Goal: Use online tool/utility: Utilize a website feature to perform a specific function

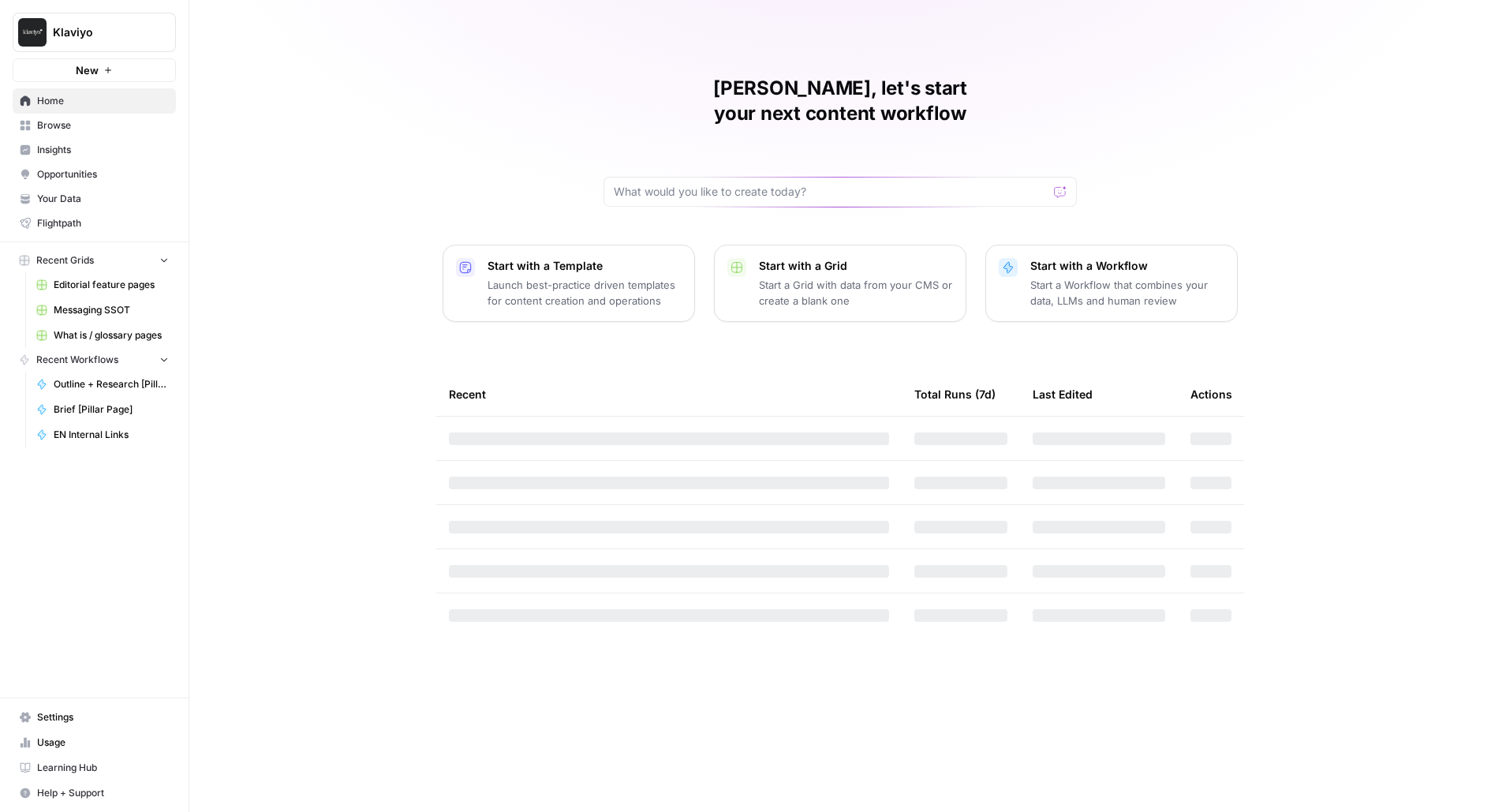
click at [143, 25] on span "Klaviyo" at bounding box center [100, 33] width 95 height 16
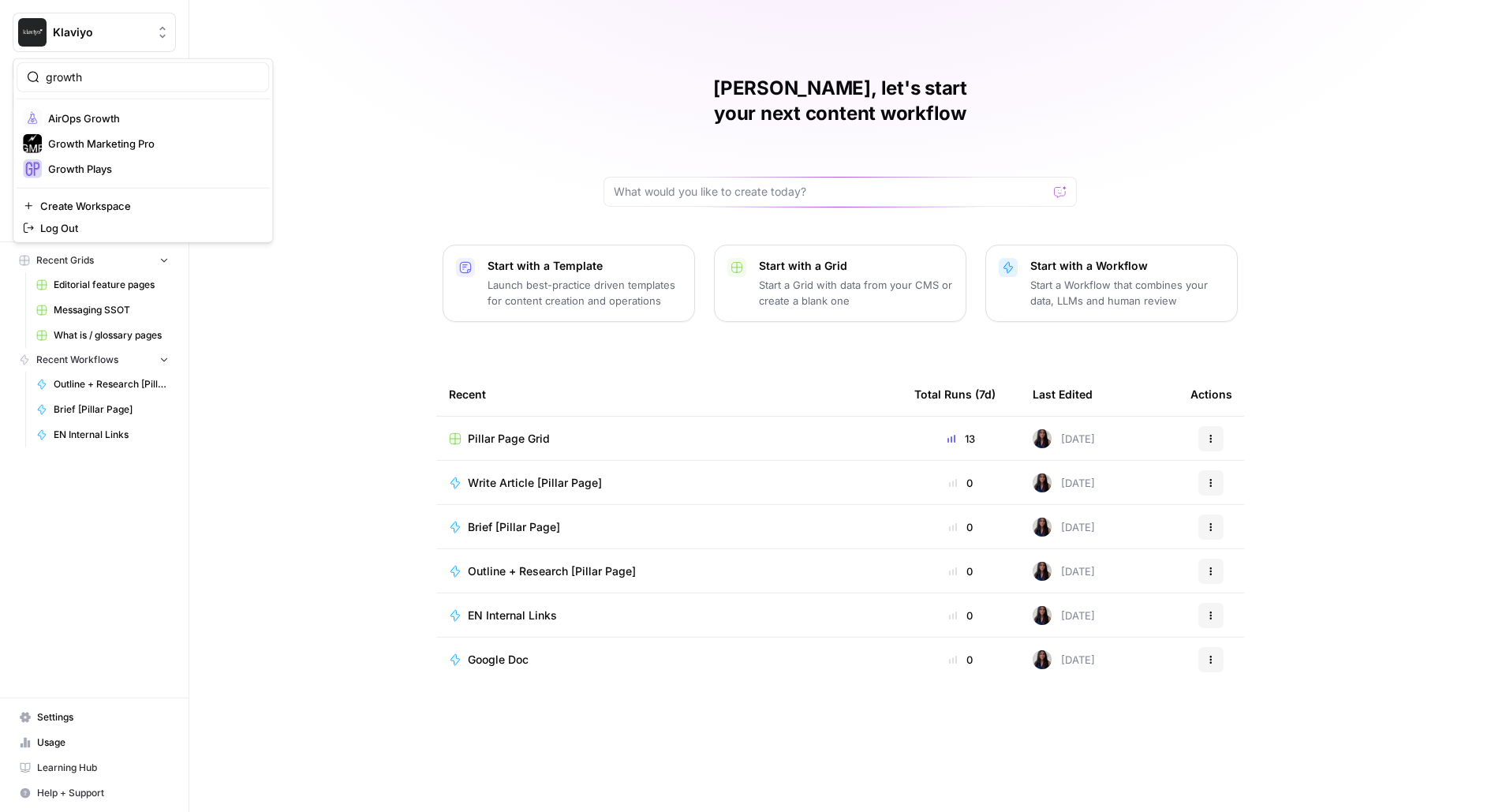
type input "growth"
click button "Growth Plays" at bounding box center [143, 168] width 253 height 25
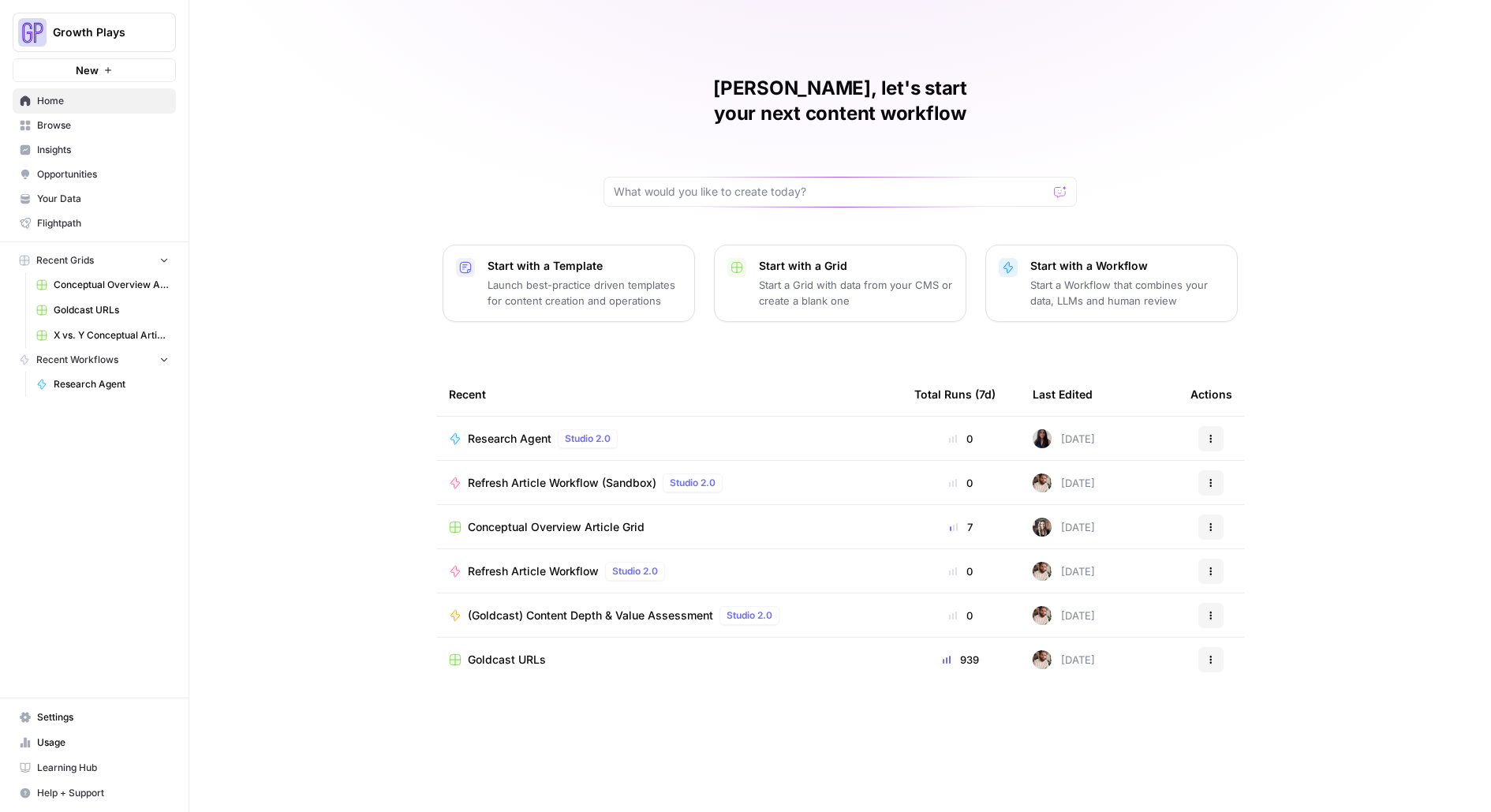
click at [527, 430] on span "Research Agent" at bounding box center [510, 438] width 83 height 16
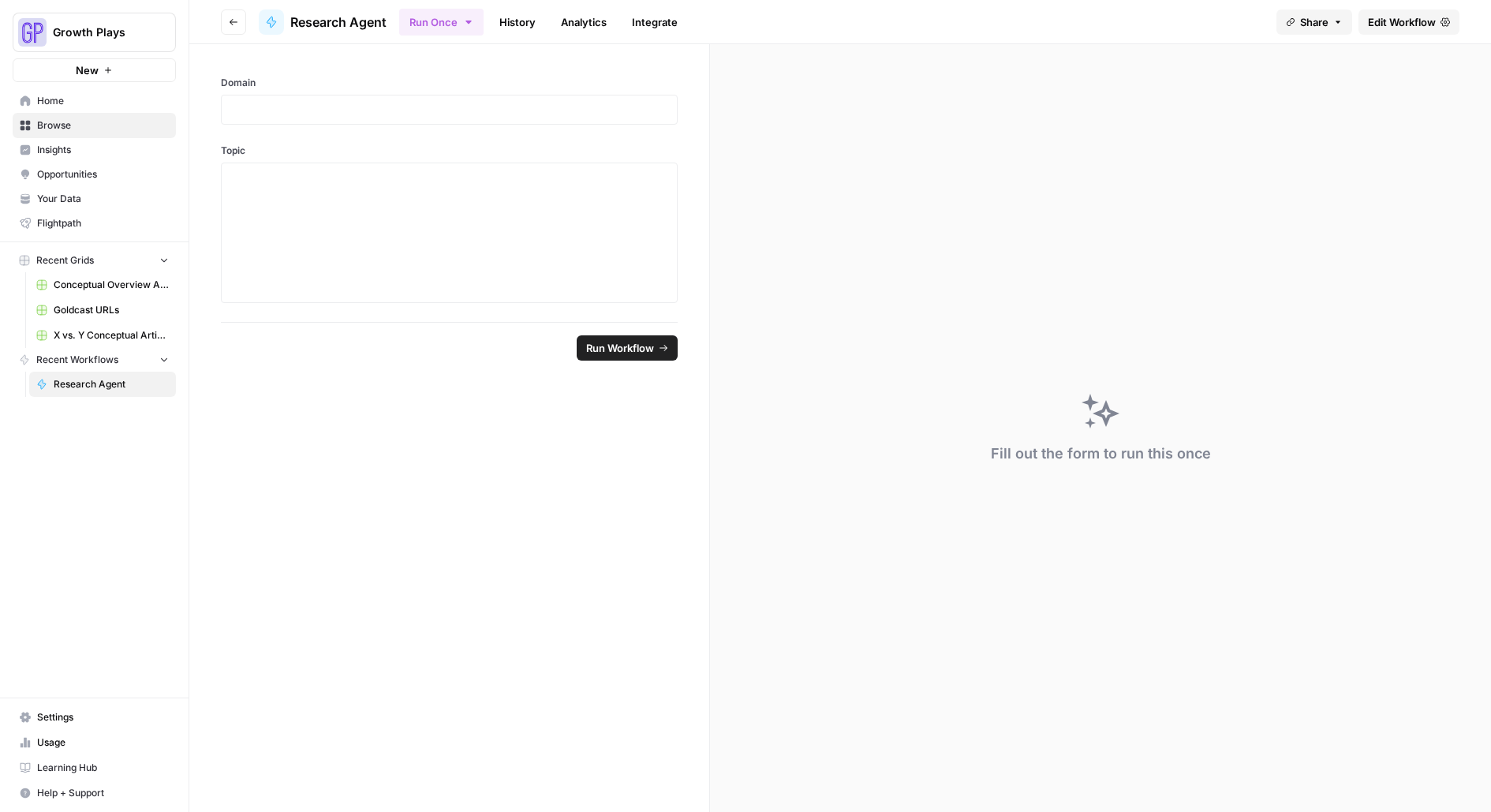
click at [1401, 10] on link "Edit Workflow" at bounding box center [1409, 22] width 101 height 25
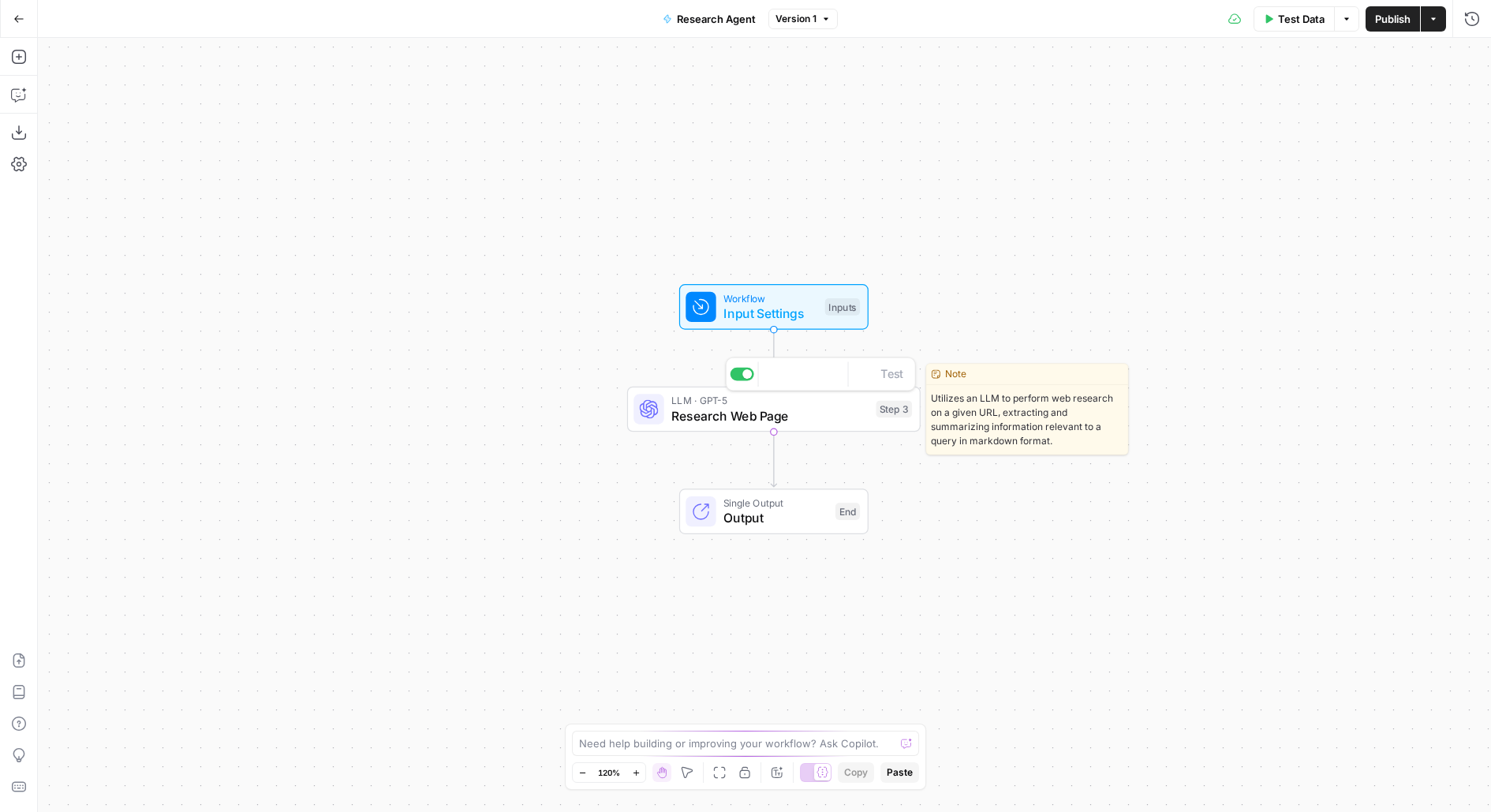
click at [820, 420] on span "Research Web Page" at bounding box center [770, 416] width 197 height 19
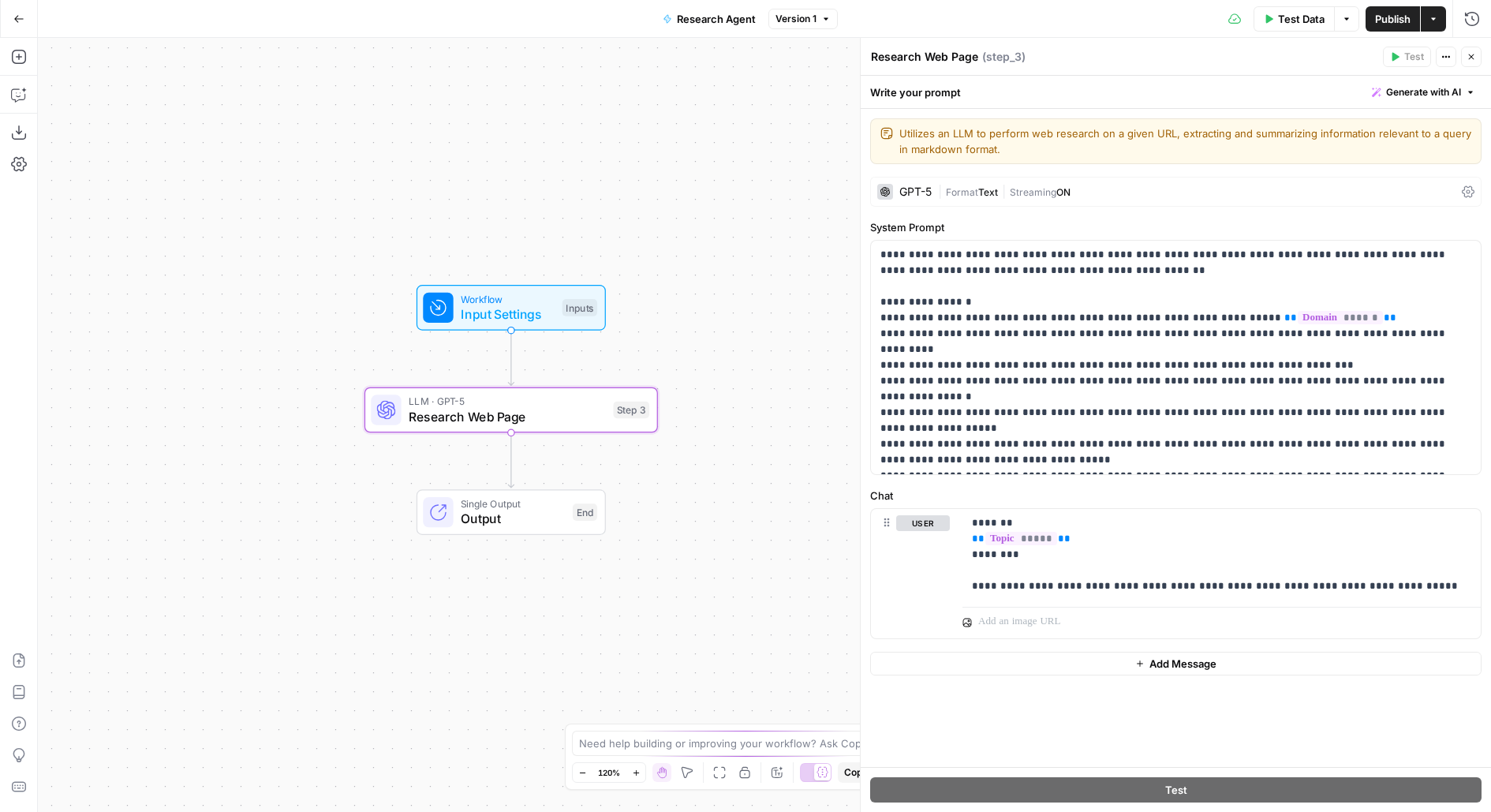
drag, startPoint x: 764, startPoint y: 162, endPoint x: 503, endPoint y: 162, distance: 261.0
click at [503, 162] on div "Workflow Input Settings Inputs LLM · GPT-5 Research Web Page Step 3 Single Outp…" at bounding box center [764, 424] width 1453 height 774
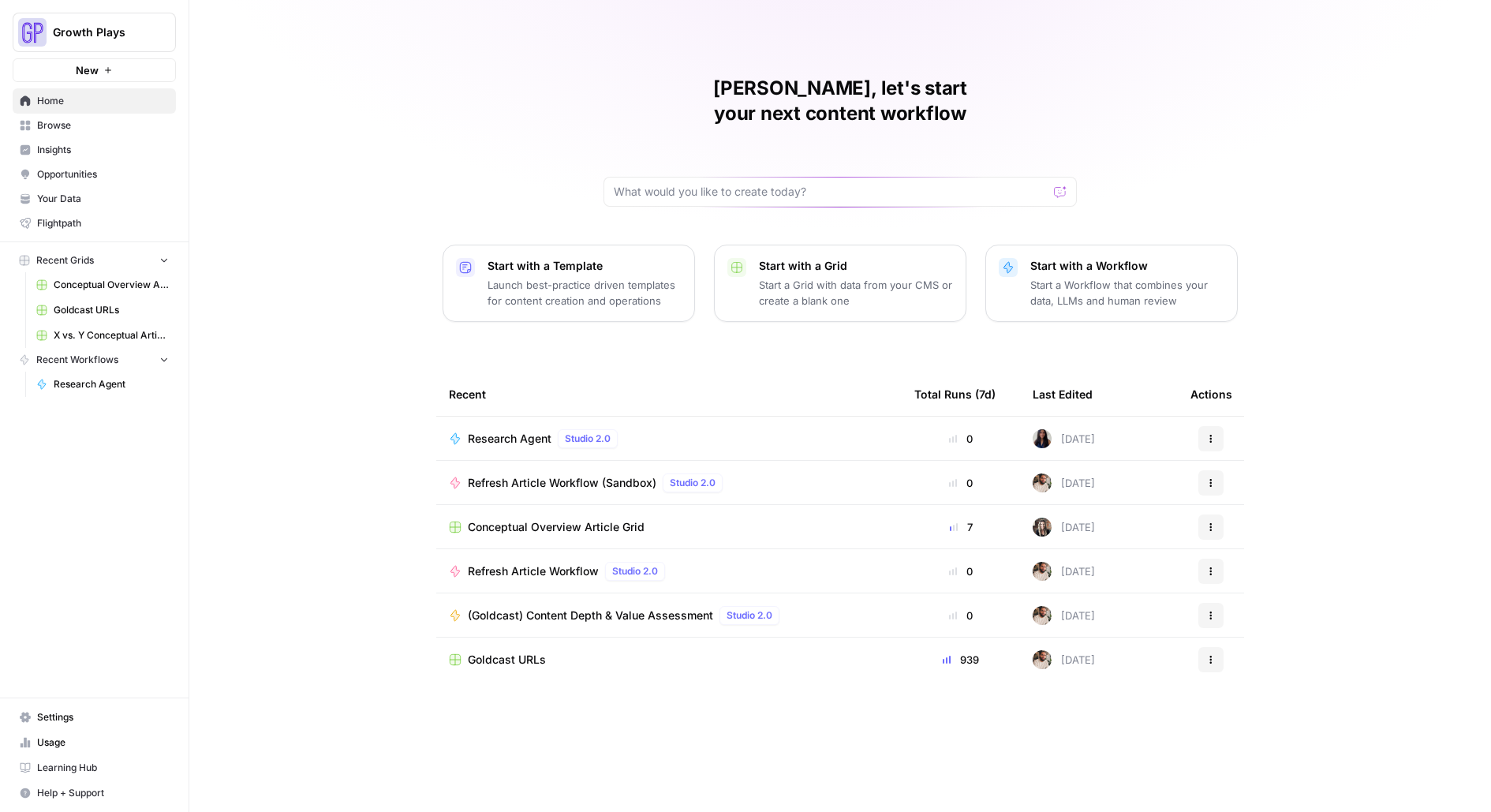
click at [132, 39] on span "Growth Plays" at bounding box center [100, 33] width 95 height 16
type input "carta"
click button "Carta" at bounding box center [143, 118] width 253 height 25
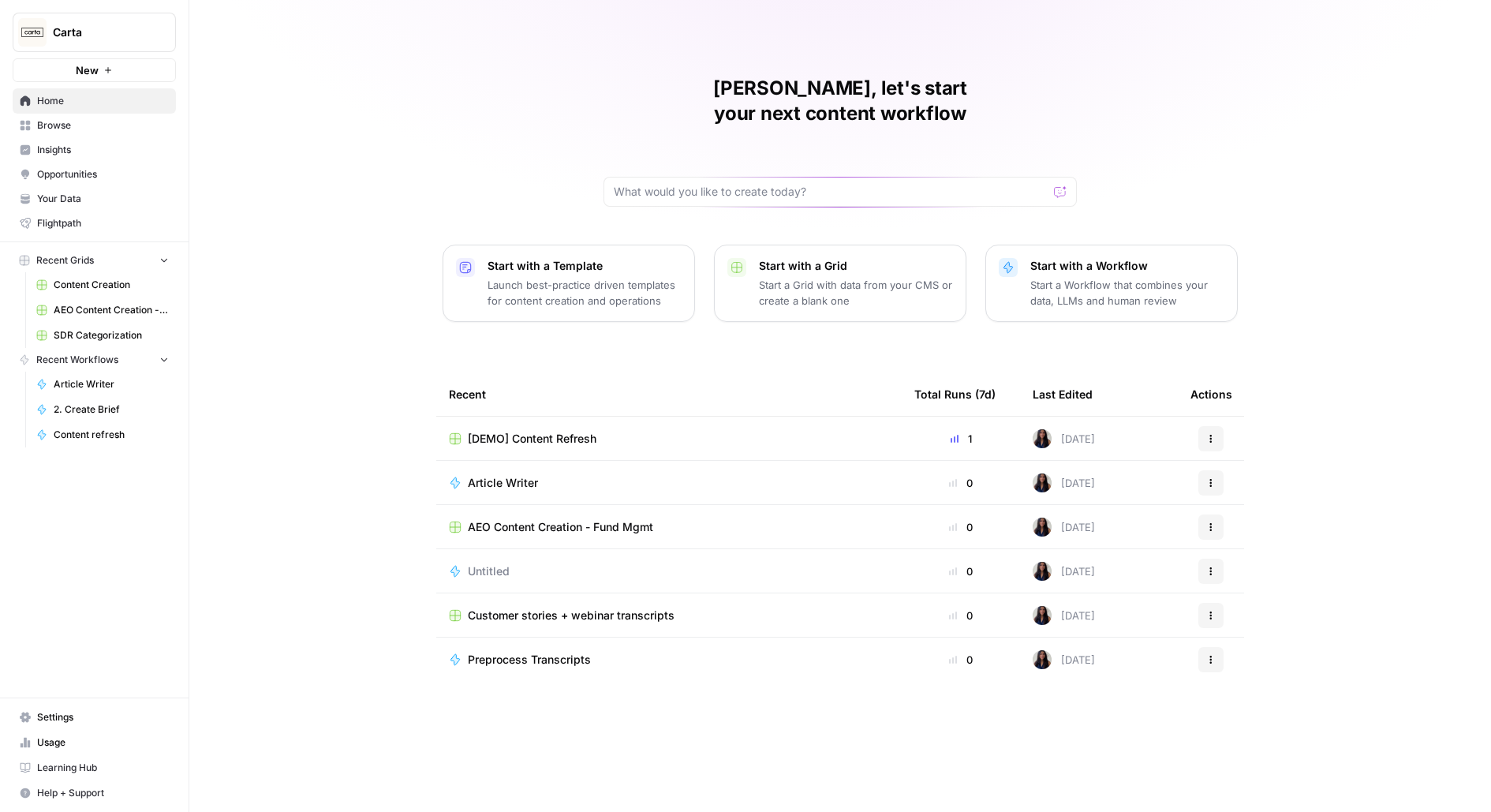
click at [115, 171] on span "Opportunities" at bounding box center [103, 175] width 131 height 14
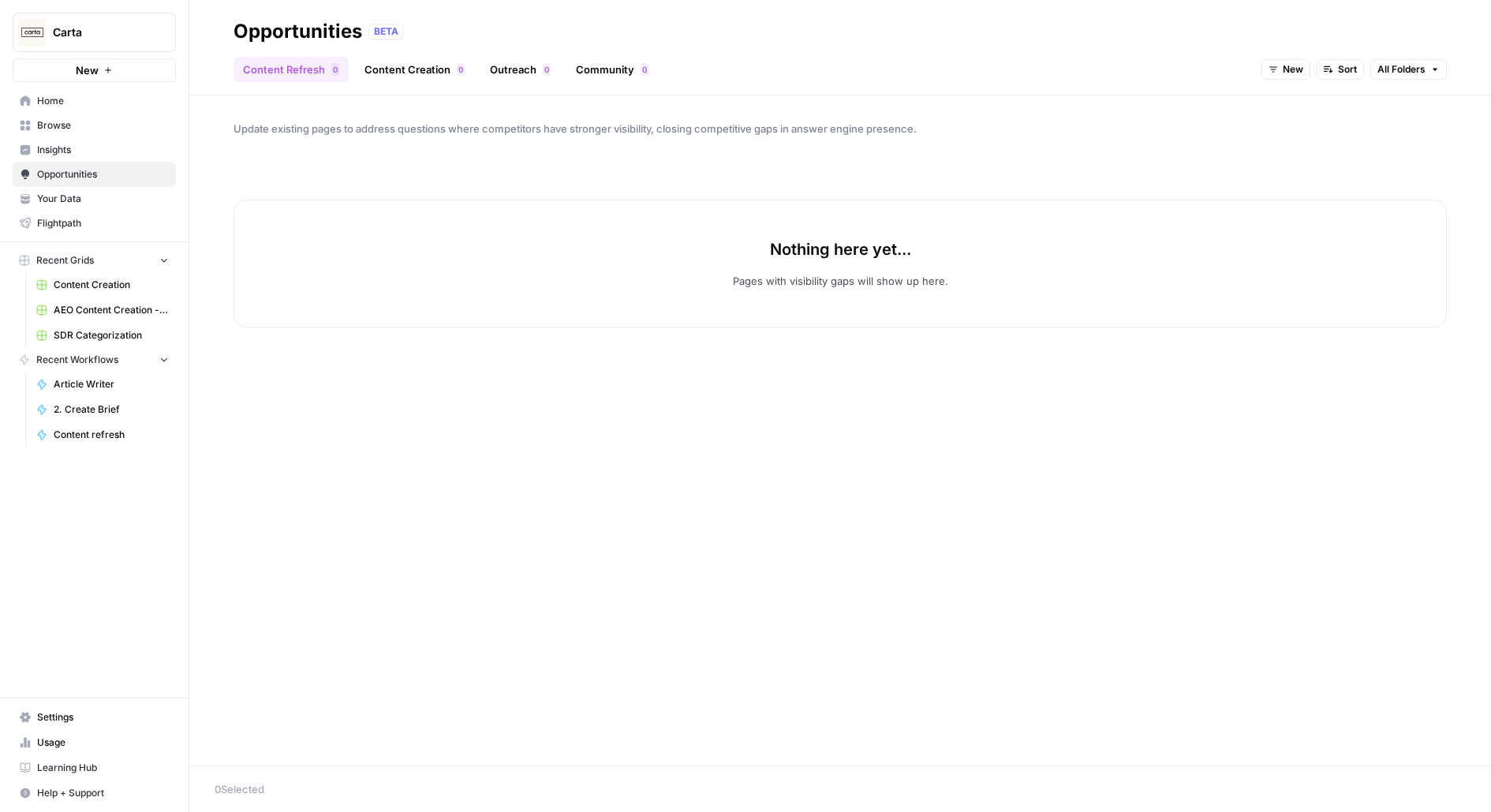
click at [408, 85] on header "Opportunities BETA Content Refresh 0 Content Creation 0 Outreach 0 Community 0 …" at bounding box center [840, 47] width 1302 height 95
click at [394, 75] on link "Content Creation 0" at bounding box center [414, 69] width 119 height 25
click at [518, 65] on link "Outreach 0" at bounding box center [519, 69] width 79 height 25
click at [656, 65] on div "Content Refresh 0 Content Creation 0 Outreach 0 Community 0 New Sort" at bounding box center [840, 63] width 1214 height 38
click at [640, 65] on div "0" at bounding box center [644, 70] width 8 height 13
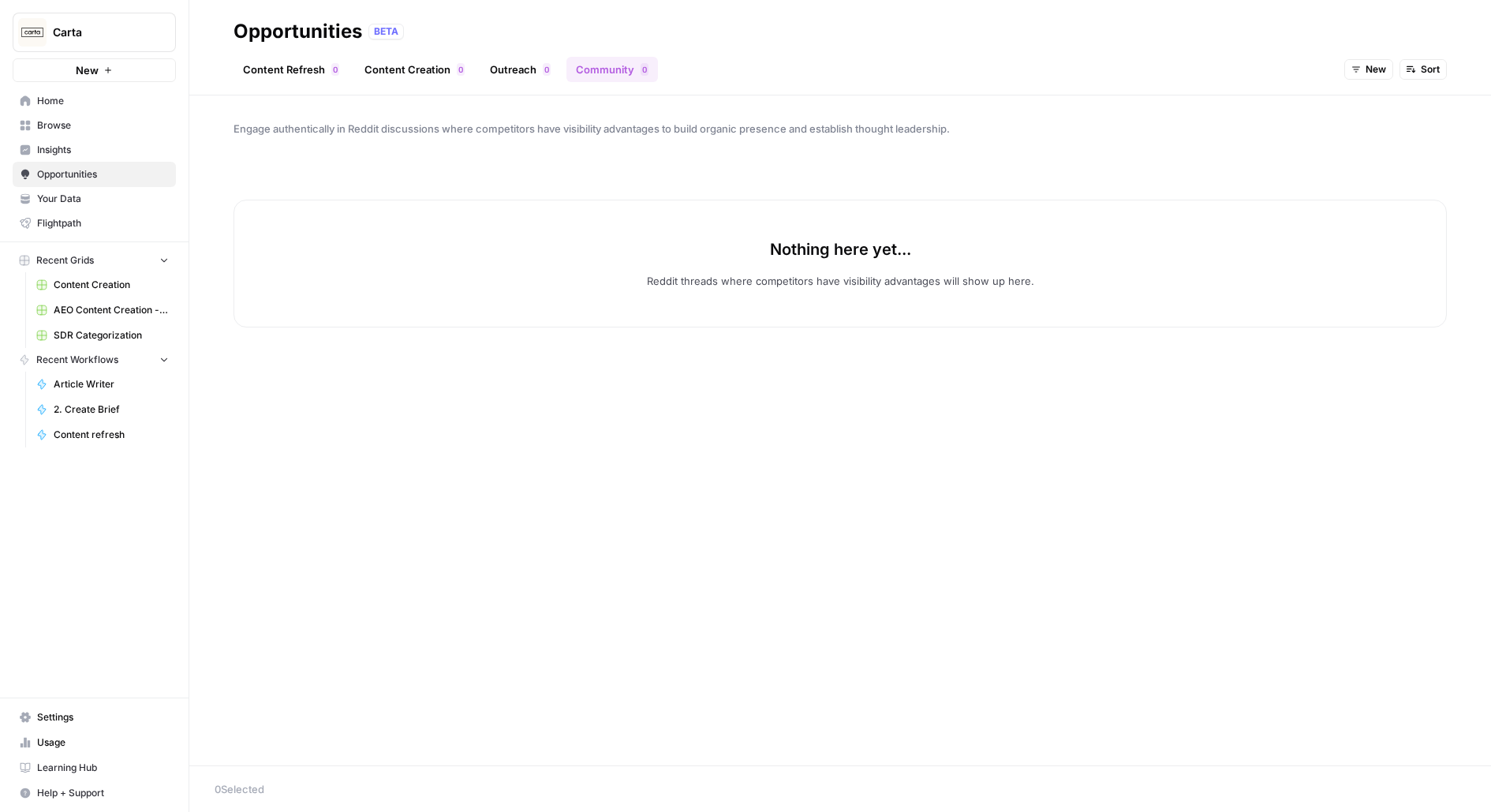
click at [83, 147] on span "Insights" at bounding box center [103, 150] width 131 height 14
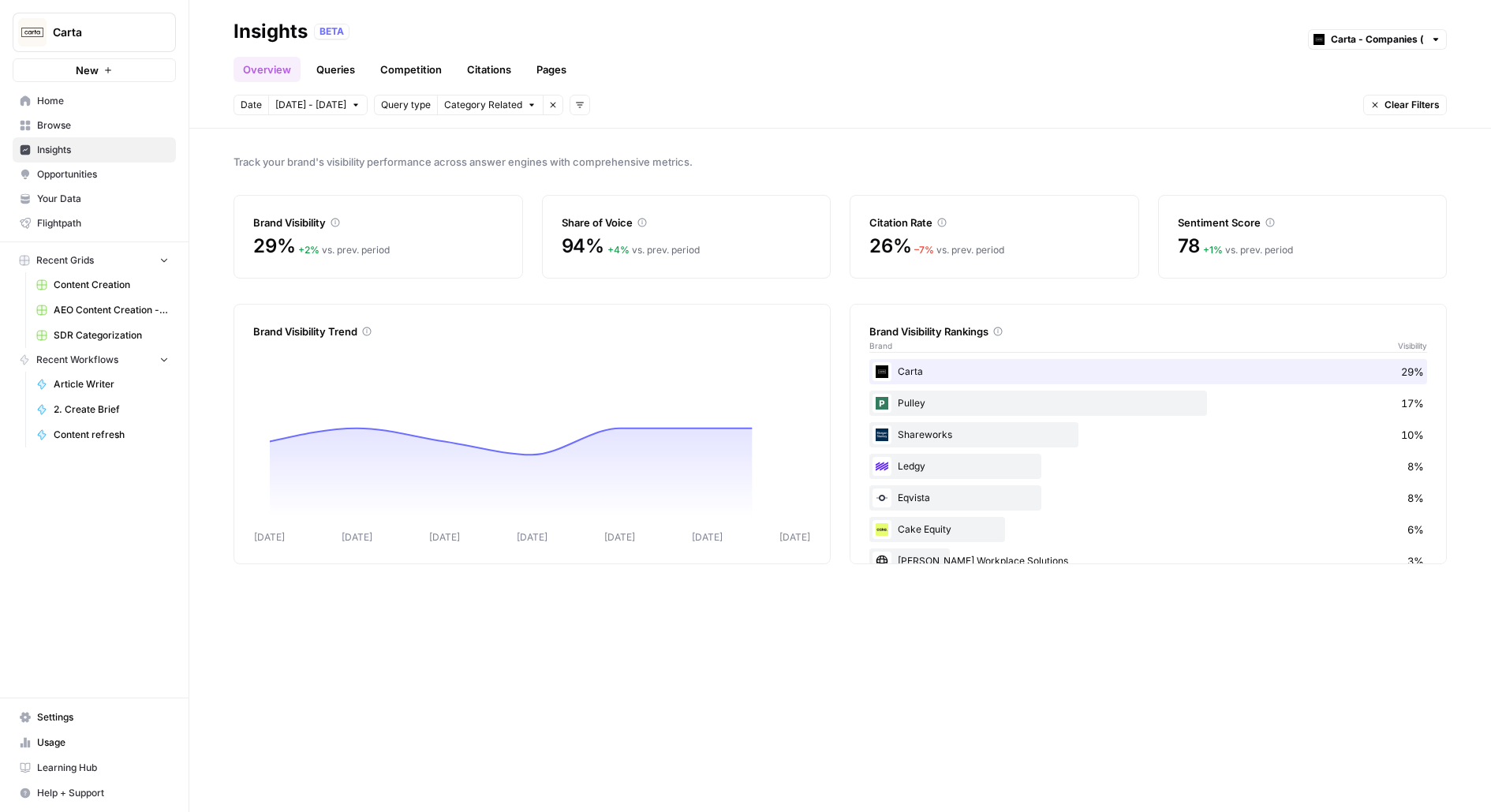
click at [131, 169] on span "Opportunities" at bounding box center [103, 175] width 131 height 14
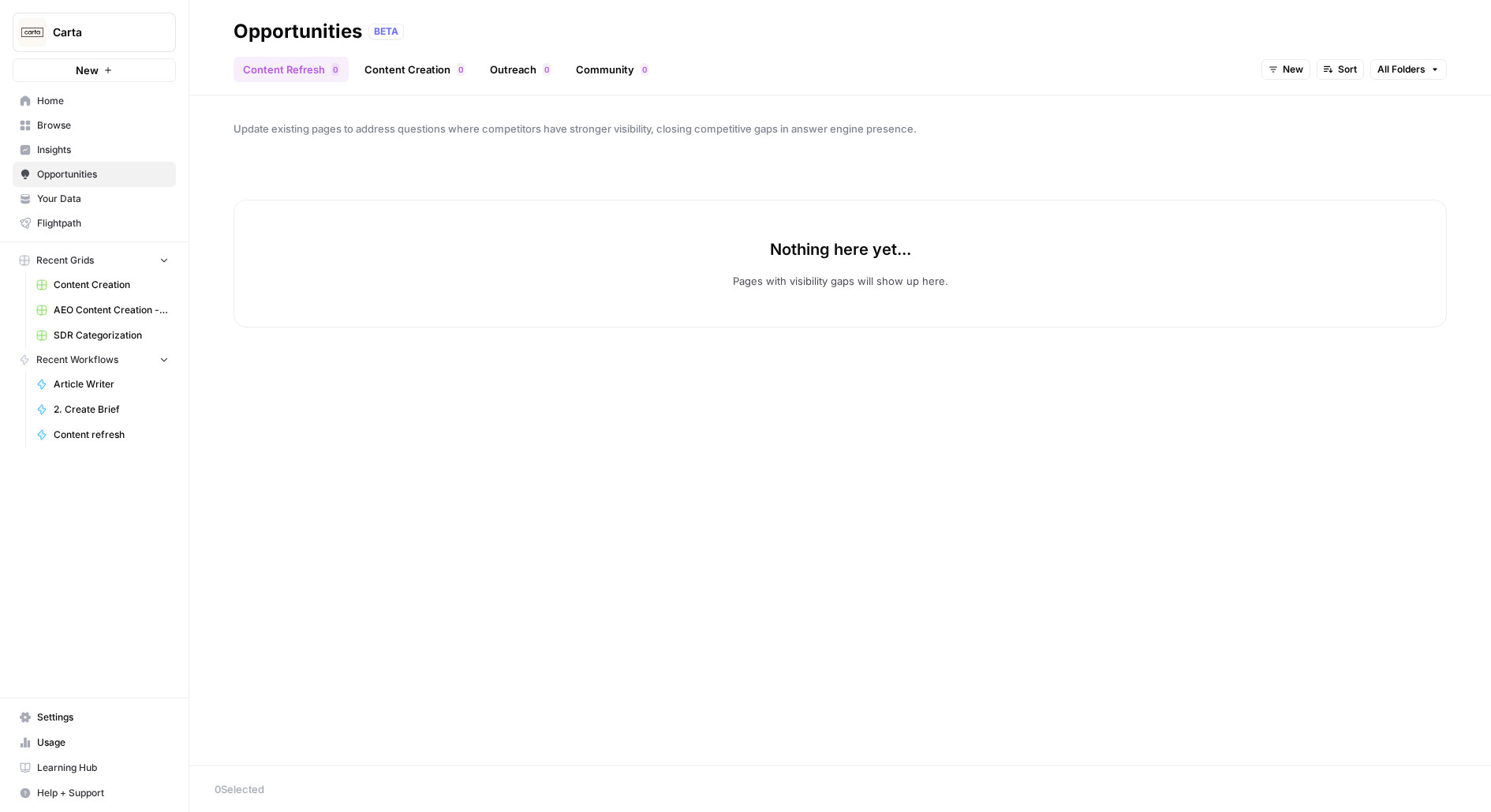
click at [323, 261] on div "Nothing here yet... Pages with visibility gaps will show up here." at bounding box center [840, 263] width 1214 height 127
click at [1280, 64] on button "New" at bounding box center [1286, 70] width 49 height 21
click at [1292, 156] on button "In Progress" at bounding box center [1319, 148] width 99 height 22
click at [1271, 74] on span "In Progress" at bounding box center [1277, 70] width 53 height 14
click at [1274, 172] on span "Archived" at bounding box center [1294, 171] width 63 height 16
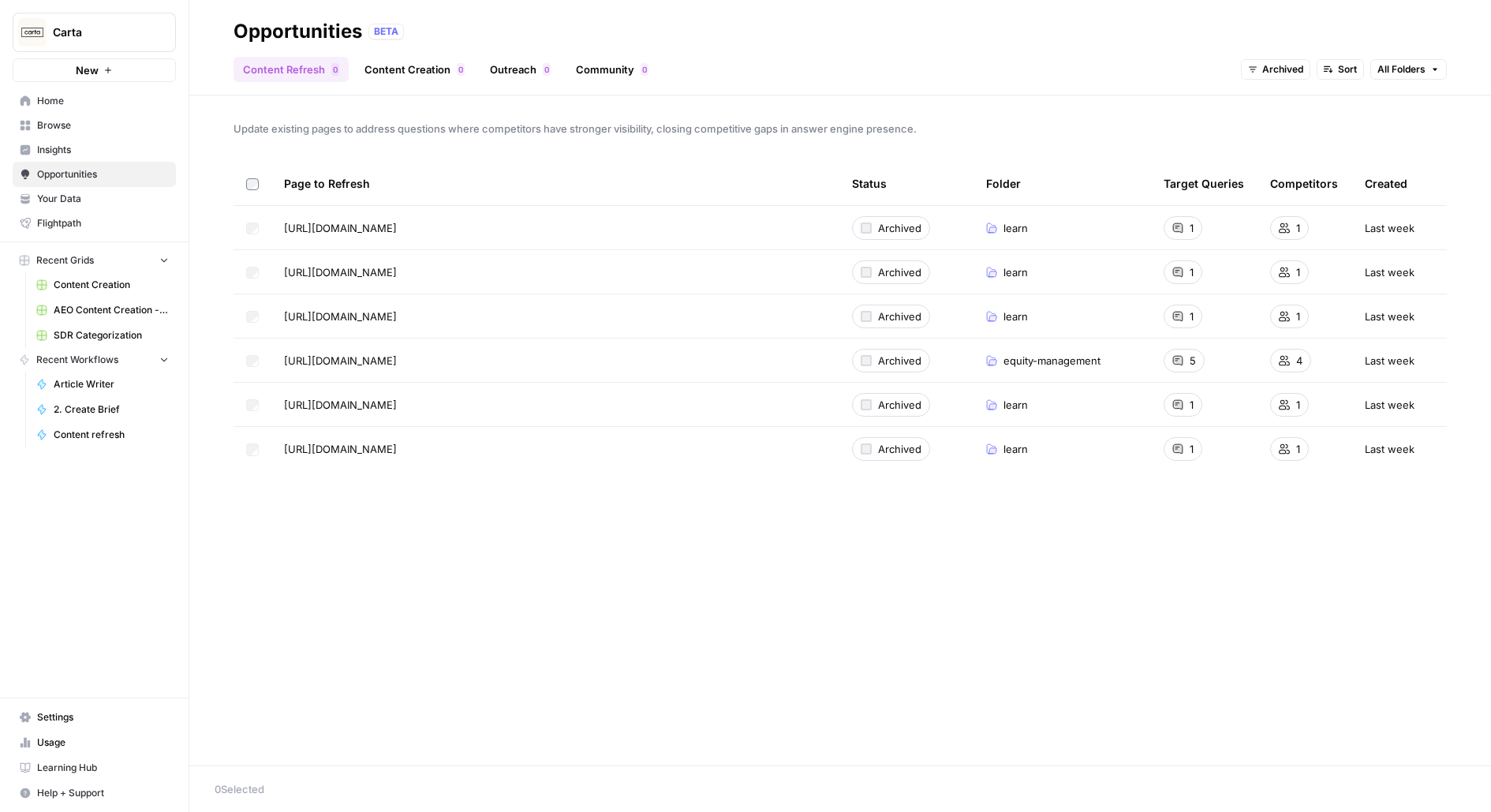
click at [1294, 74] on span "Archived" at bounding box center [1283, 70] width 41 height 14
click at [1291, 114] on button "All Opportunities" at bounding box center [1299, 104] width 99 height 22
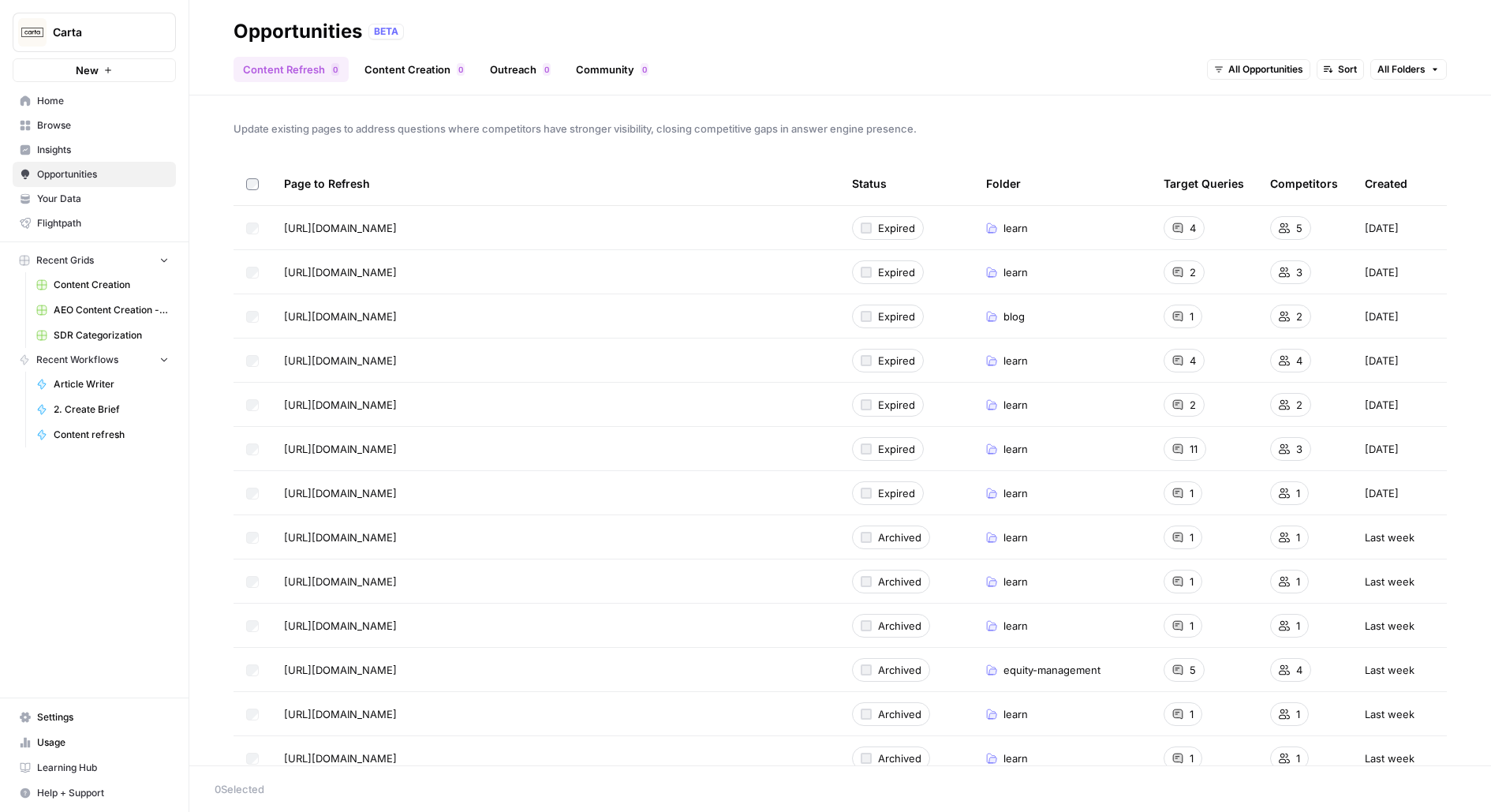
click at [1288, 81] on div "All Opportunities Sort All Folders" at bounding box center [1327, 69] width 240 height 25
click at [1288, 75] on span "All Opportunities" at bounding box center [1265, 70] width 75 height 14
click at [1278, 170] on span "Archived" at bounding box center [1268, 171] width 63 height 16
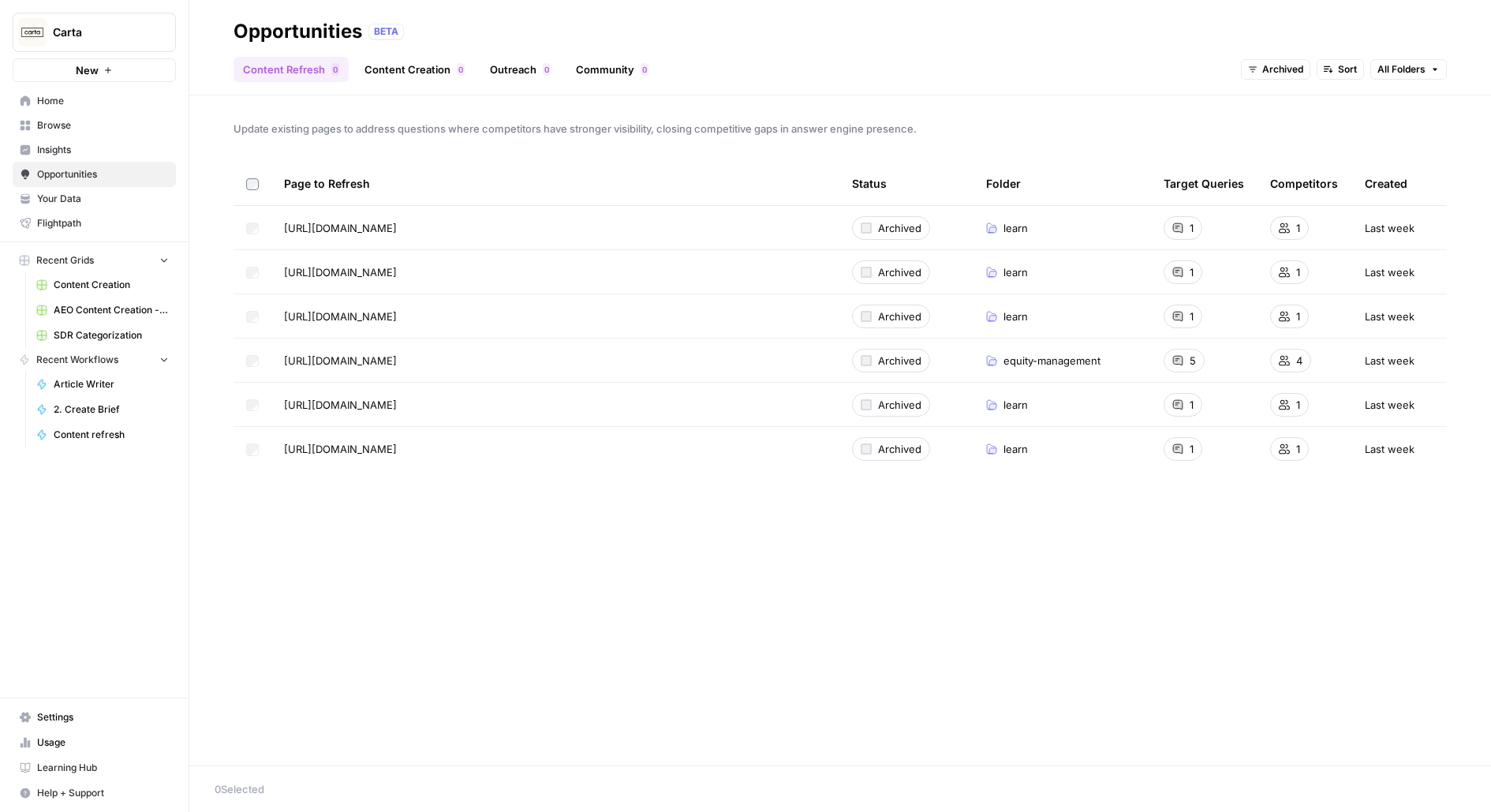
click at [1283, 63] on span "Archived" at bounding box center [1283, 70] width 41 height 14
click at [1273, 163] on span "Archived" at bounding box center [1304, 171] width 63 height 16
click at [1283, 63] on span "Archived" at bounding box center [1283, 70] width 41 height 14
click at [1331, 63] on button "Sort" at bounding box center [1340, 70] width 47 height 21
click at [1263, 71] on span "Archived" at bounding box center [1283, 70] width 41 height 14
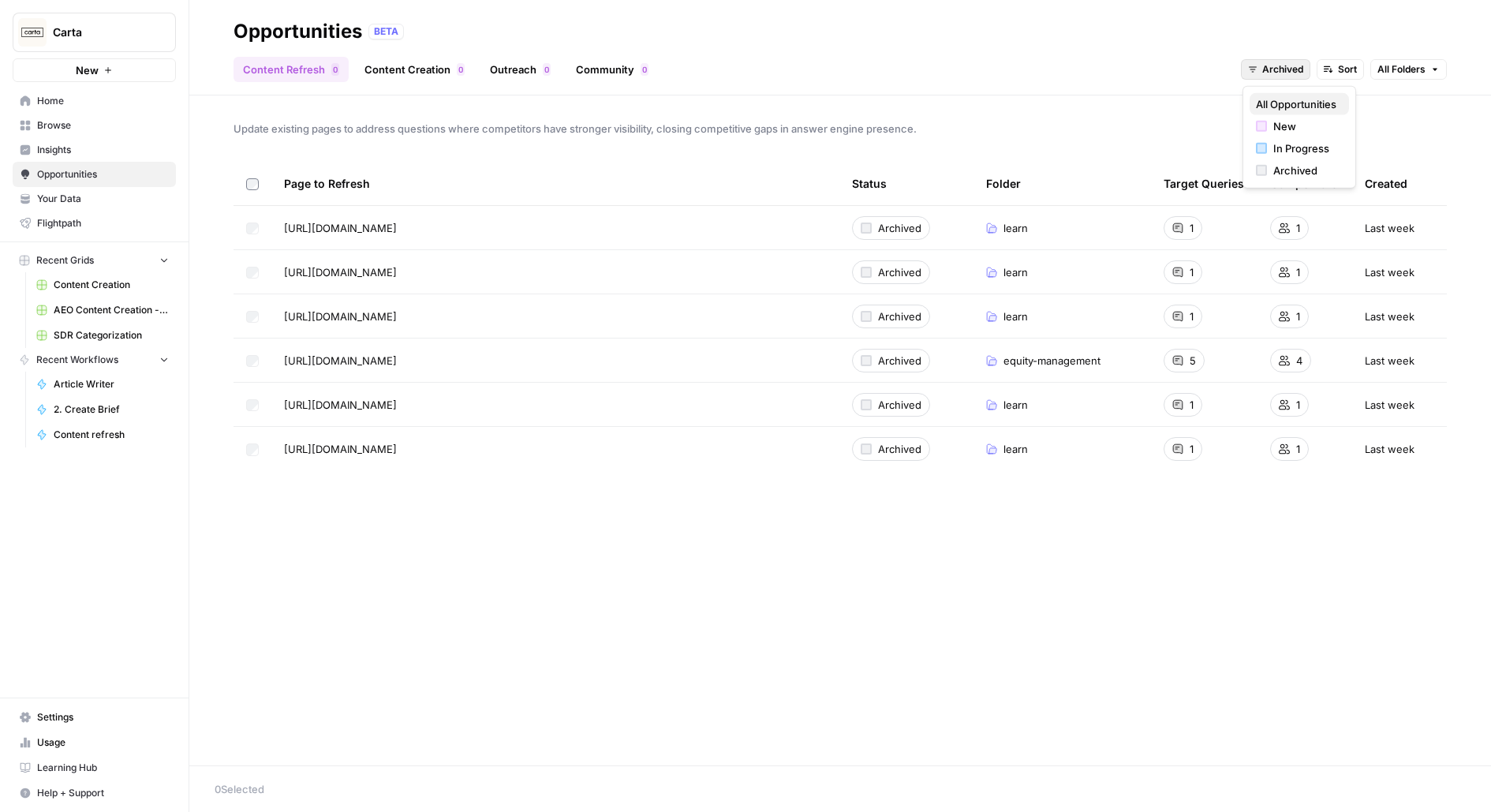
click at [1267, 100] on span "All Opportunities" at bounding box center [1296, 104] width 80 height 16
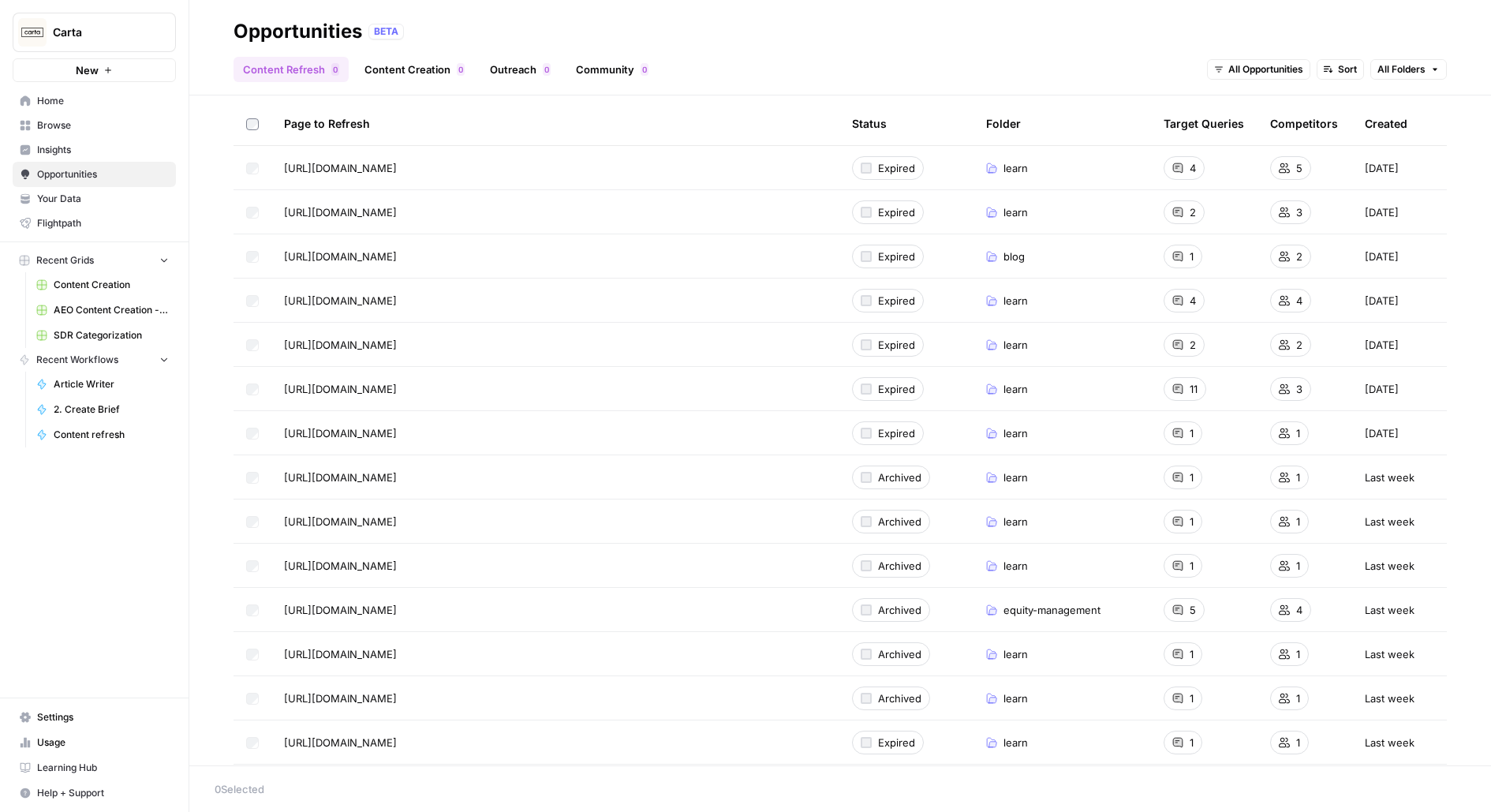
scroll to position [48, 0]
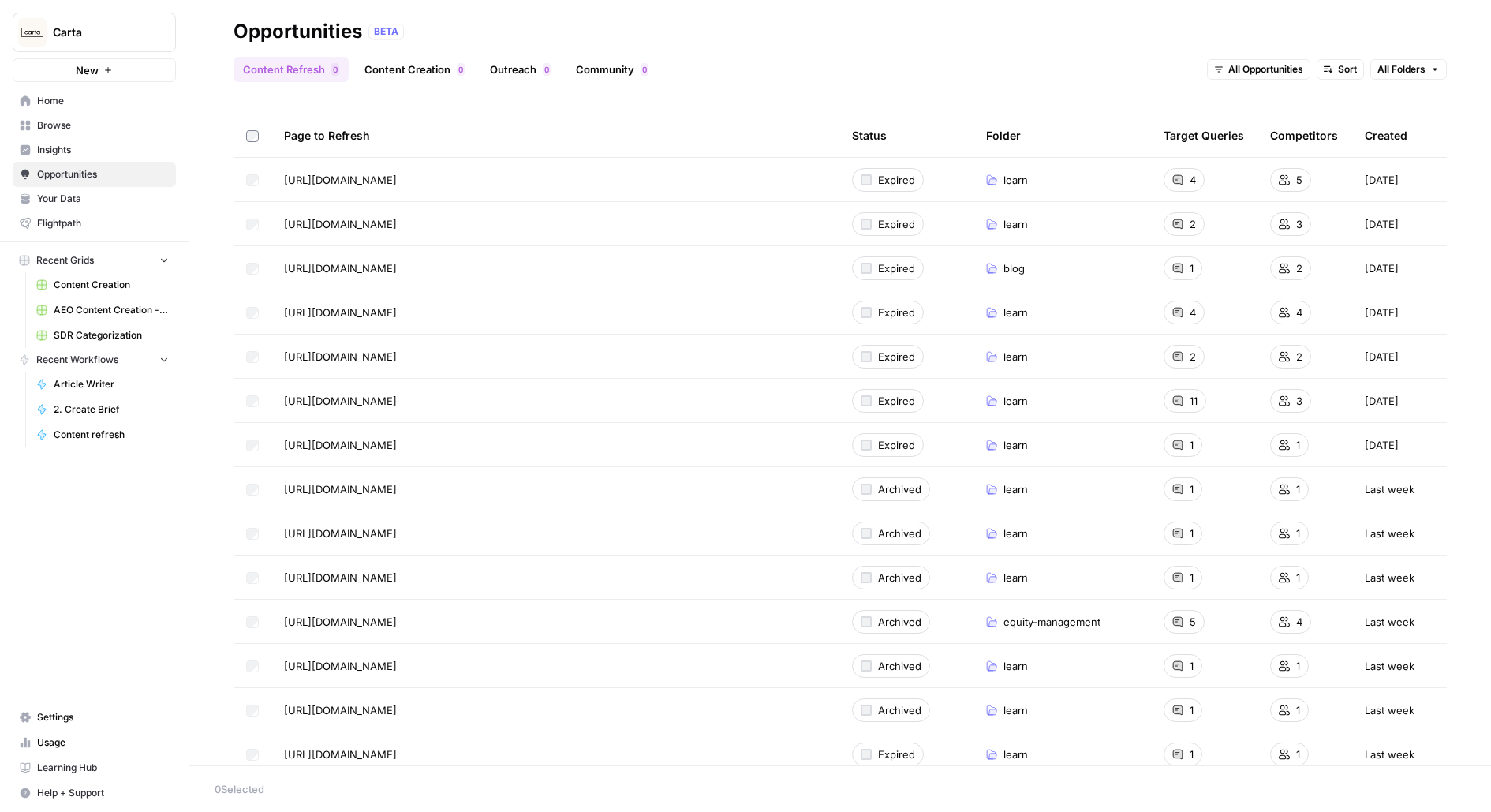
click at [1241, 67] on span "All Opportunities" at bounding box center [1265, 70] width 75 height 14
click at [1237, 120] on span "New" at bounding box center [1268, 127] width 63 height 16
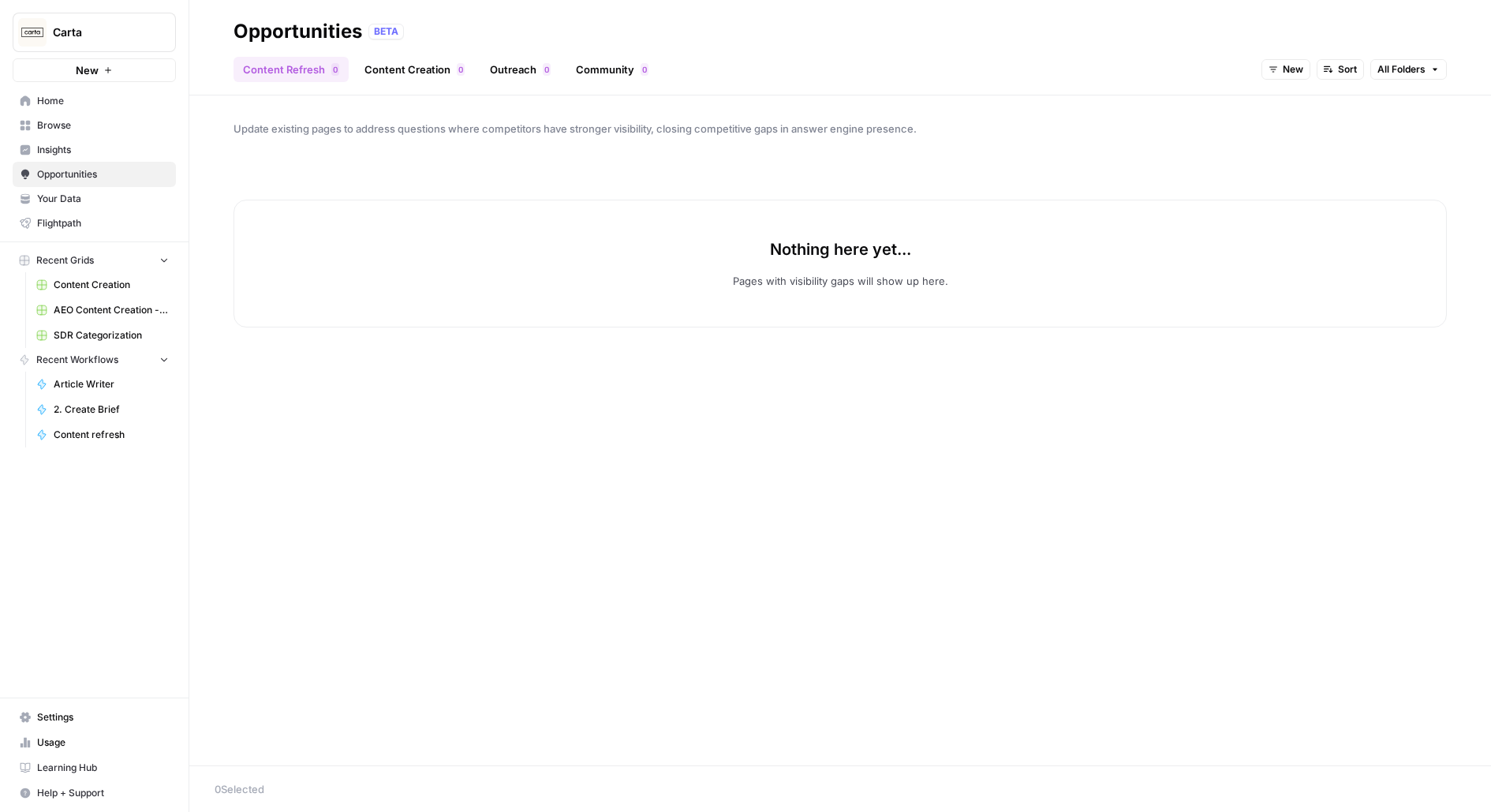
click at [420, 72] on link "Content Creation 0" at bounding box center [414, 69] width 119 height 25
click at [551, 67] on link "Outreach 0" at bounding box center [519, 69] width 79 height 25
click at [323, 61] on link "Content Refresh 0" at bounding box center [291, 69] width 115 height 25
click at [1303, 72] on span "New" at bounding box center [1293, 70] width 21 height 14
click at [1311, 131] on span "New" at bounding box center [1325, 127] width 63 height 16
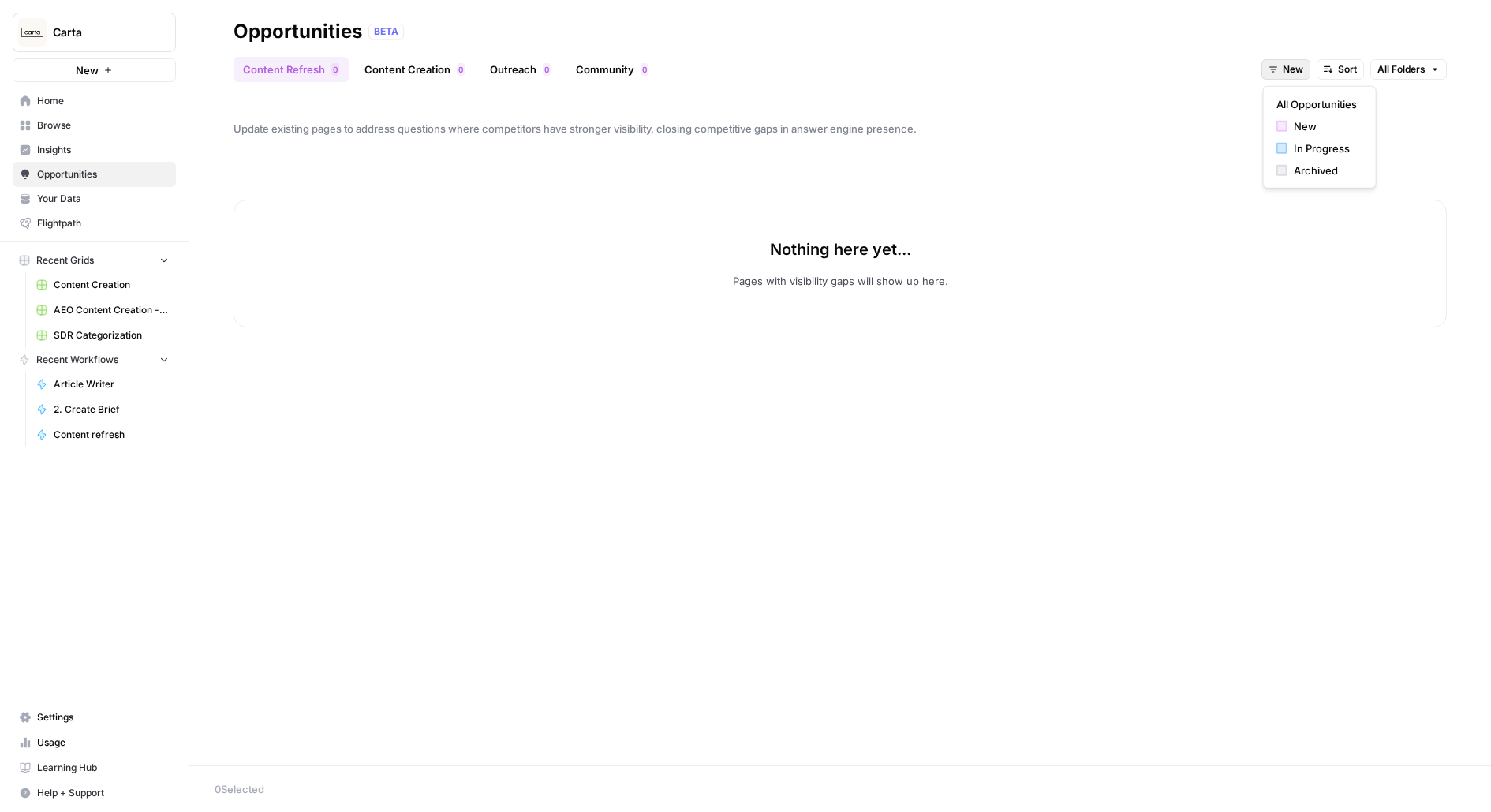
click at [1289, 75] on span "New" at bounding box center [1293, 70] width 21 height 14
click at [1295, 147] on span "In Progress" at bounding box center [1325, 148] width 63 height 16
click at [1288, 73] on span "In Progress" at bounding box center [1277, 70] width 53 height 14
click at [1286, 168] on span "Archived" at bounding box center [1294, 171] width 63 height 16
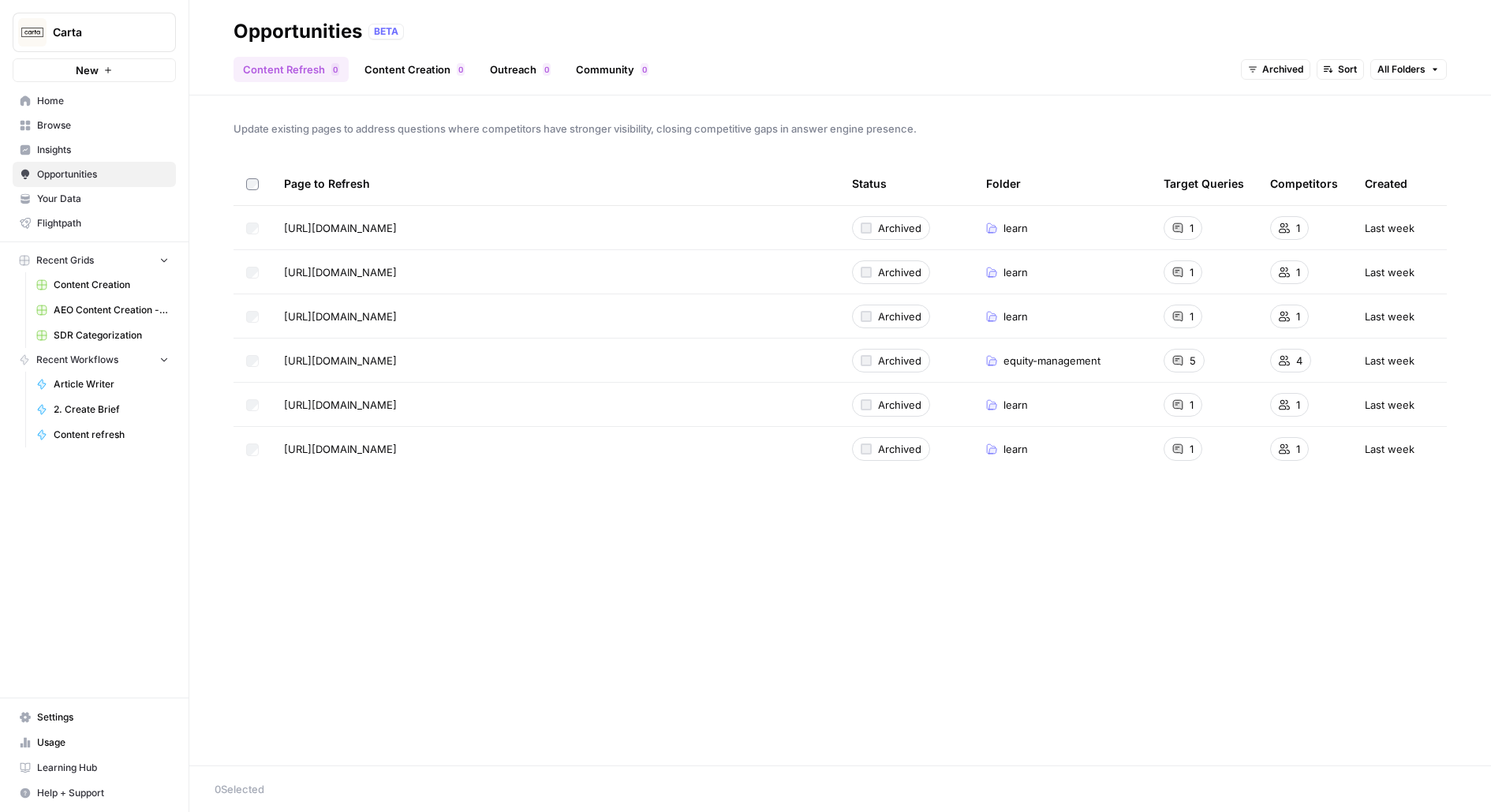
click at [254, 190] on div at bounding box center [253, 184] width 13 height 43
click at [253, 192] on div at bounding box center [253, 184] width 13 height 43
click at [879, 223] on span "Archived" at bounding box center [899, 228] width 43 height 16
click at [1307, 63] on button "Archived" at bounding box center [1275, 70] width 70 height 21
click at [1293, 63] on span "Archived" at bounding box center [1283, 70] width 41 height 14
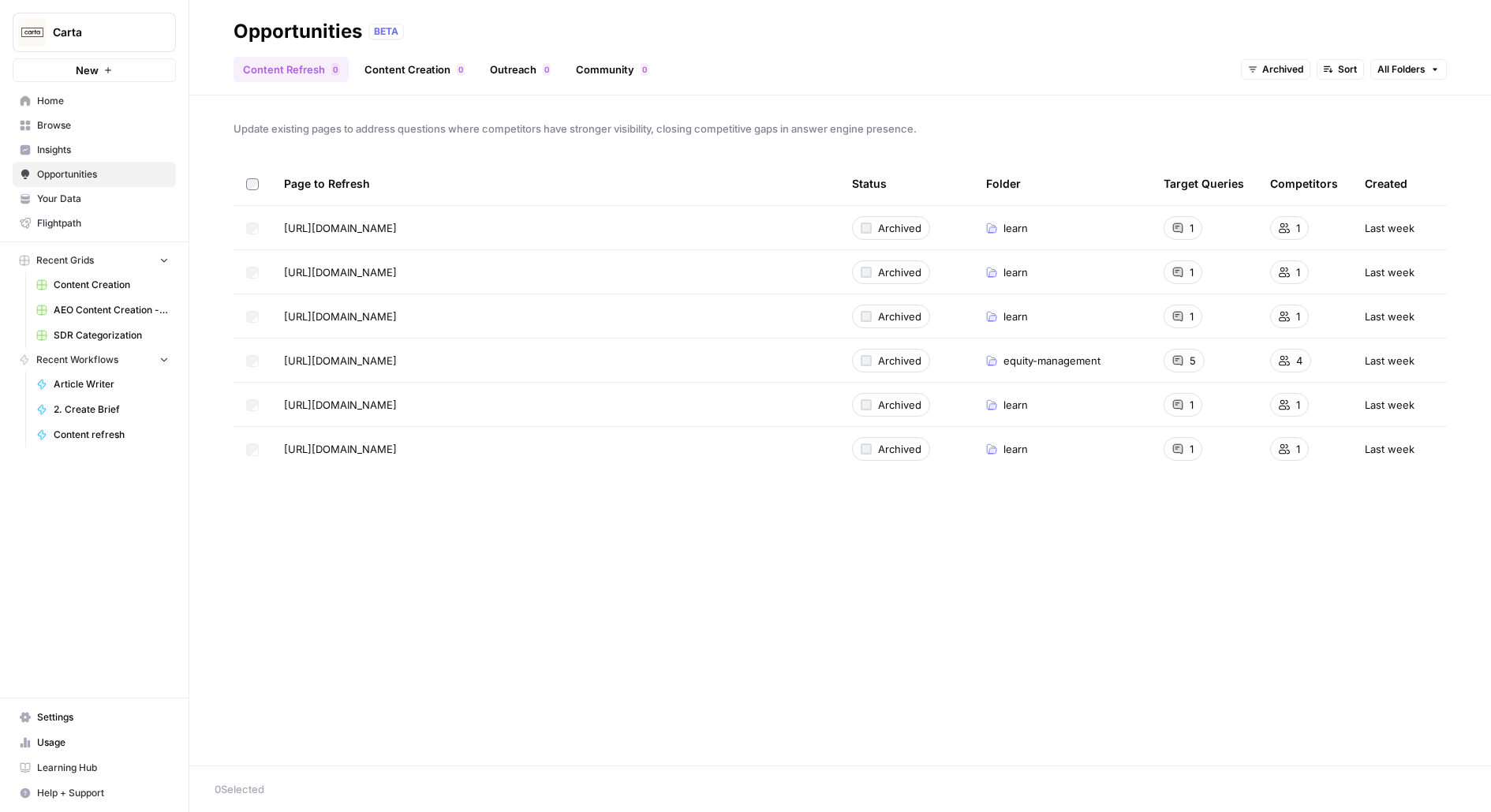
click at [1293, 63] on span "Archived" at bounding box center [1283, 70] width 41 height 14
click at [1294, 106] on span "All Opportunities" at bounding box center [1296, 104] width 80 height 16
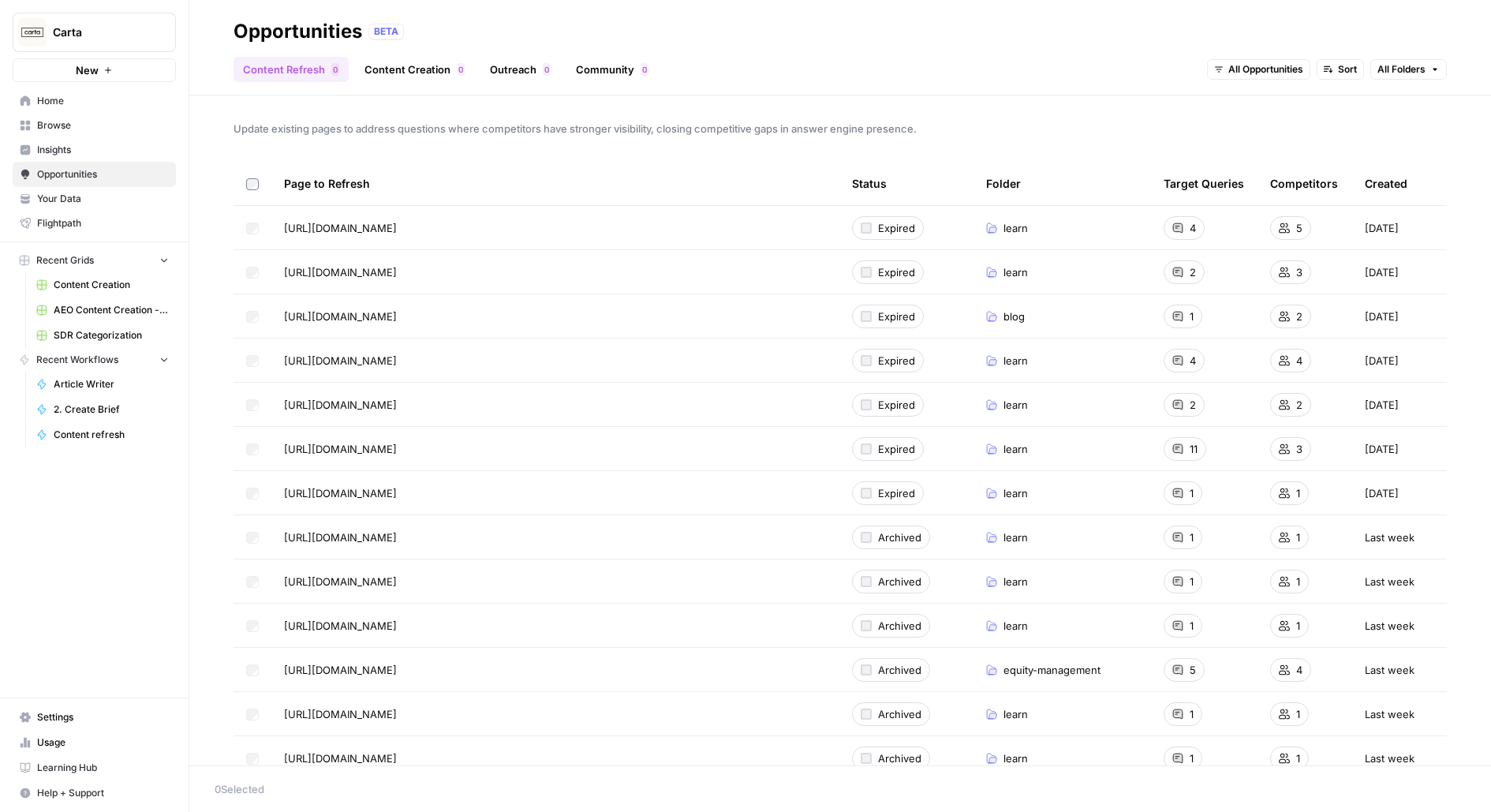
click at [1269, 59] on div "All Opportunities Sort All Folders" at bounding box center [1327, 69] width 240 height 25
click at [1269, 60] on button "All Opportunities" at bounding box center [1259, 70] width 103 height 21
click at [1253, 125] on span "New" at bounding box center [1268, 127] width 63 height 16
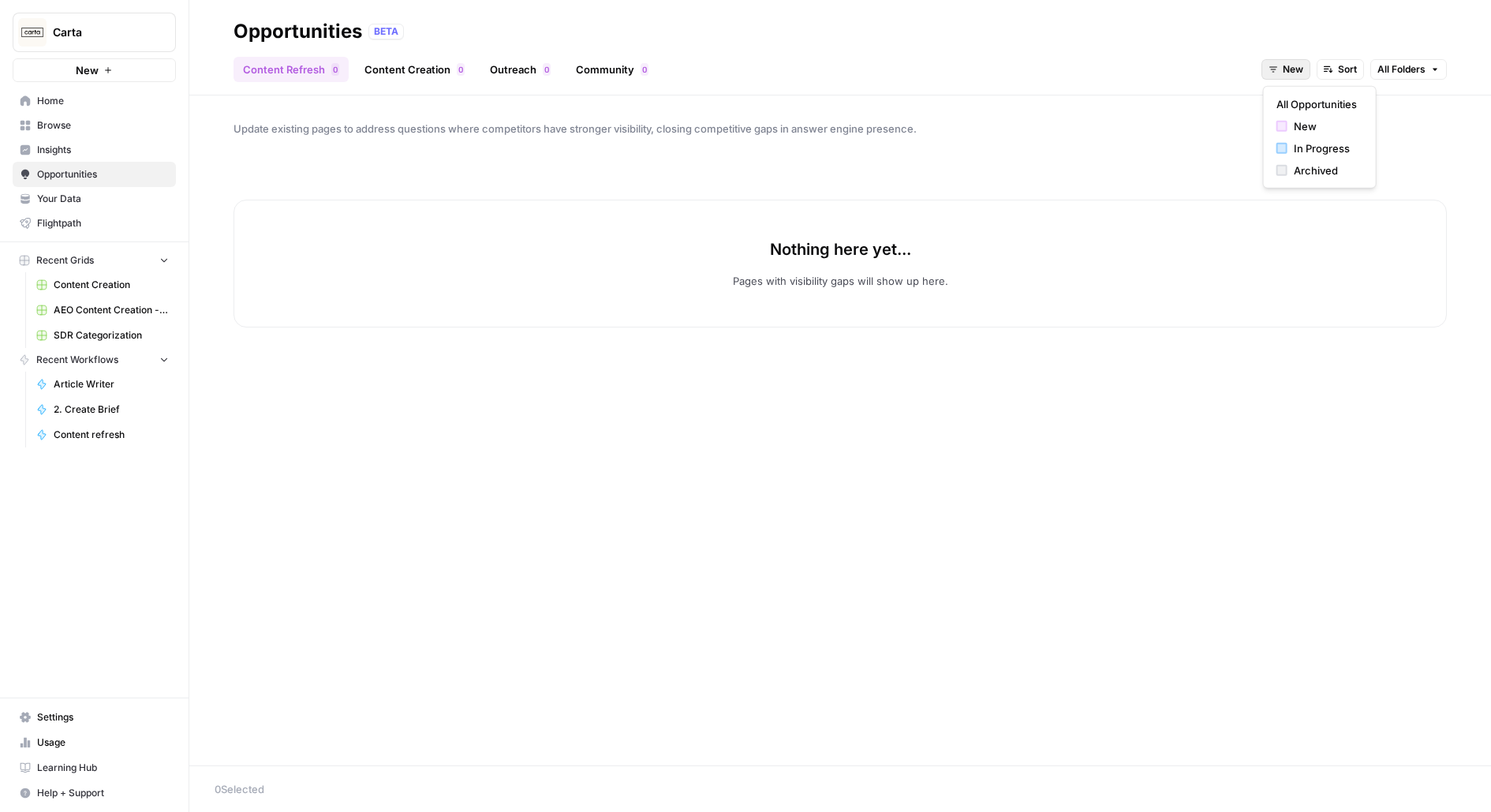
click at [1297, 68] on span "New" at bounding box center [1293, 70] width 21 height 14
click at [1288, 143] on div "In Progress" at bounding box center [1319, 148] width 87 height 16
click at [406, 74] on link "Content Creation 0" at bounding box center [414, 69] width 119 height 25
click at [510, 75] on link "Outreach 0" at bounding box center [519, 69] width 79 height 25
click at [650, 78] on link "Community 0" at bounding box center [612, 69] width 91 height 25
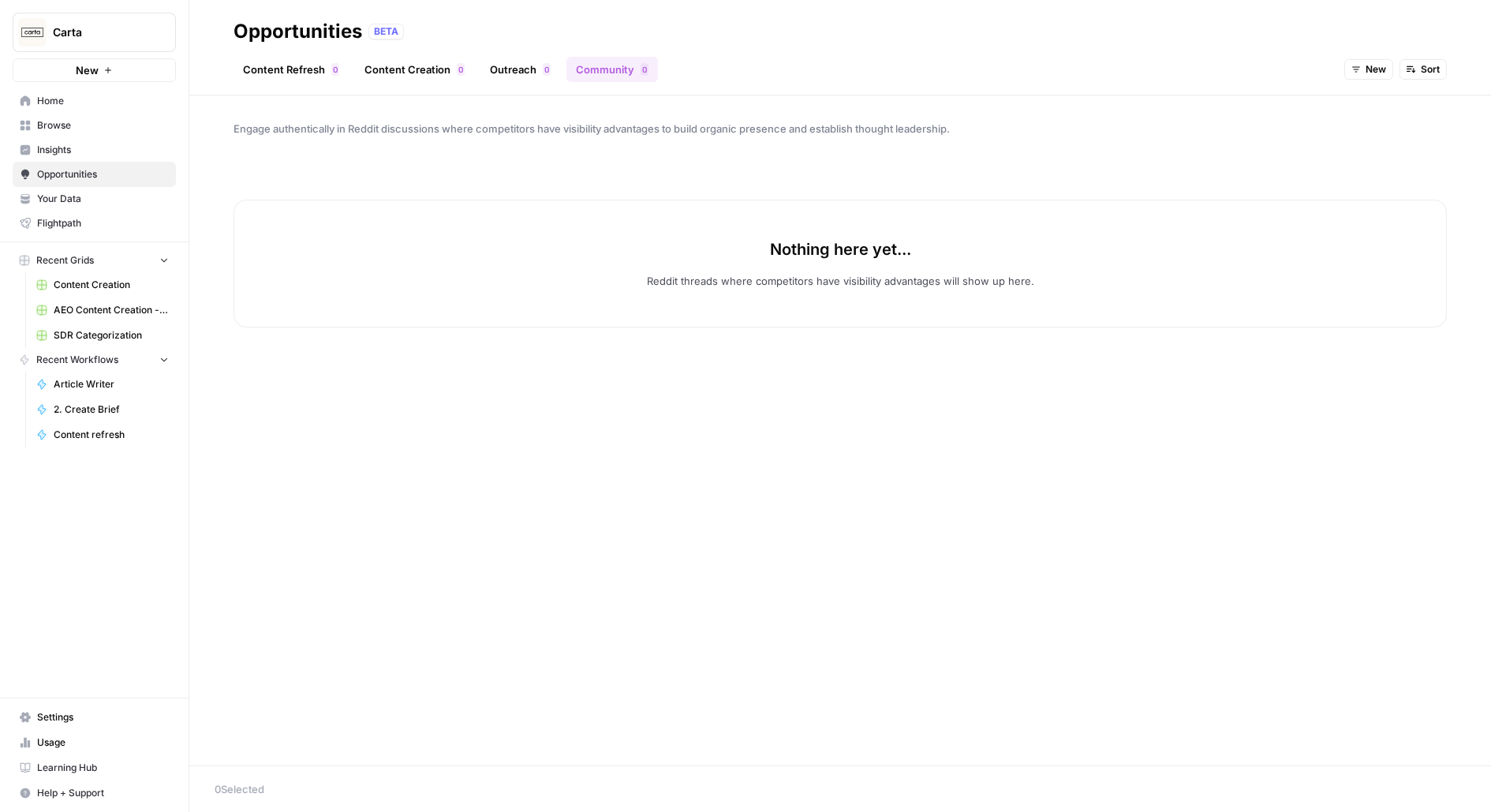
click at [410, 65] on link "Content Creation 0" at bounding box center [414, 69] width 119 height 25
click at [301, 71] on link "Content Refresh 0" at bounding box center [291, 69] width 115 height 25
click at [110, 176] on span "Opportunities" at bounding box center [103, 175] width 131 height 14
click at [122, 151] on span "Insights" at bounding box center [103, 150] width 131 height 14
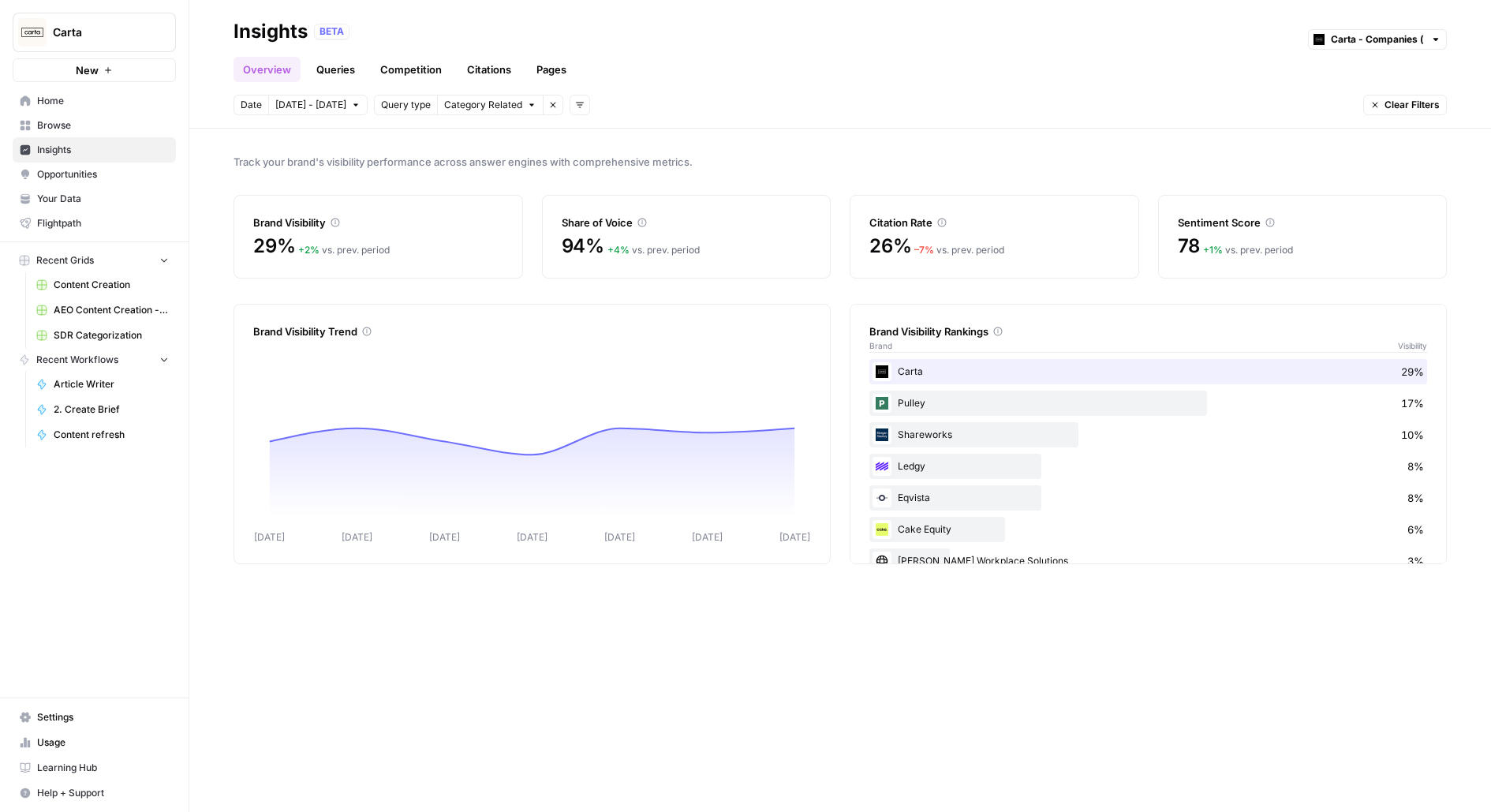
click at [566, 71] on link "Pages" at bounding box center [551, 69] width 49 height 25
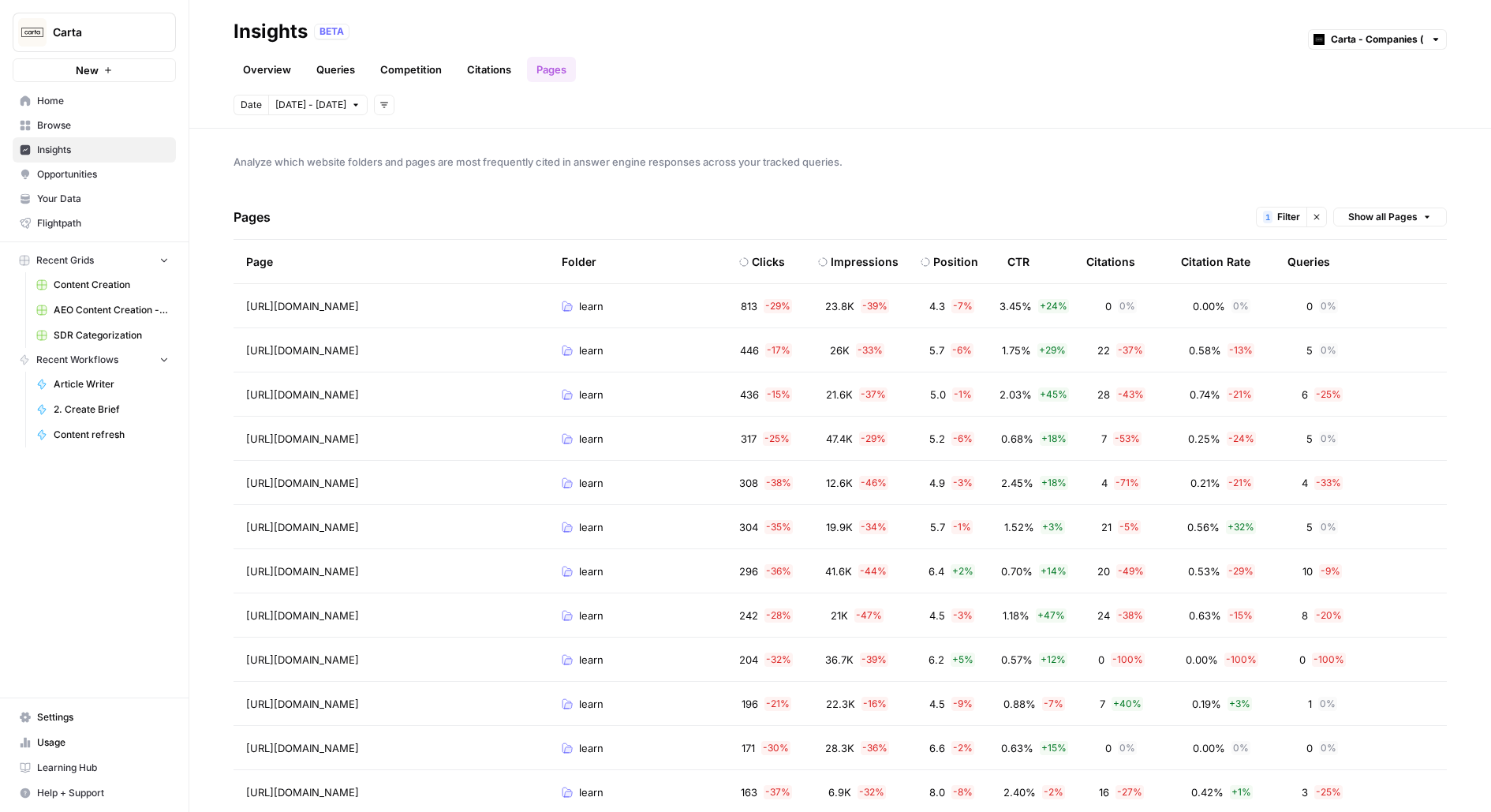
click at [773, 266] on div "Clicks" at bounding box center [768, 262] width 33 height 16
click at [768, 269] on div "Clicks" at bounding box center [768, 261] width 59 height 43
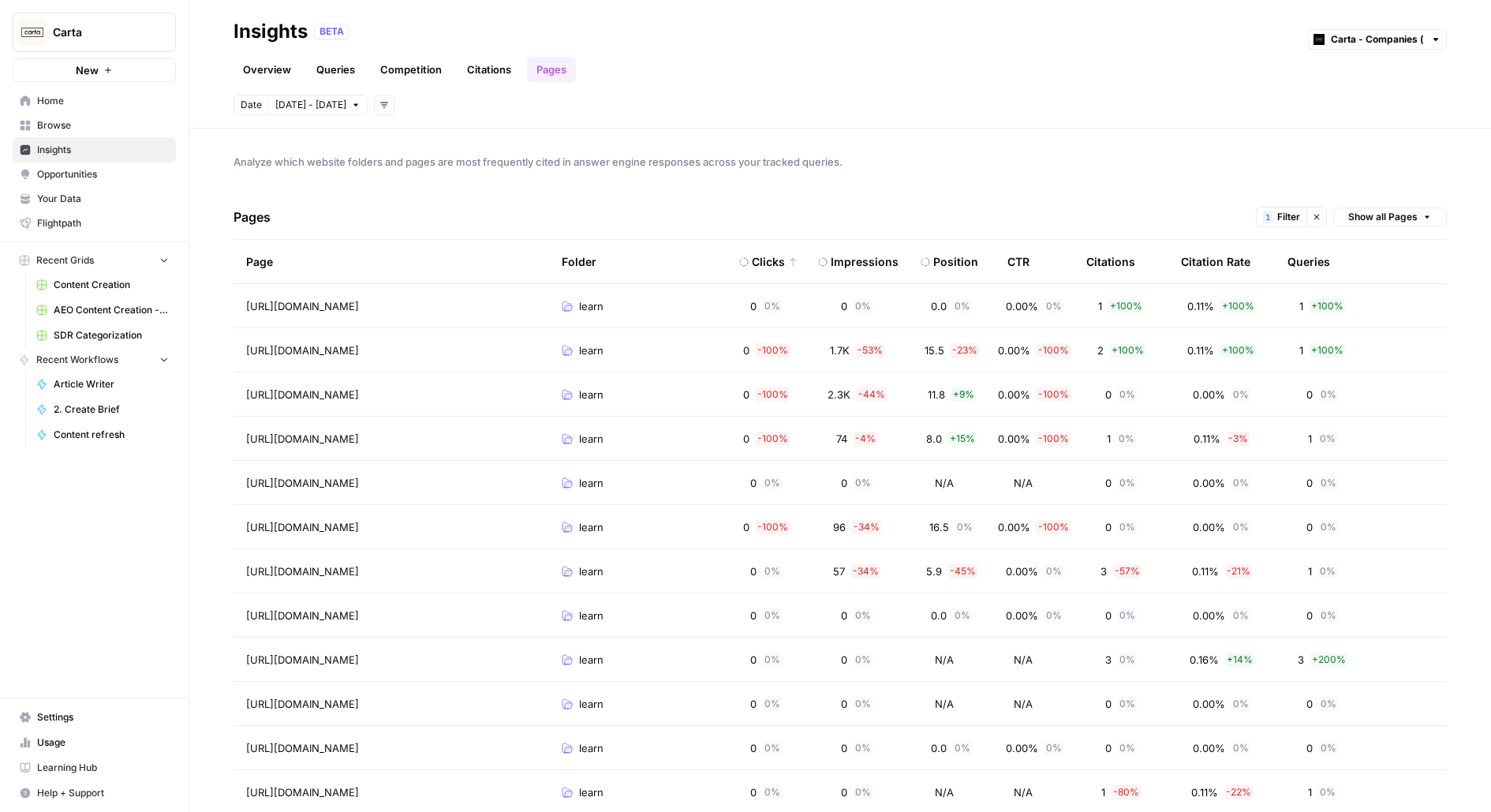
click at [1288, 220] on span "Filter" at bounding box center [1288, 217] width 23 height 14
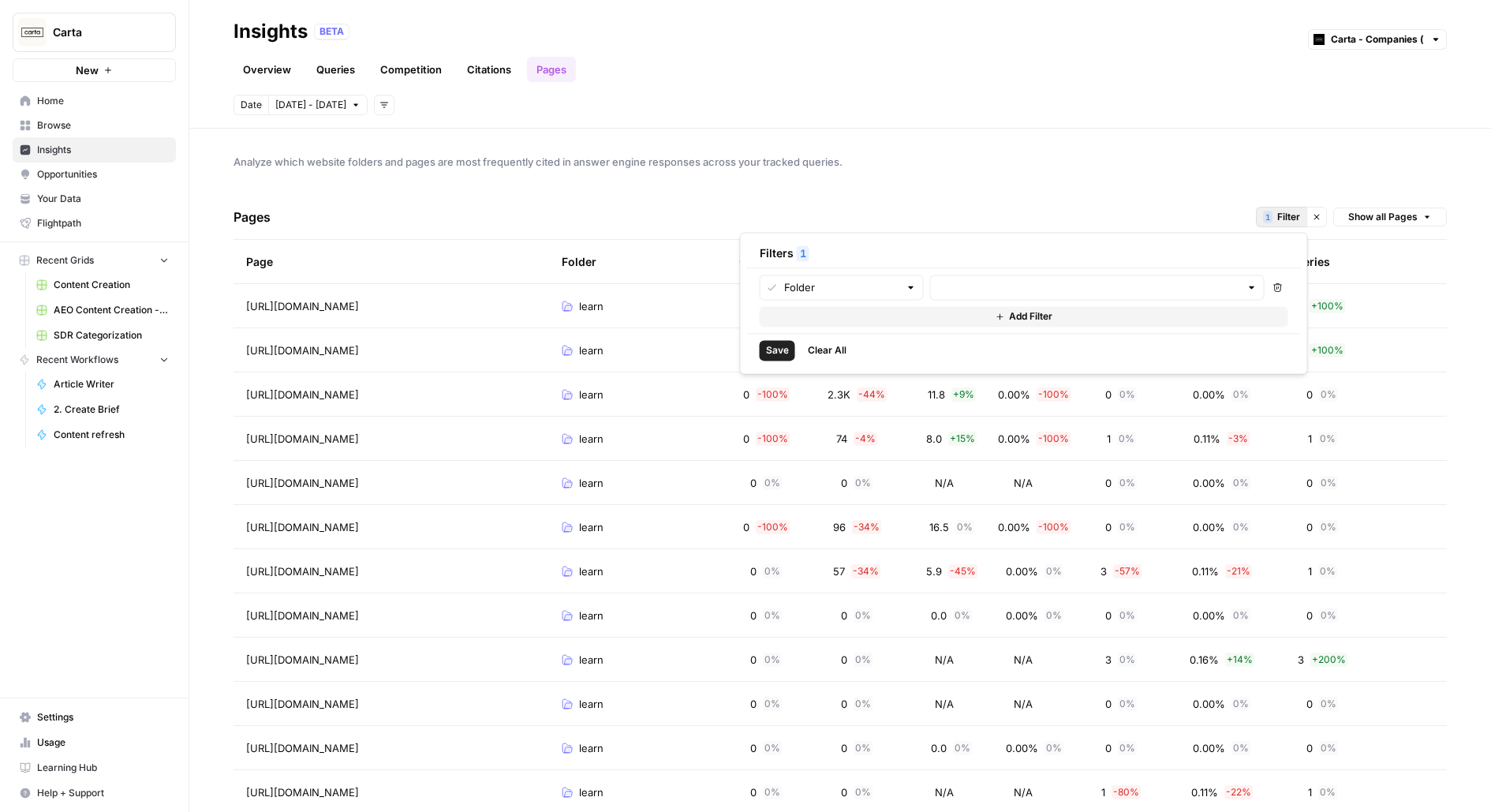
type input "learn"
click at [850, 293] on input "text" at bounding box center [842, 287] width 115 height 16
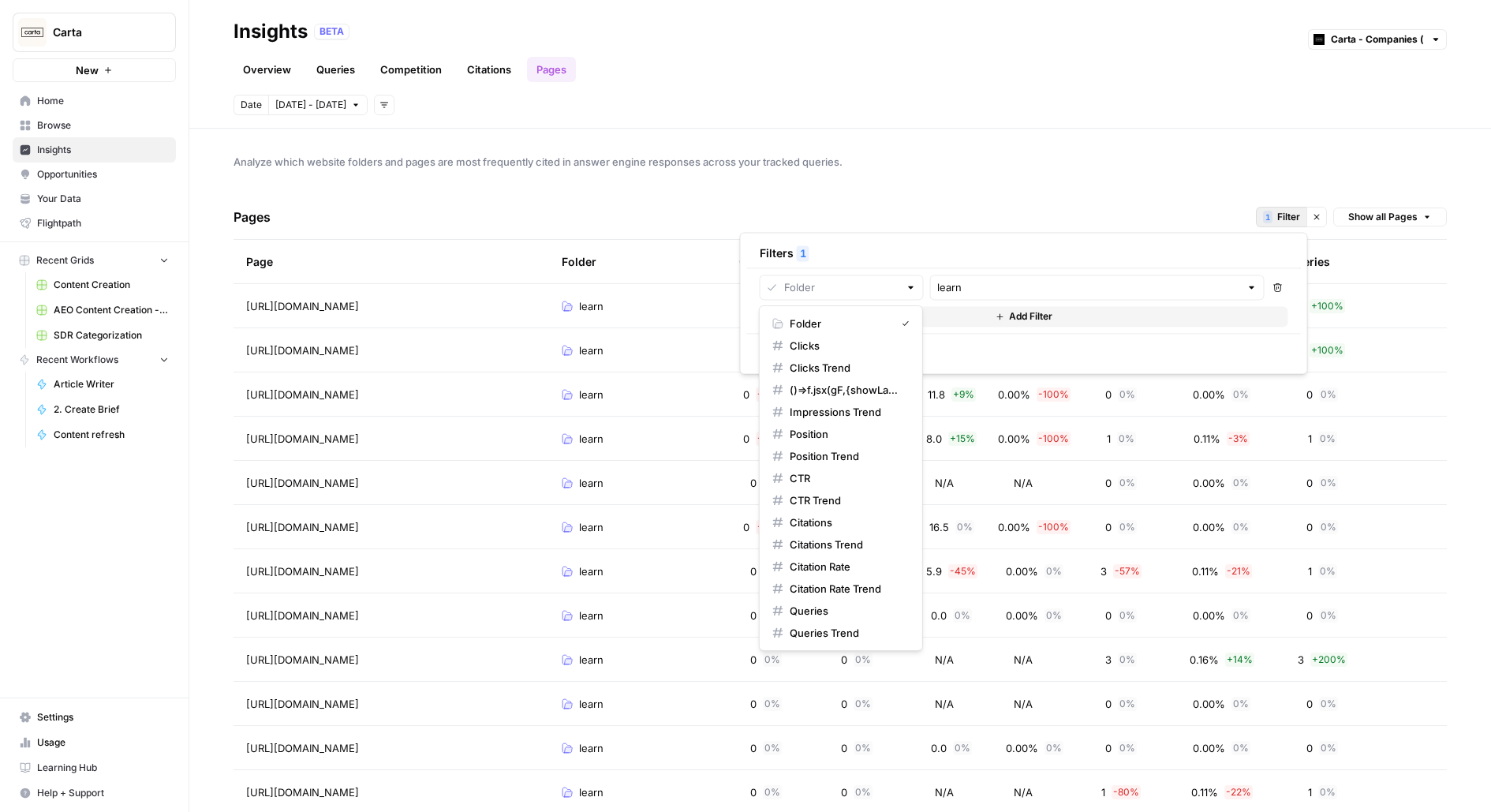
click at [989, 189] on div "Analyze which website folders and pages are most frequently cited in answer eng…" at bounding box center [840, 470] width 1302 height 683
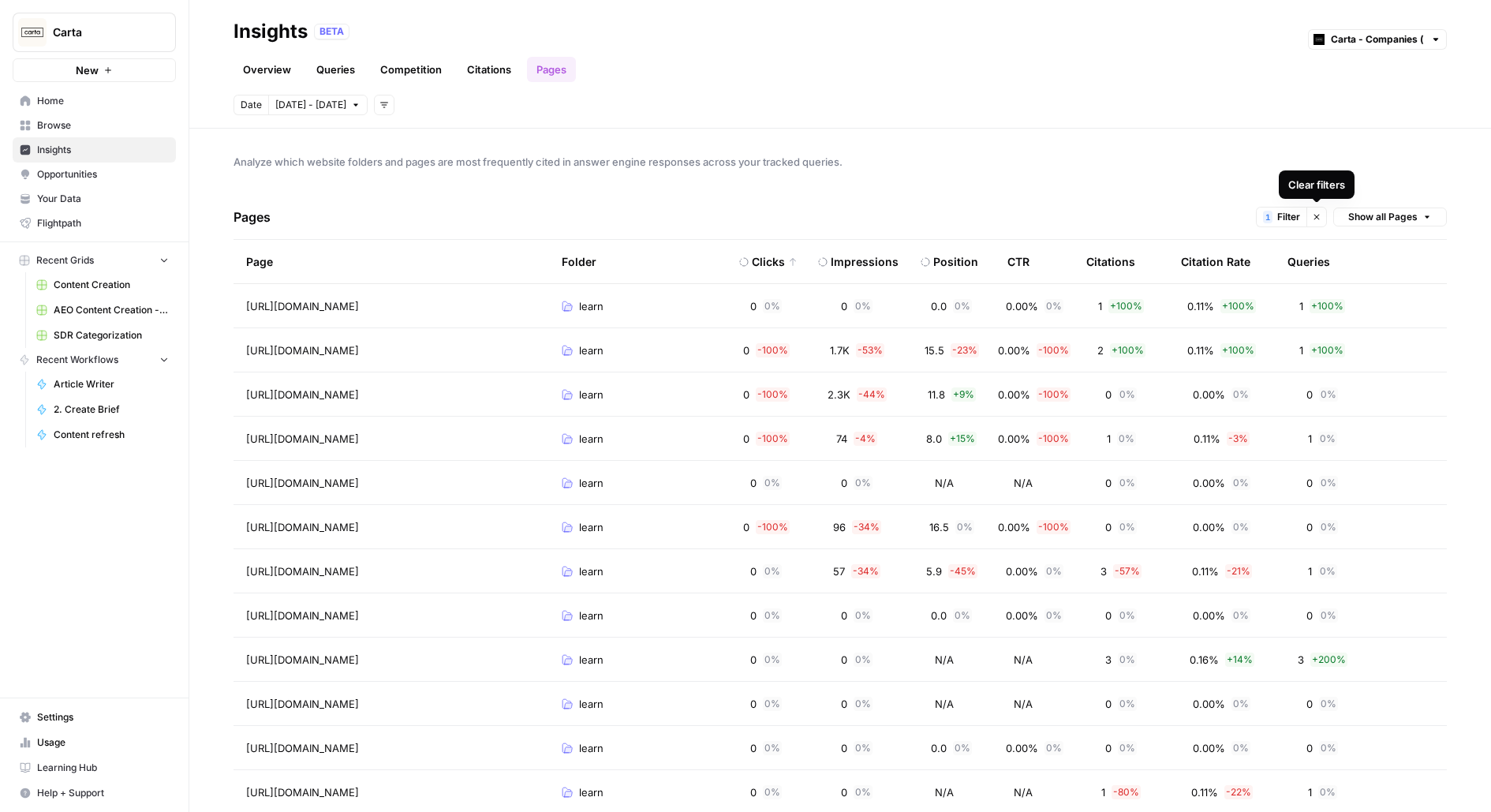
click at [1319, 215] on icon "button" at bounding box center [1317, 217] width 10 height 10
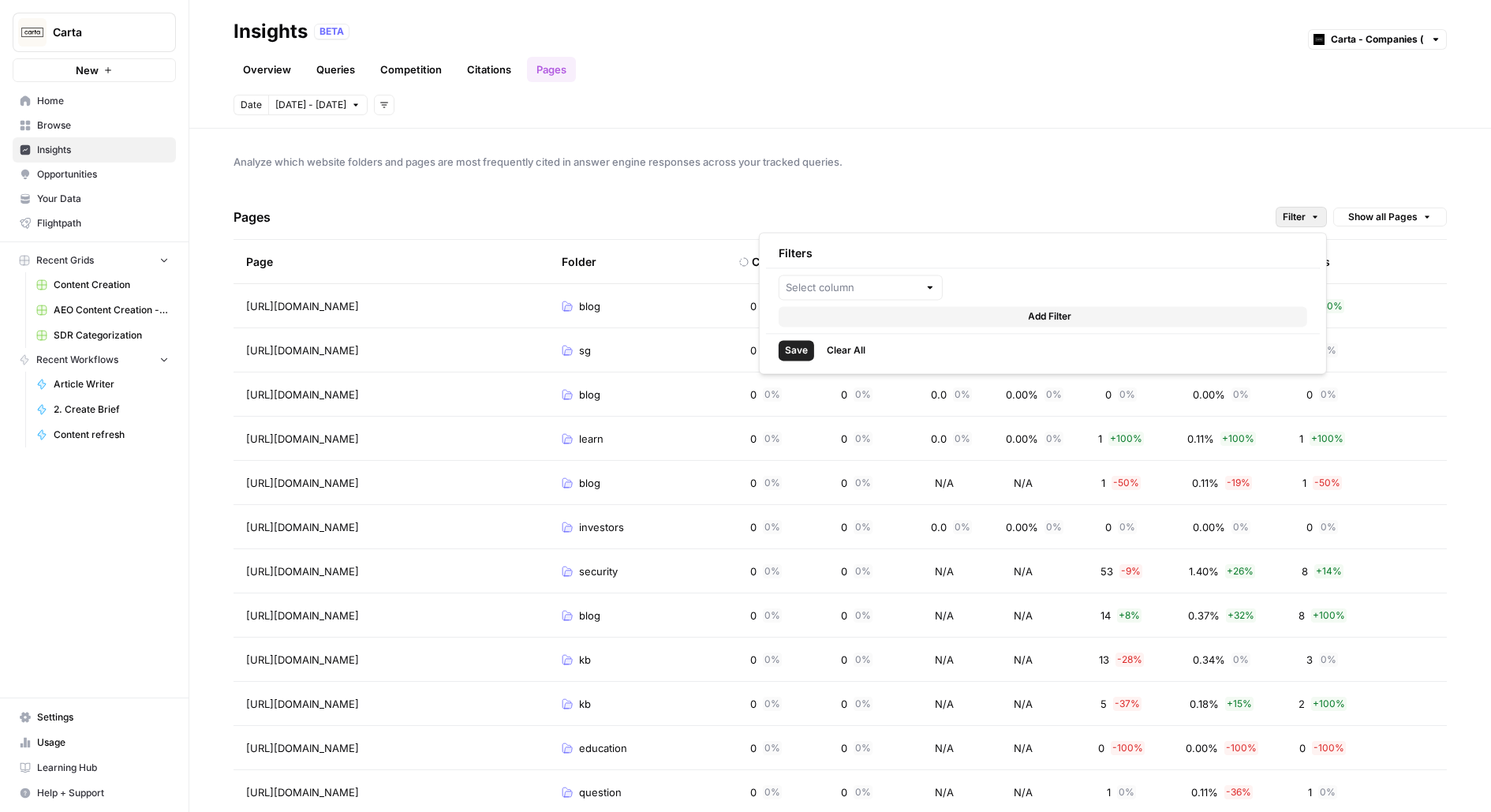
click at [1299, 212] on span "Filter" at bounding box center [1294, 217] width 23 height 14
click at [1014, 178] on div "Analyze which website folders and pages are most frequently cited in answer eng…" at bounding box center [840, 470] width 1302 height 683
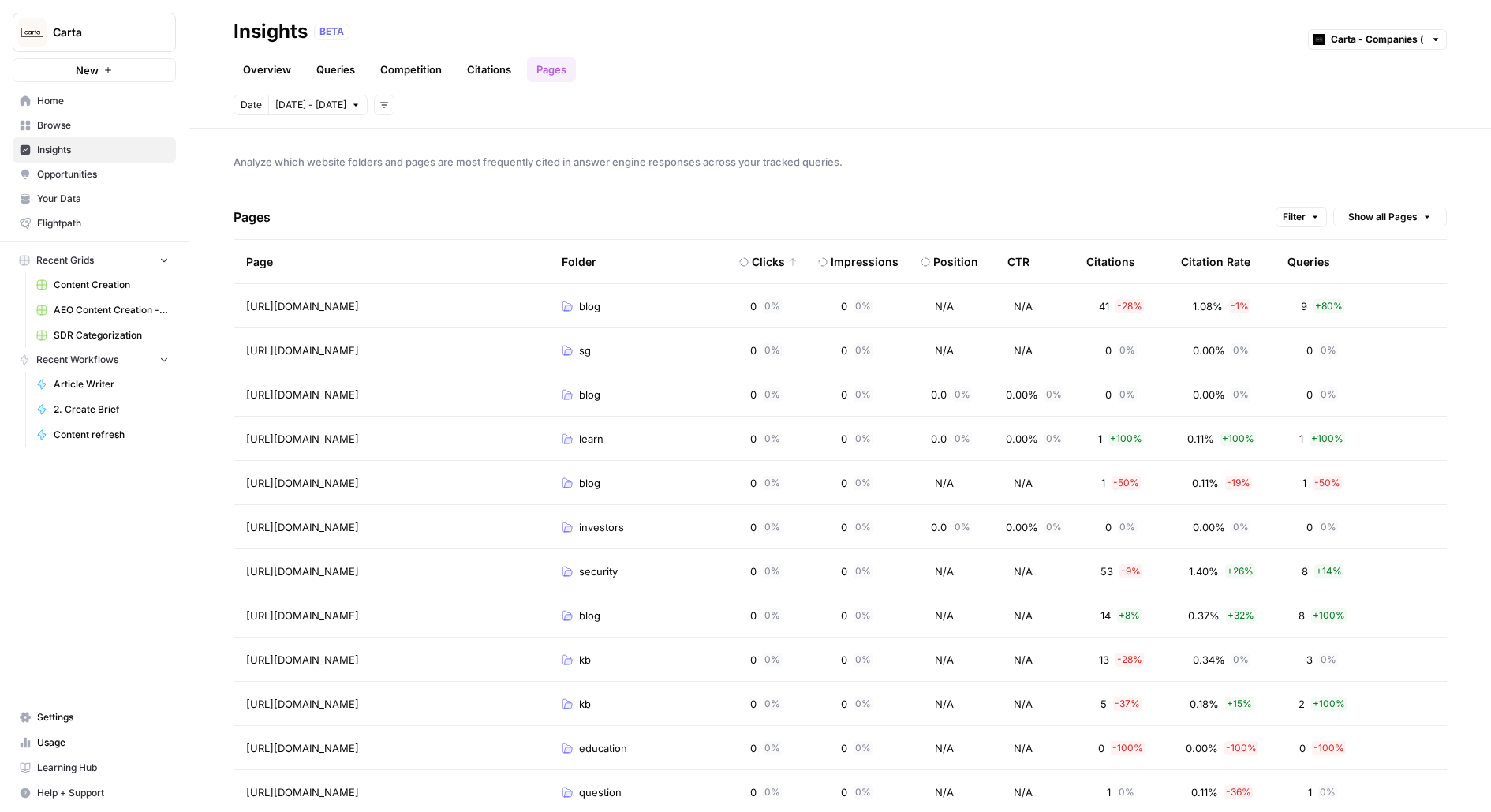
click at [379, 107] on icon "button" at bounding box center [384, 105] width 10 height 10
click at [407, 138] on div "Topic" at bounding box center [396, 139] width 33 height 16
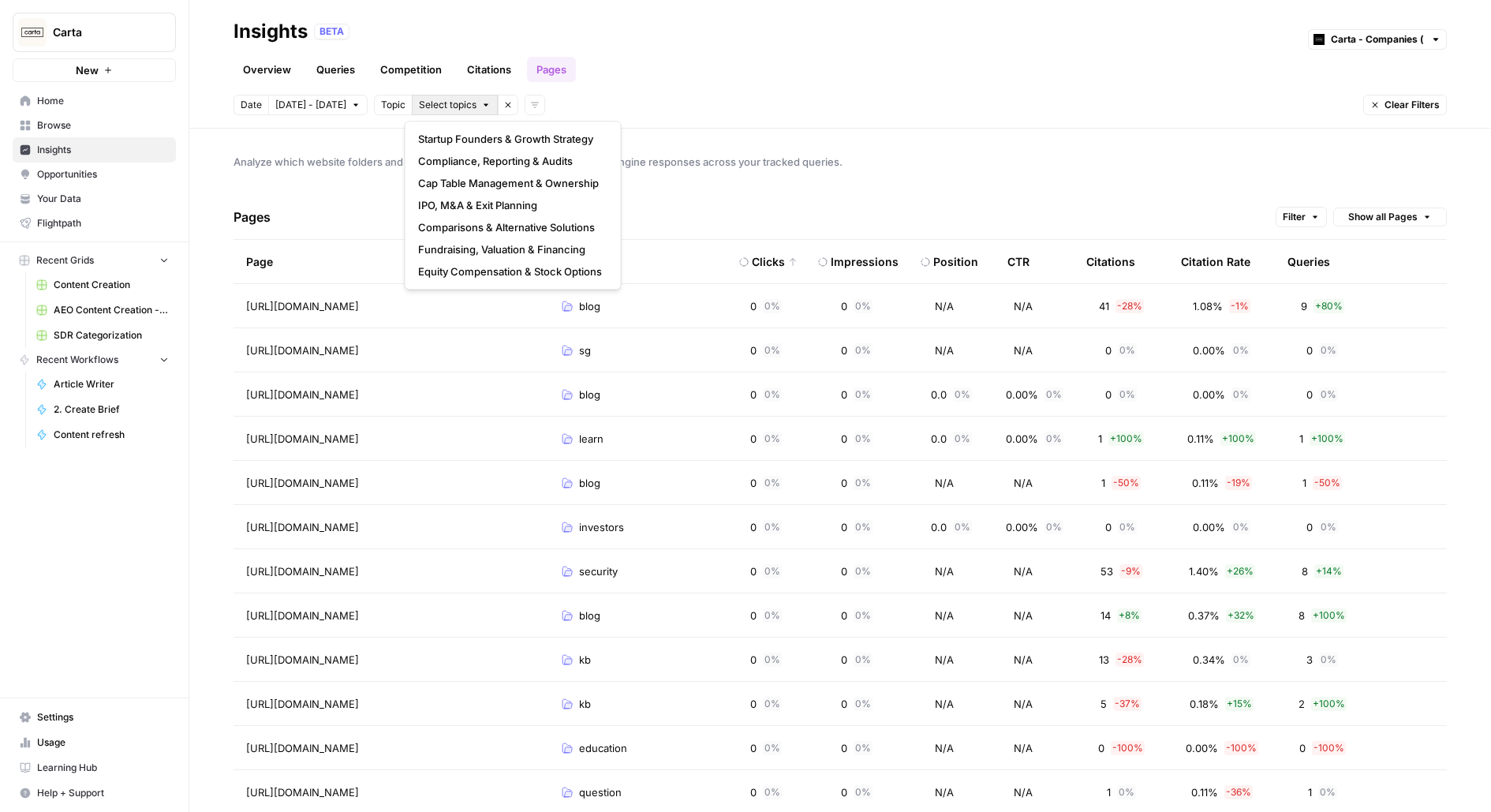
click at [460, 102] on span "Select topics" at bounding box center [448, 105] width 58 height 14
click at [459, 165] on span "Compliance, Reporting & Audits" at bounding box center [510, 161] width 184 height 16
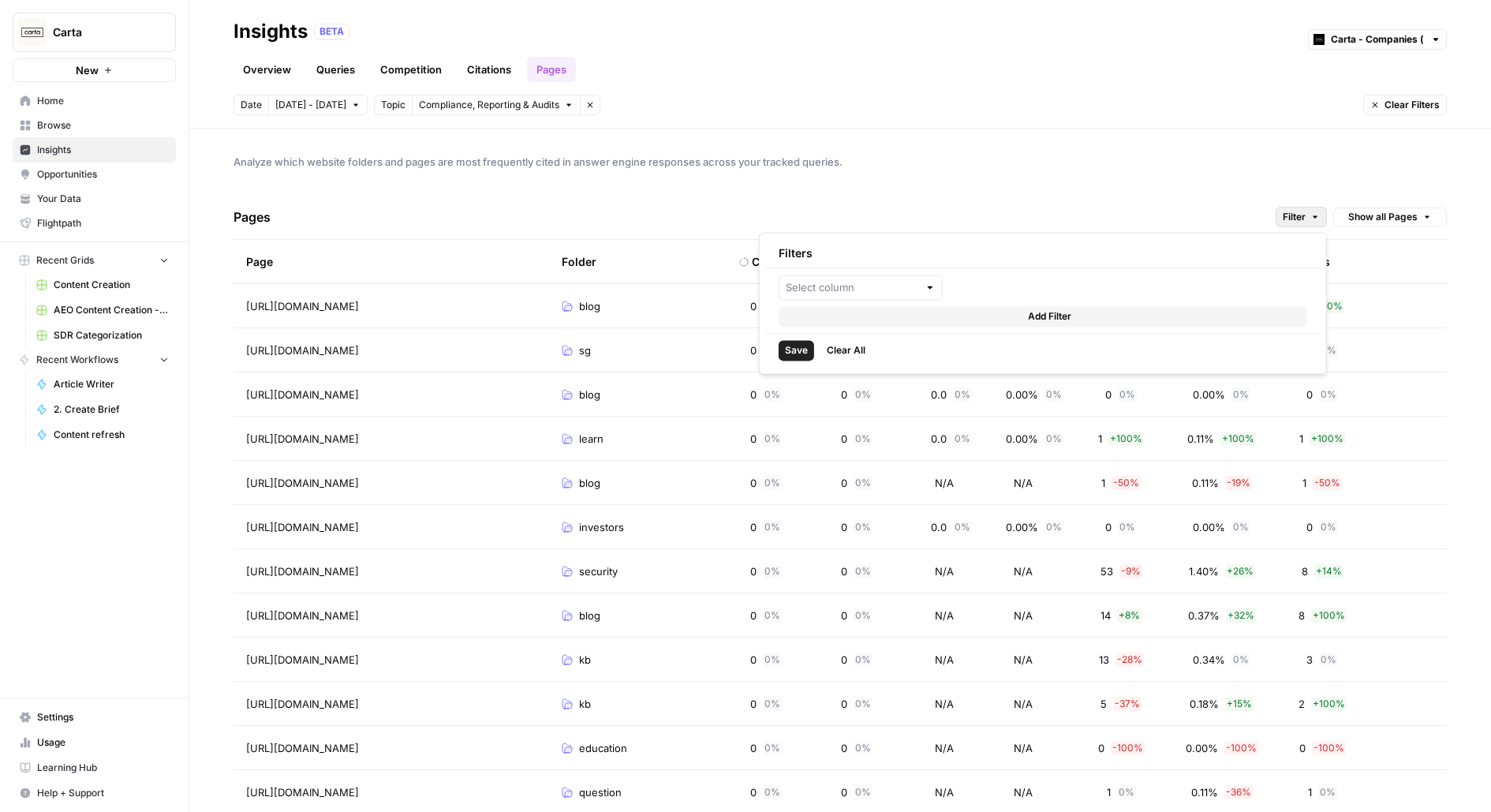
click at [1312, 212] on icon "button" at bounding box center [1315, 217] width 10 height 10
click at [916, 282] on input "text" at bounding box center [851, 287] width 132 height 16
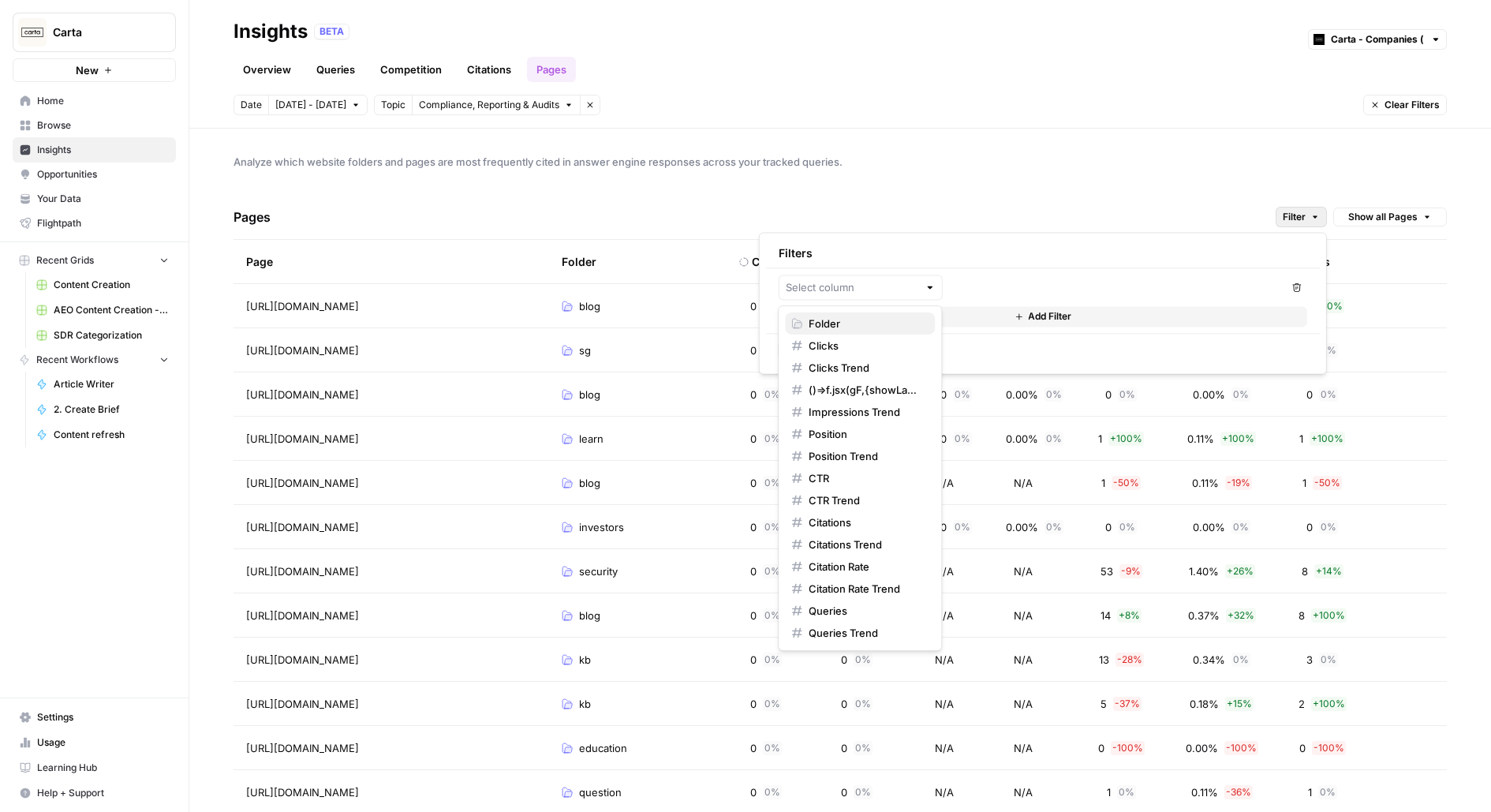
click at [875, 323] on span "Folder" at bounding box center [866, 324] width 114 height 16
type input "Folder"
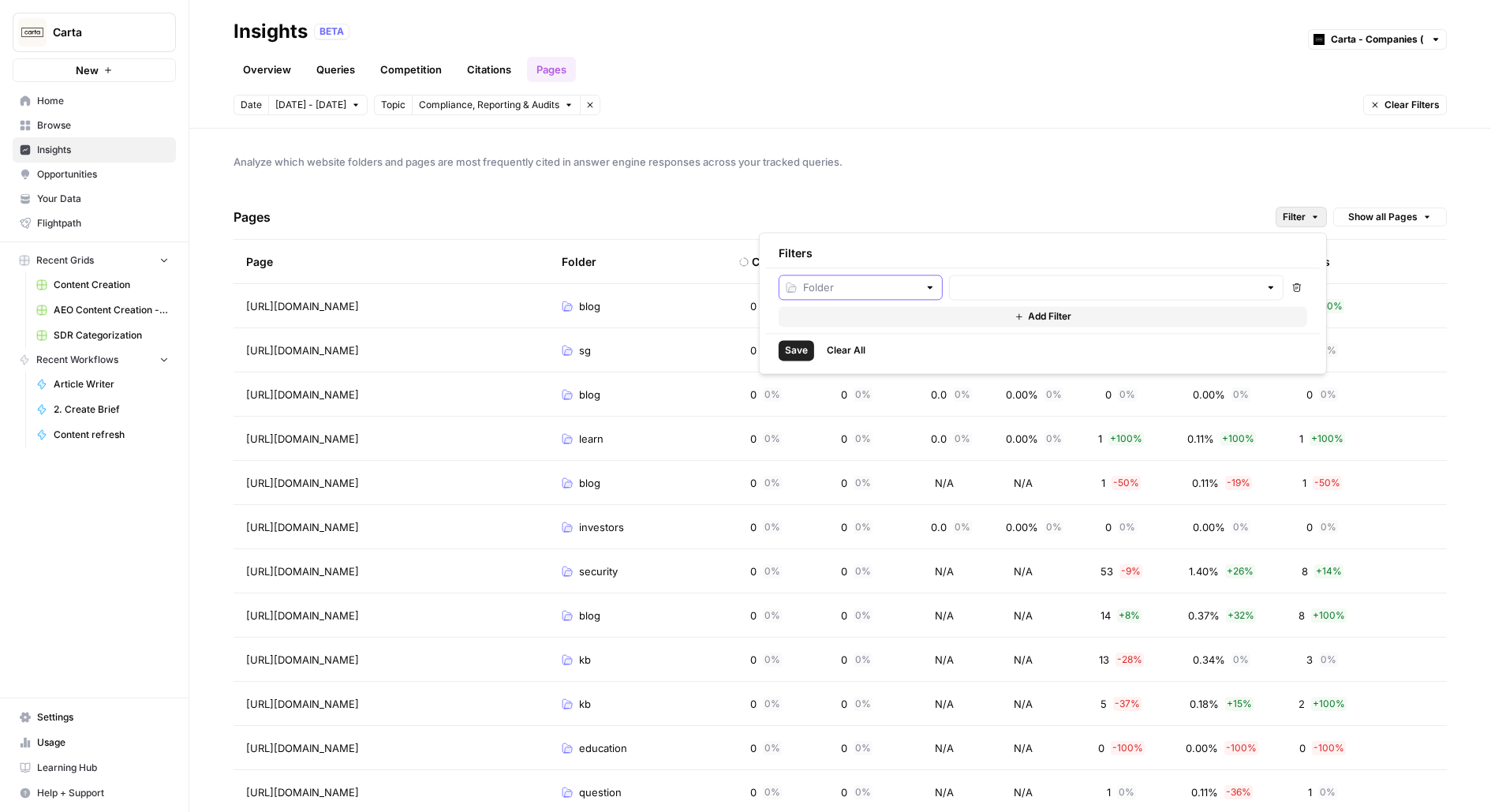
click at [880, 289] on input "text" at bounding box center [861, 287] width 115 height 16
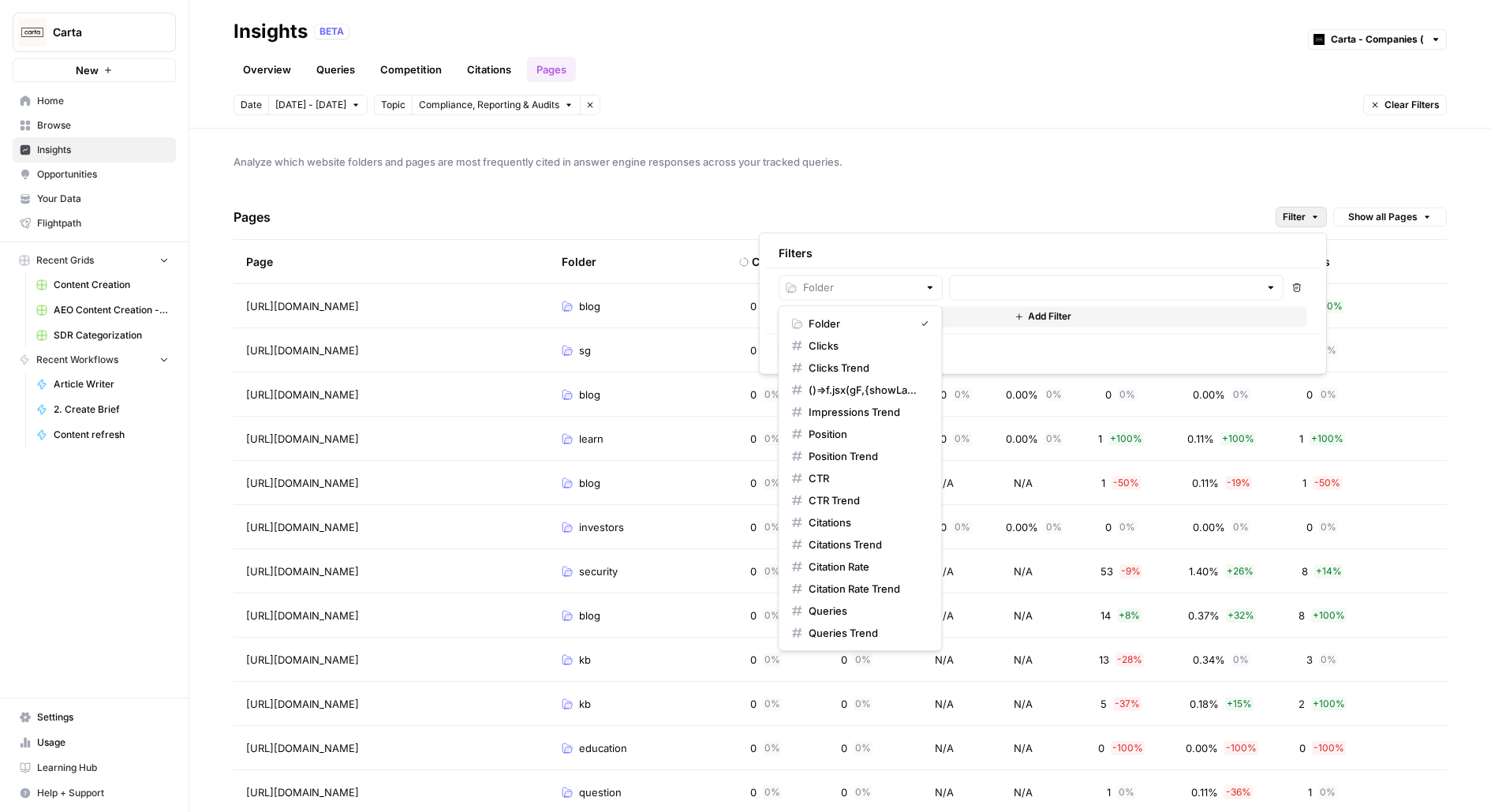
type input "Folder"
click at [1018, 232] on div "Filters Folder Remove Add Filter Save Clear All" at bounding box center [1043, 302] width 568 height 142
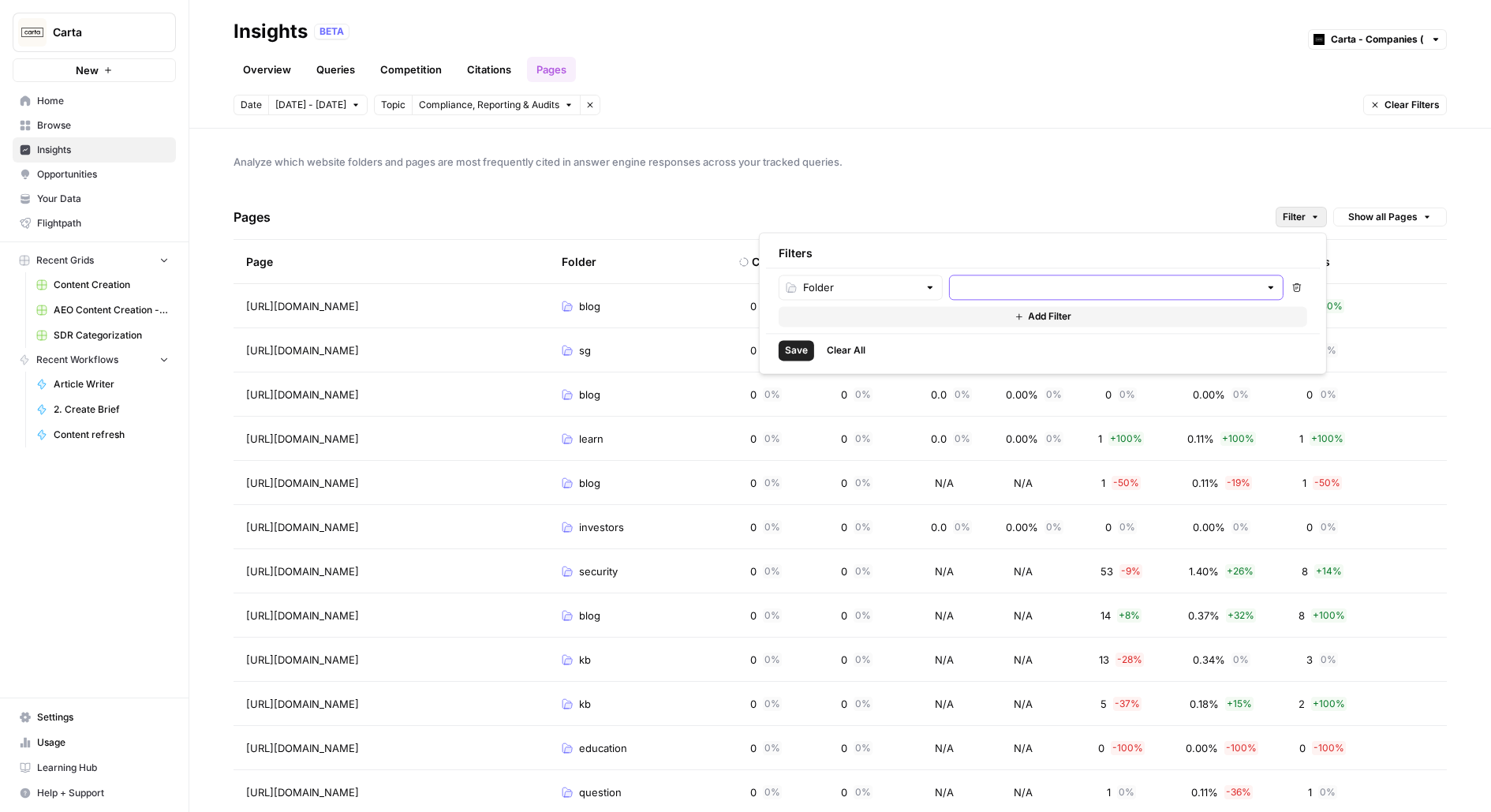
click at [1021, 280] on input "text" at bounding box center [1108, 287] width 303 height 16
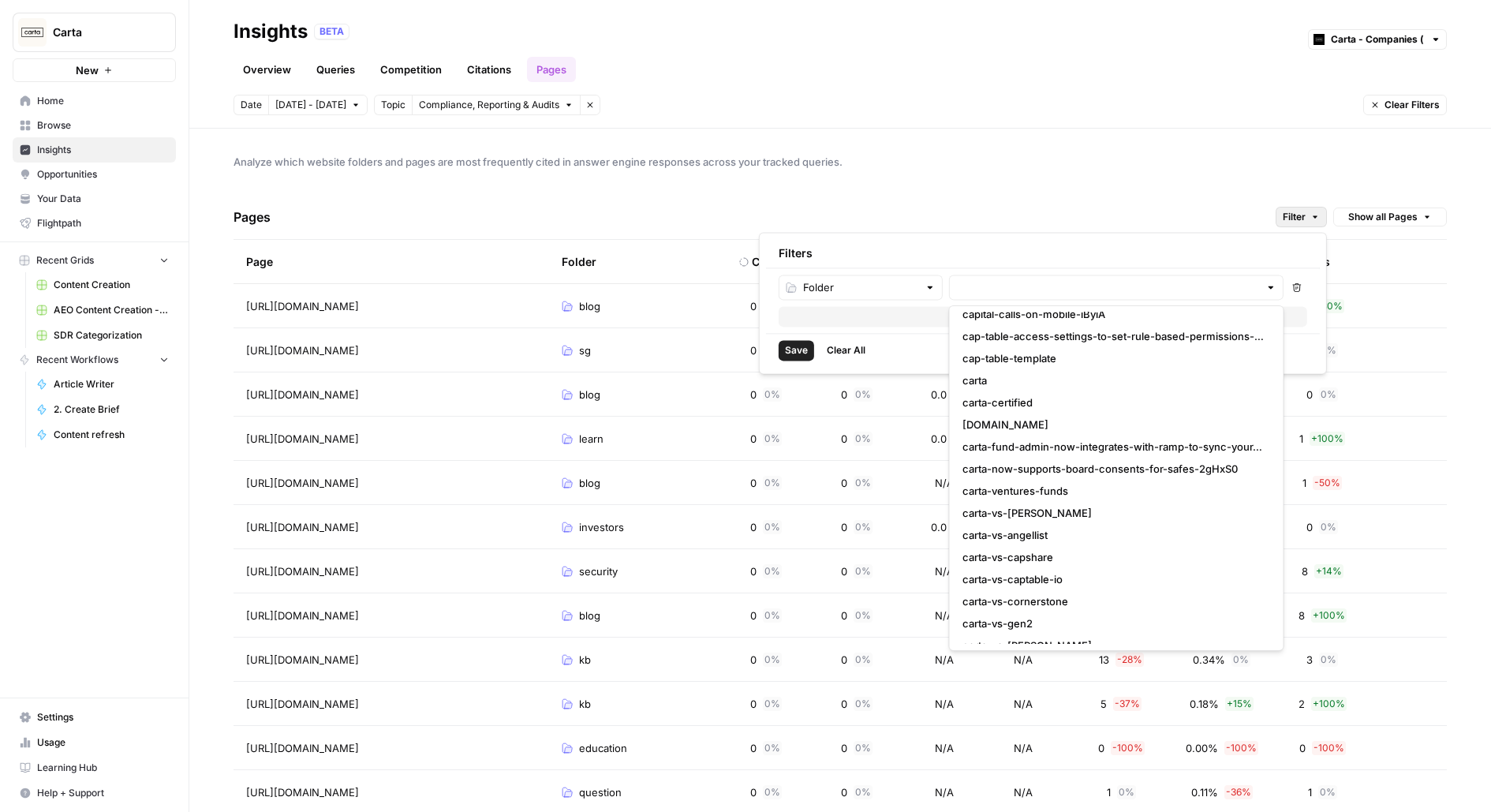
scroll to position [364, 0]
click at [1000, 285] on input "text" at bounding box center [1108, 287] width 303 height 16
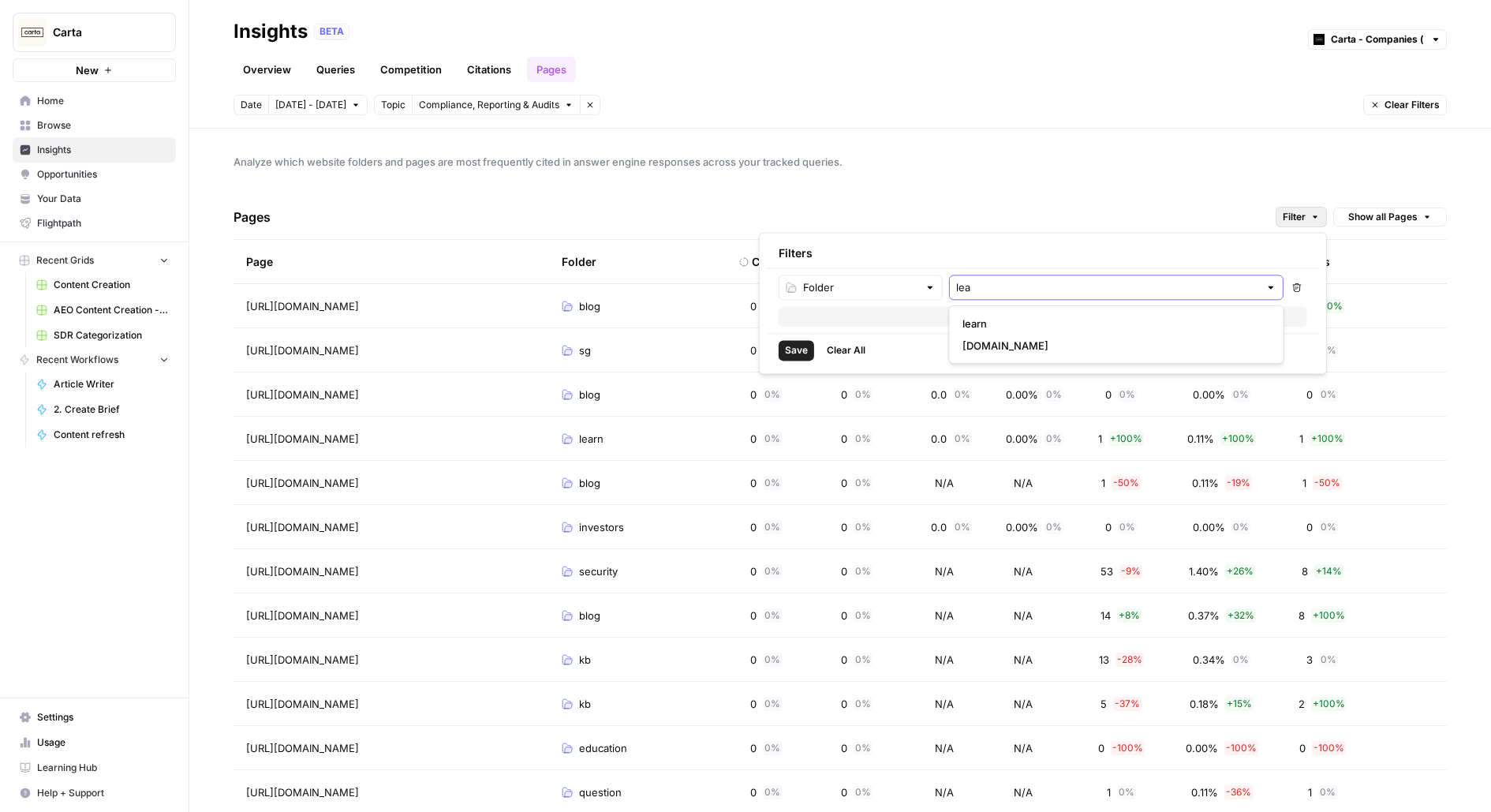
scroll to position [0, 0]
click at [1014, 321] on span "learn" at bounding box center [1113, 324] width 302 height 16
type input "learn"
click at [941, 315] on button "Add Filter" at bounding box center [1042, 317] width 528 height 21
click at [886, 318] on input "text" at bounding box center [851, 319] width 132 height 16
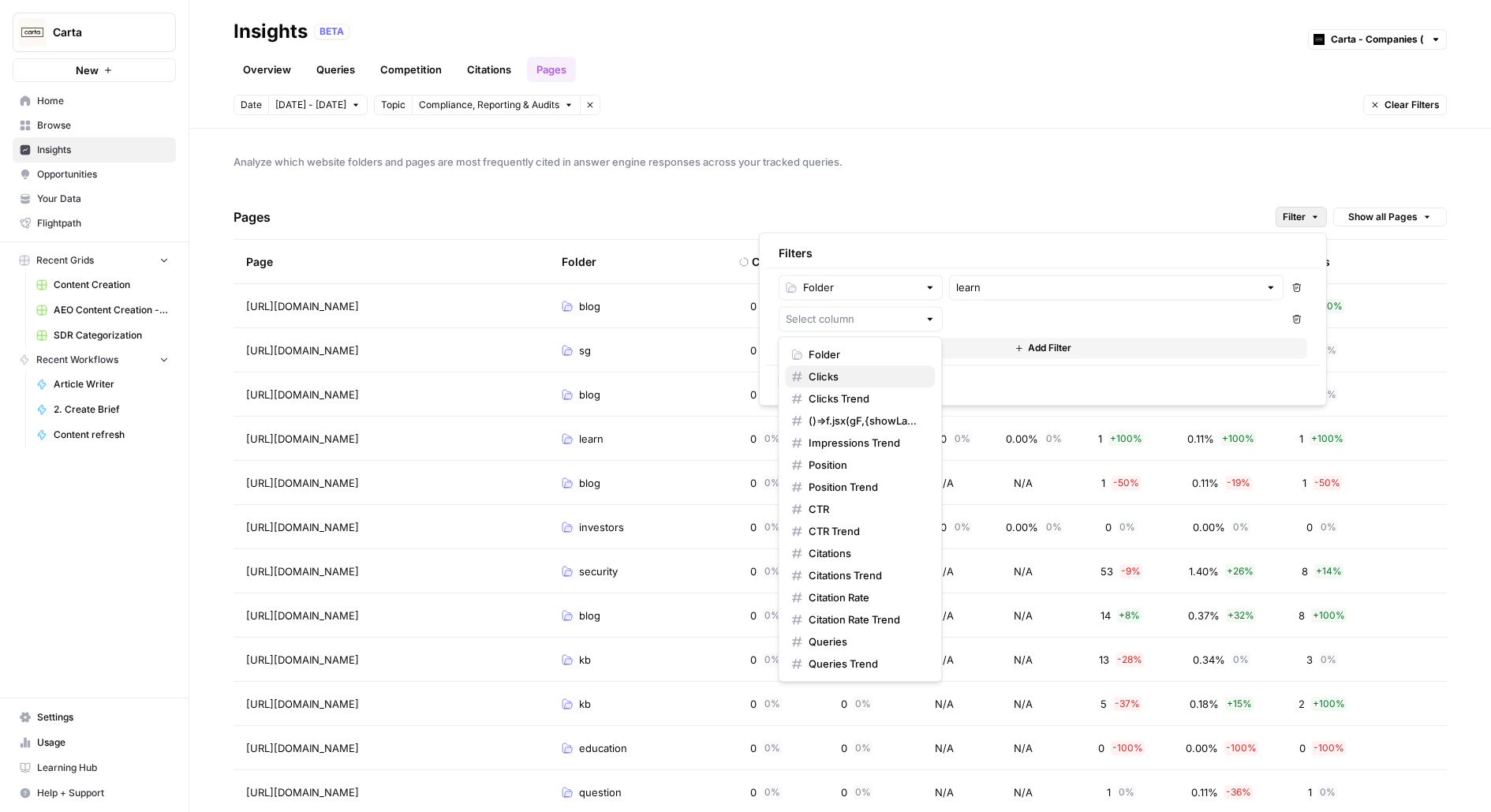
click at [860, 383] on button "Clicks" at bounding box center [859, 377] width 150 height 22
type input "Clicks"
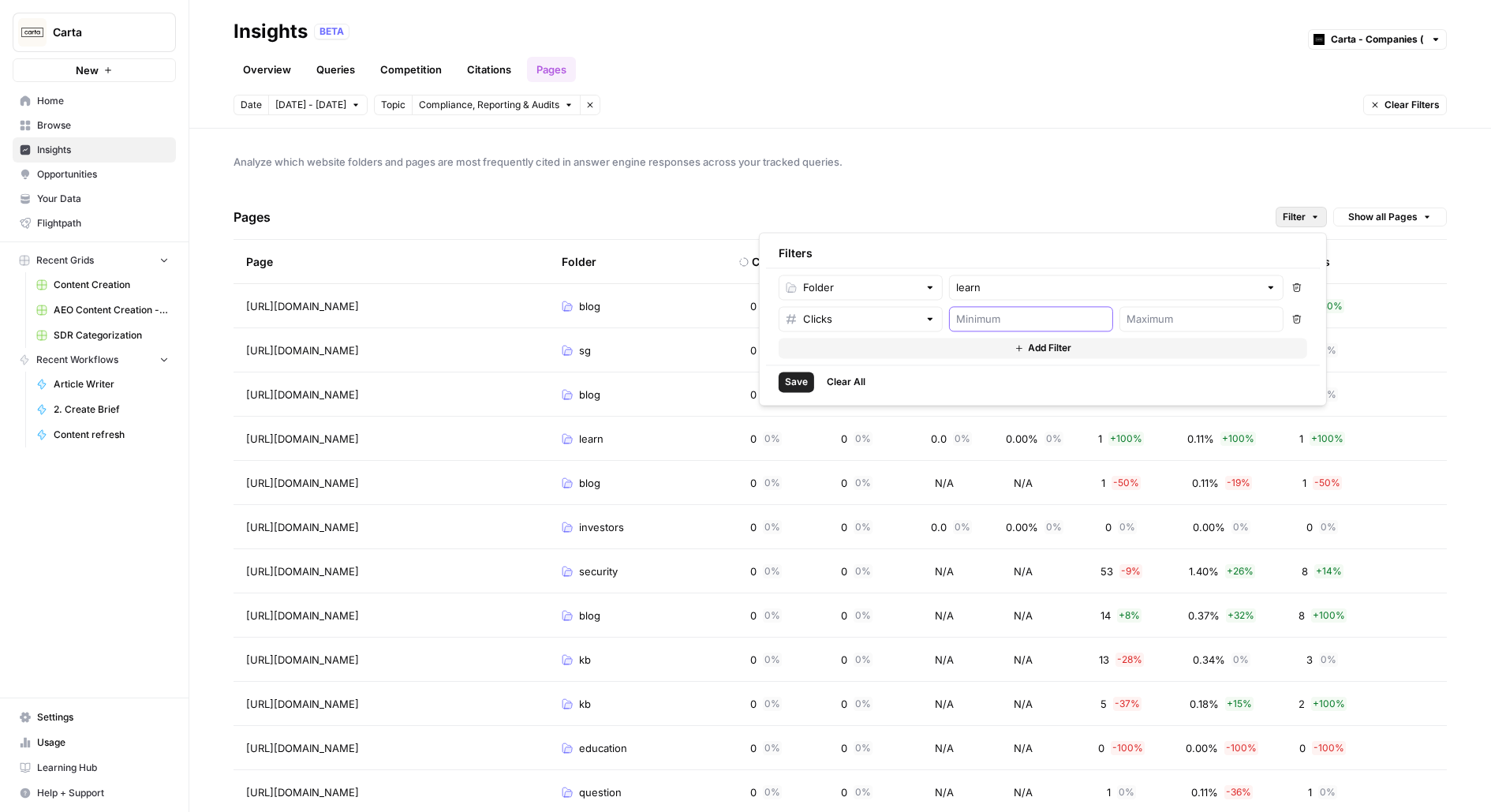
click at [1053, 318] on input "number" at bounding box center [1031, 319] width 150 height 16
click at [881, 325] on div "Clicks" at bounding box center [860, 318] width 164 height 25
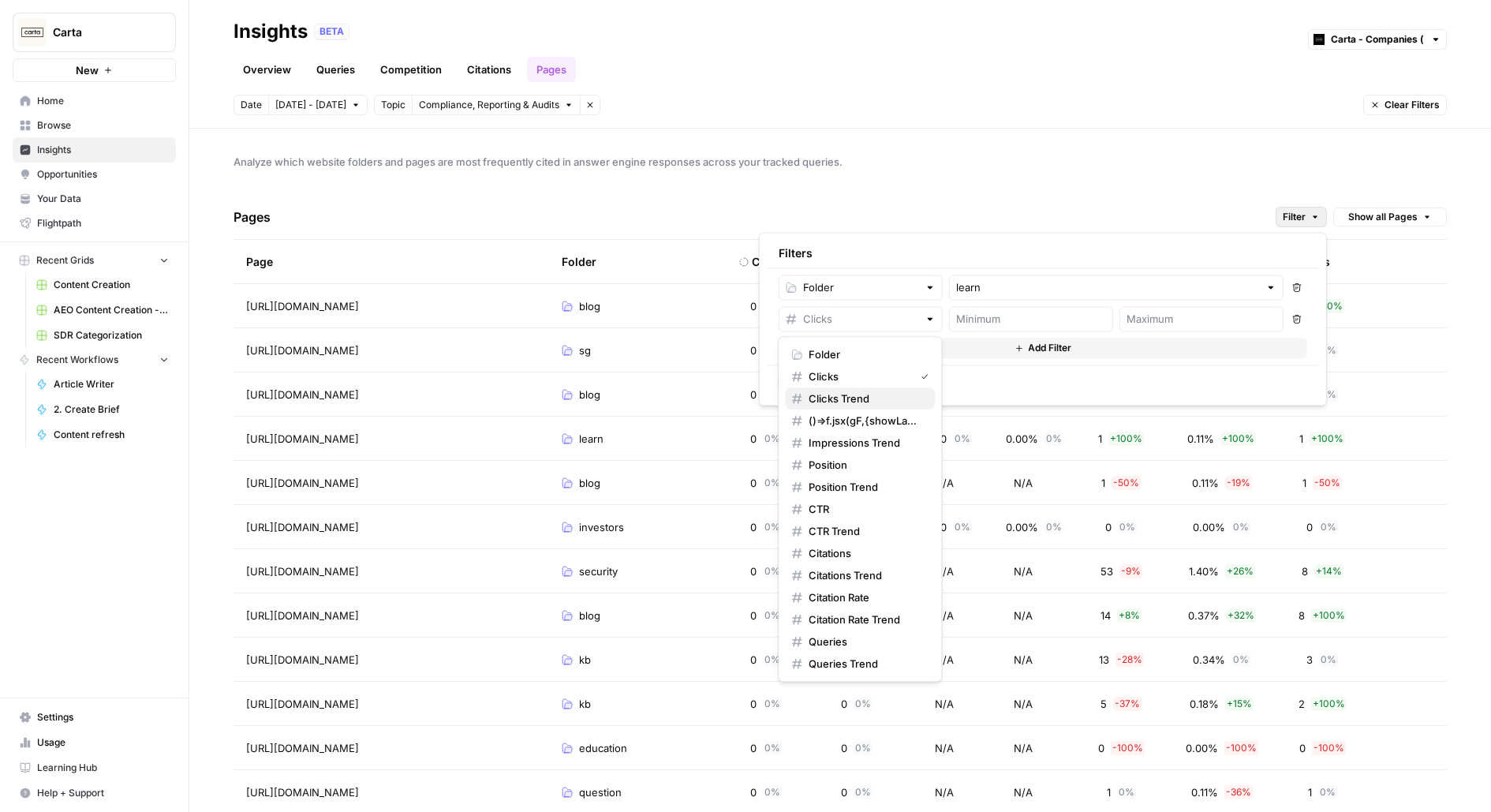
click at [866, 400] on span "Clicks Trend" at bounding box center [866, 398] width 114 height 16
type input "Clicks Trend"
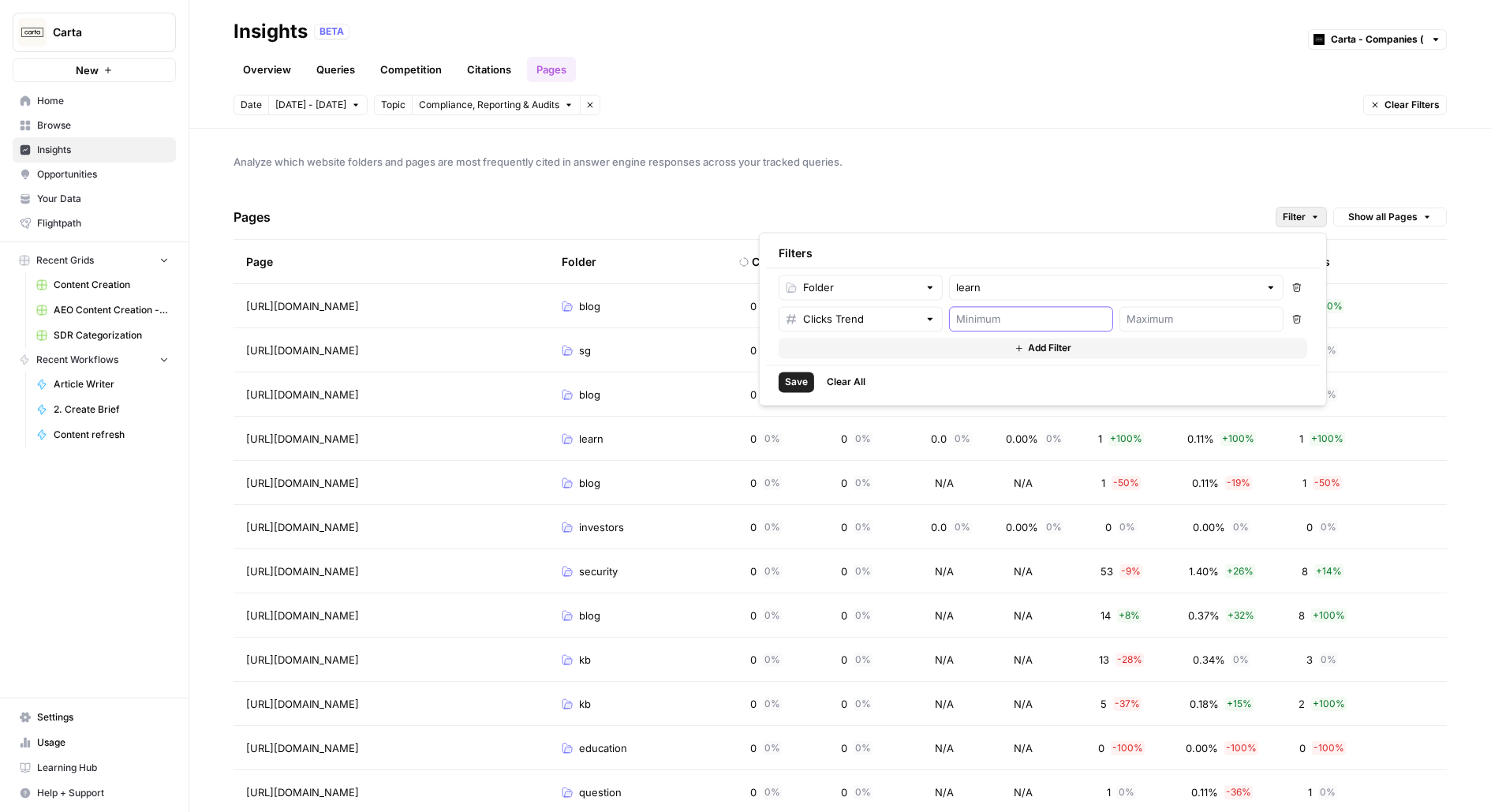
click at [1045, 318] on input "number" at bounding box center [1031, 319] width 150 height 16
click at [881, 313] on input "text" at bounding box center [861, 319] width 115 height 16
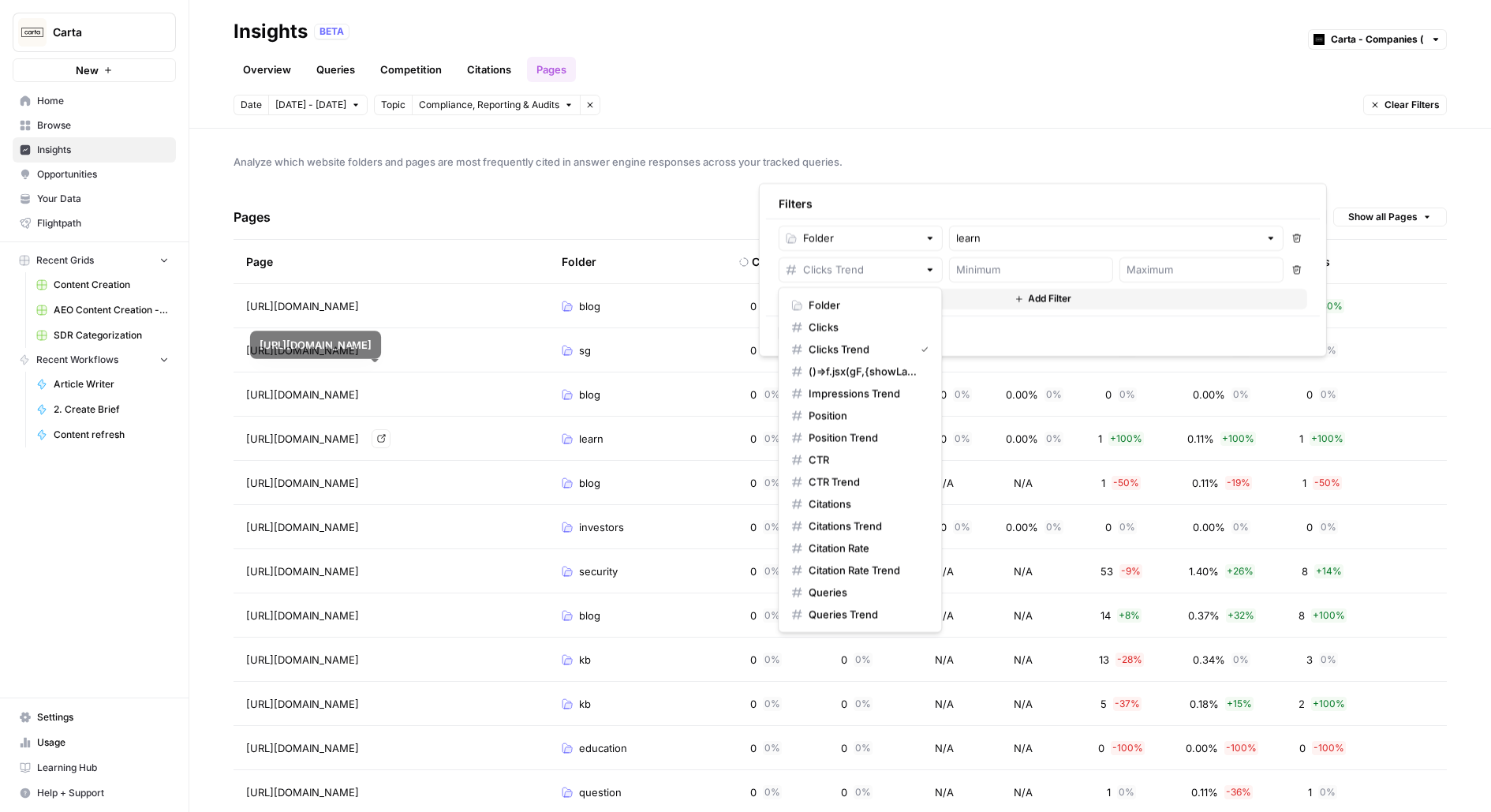
scroll to position [49, 0]
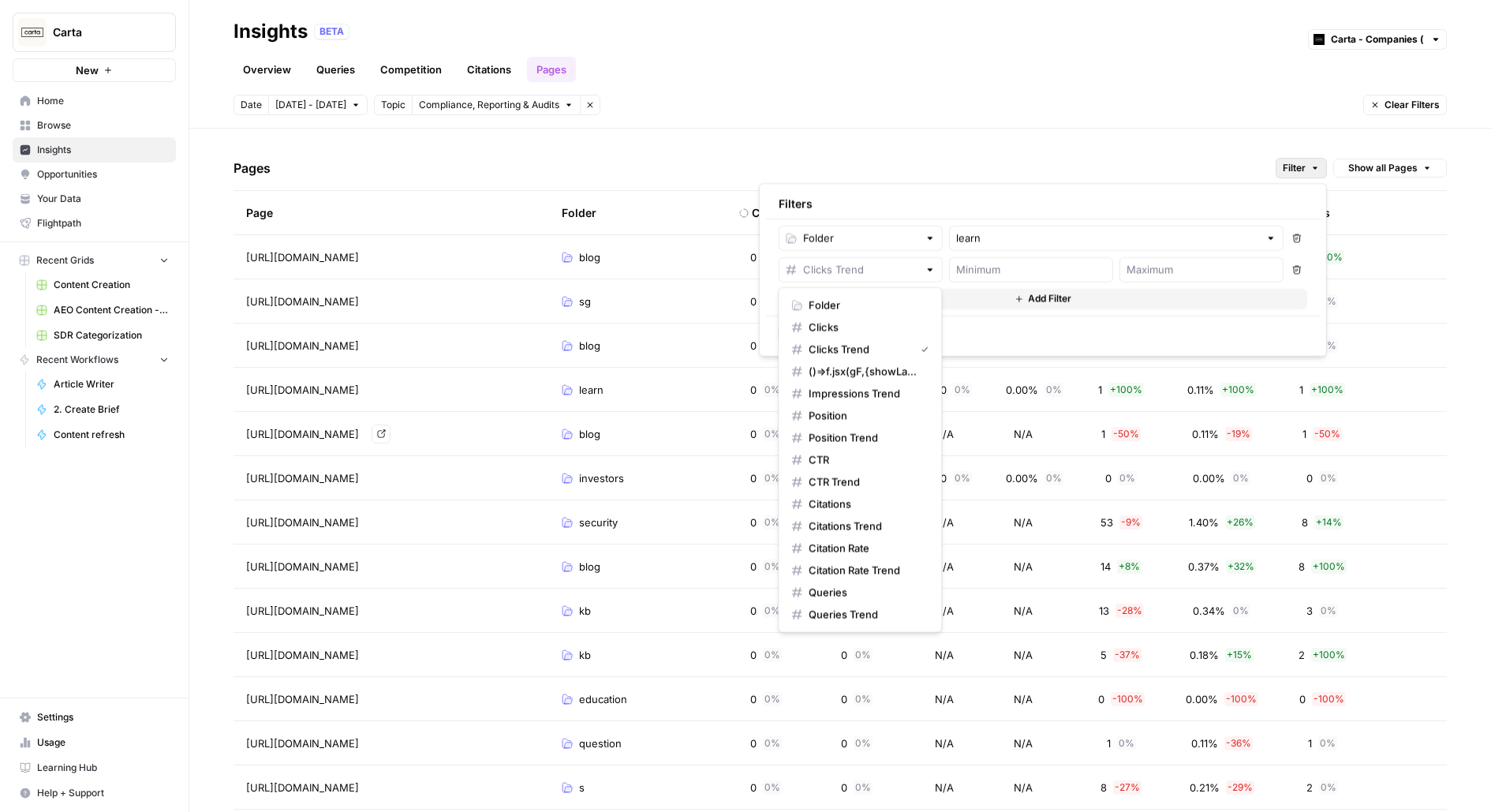
click at [952, 161] on div "Pages Filter Show all Pages" at bounding box center [840, 168] width 1214 height 45
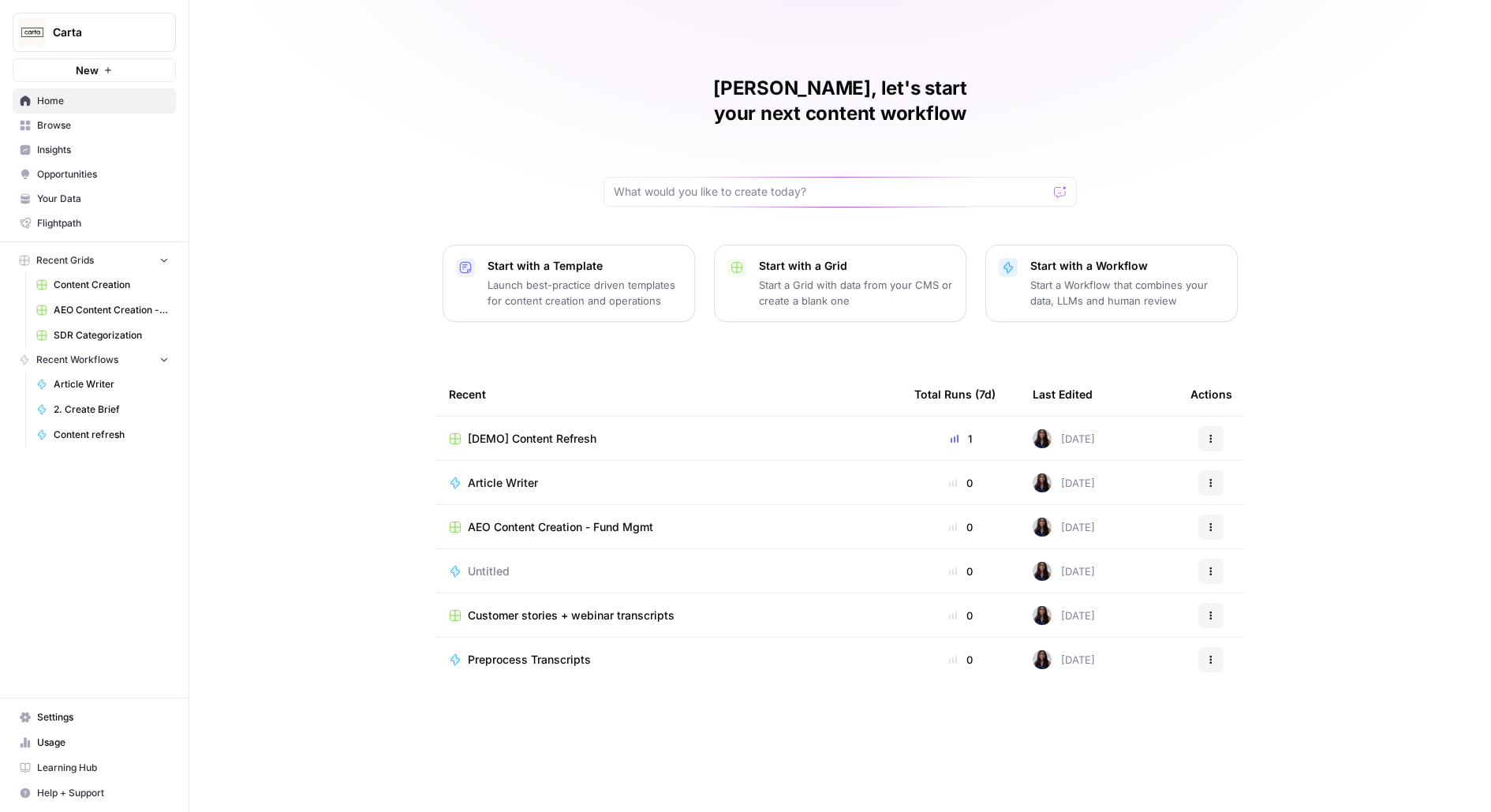
click at [576, 519] on span "AEO Content Creation - Fund Mgmt" at bounding box center [560, 527] width 185 height 16
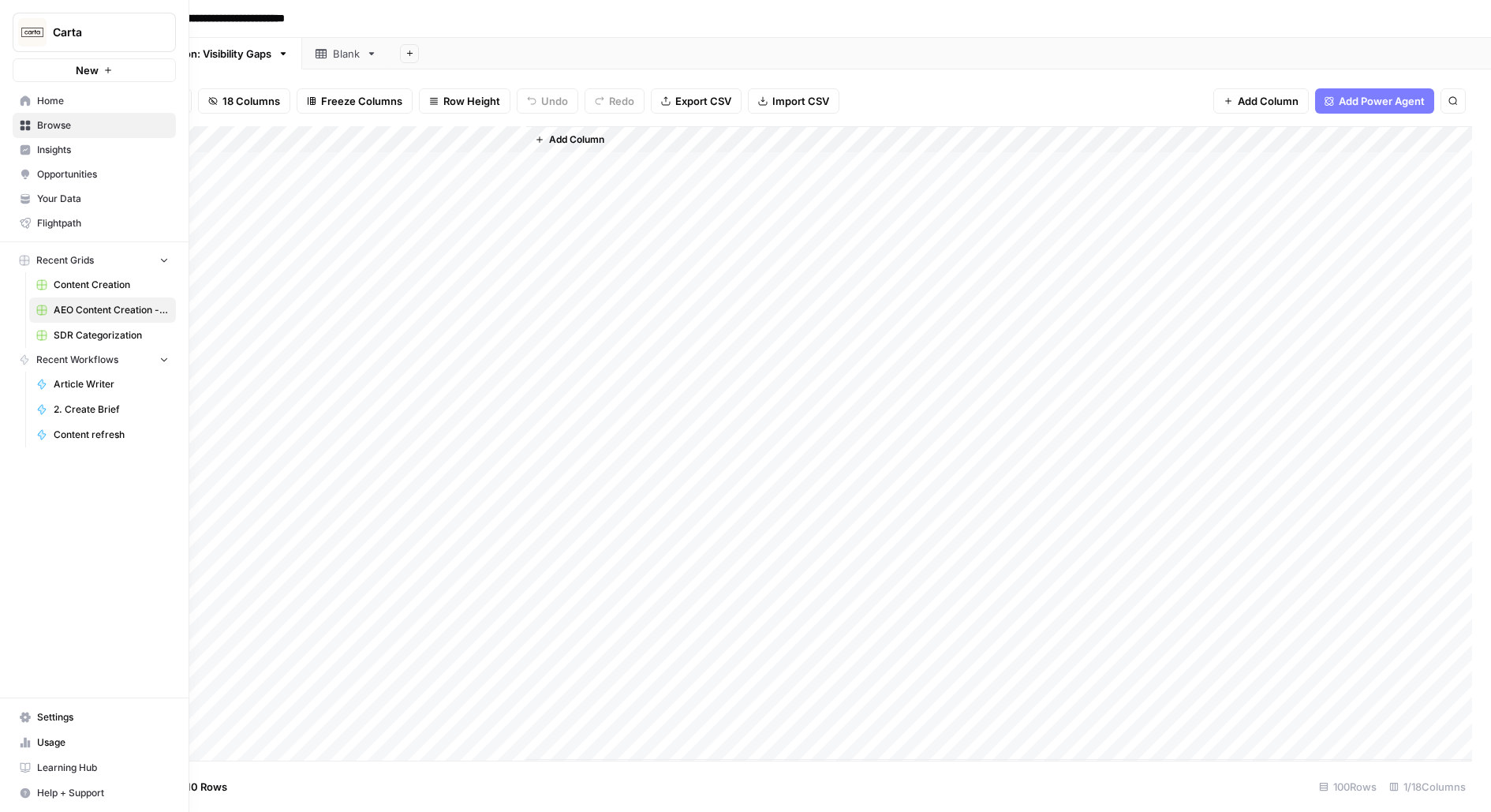
click at [91, 132] on link "Browse" at bounding box center [95, 125] width 164 height 25
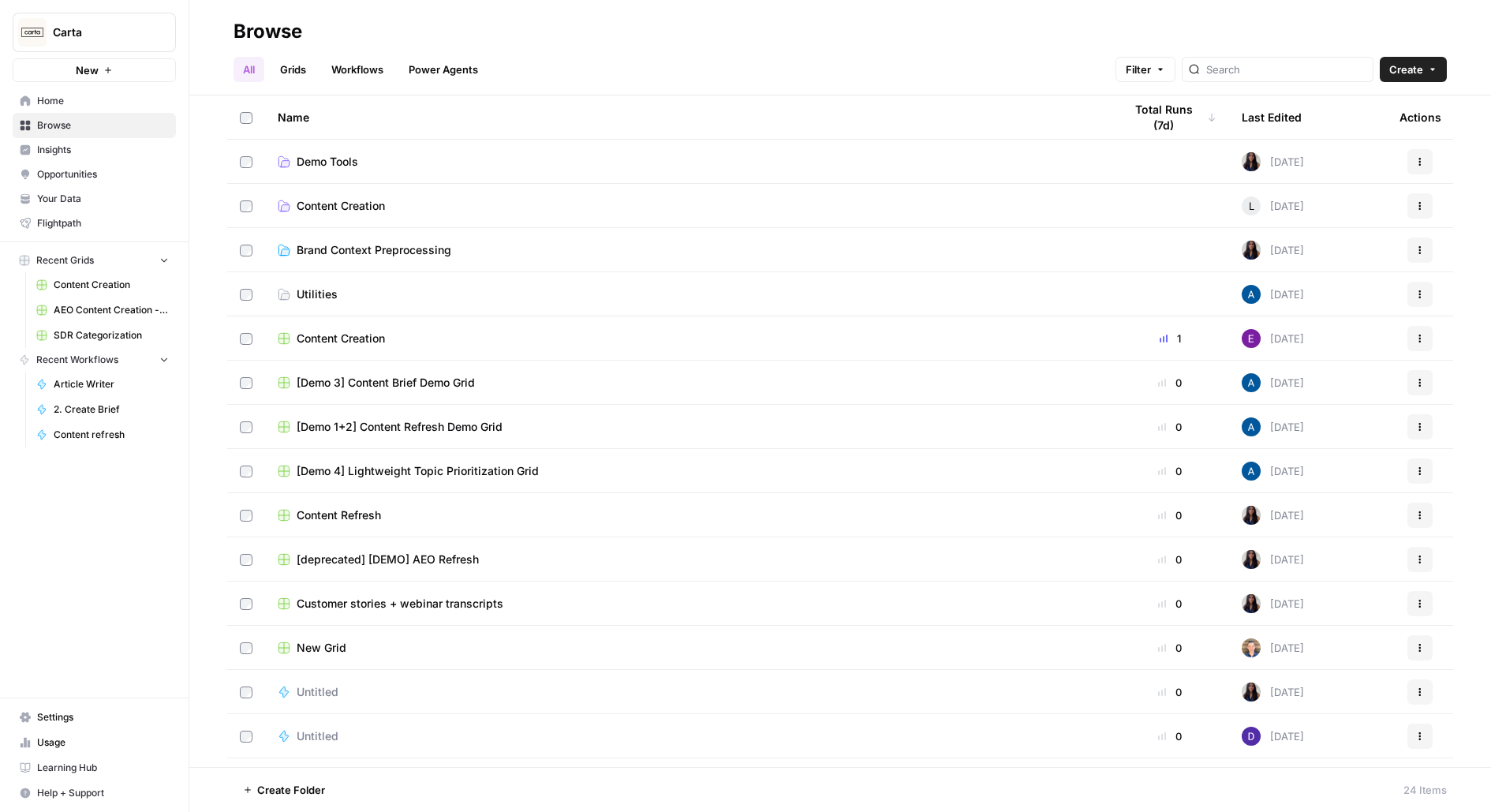
click at [293, 64] on link "Grids" at bounding box center [293, 69] width 45 height 25
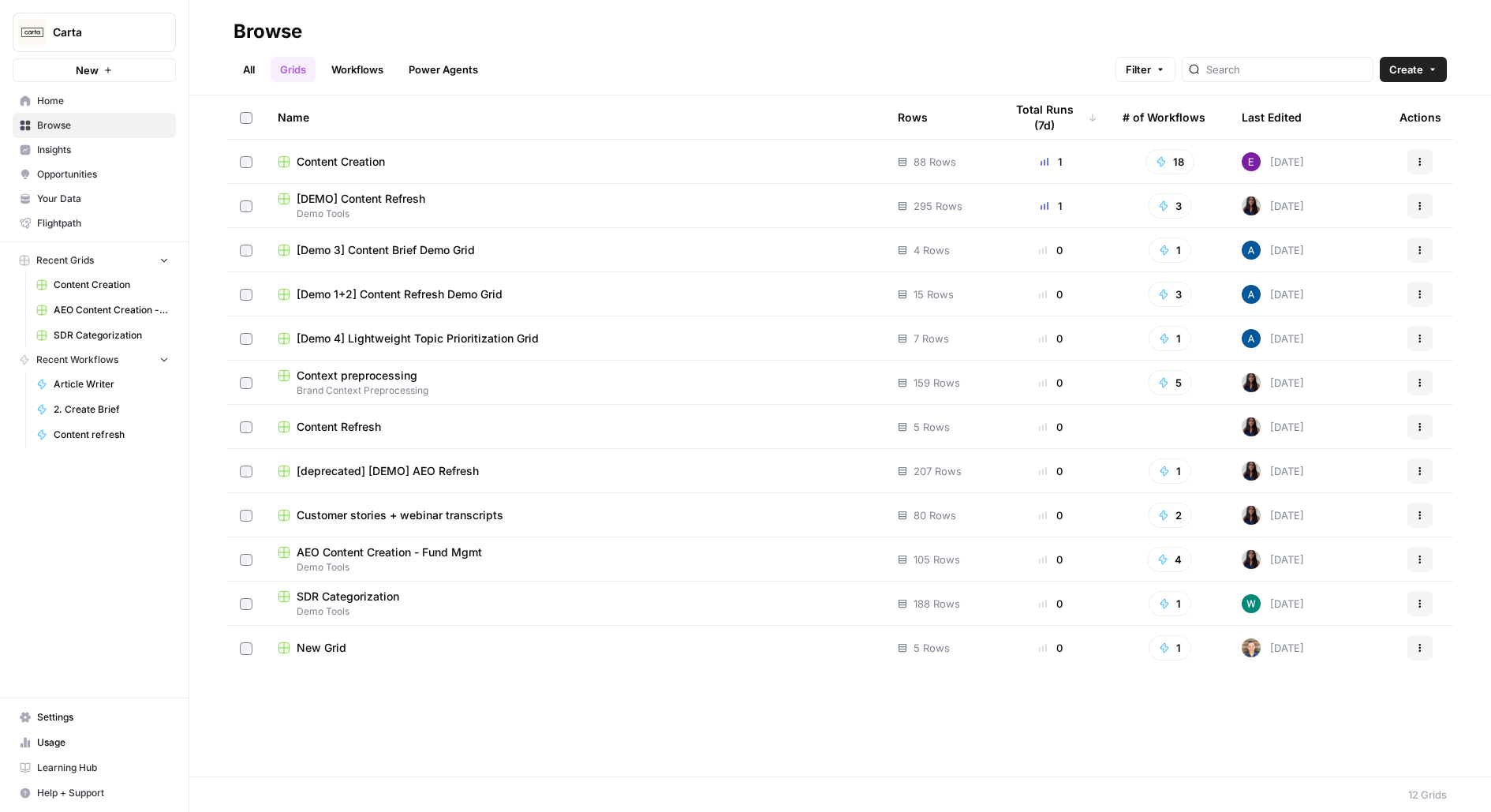
click at [345, 204] on span "[DEMO] Content Refresh" at bounding box center [361, 199] width 128 height 16
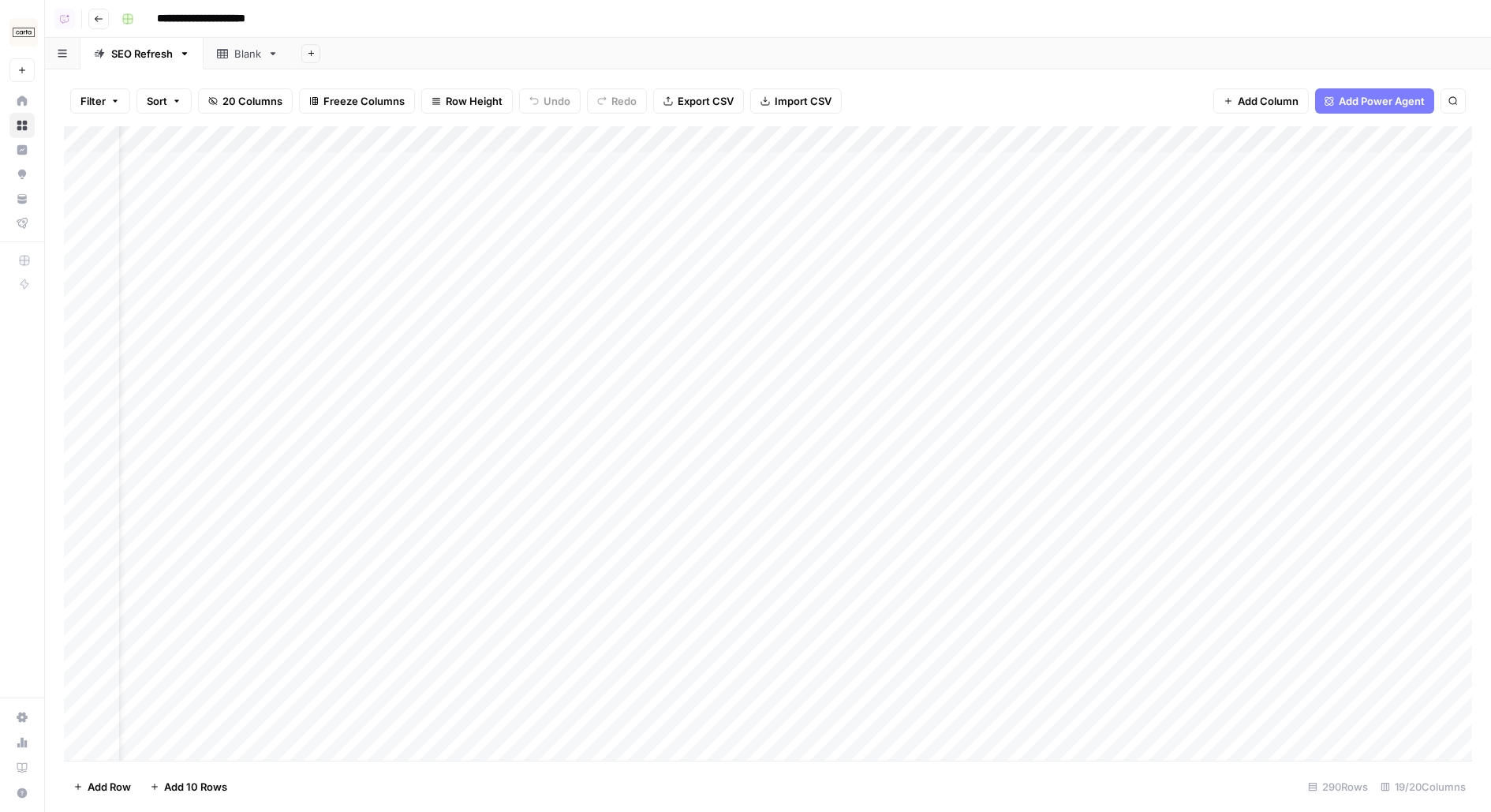
scroll to position [0, 52]
click at [704, 136] on div "Add Column" at bounding box center [768, 442] width 1408 height 634
click at [706, 287] on span "Filter" at bounding box center [744, 285] width 138 height 16
type input "Clicks 30D"
click at [721, 186] on input "number" at bounding box center [862, 184] width 283 height 16
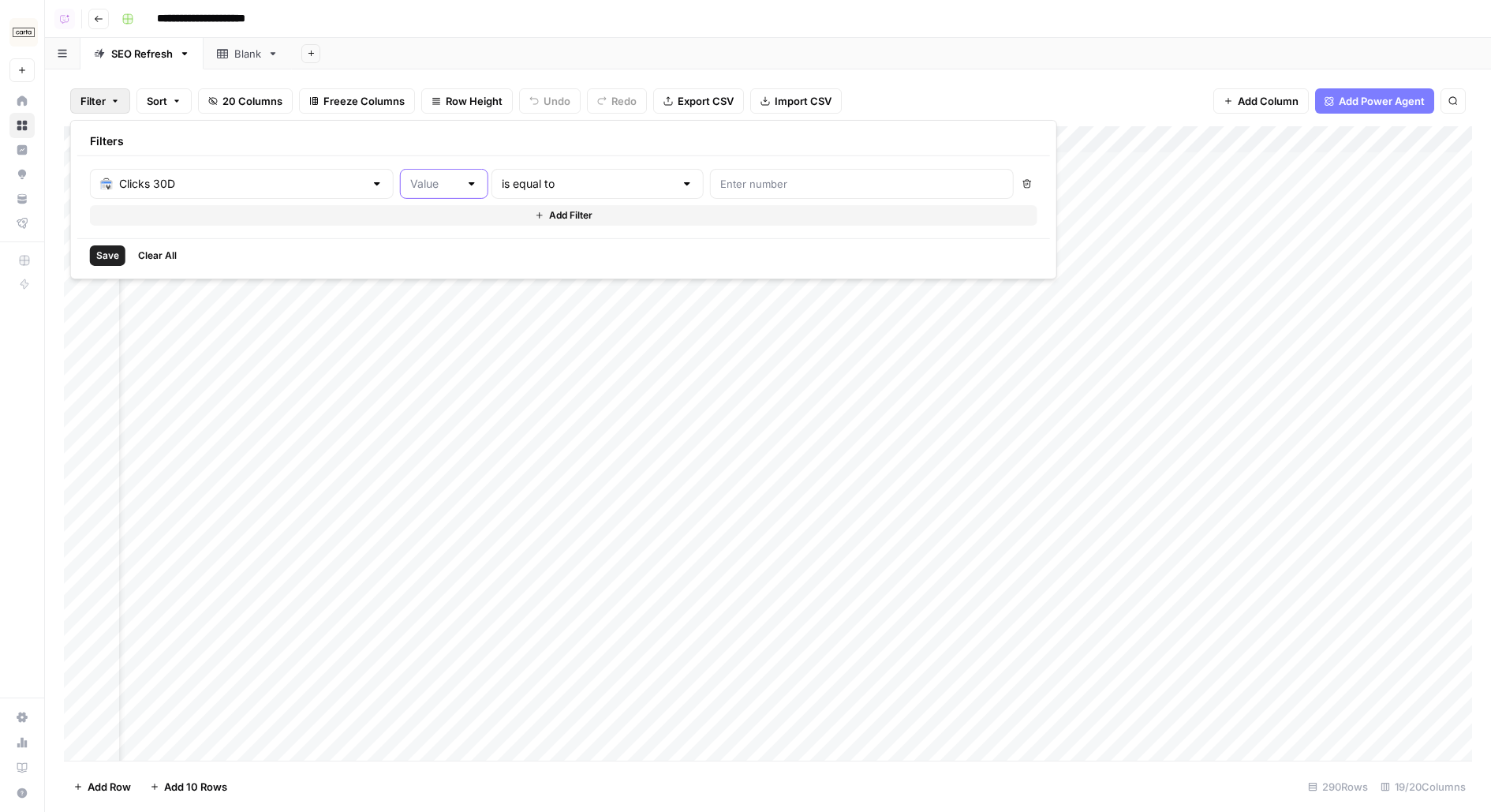
click at [410, 189] on input "text" at bounding box center [434, 184] width 49 height 16
click at [397, 249] on span "Change" at bounding box center [393, 244] width 55 height 16
type input "Change"
click at [870, 52] on div "Add Sheet" at bounding box center [891, 53] width 1199 height 31
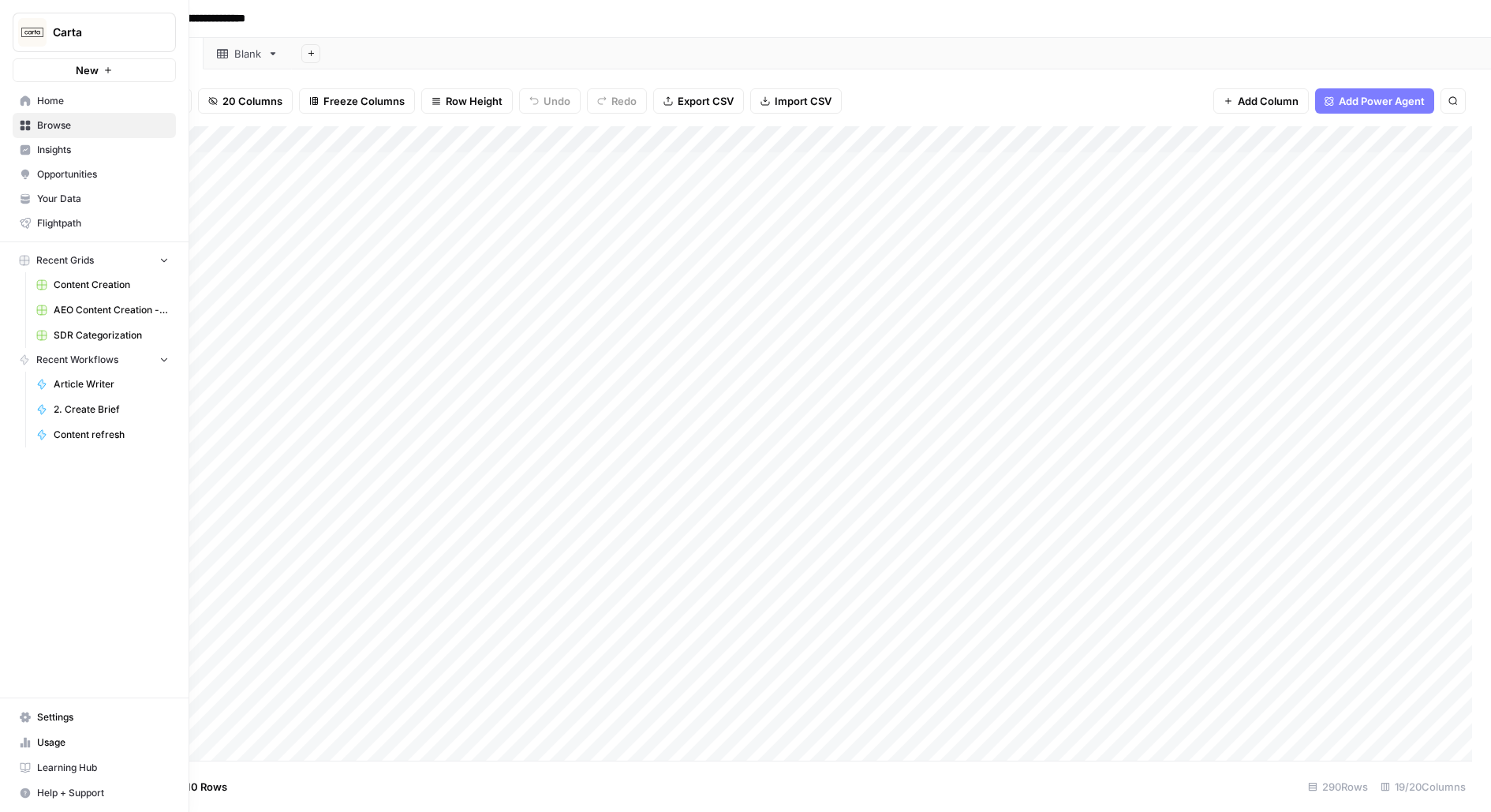
click at [78, 127] on span "Browse" at bounding box center [103, 126] width 131 height 14
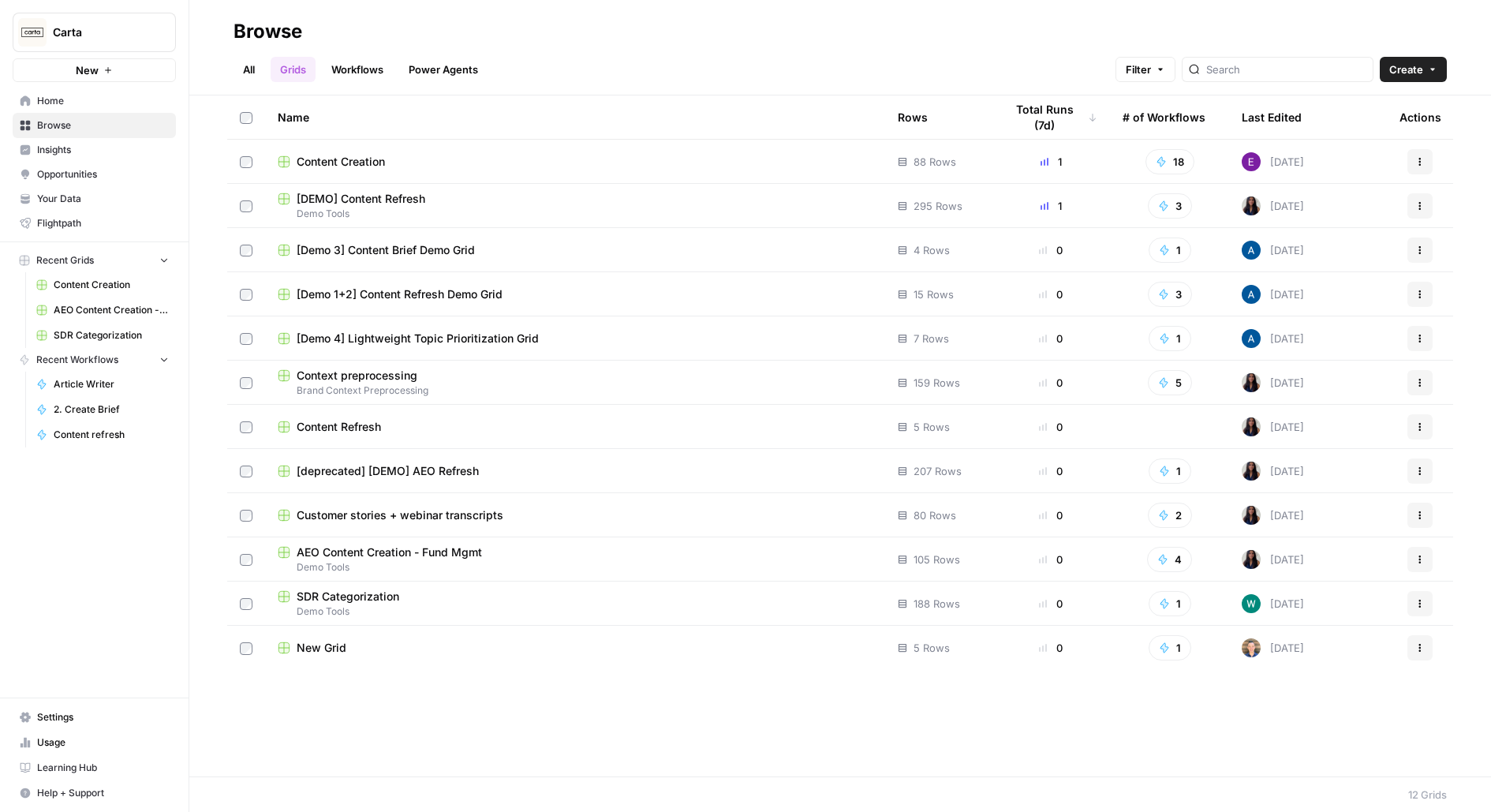
click at [620, 138] on div "Name" at bounding box center [575, 117] width 595 height 43
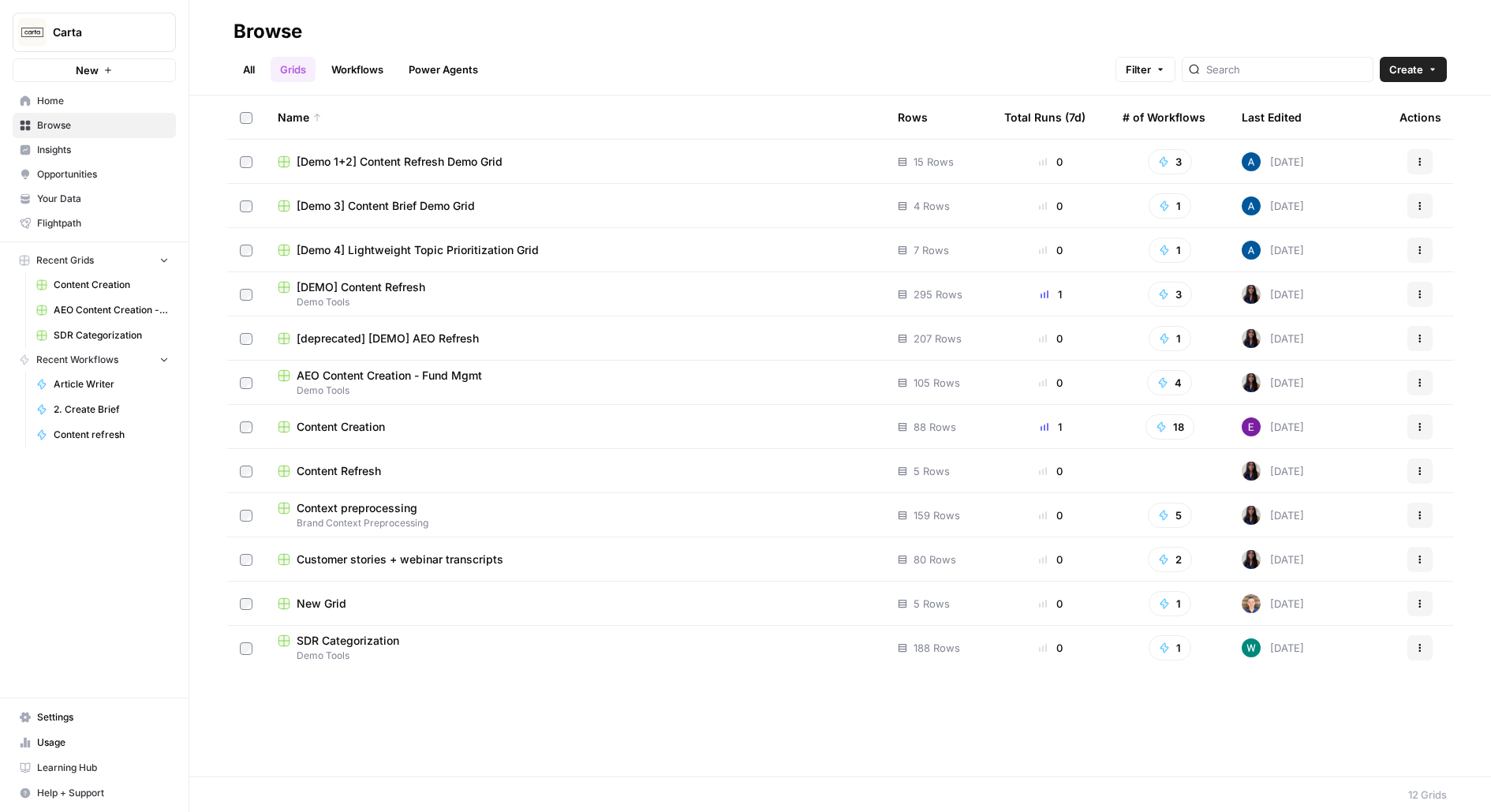
click at [434, 426] on div "Content Creation" at bounding box center [575, 427] width 595 height 16
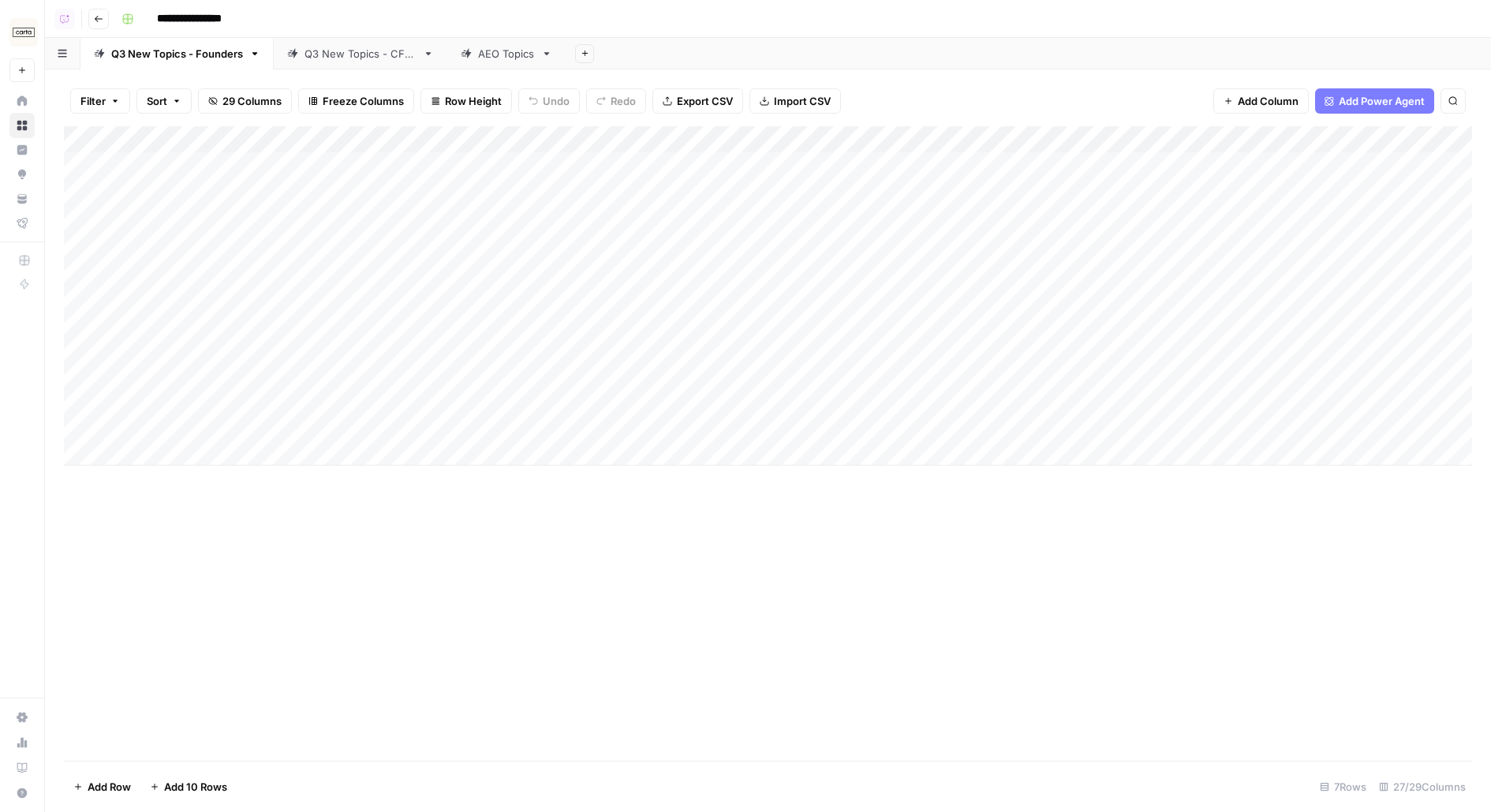
click at [490, 65] on link "AEO Topics" at bounding box center [507, 53] width 119 height 31
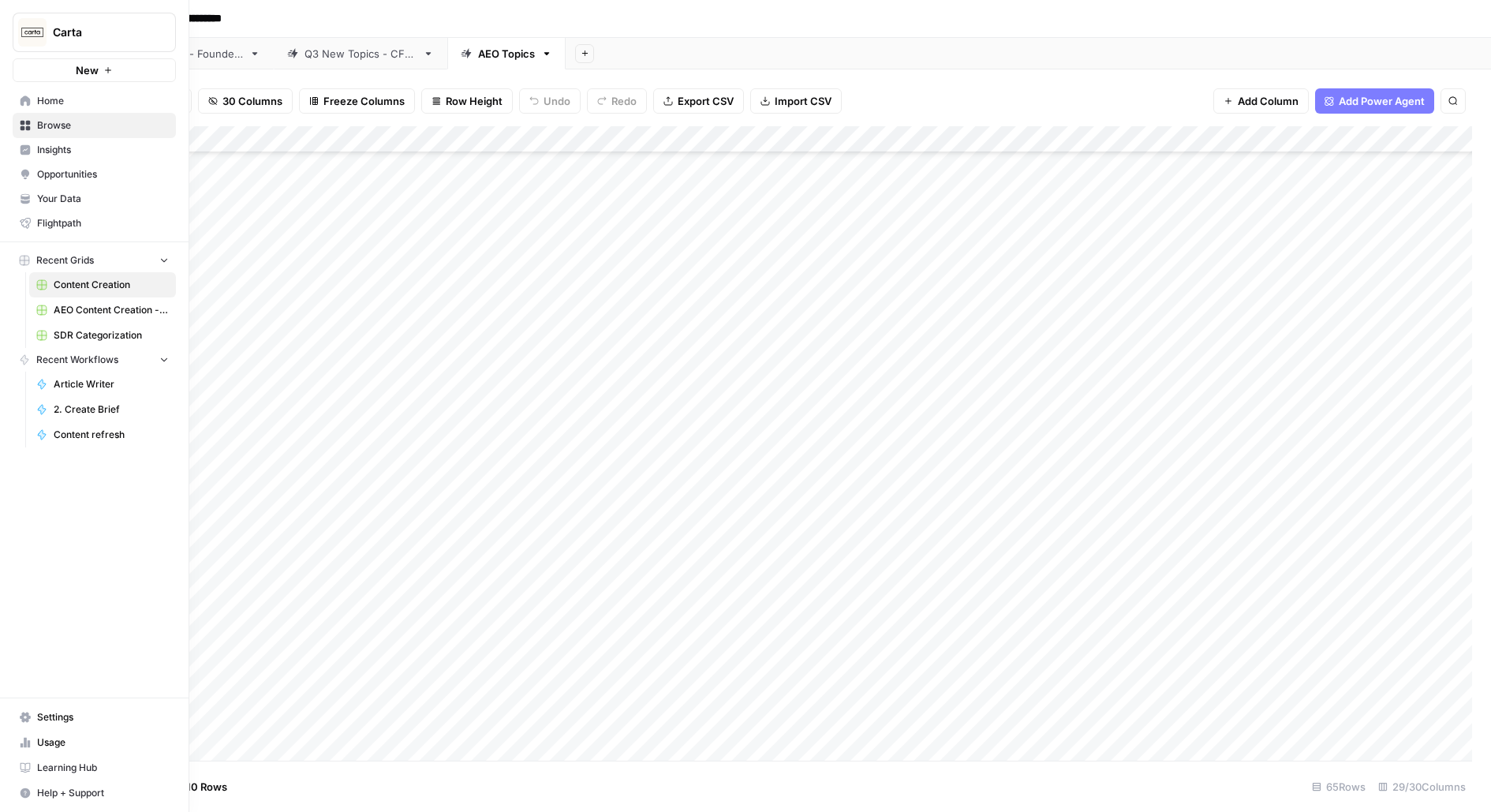
click at [84, 126] on span "Browse" at bounding box center [103, 126] width 131 height 14
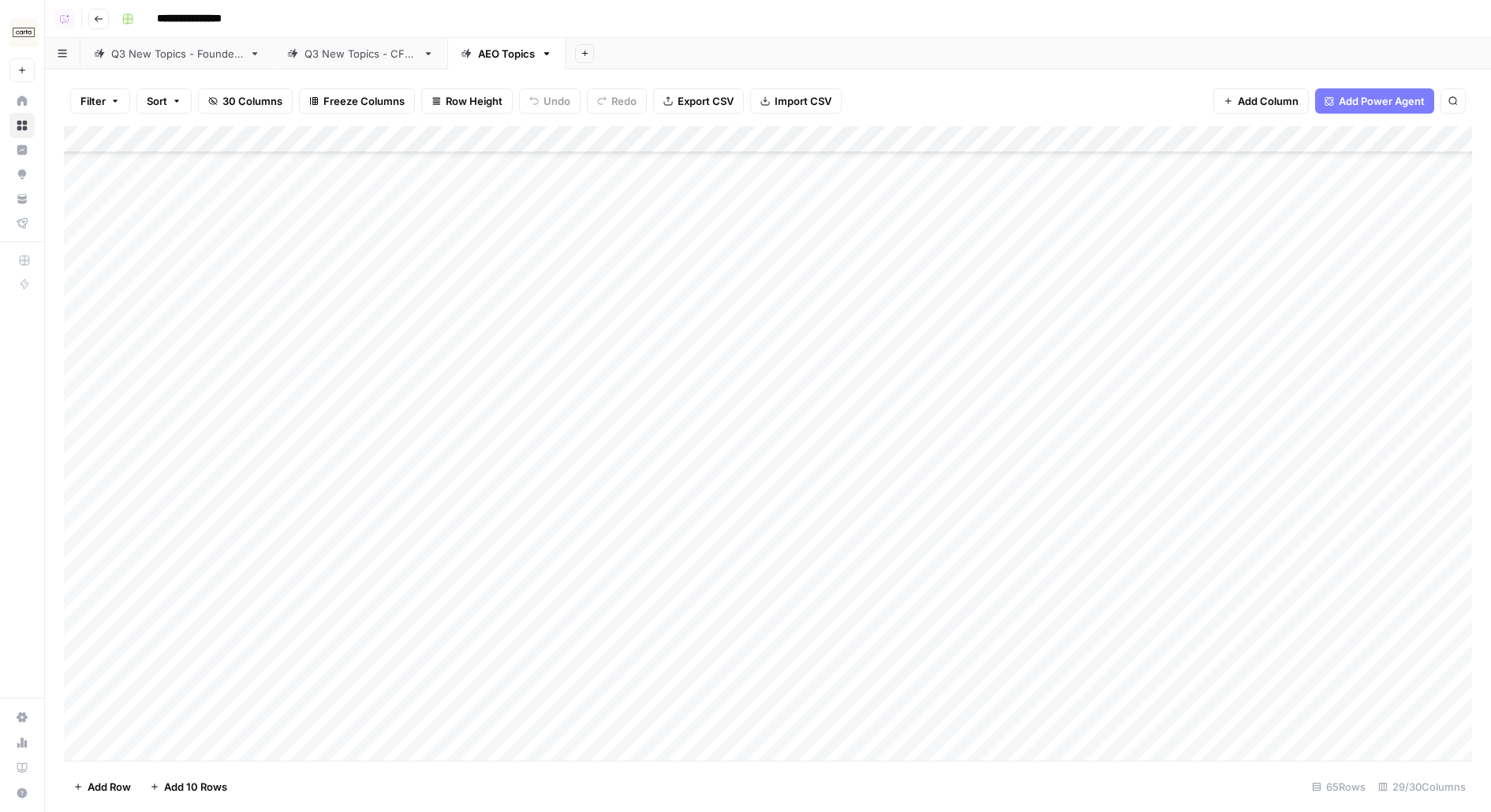
scroll to position [623, 0]
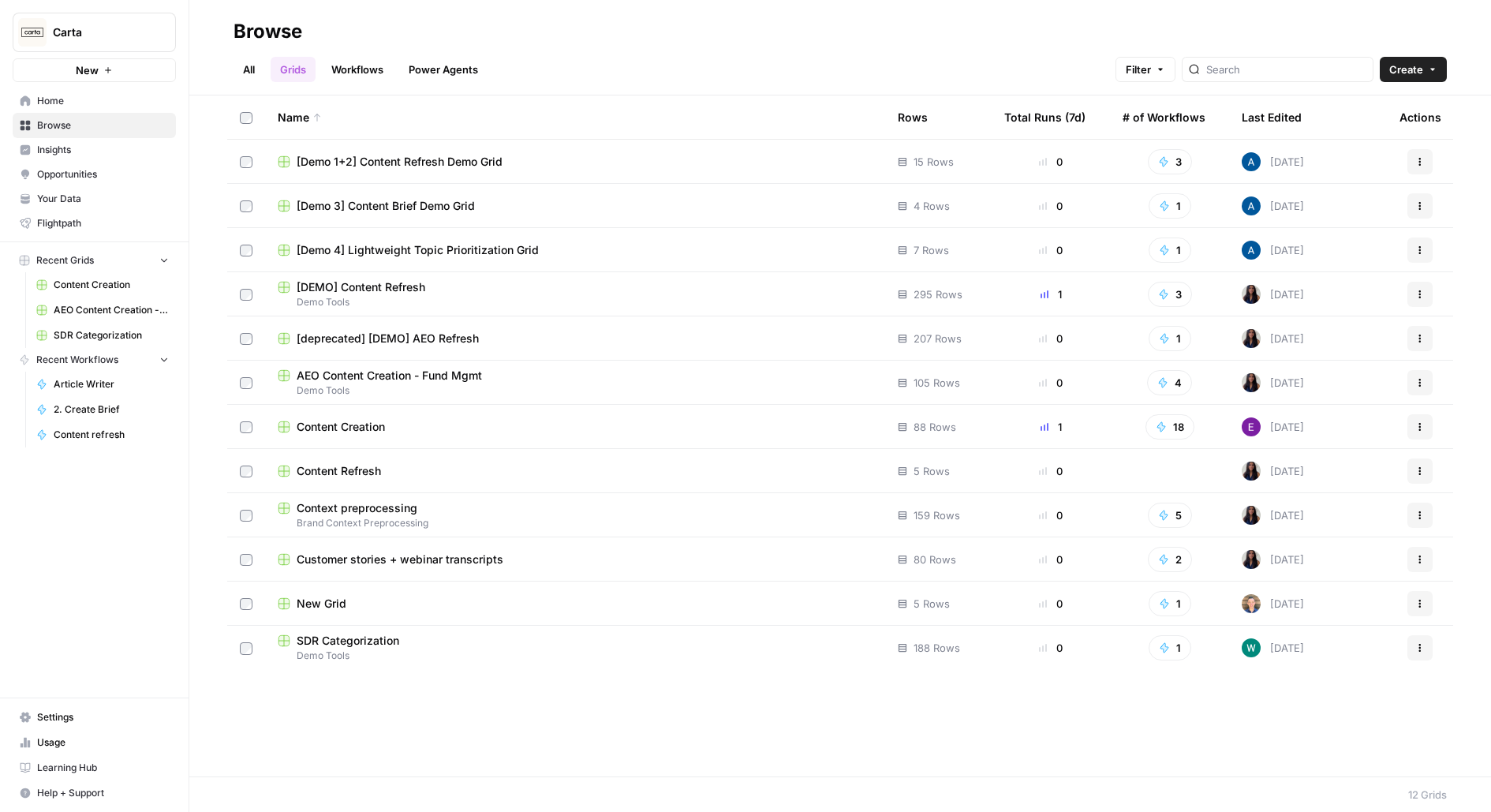
click at [357, 71] on link "Workflows" at bounding box center [358, 69] width 71 height 25
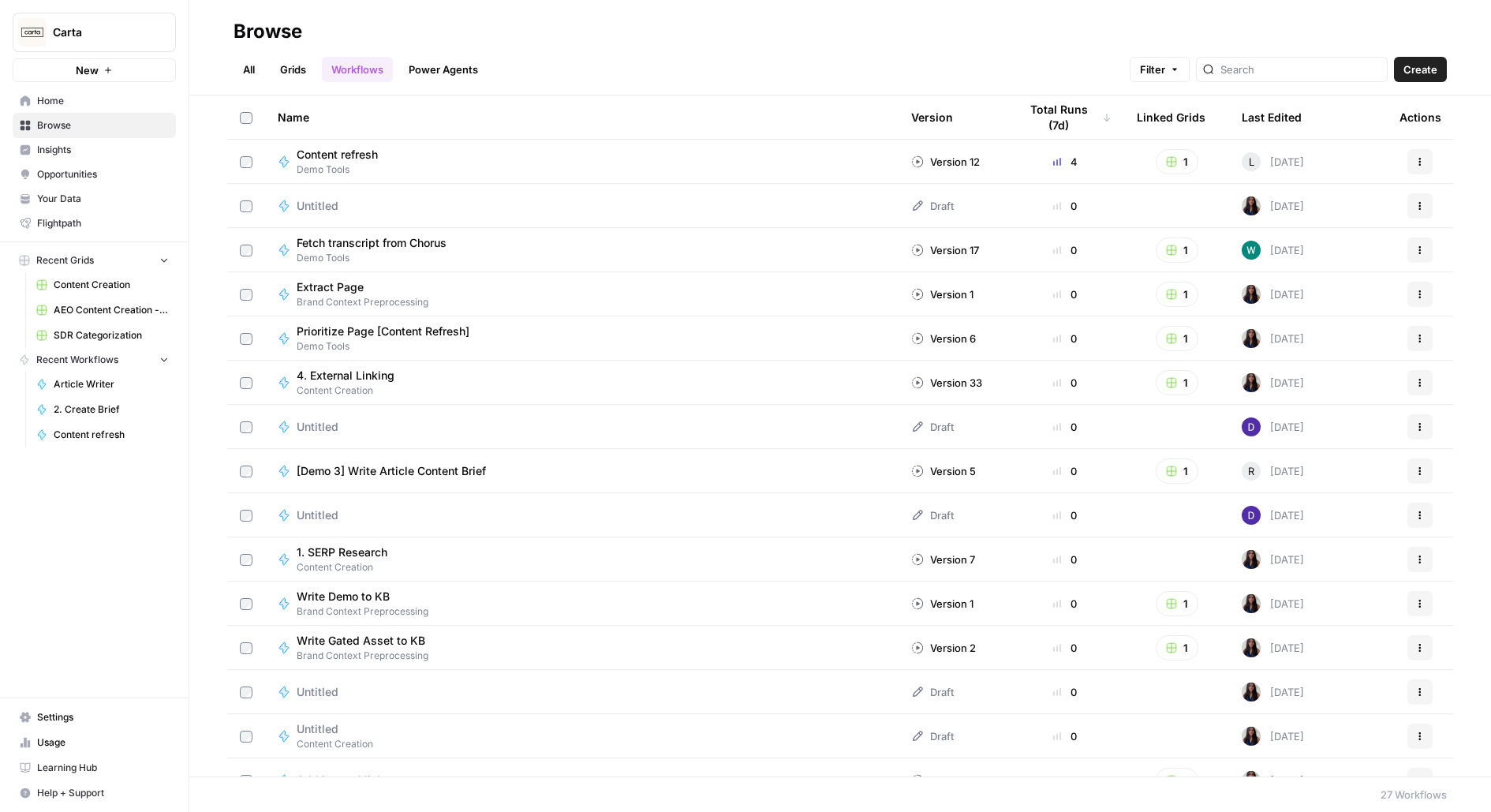
click at [297, 75] on link "Grids" at bounding box center [293, 69] width 45 height 25
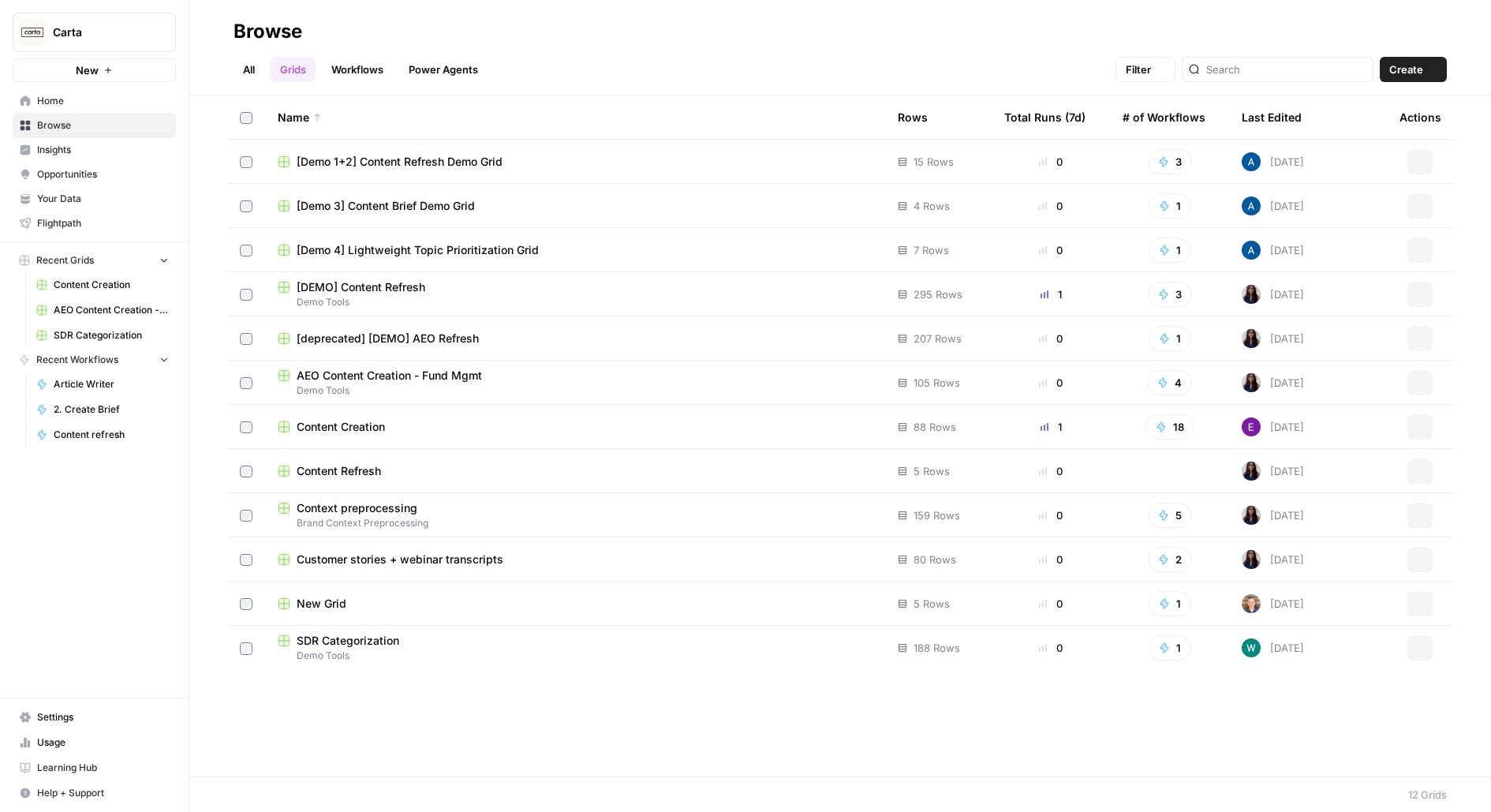
click at [248, 66] on link "All" at bounding box center [248, 69] width 30 height 25
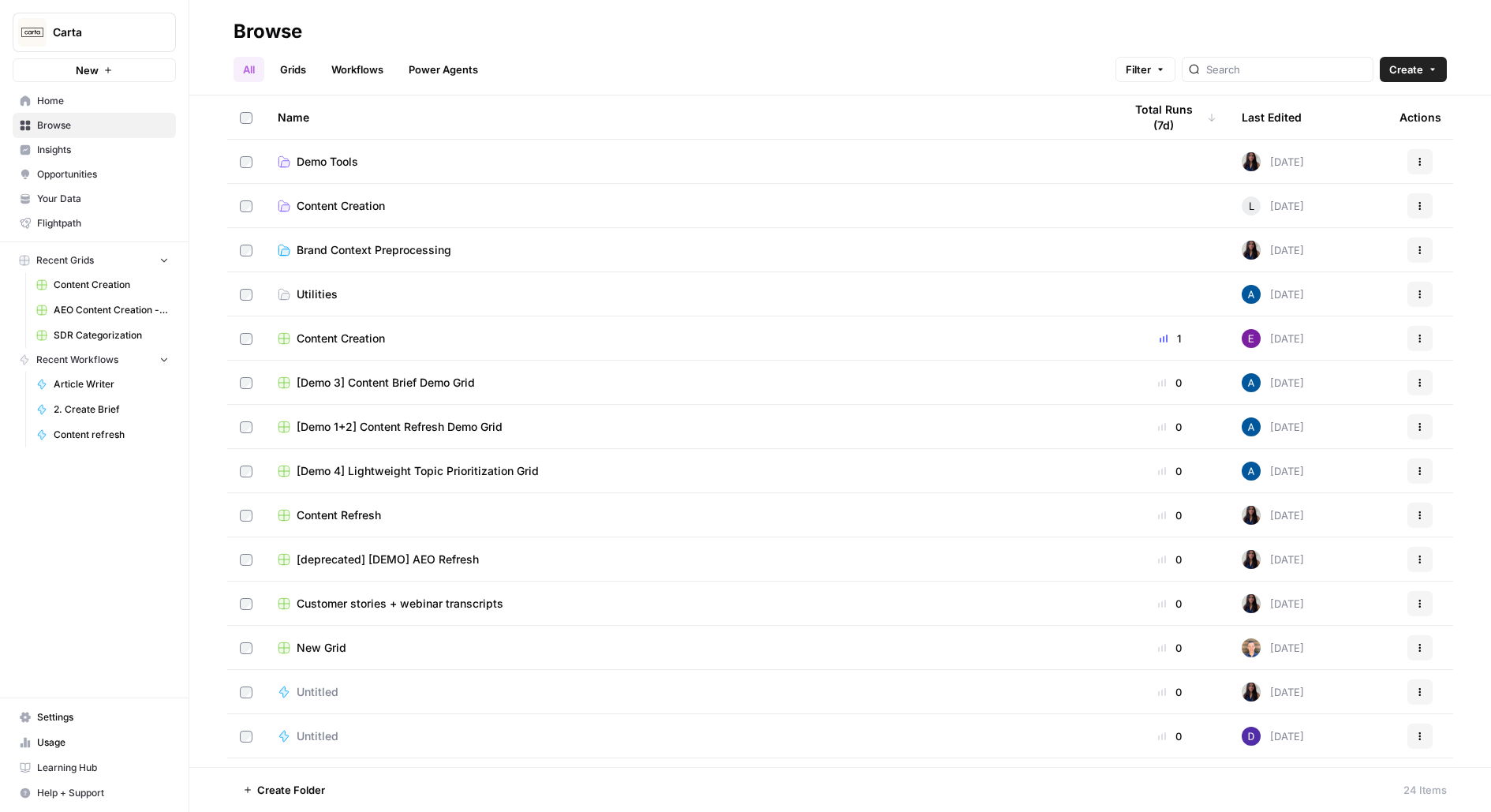
click at [341, 162] on span "Demo Tools" at bounding box center [327, 162] width 62 height 16
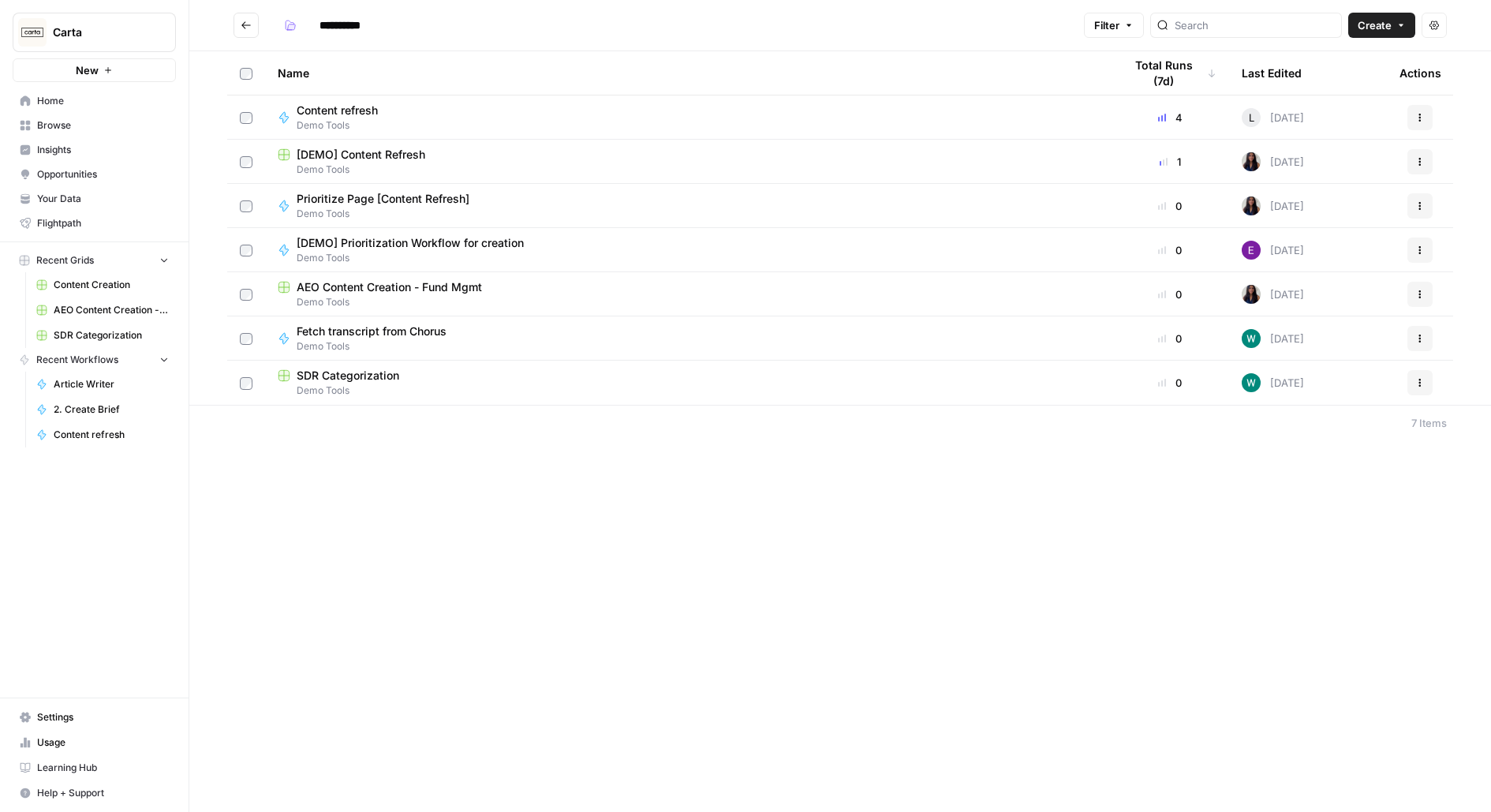
click at [656, 253] on div "[DEMO] Prioritization Workflow for creation Demo Tools" at bounding box center [687, 249] width 820 height 30
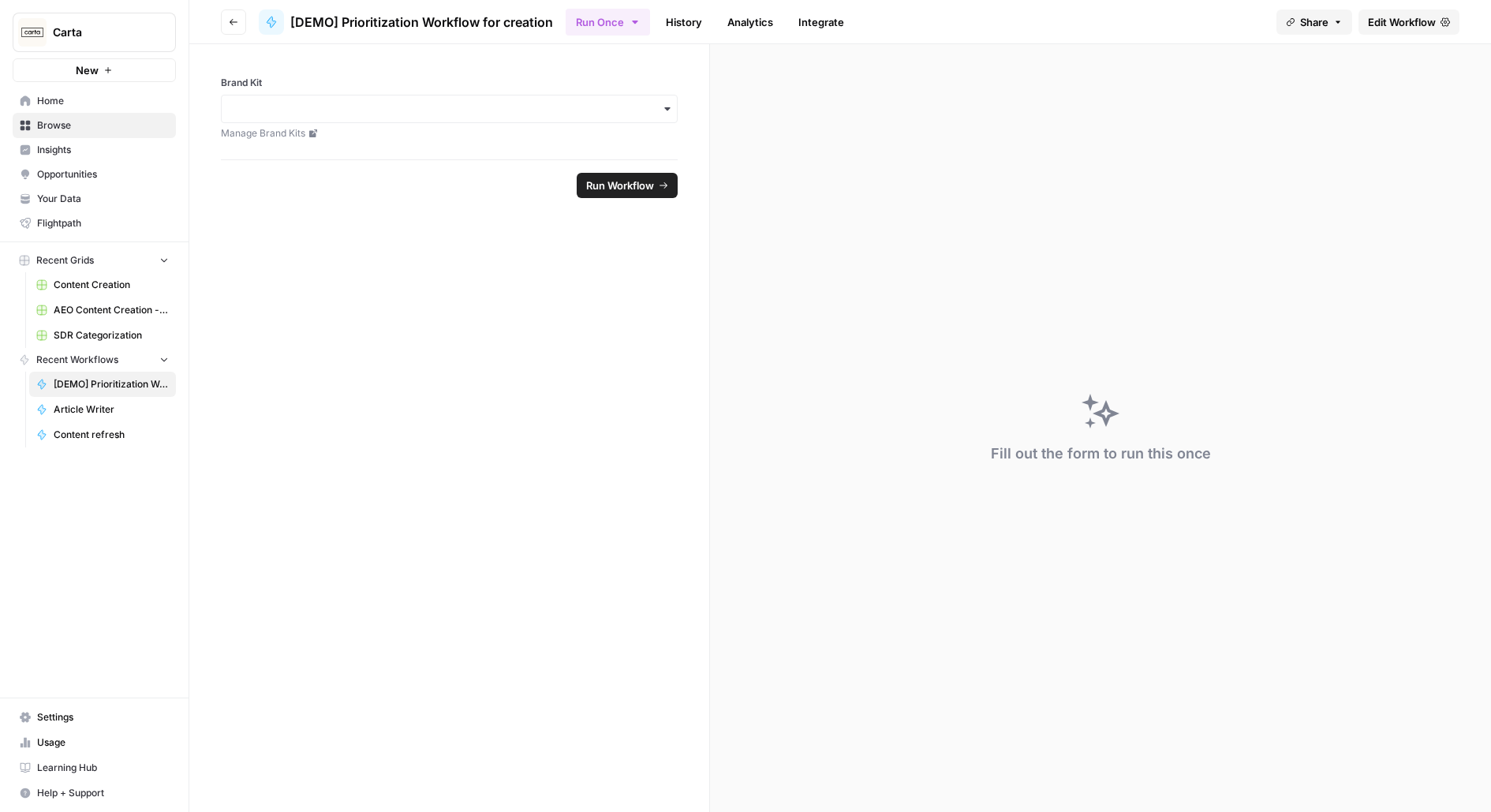
click at [1430, 19] on span "Edit Workflow" at bounding box center [1401, 22] width 68 height 16
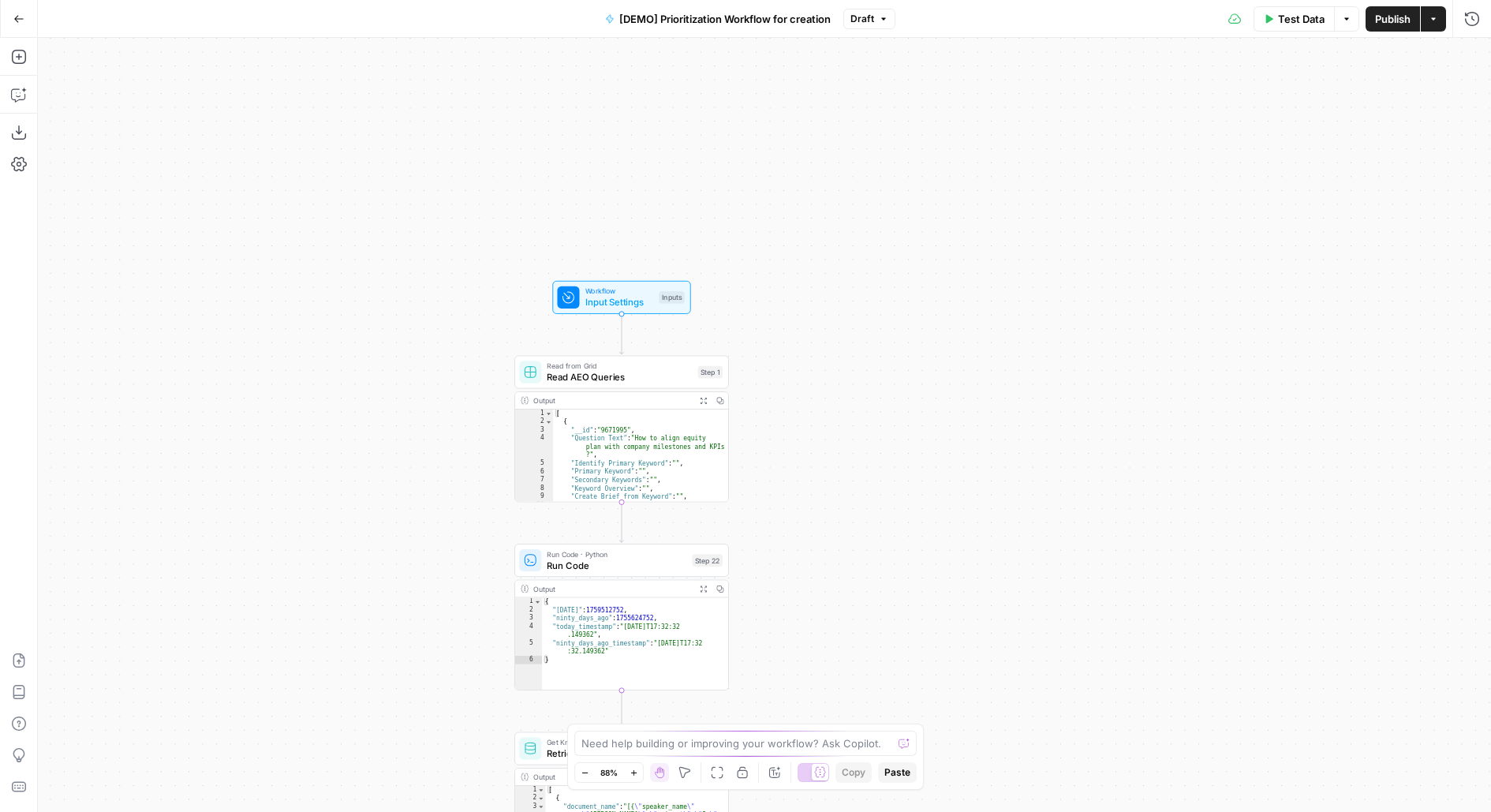
drag, startPoint x: 847, startPoint y: 499, endPoint x: 844, endPoint y: 265, distance: 234.0
click at [847, 269] on div "Workflow Input Settings Inputs Read from Grid Read AEO Queries Step 1 Output Ex…" at bounding box center [764, 424] width 1453 height 774
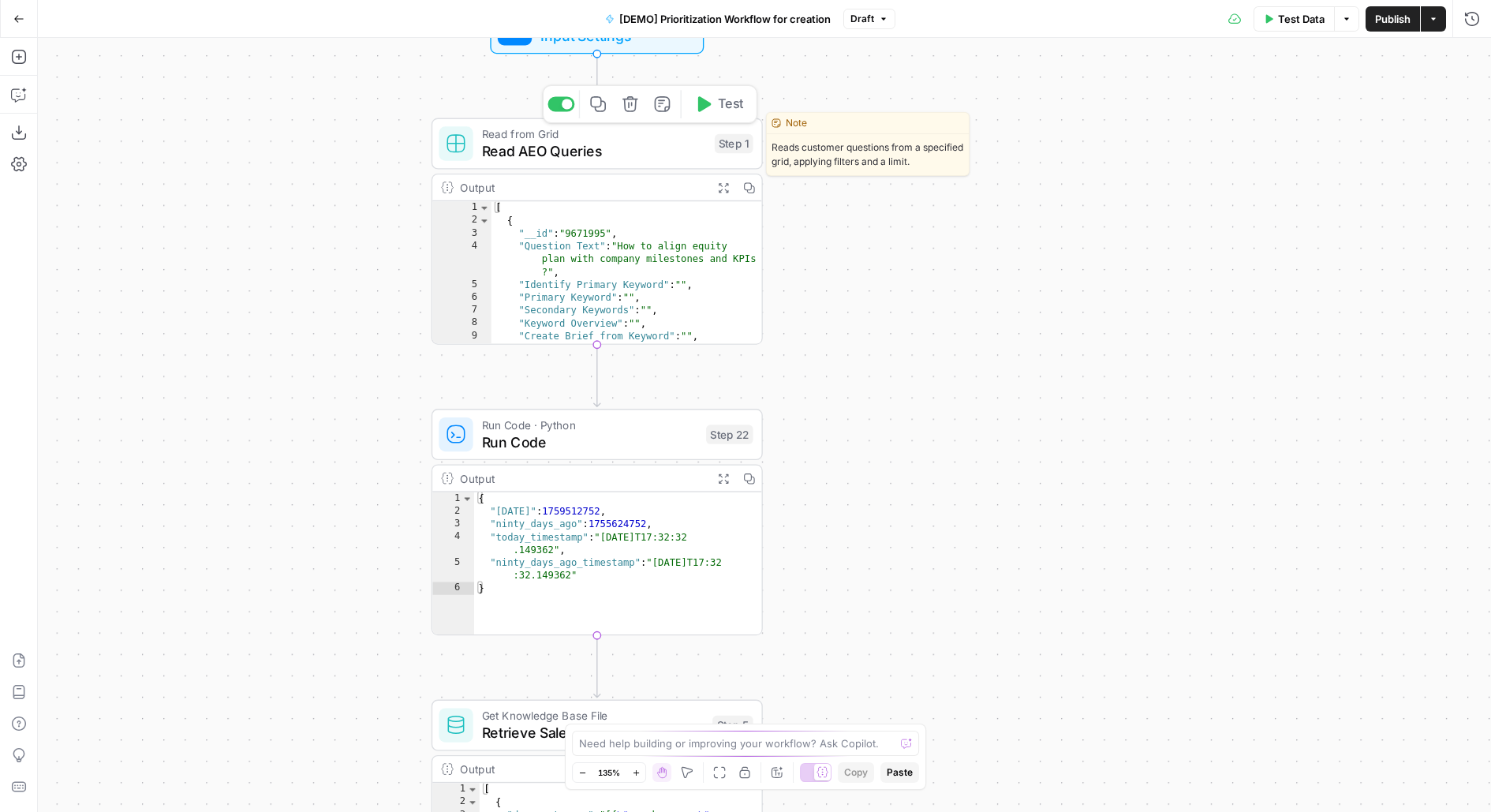
click at [746, 103] on button "Test" at bounding box center [718, 103] width 67 height 27
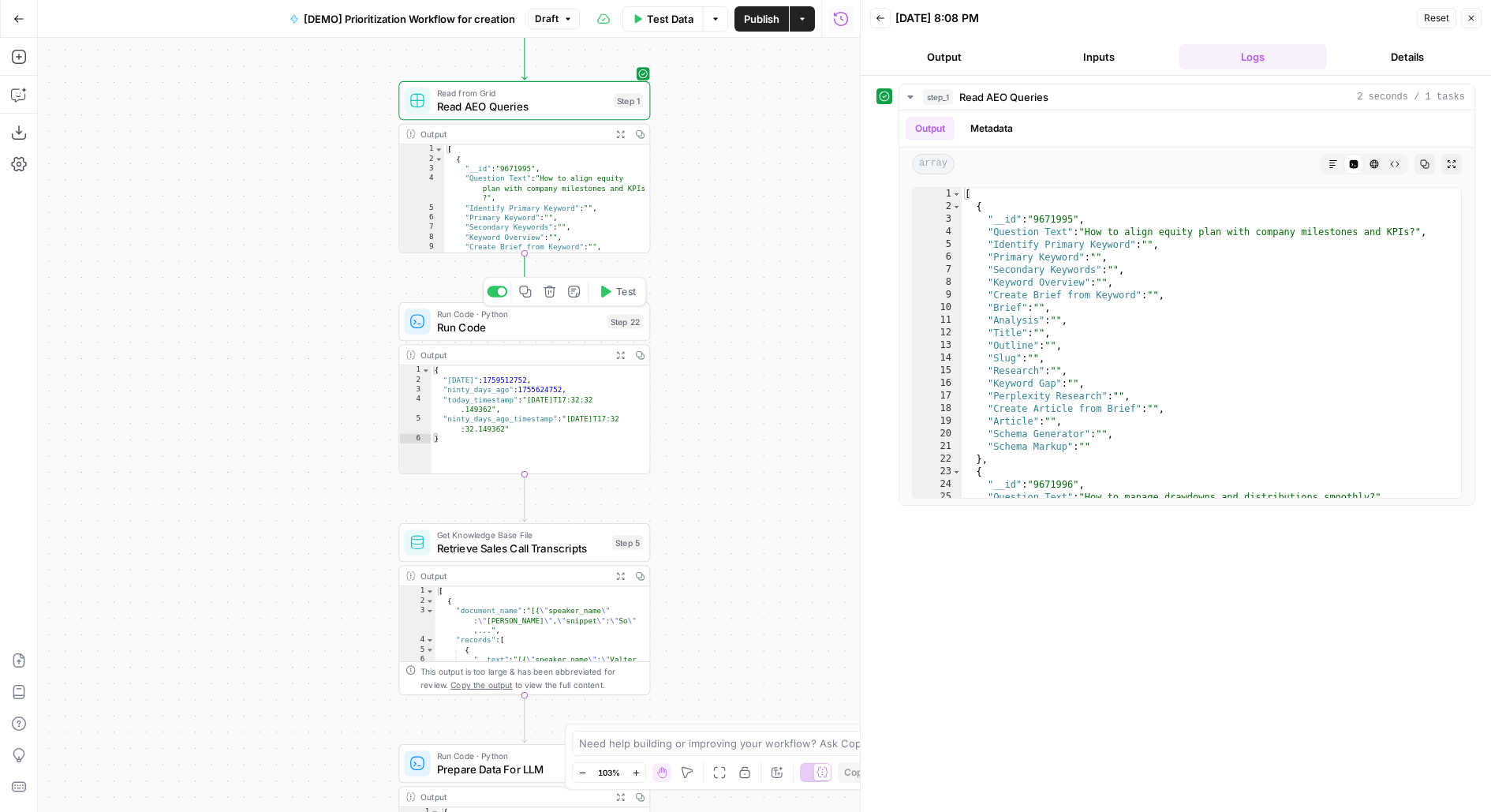
click at [621, 293] on span "Test" at bounding box center [626, 291] width 20 height 15
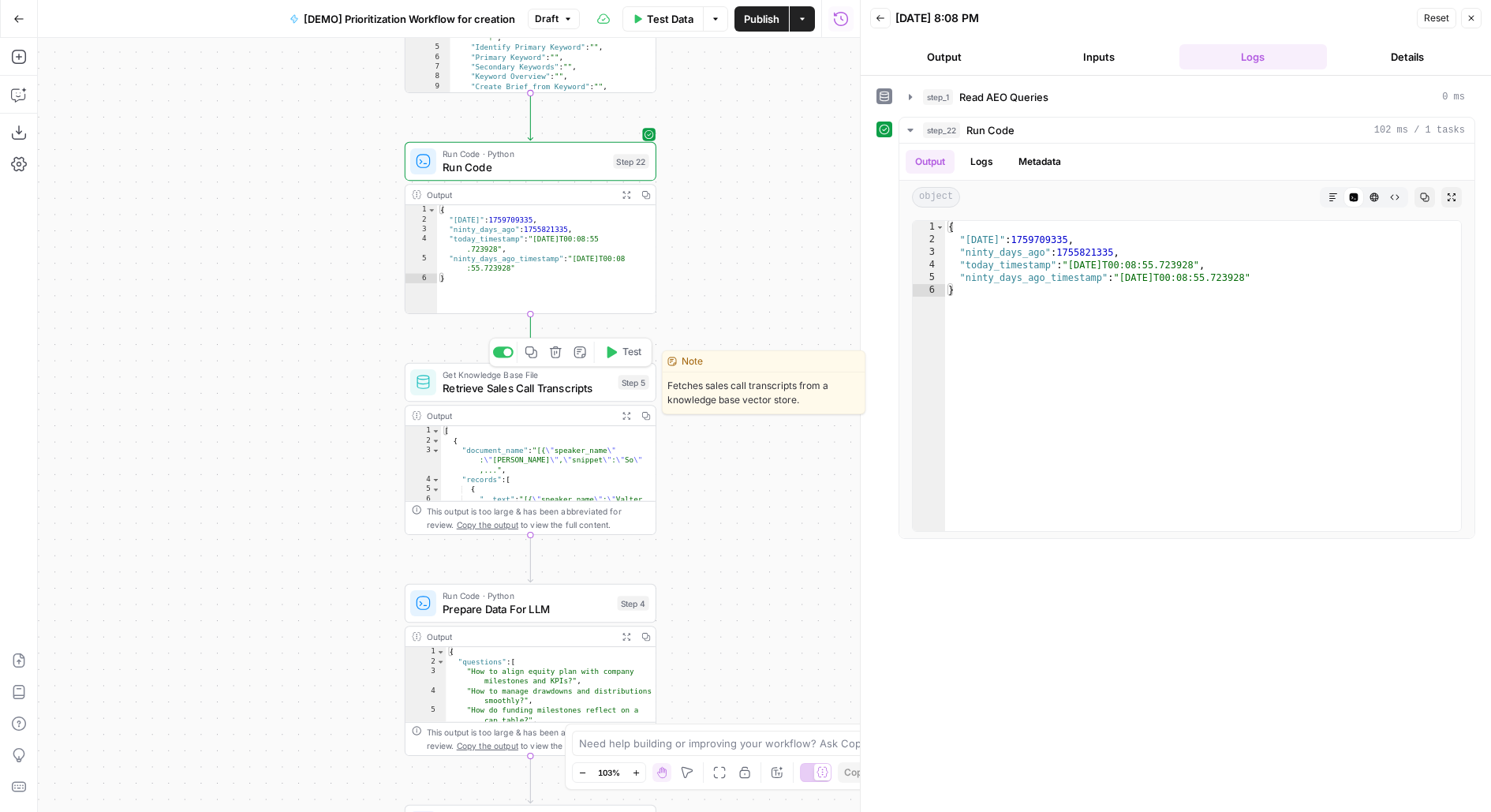
click at [626, 357] on span "Test" at bounding box center [632, 352] width 20 height 15
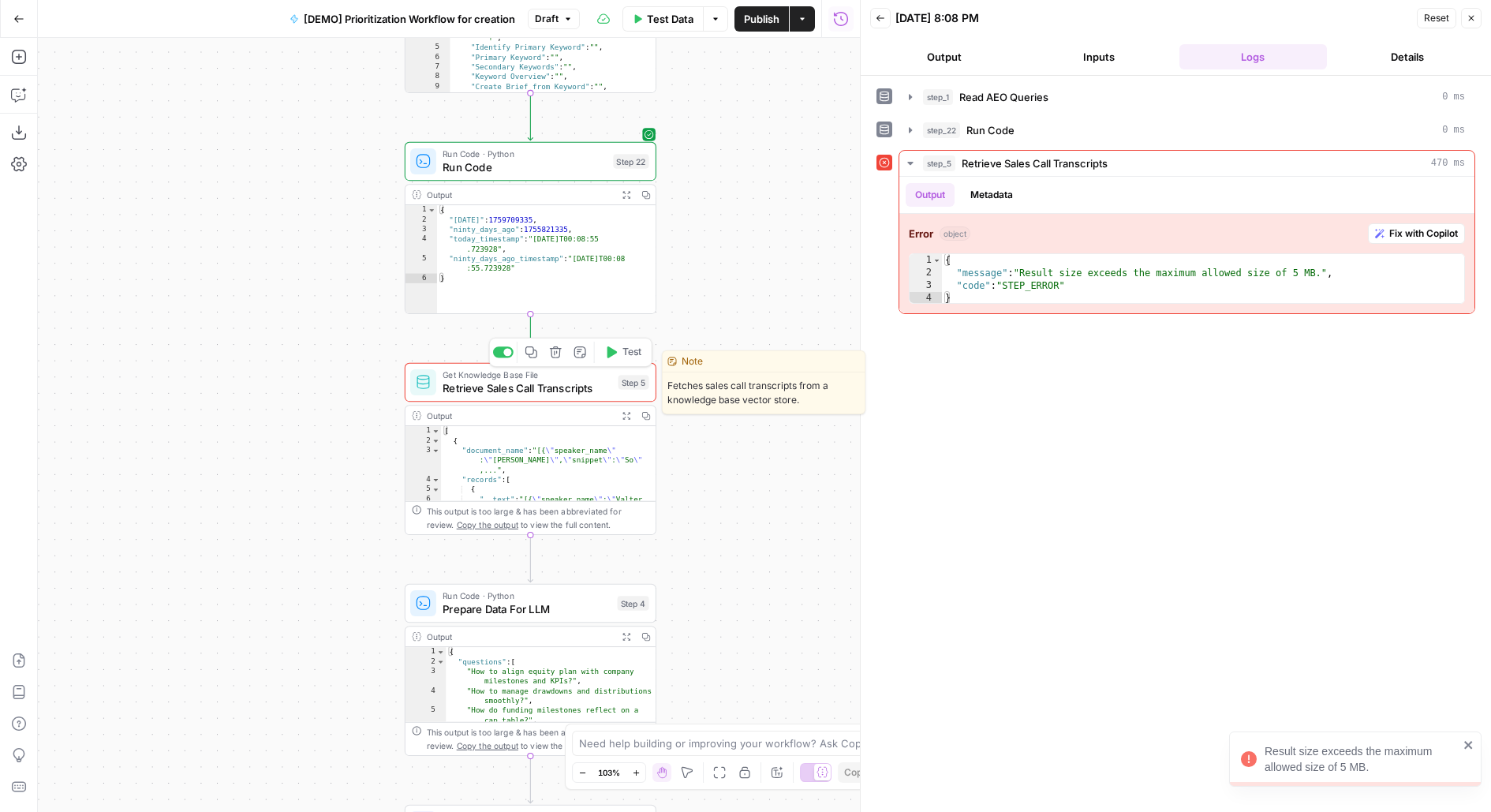
click at [548, 390] on span "Retrieve Sales Call Transcripts" at bounding box center [527, 387] width 169 height 17
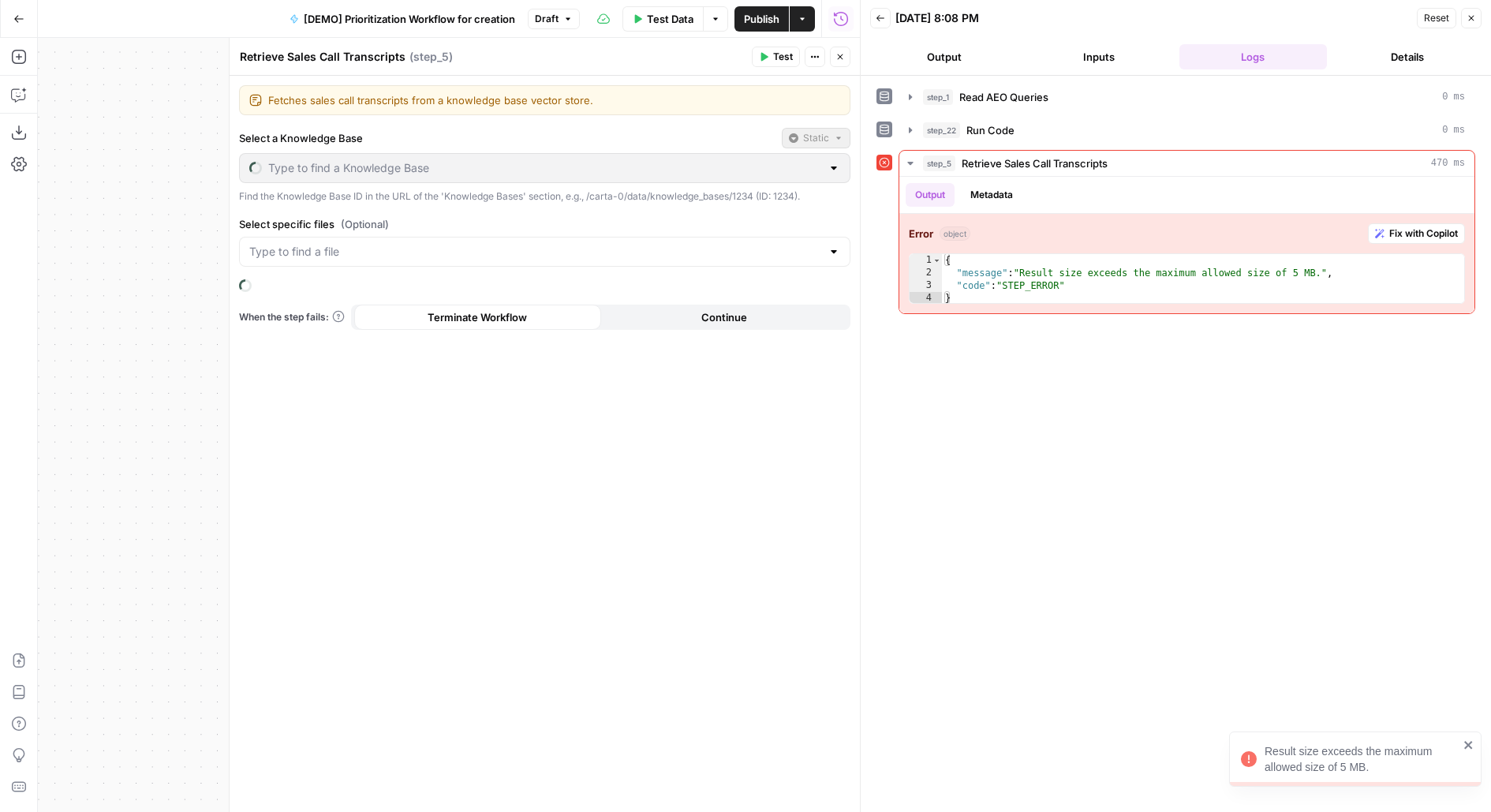
type input "Sales Transcripts"
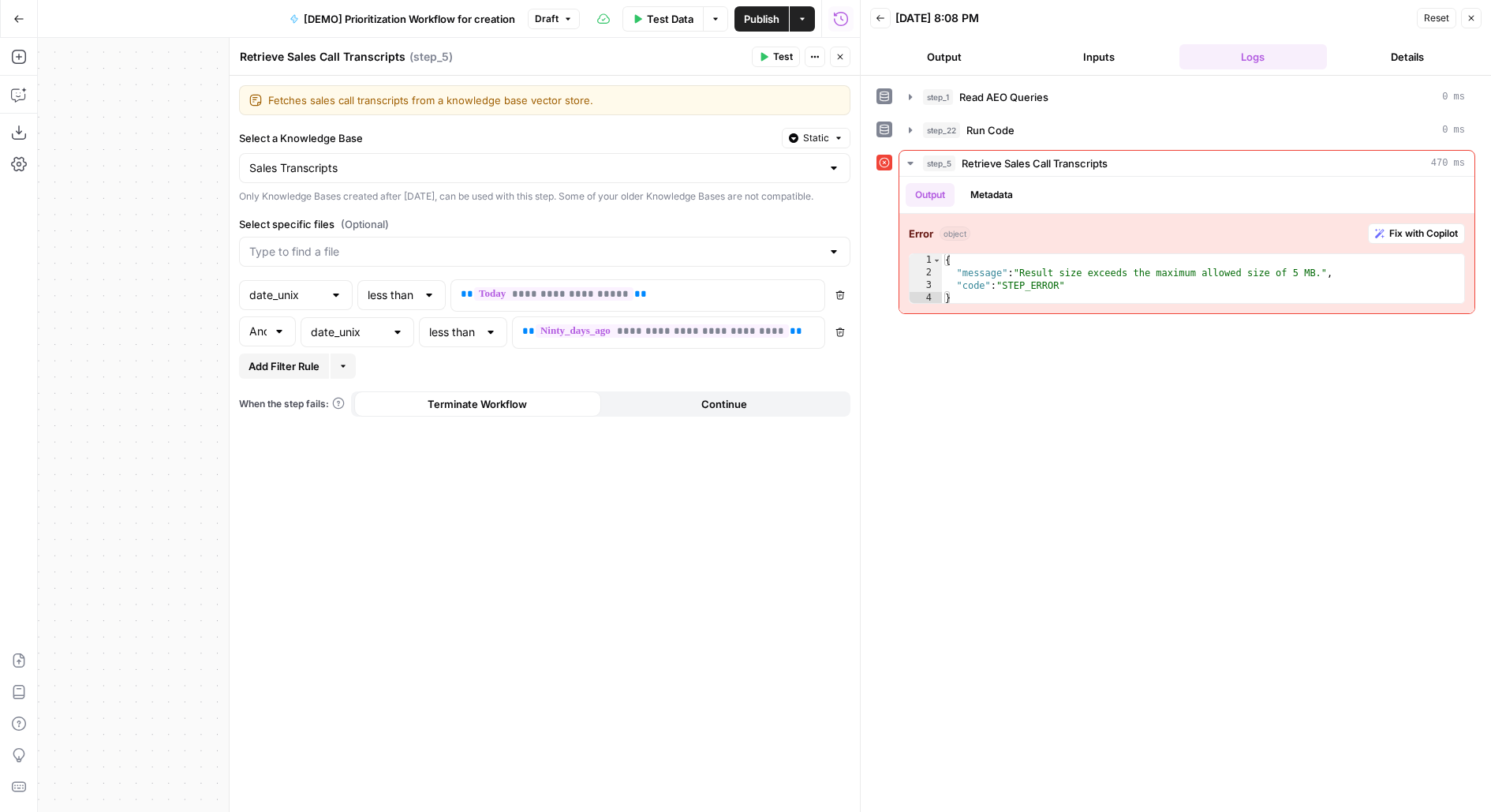
click at [461, 347] on div "less than or equal to" at bounding box center [463, 332] width 88 height 30
click at [465, 398] on span "greater than" at bounding box center [459, 405] width 55 height 16
type input "greater than"
click at [779, 59] on span "Test" at bounding box center [782, 57] width 20 height 14
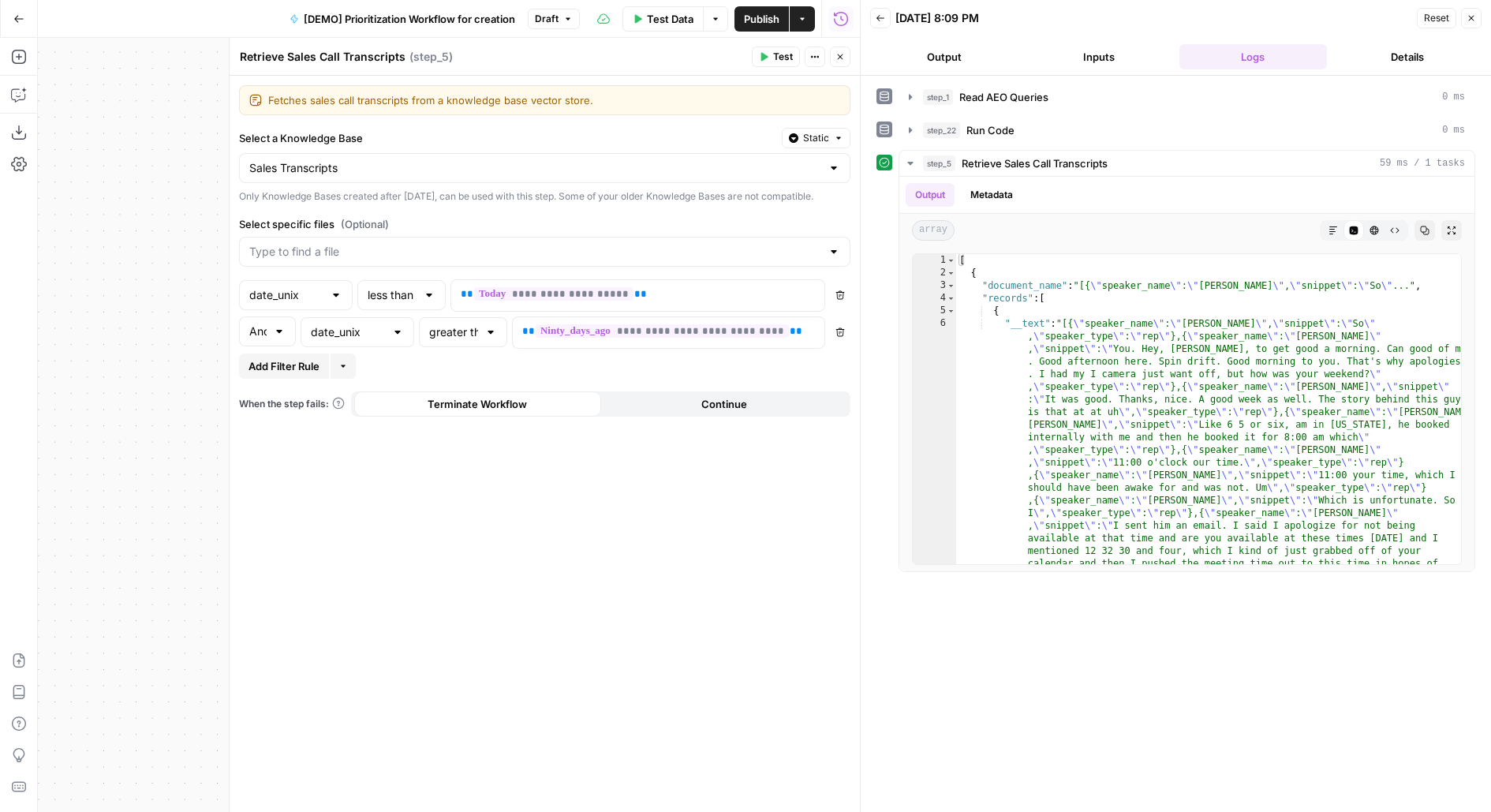
click at [846, 58] on button "Close" at bounding box center [840, 57] width 21 height 21
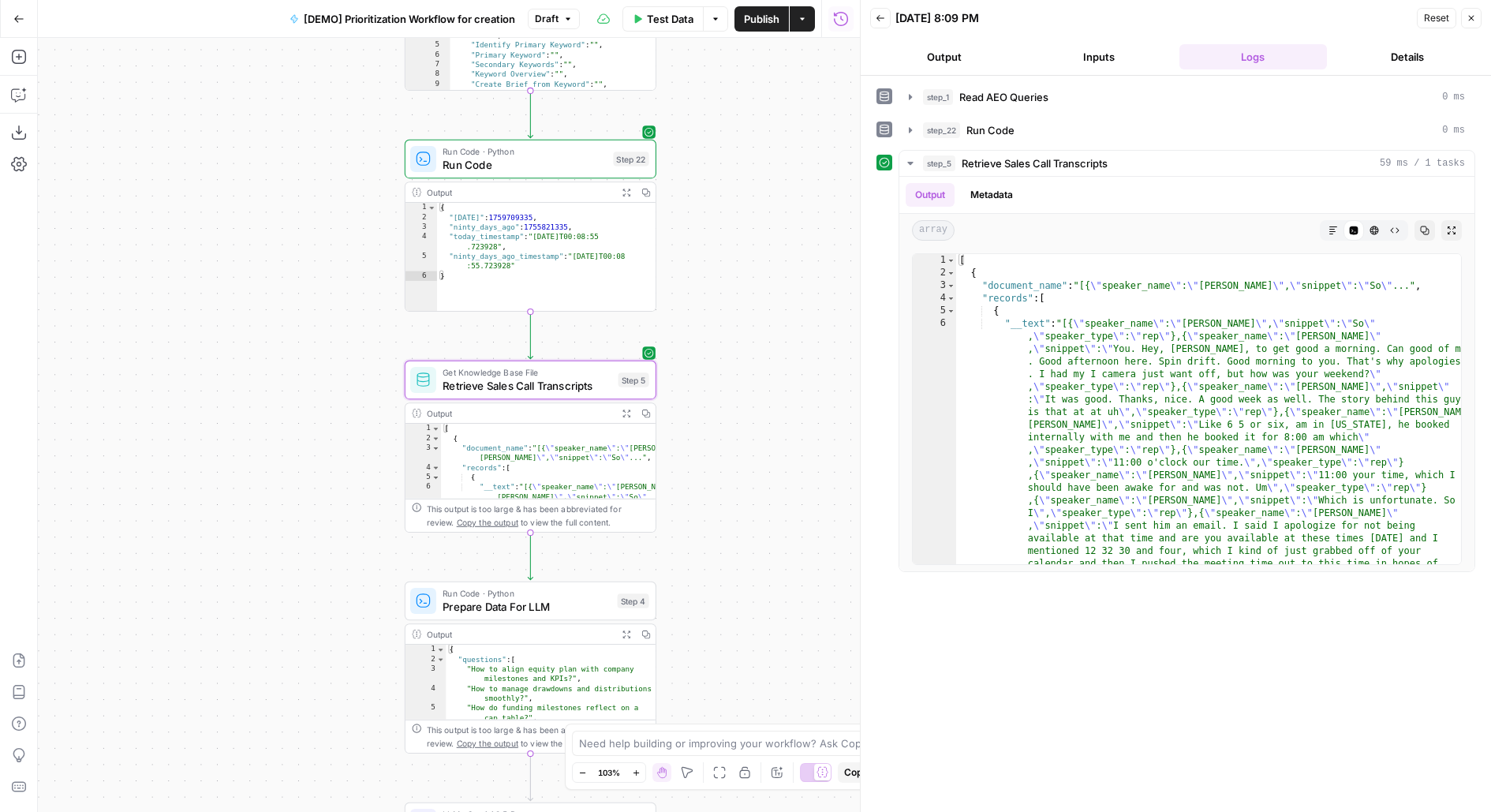
drag, startPoint x: 800, startPoint y: 436, endPoint x: 800, endPoint y: 151, distance: 285.0
click at [800, 165] on div "Workflow Input Settings Inputs Read from Grid Read AEO Queries Step 1 Output Ex…" at bounding box center [448, 424] width 822 height 774
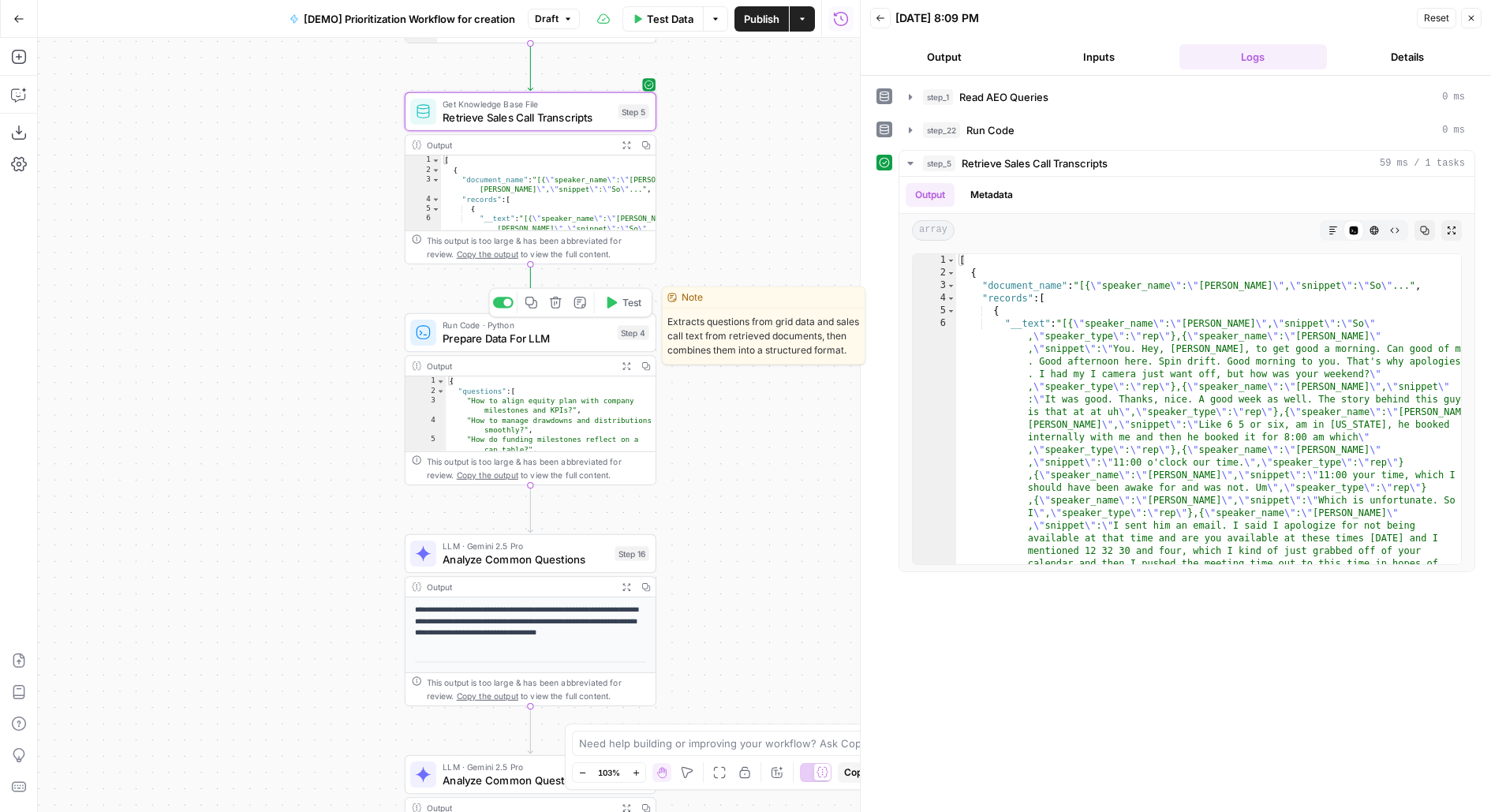
click at [633, 301] on span "Test" at bounding box center [632, 302] width 20 height 15
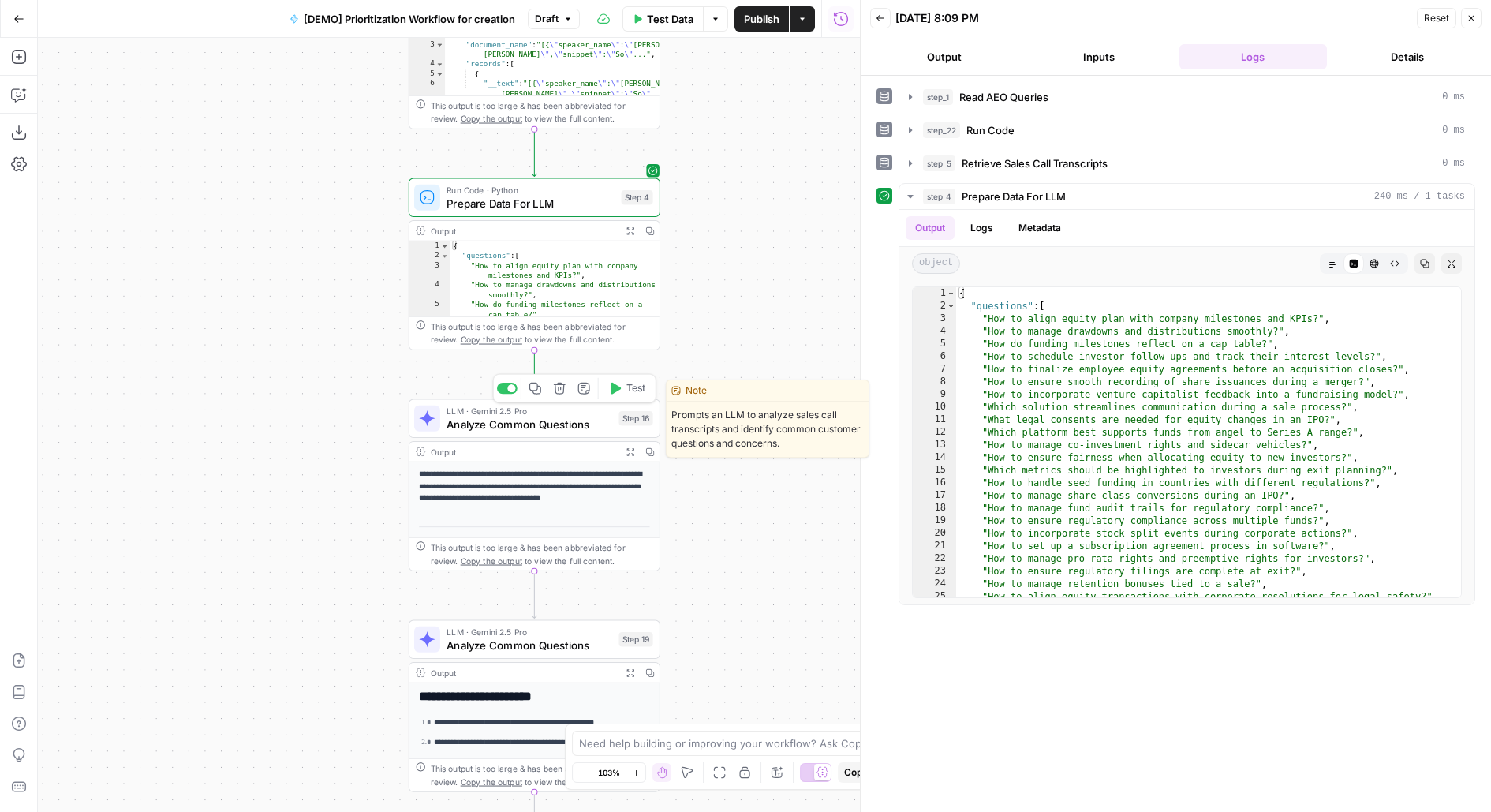
click at [636, 394] on span "Test" at bounding box center [636, 388] width 20 height 15
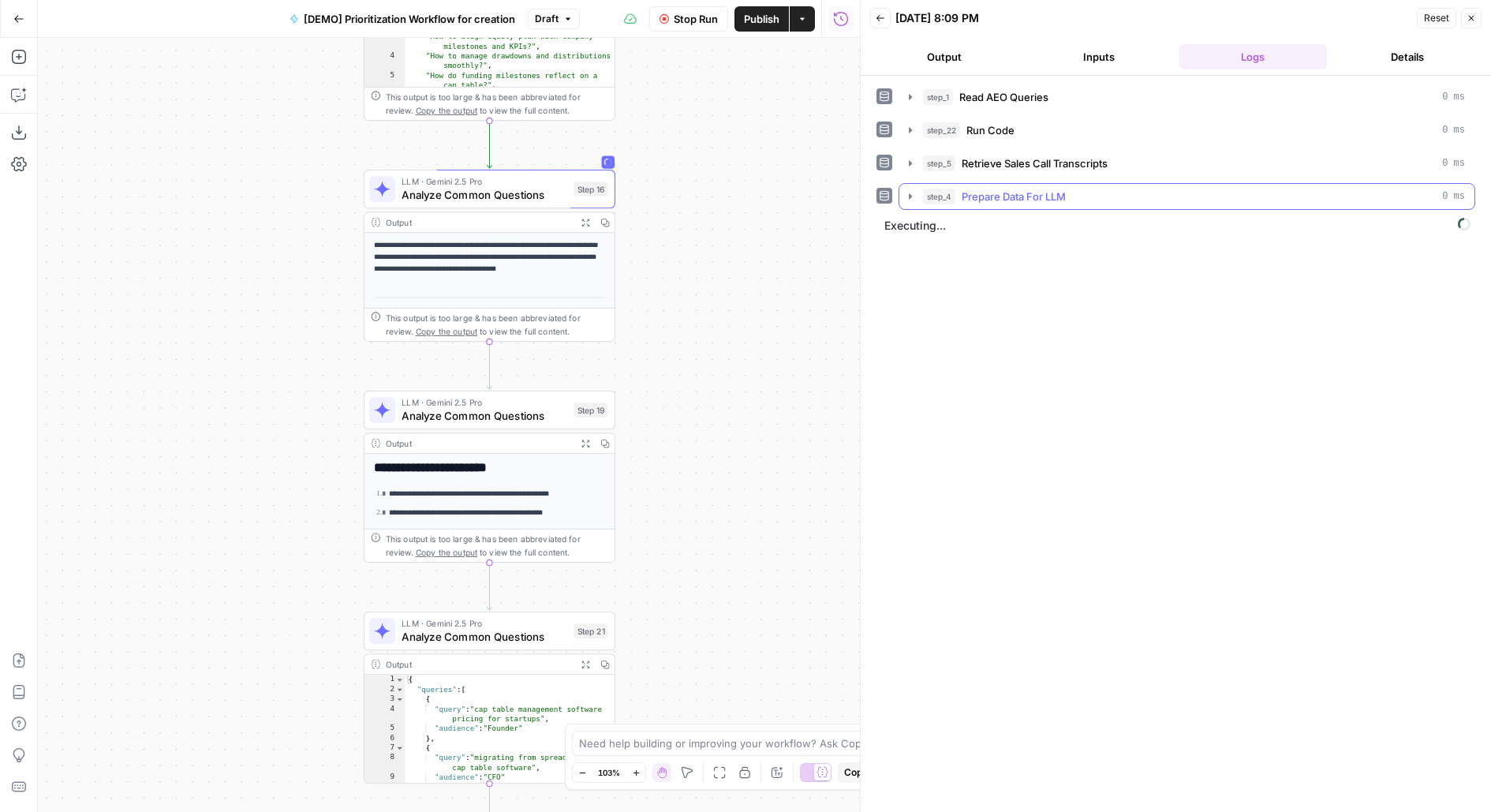
click at [1042, 200] on span "Prepare Data For LLM" at bounding box center [1014, 196] width 104 height 16
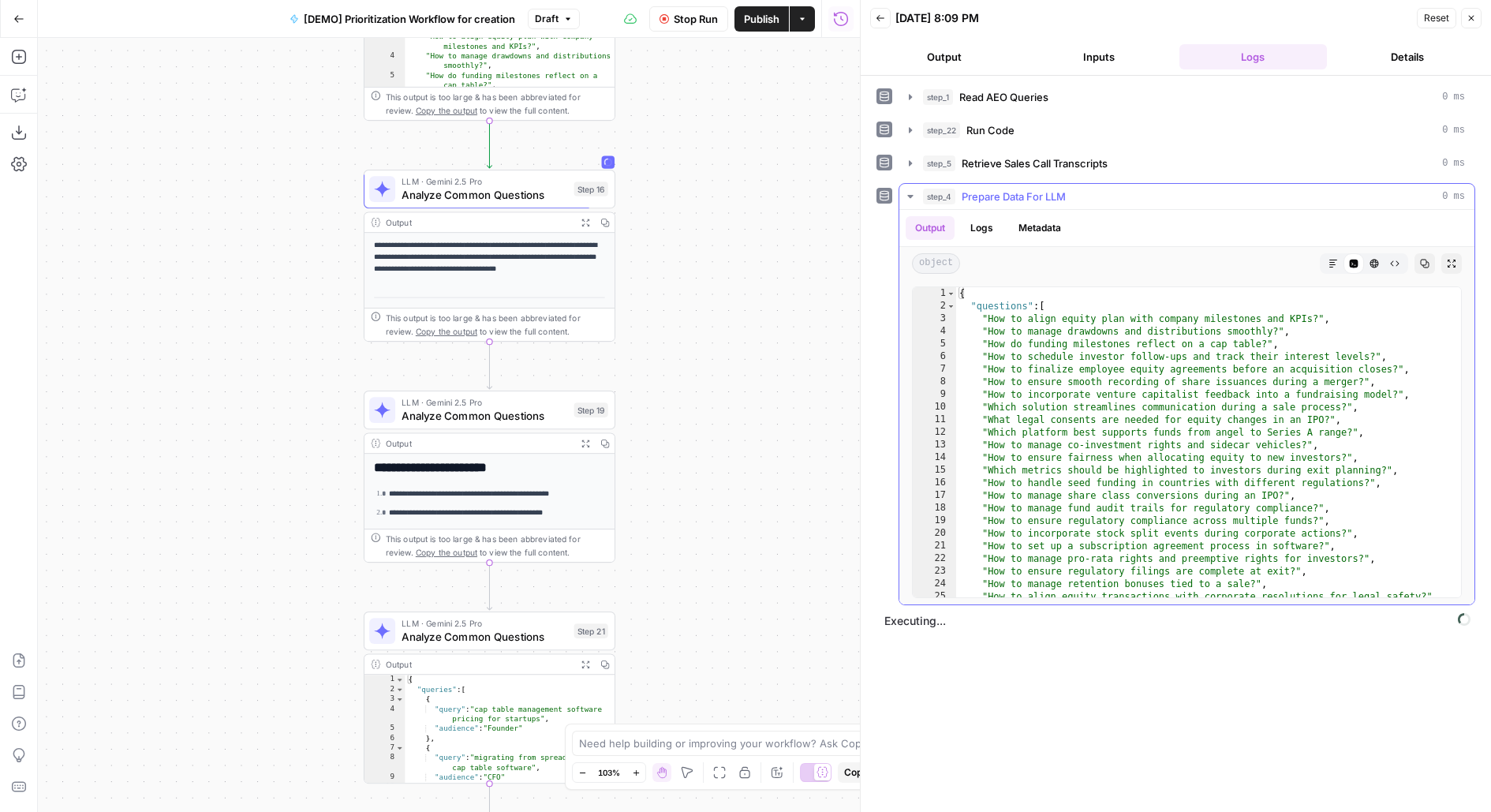
click at [1042, 200] on span "Prepare Data For LLM" at bounding box center [1014, 196] width 104 height 16
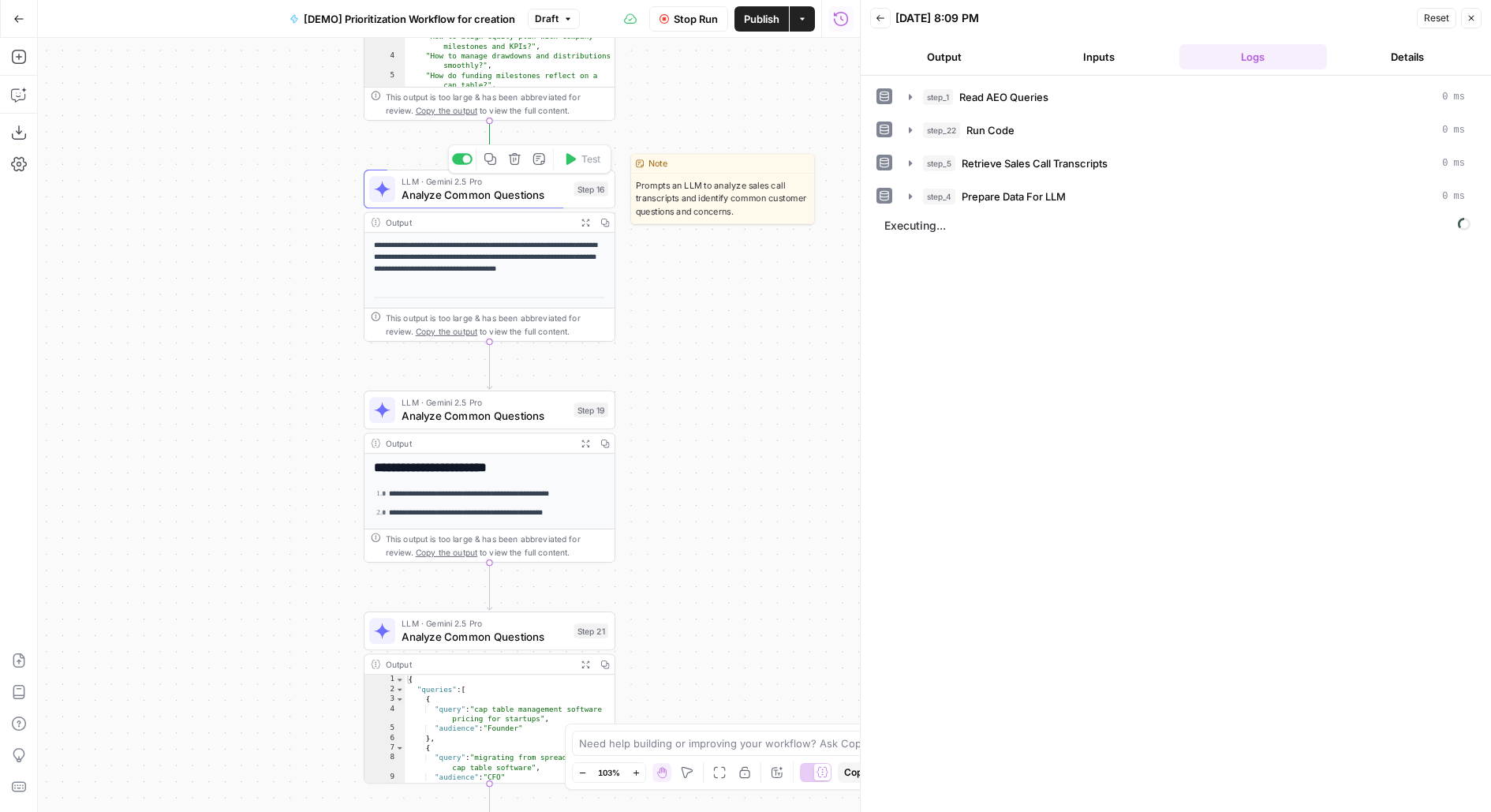
click at [585, 199] on div "LLM · Gemini 2.5 Pro Analyze Common Questions Step 16 Copy step Delete step Edi…" at bounding box center [489, 188] width 239 height 27
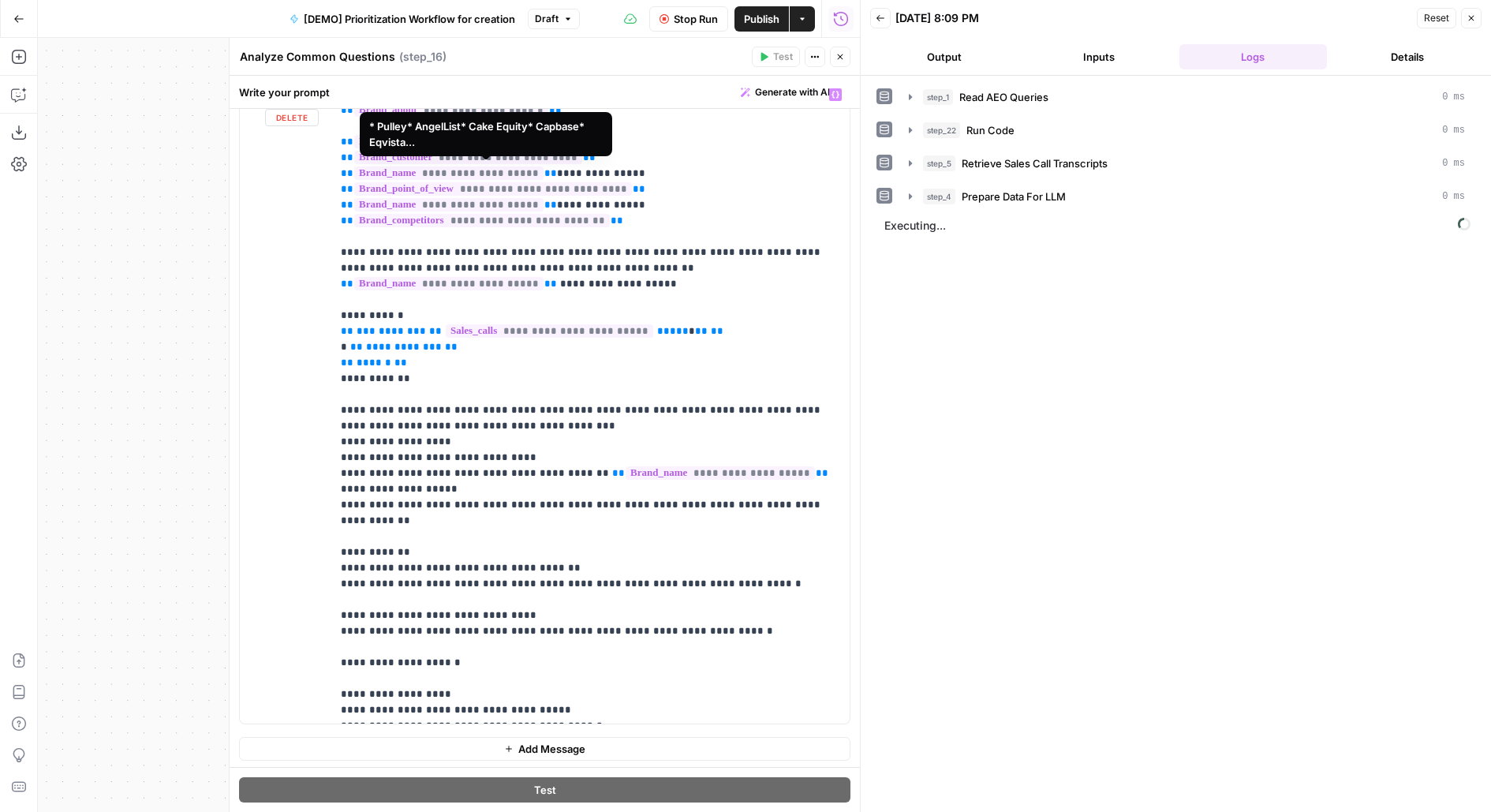
scroll to position [48, 0]
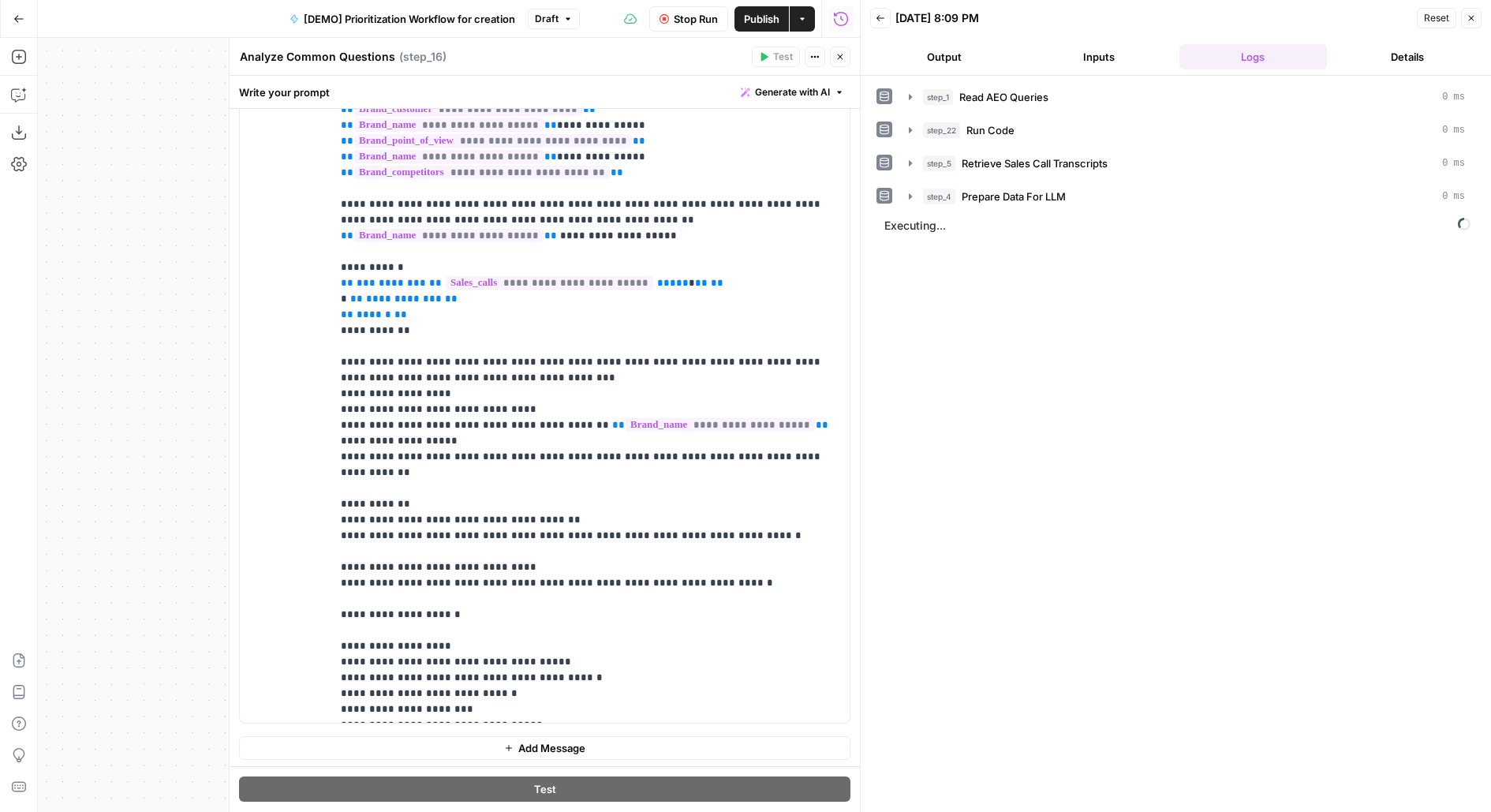
click at [847, 59] on button "Close" at bounding box center [840, 57] width 21 height 21
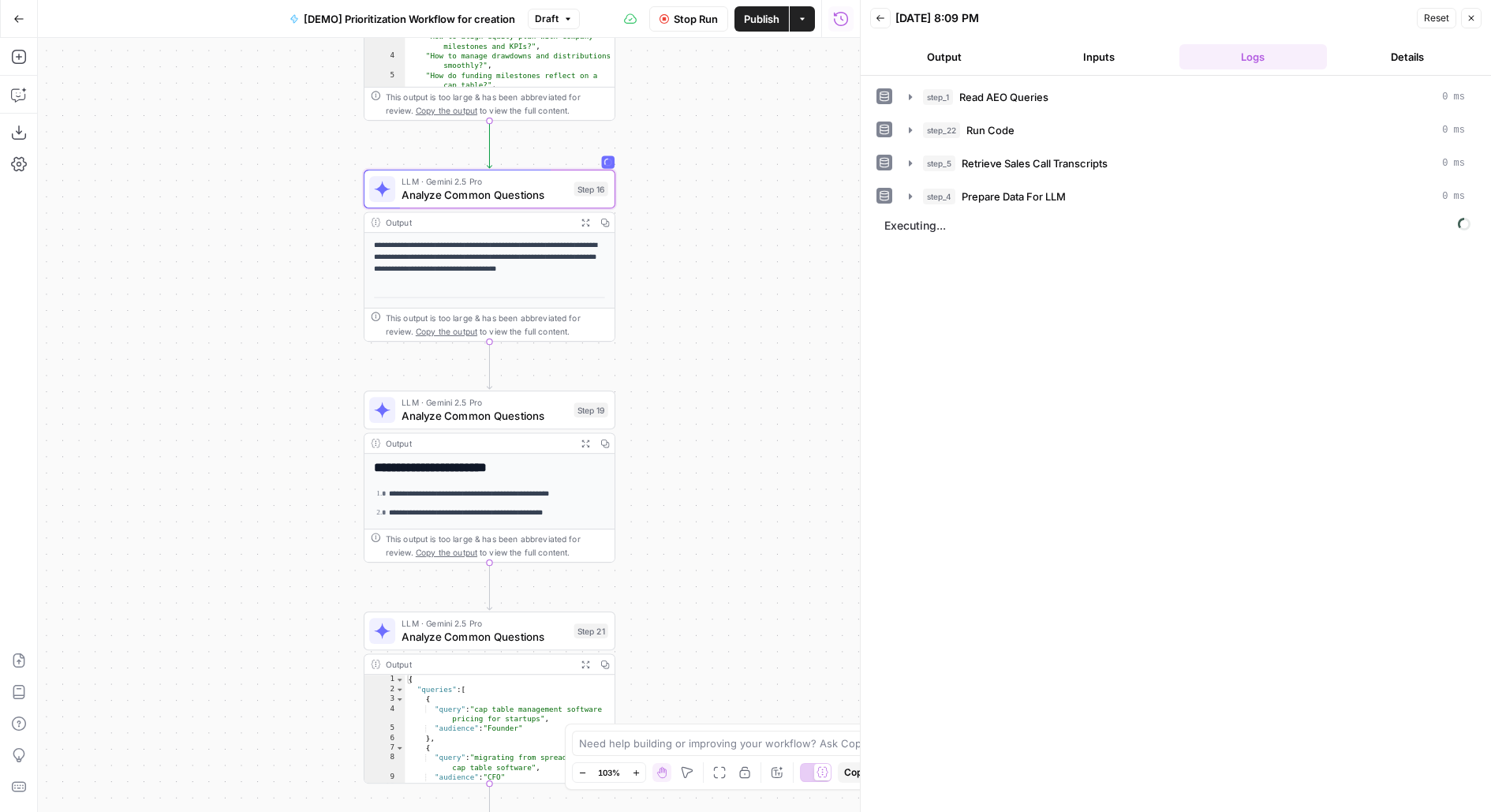
click at [491, 415] on span "Analyze Common Questions" at bounding box center [484, 416] width 166 height 17
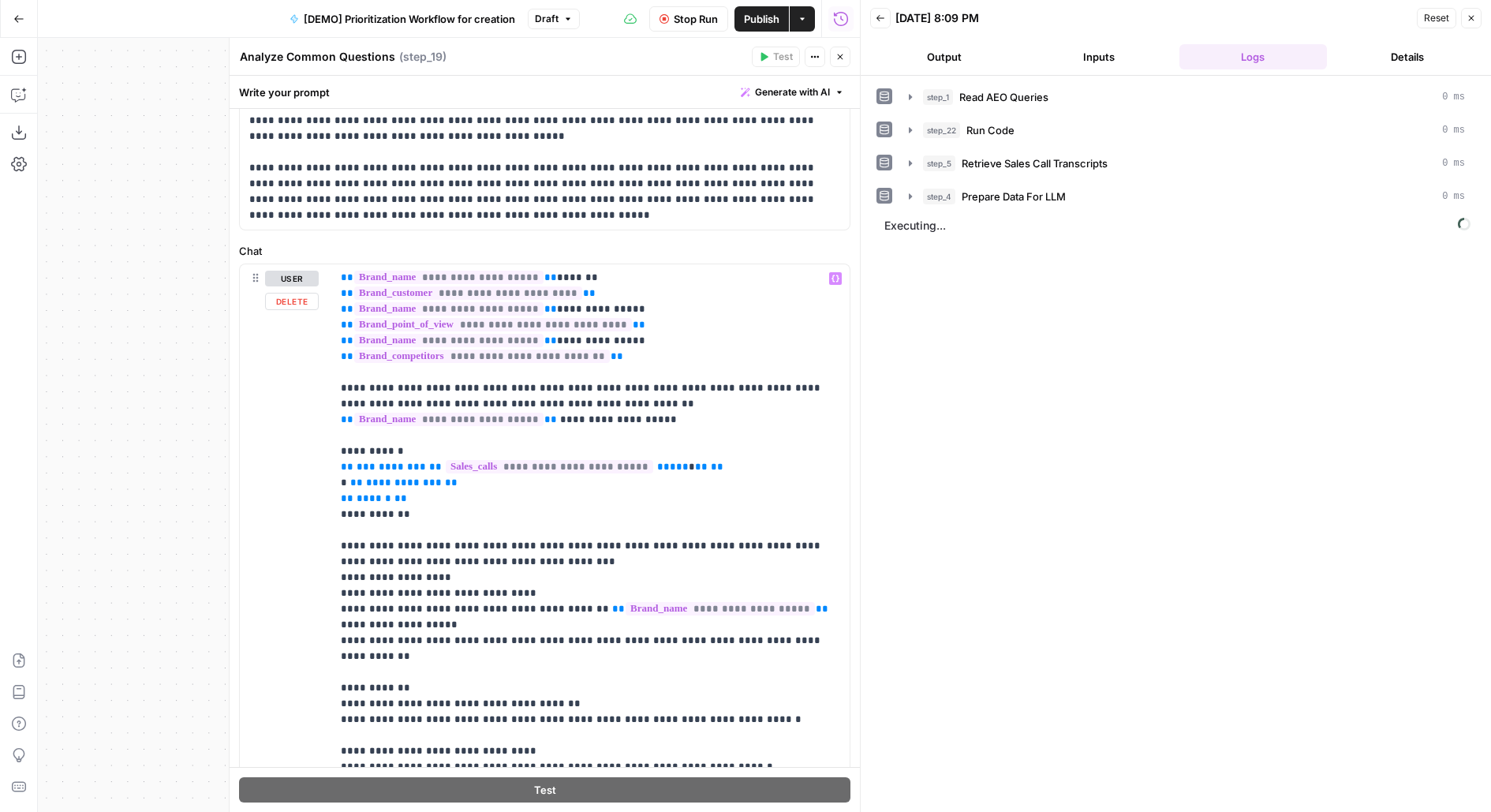
scroll to position [156, 0]
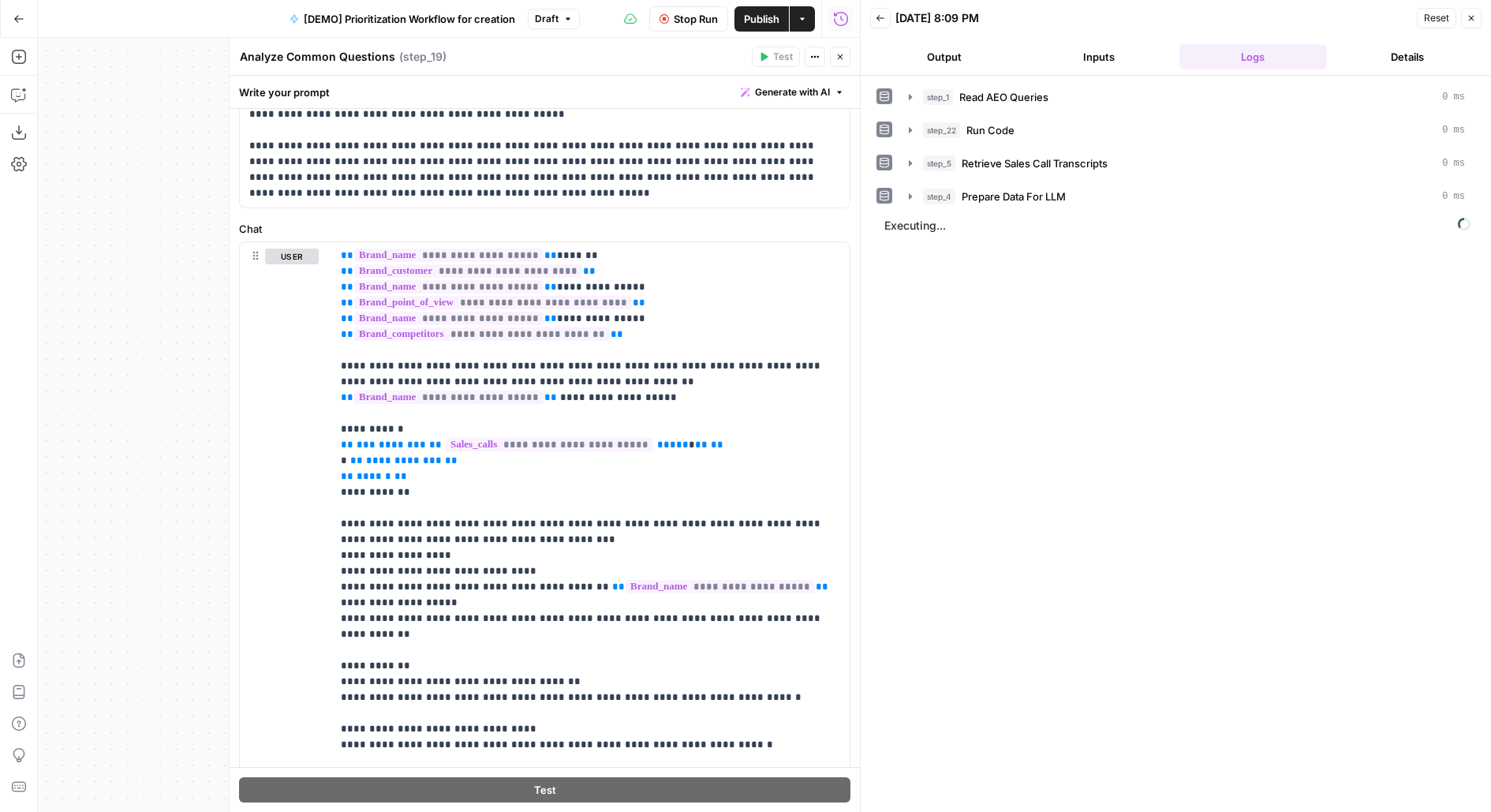
click at [386, 50] on textarea "Analyze Common Questions" at bounding box center [317, 57] width 156 height 16
click at [242, 55] on textarea "Analyze Common Questions" at bounding box center [317, 57] width 156 height 16
type textarea "[sales calls] Analyze Common Questions"
click at [840, 58] on icon "button" at bounding box center [840, 57] width 10 height 10
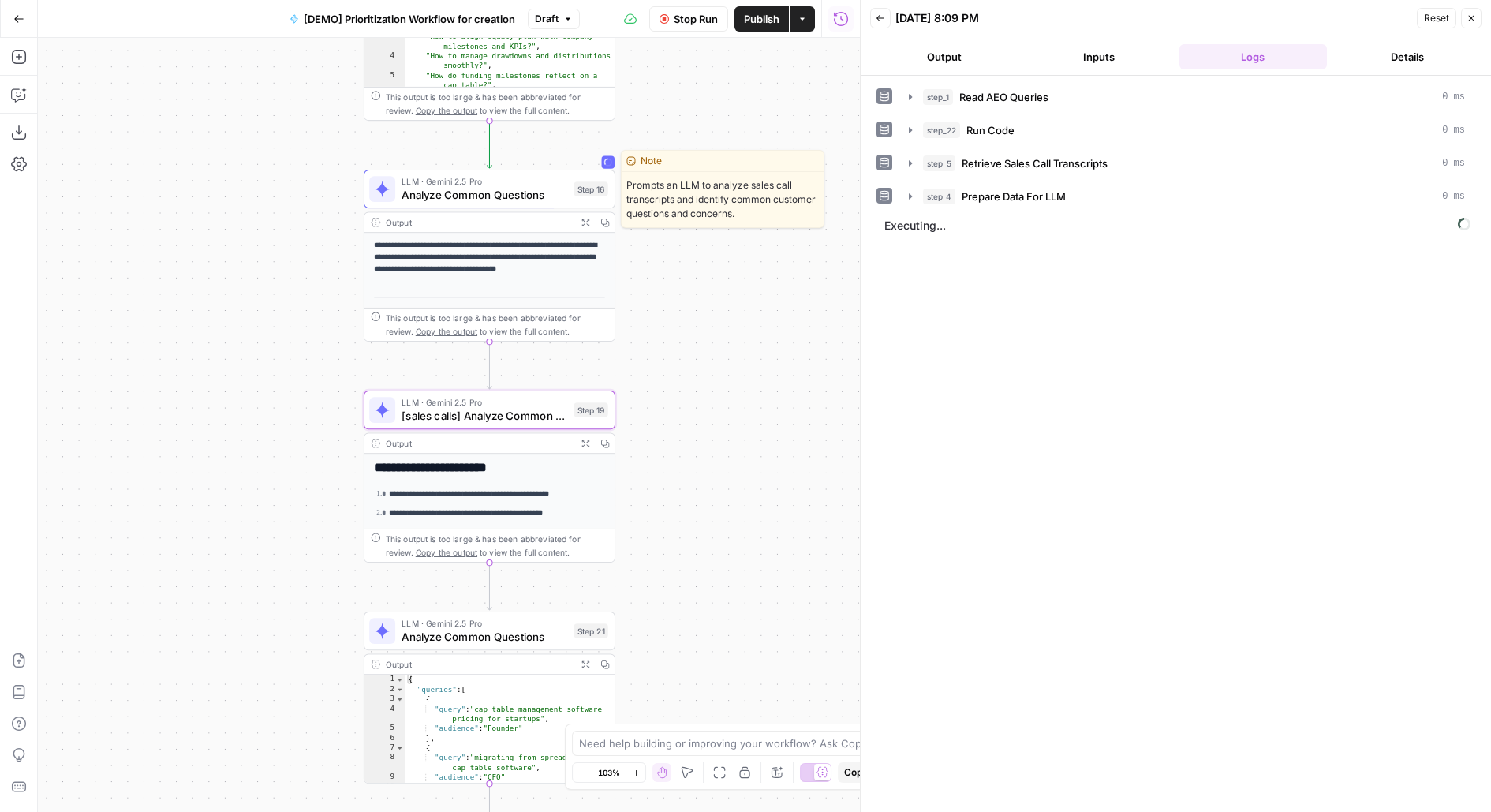
click at [538, 188] on span "Analyze Common Questions" at bounding box center [484, 195] width 166 height 17
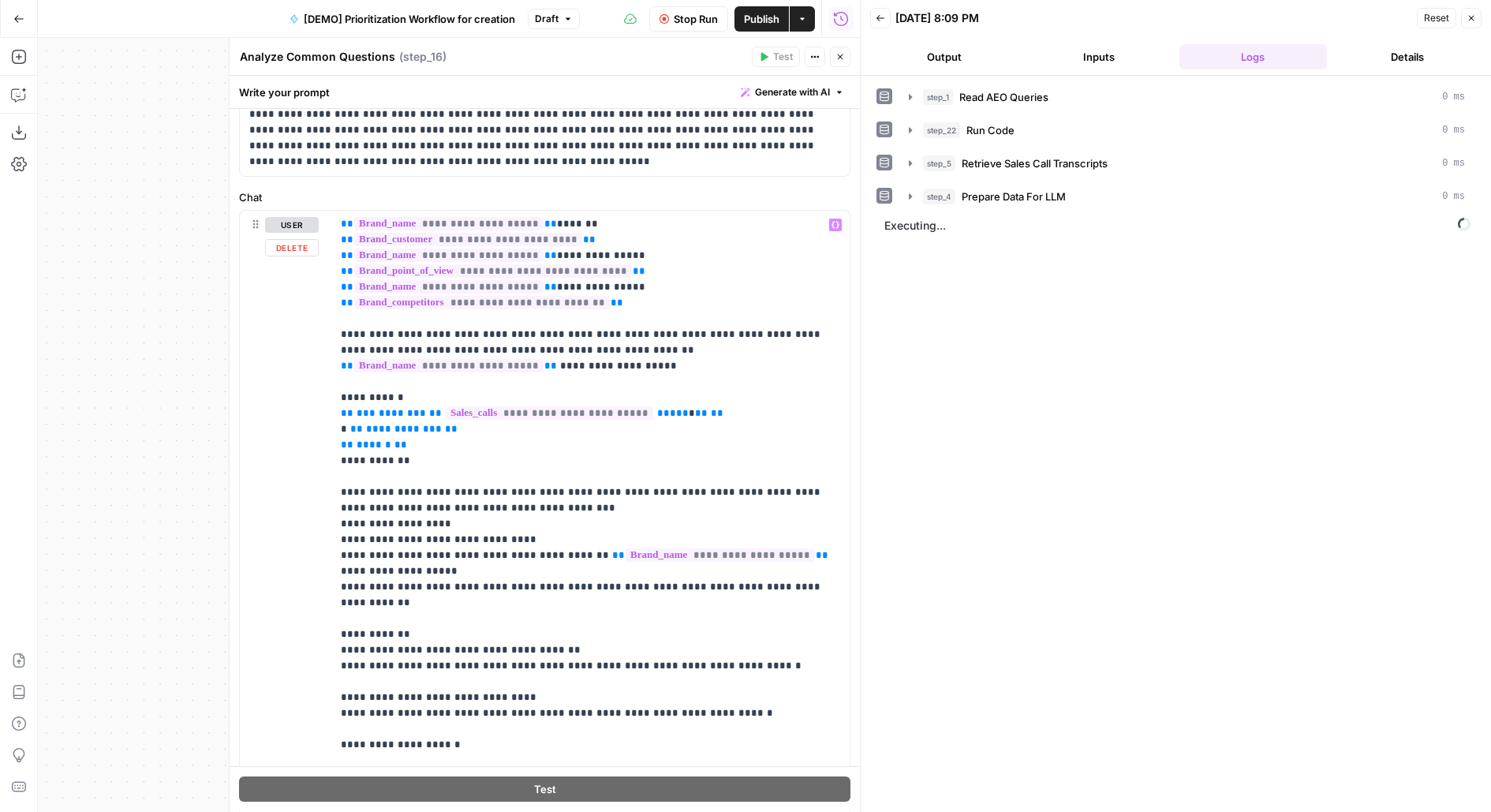
scroll to position [318, 0]
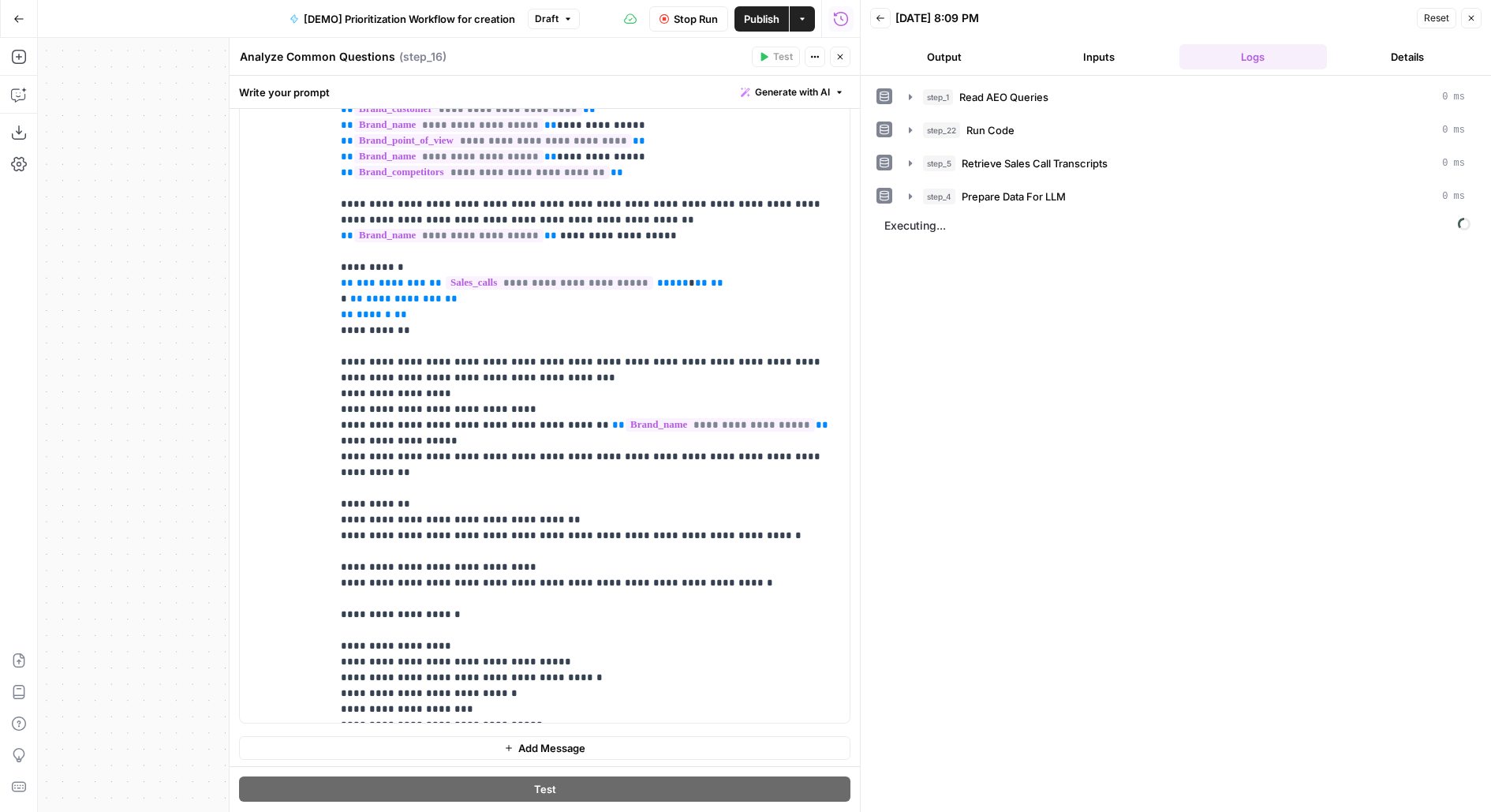
click at [846, 58] on button "Close" at bounding box center [840, 57] width 21 height 21
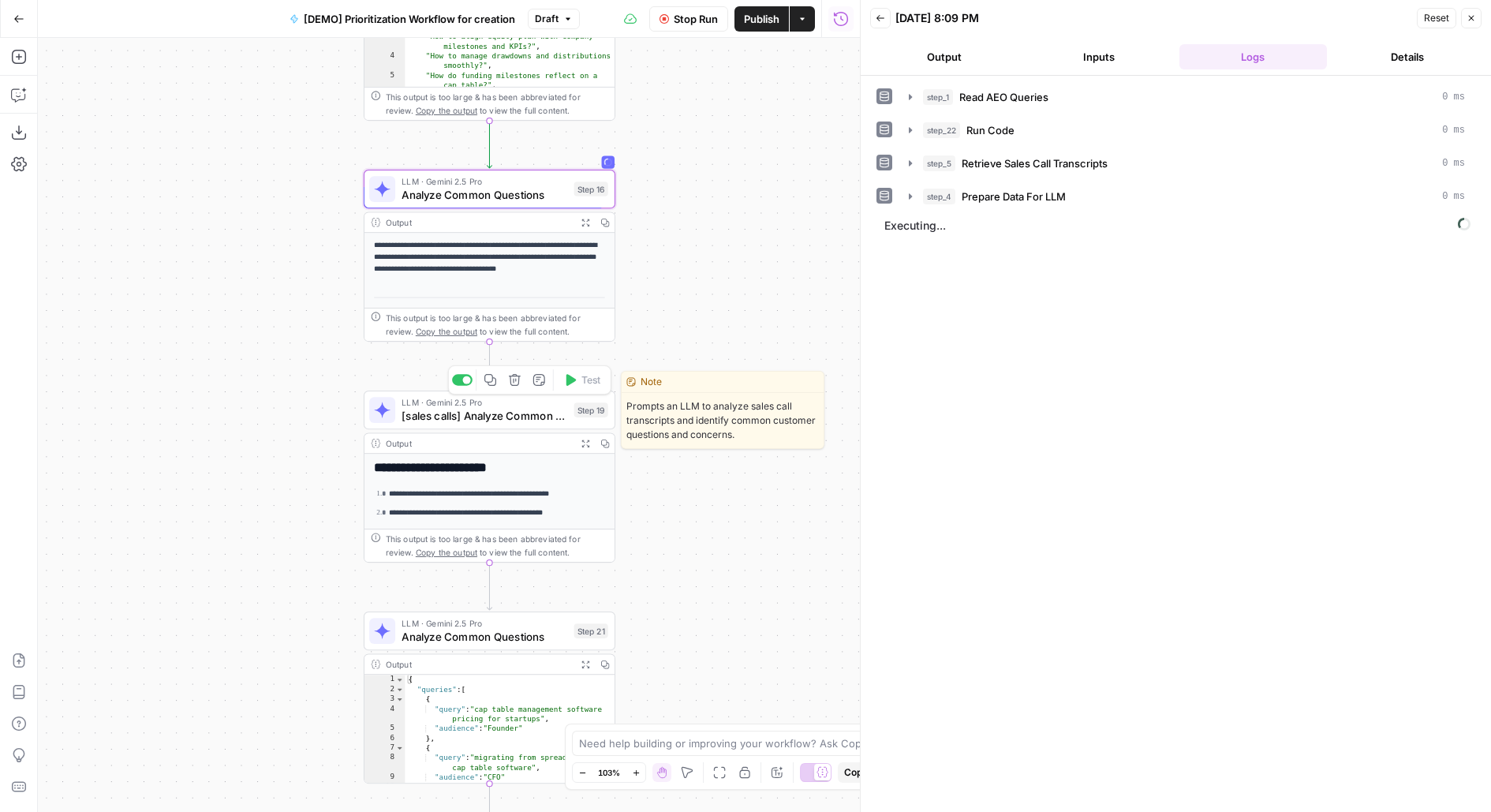
click at [459, 414] on span "[sales calls] Analyze Common Questions" at bounding box center [484, 416] width 166 height 17
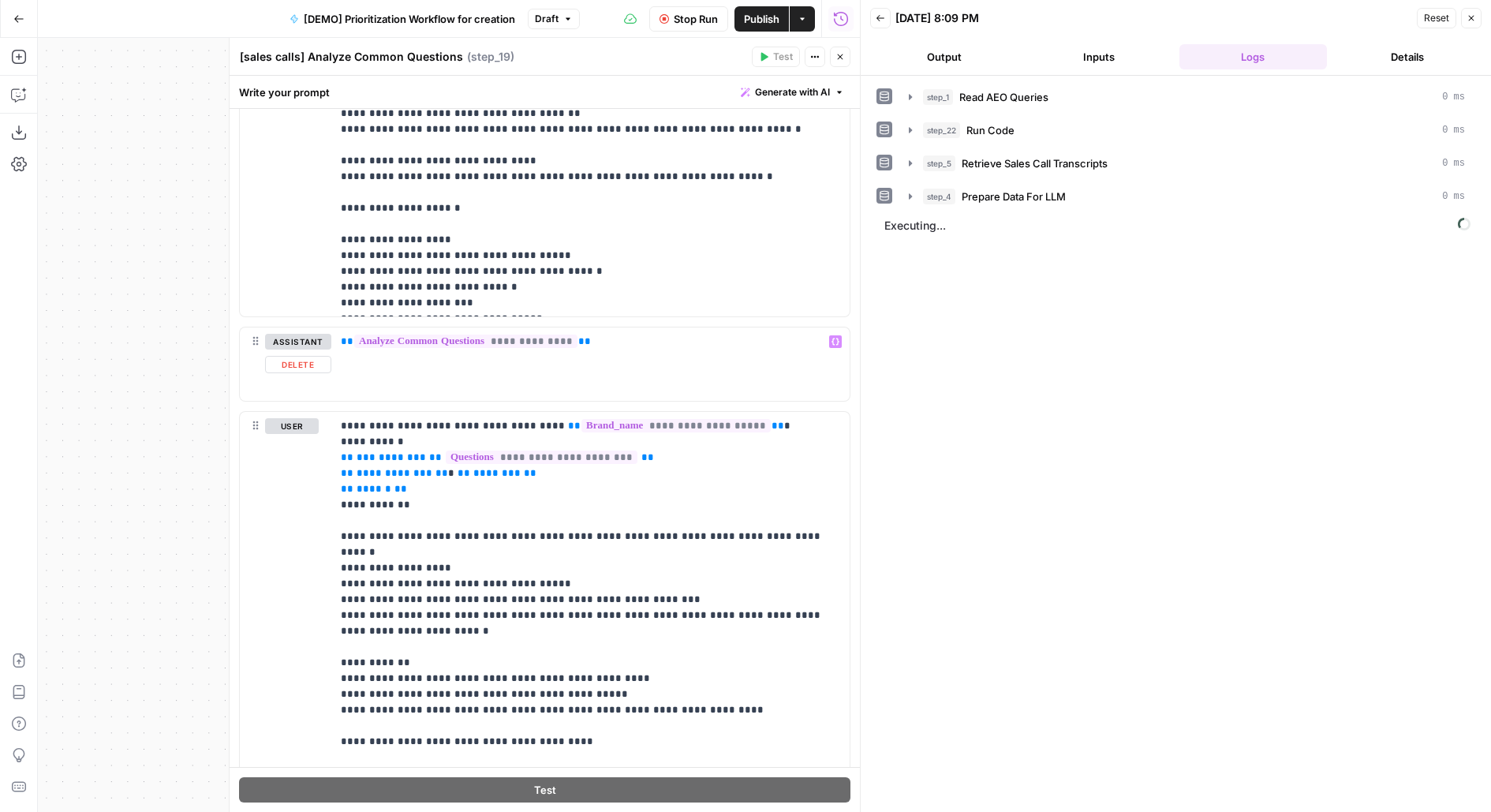
scroll to position [728, 0]
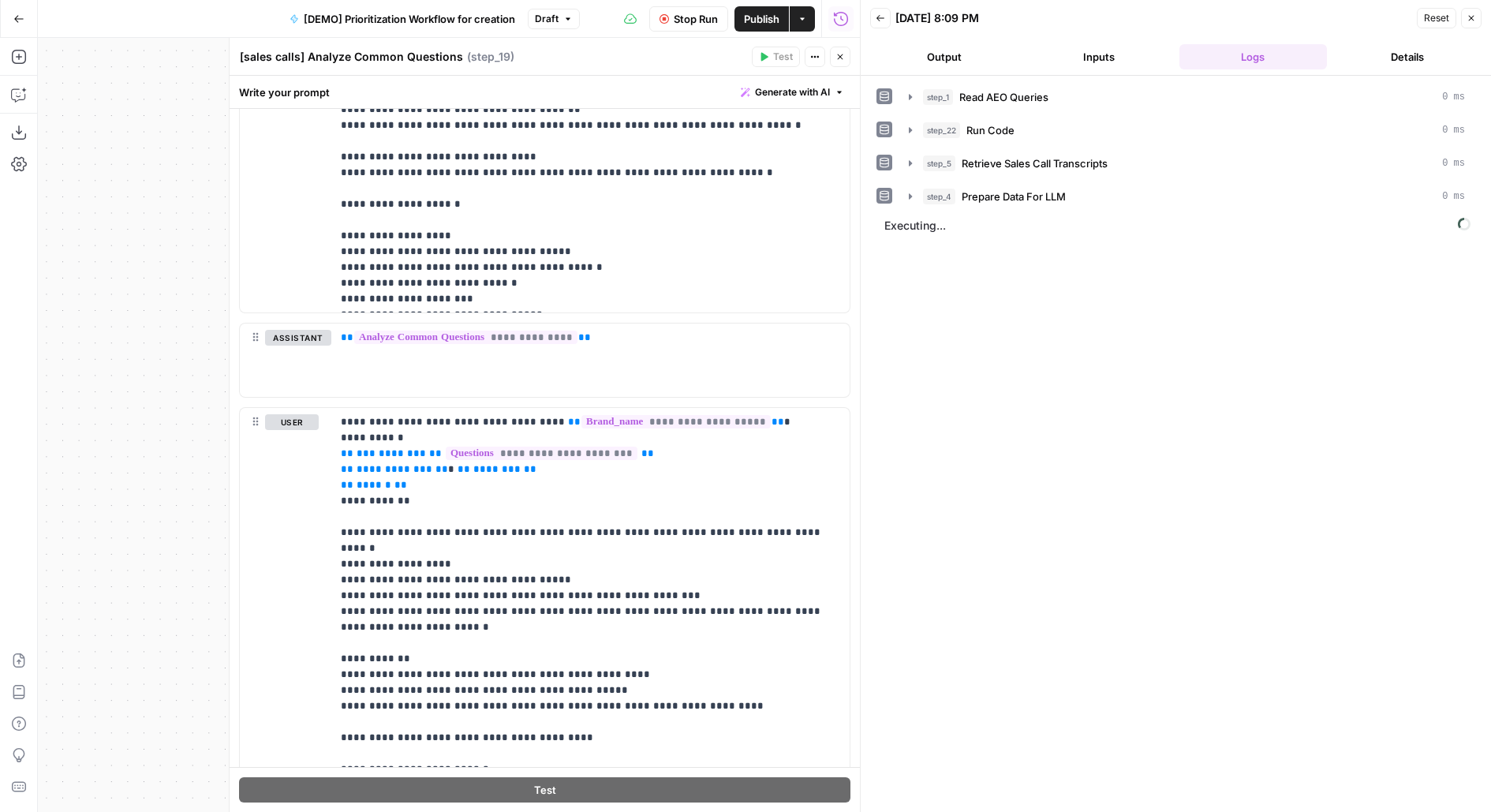
drag, startPoint x: 305, startPoint y: 54, endPoint x: 224, endPoint y: 59, distance: 81.2
click at [228, 59] on div "**********" at bounding box center [543, 424] width 631 height 774
click at [450, 588] on p "**********" at bounding box center [591, 620] width 500 height 410
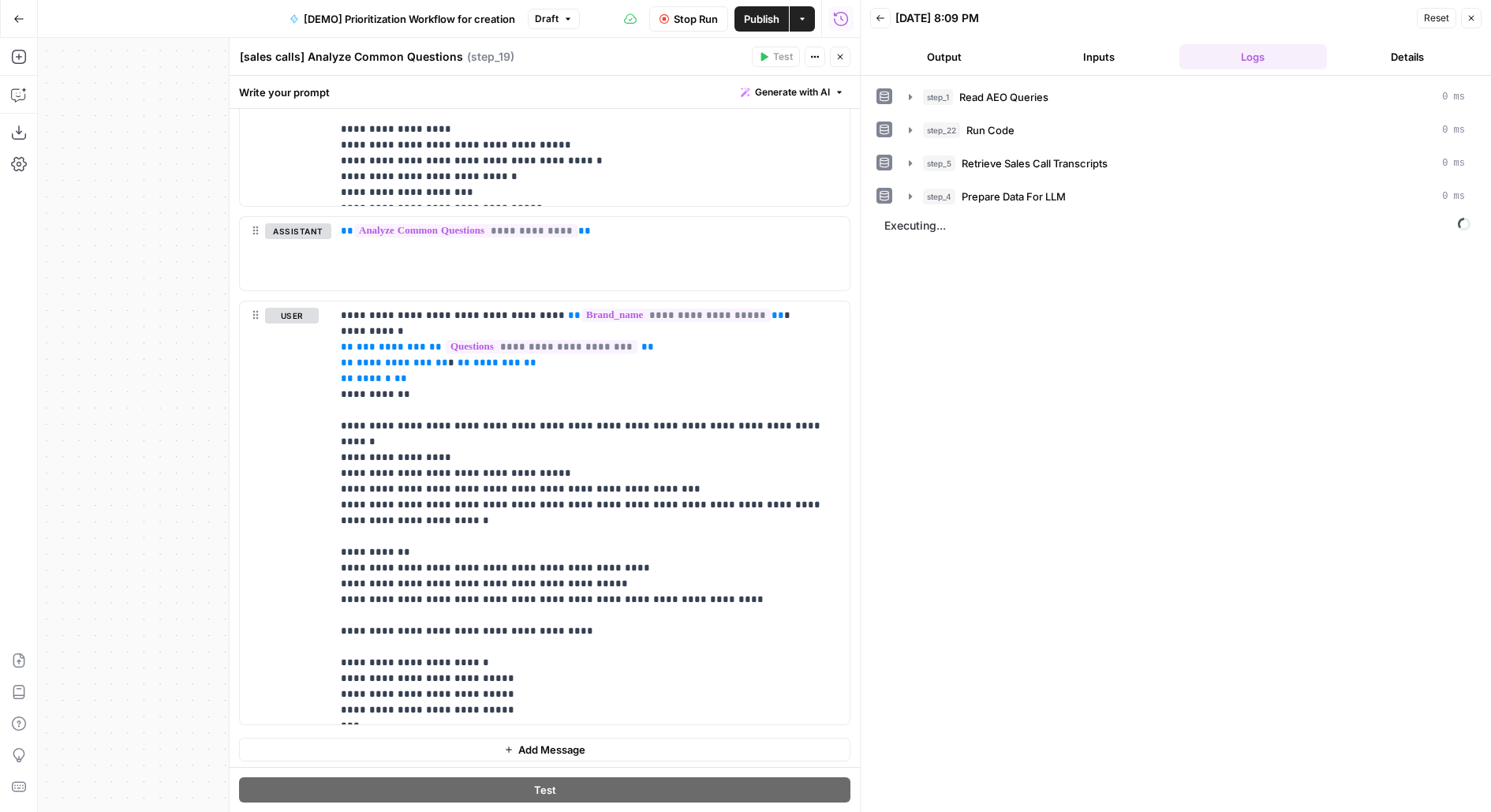
drag, startPoint x: 307, startPoint y: 56, endPoint x: 503, endPoint y: 55, distance: 196.0
click at [503, 56] on div "[sales calls] Analyze Common Questions [sales calls] Analyze Common Questions (…" at bounding box center [493, 57] width 508 height 18
type textarea "[sales calls] Prioritize Questions"
click at [845, 55] on icon "button" at bounding box center [840, 57] width 10 height 10
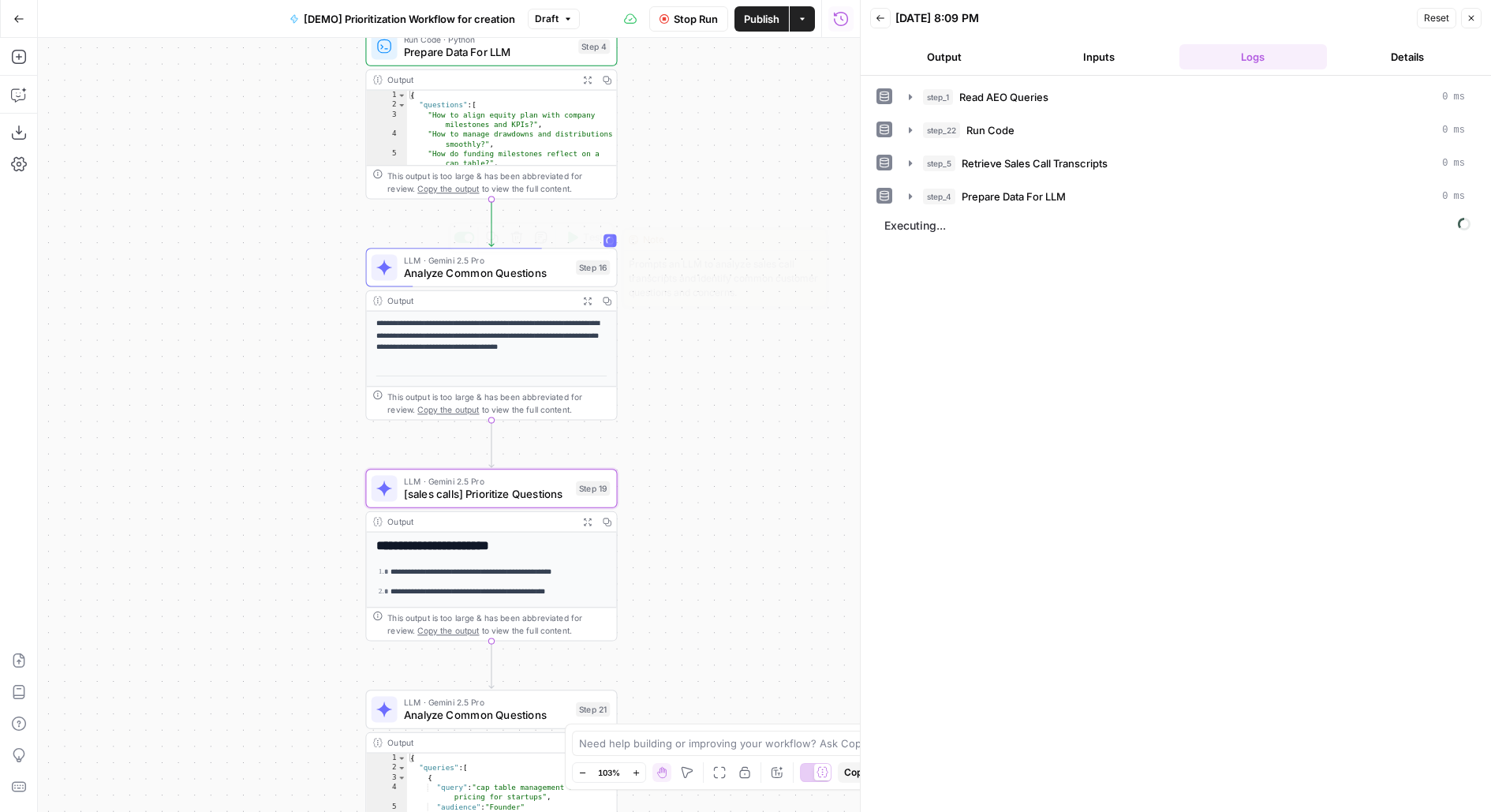
click at [466, 274] on span "Analyze Common Questions" at bounding box center [487, 273] width 166 height 17
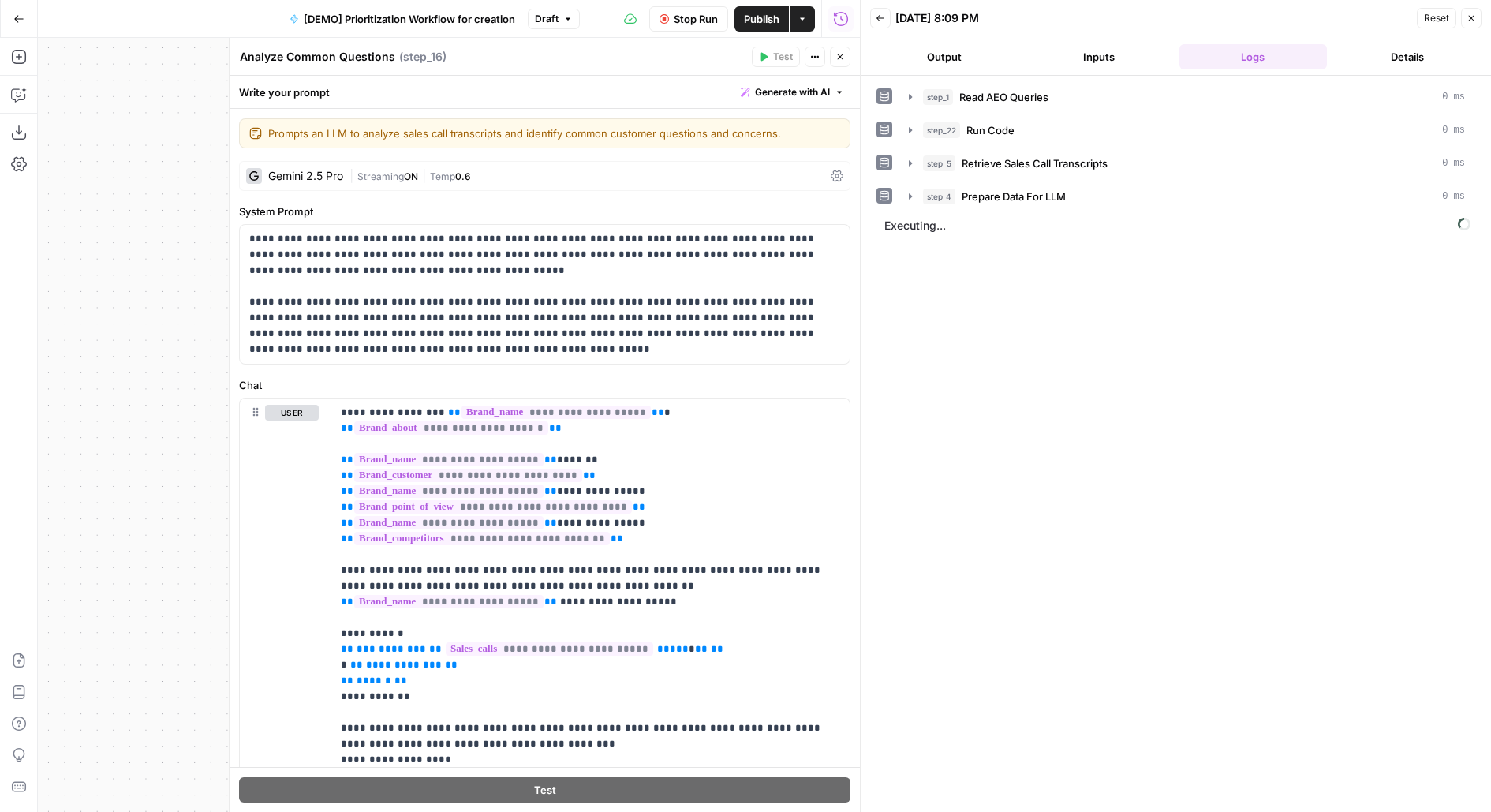
click at [246, 58] on textarea "Analyze Common Questions" at bounding box center [317, 57] width 156 height 16
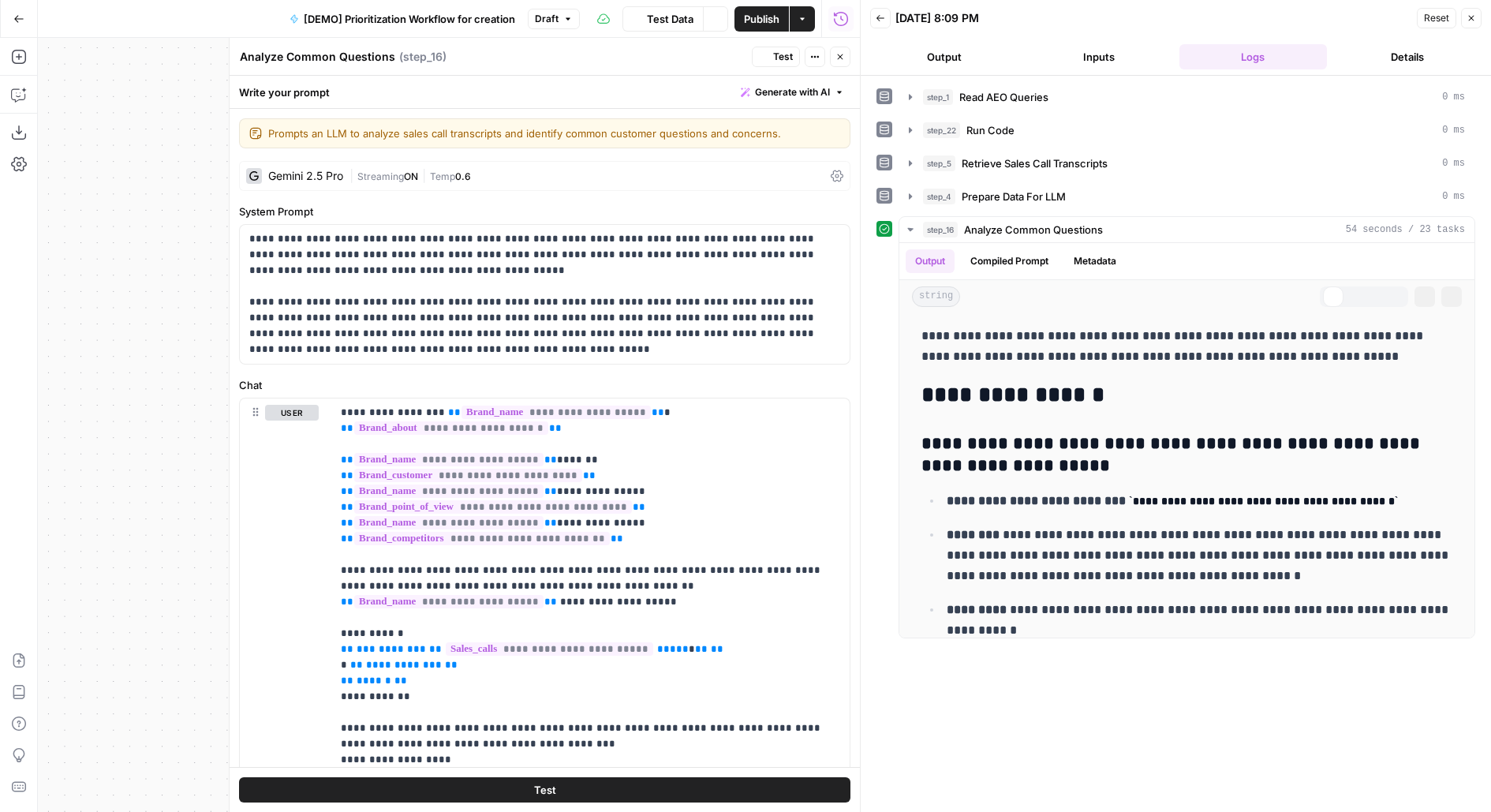
click at [240, 56] on textarea "Analyze Common Questions" at bounding box center [317, 57] width 156 height 16
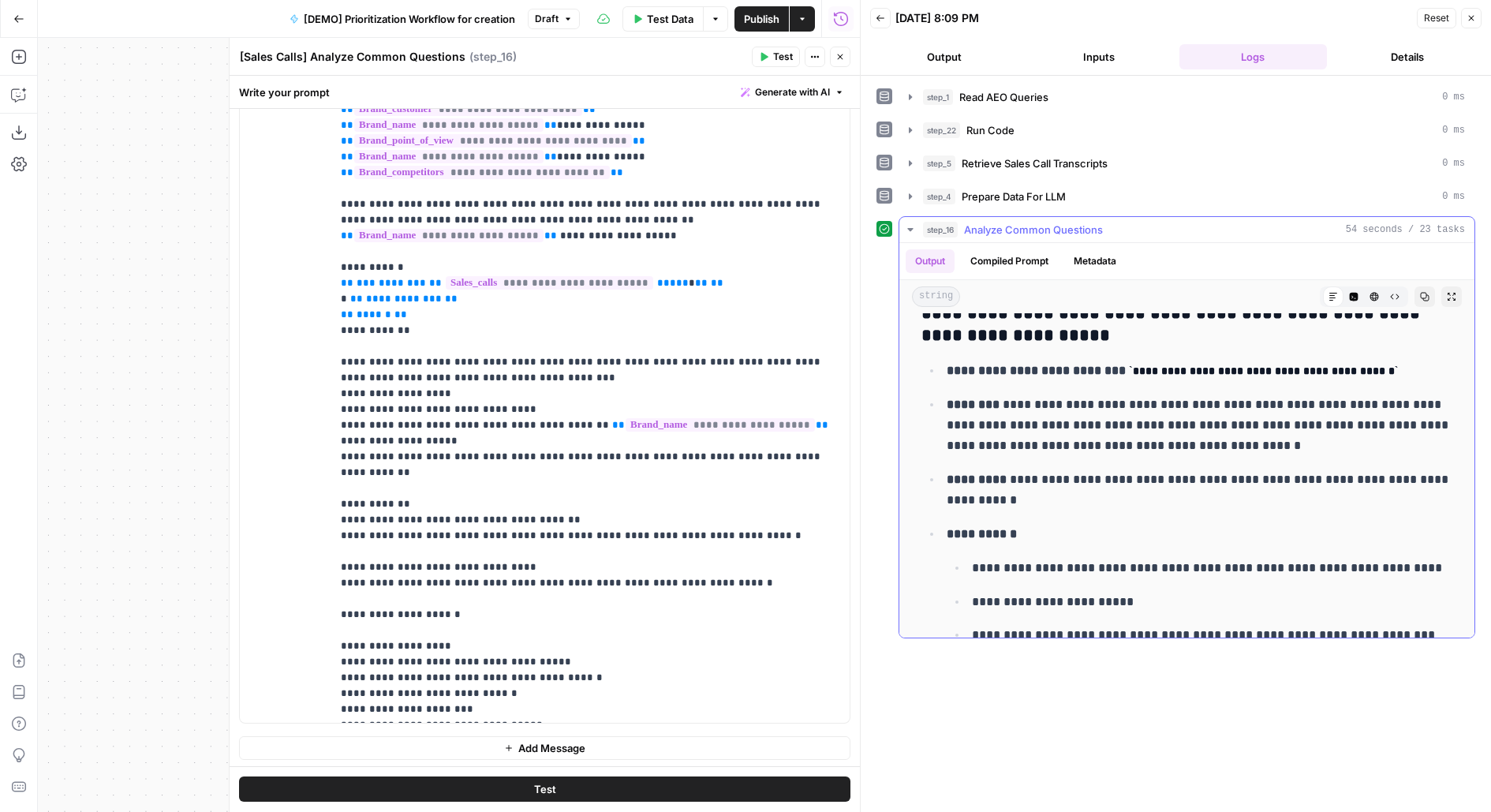
scroll to position [159, 0]
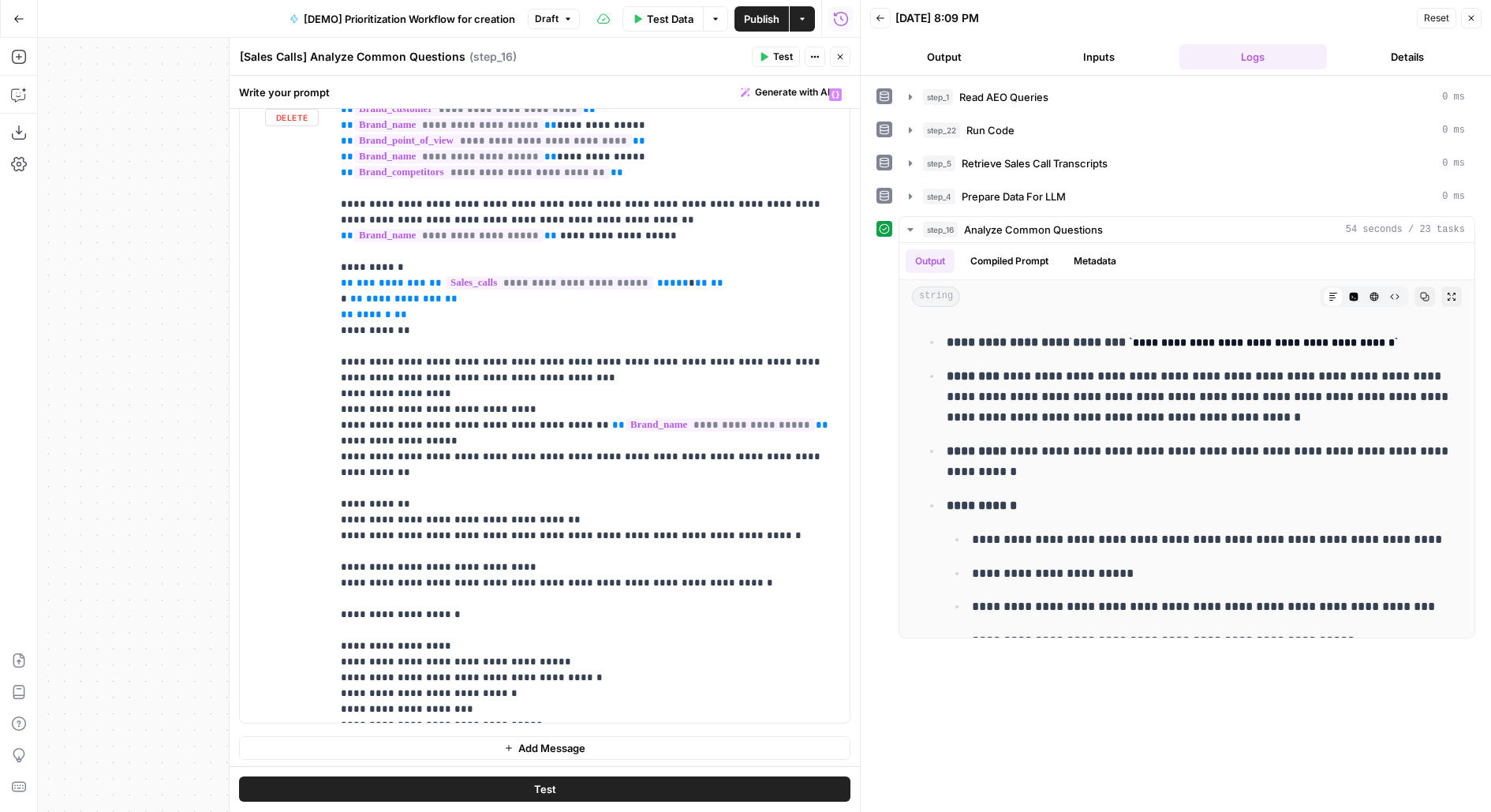
type textarea "[Sales Calls] Analyze Common Questions"
drag, startPoint x: 490, startPoint y: 345, endPoint x: 568, endPoint y: 343, distance: 78.0
click at [569, 343] on p "**********" at bounding box center [591, 378] width 500 height 678
click at [571, 350] on p "**********" at bounding box center [591, 378] width 500 height 678
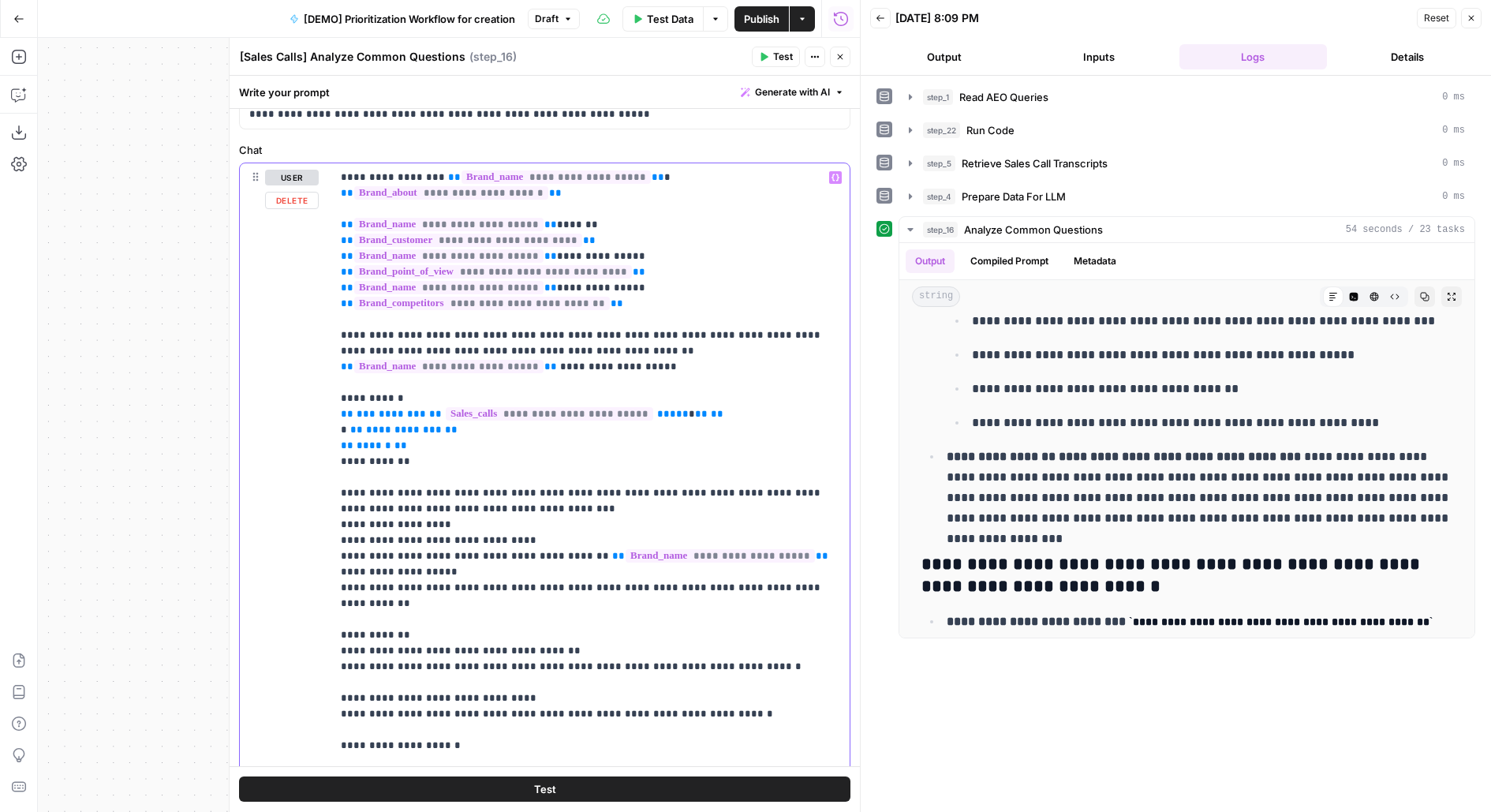
scroll to position [212, 0]
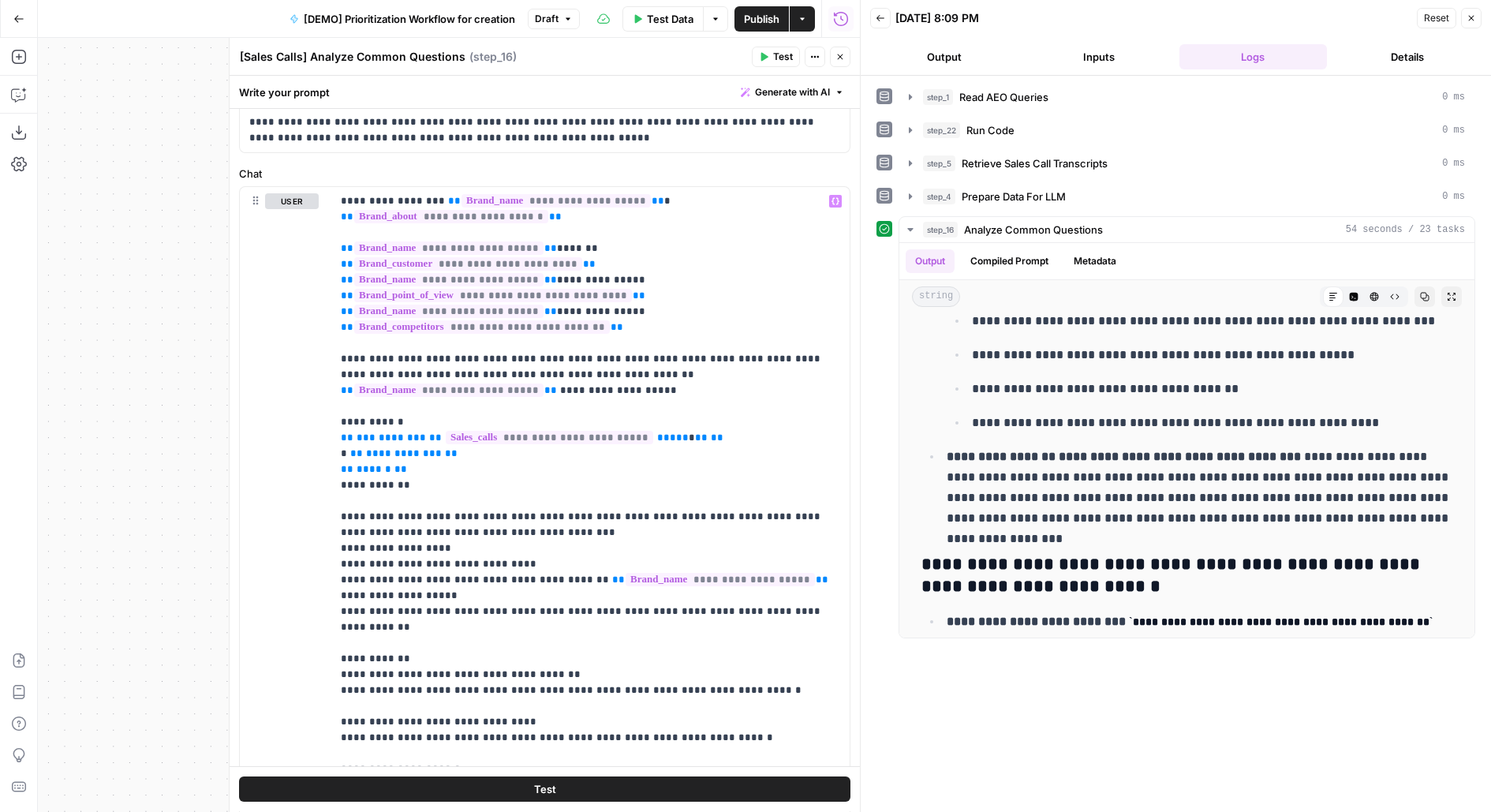
click at [838, 59] on icon "button" at bounding box center [840, 57] width 10 height 10
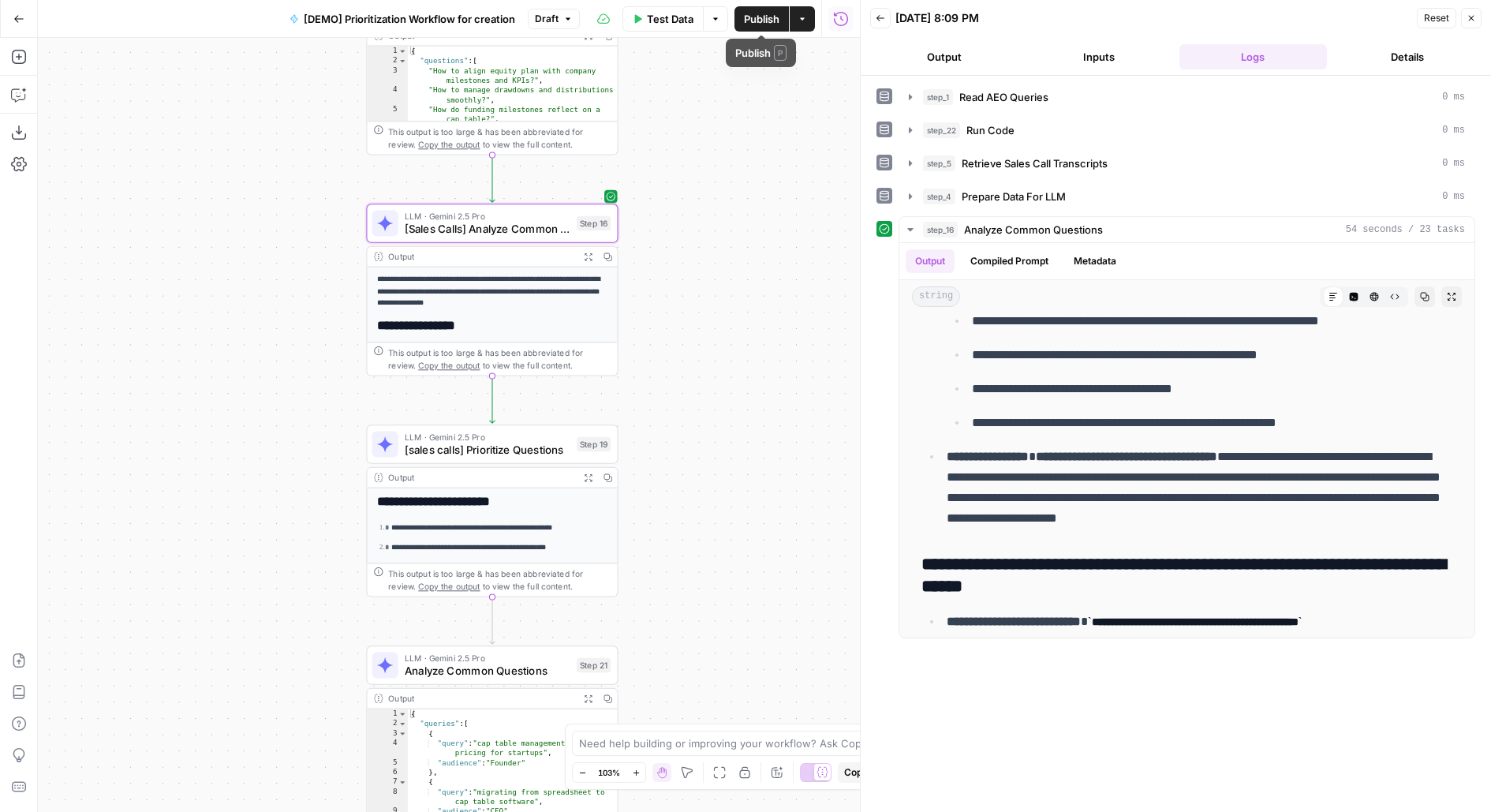
drag, startPoint x: 729, startPoint y: 510, endPoint x: 729, endPoint y: 320, distance: 190.0
click at [729, 327] on div "Workflow Input Settings Inputs Read from Grid Read AEO Queries Step 1 Output Ex…" at bounding box center [448, 424] width 822 height 774
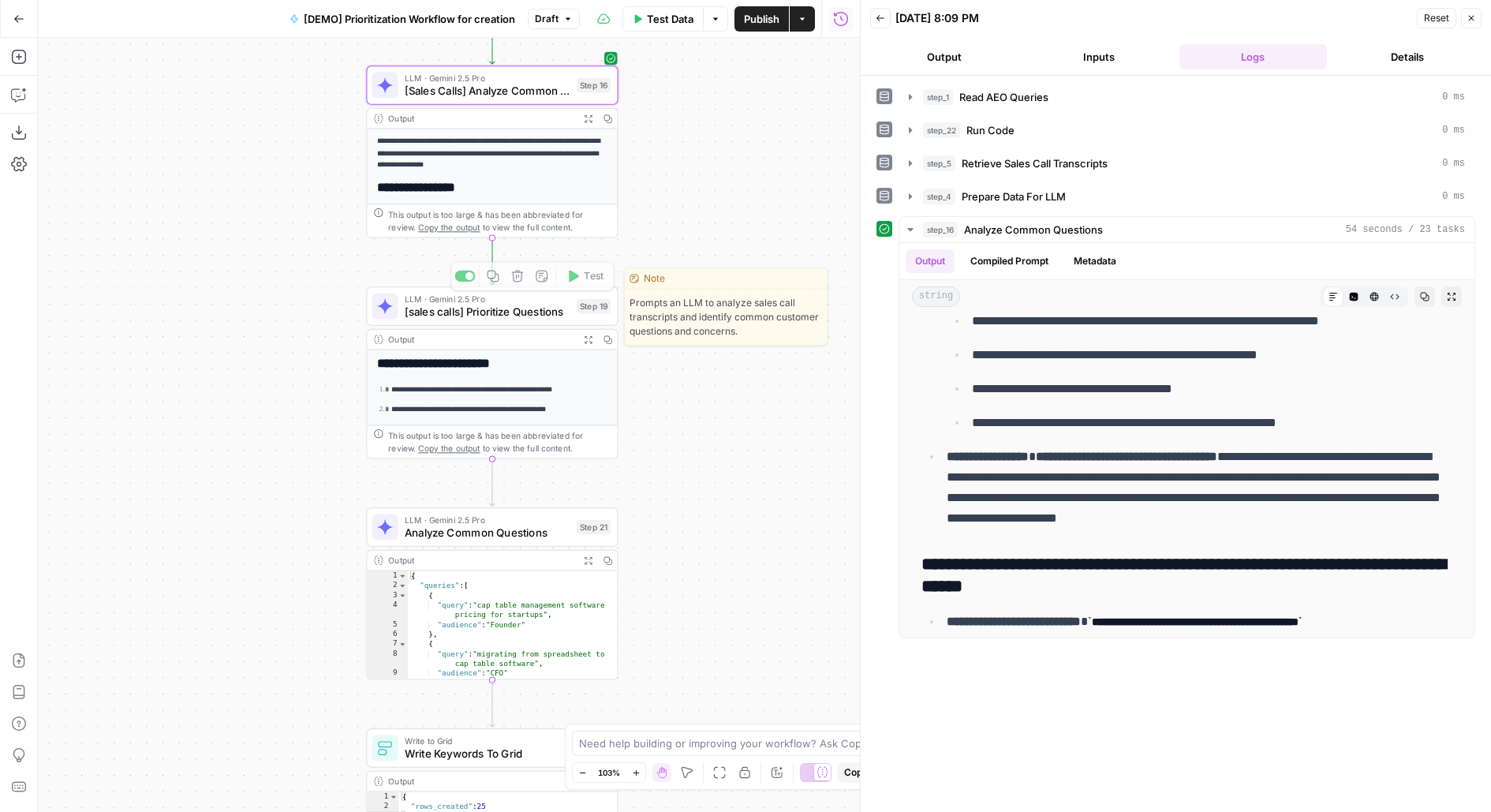
click at [611, 281] on div "Workflow Input Settings Inputs Read from Grid Read AEO Queries Step 1 Output Ex…" at bounding box center [448, 424] width 822 height 774
click at [592, 270] on span "Test" at bounding box center [593, 277] width 20 height 15
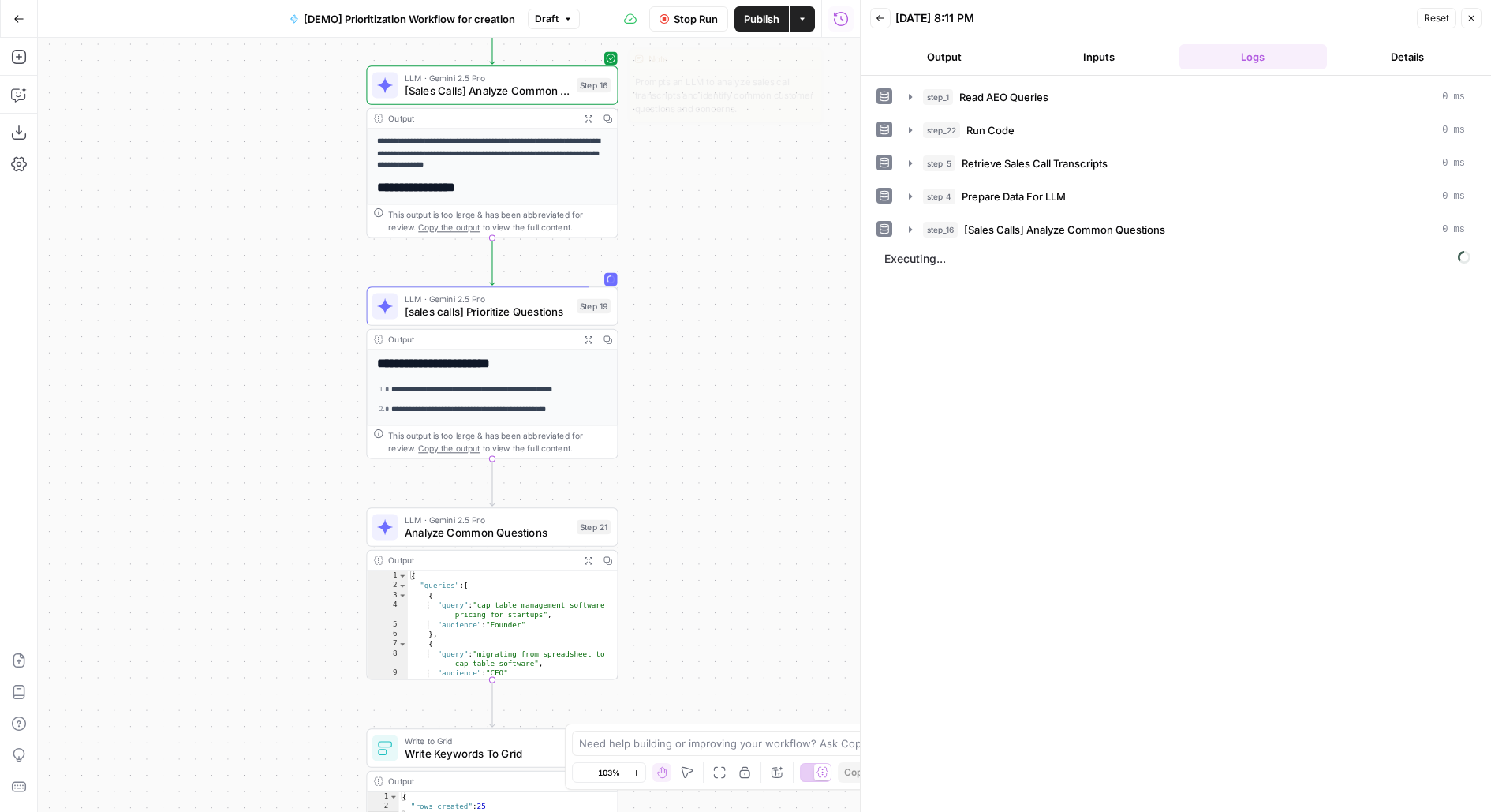
click at [560, 83] on span "[Sales Calls] Analyze Common Questions" at bounding box center [487, 91] width 166 height 17
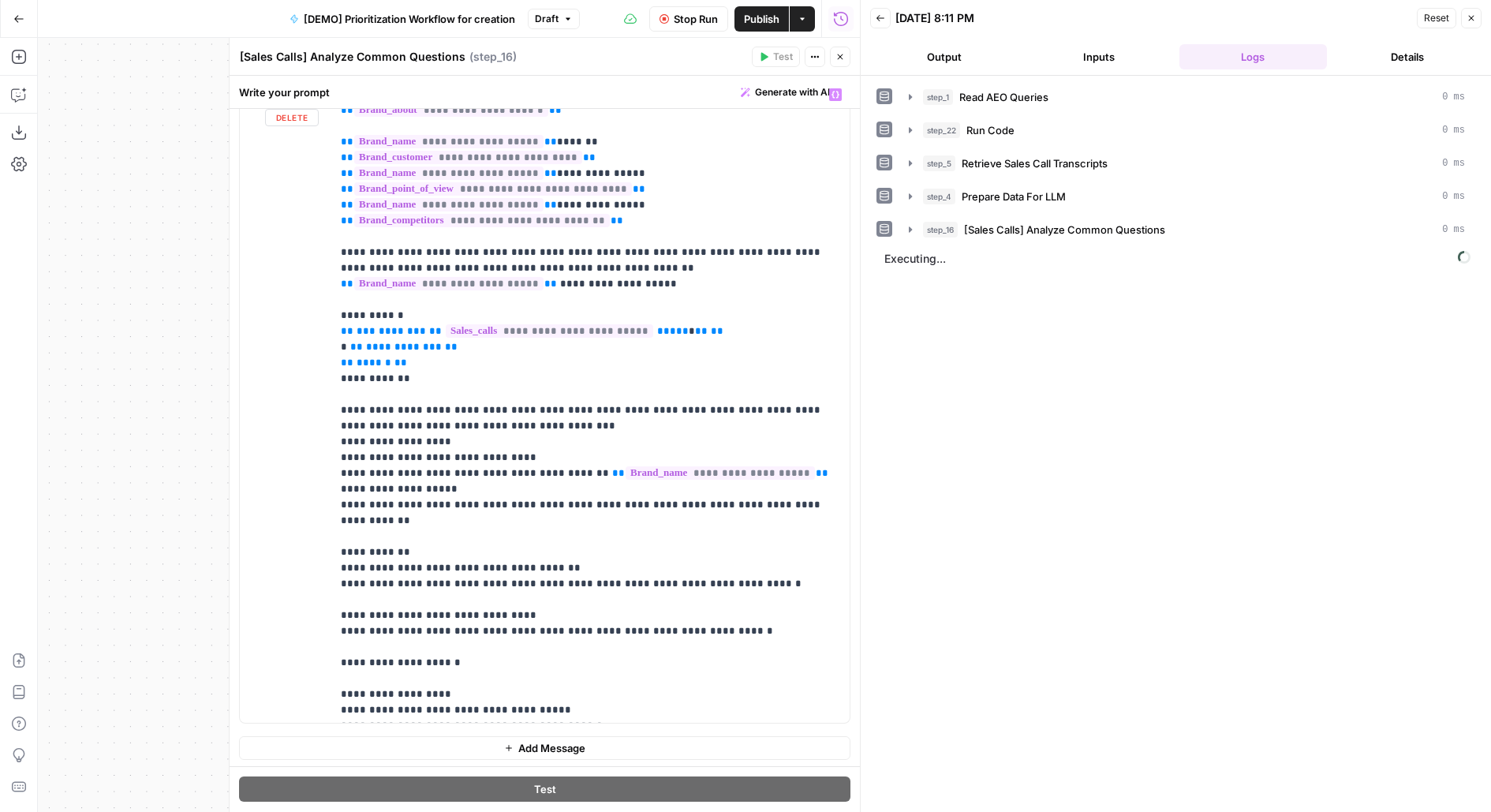
scroll to position [48, 0]
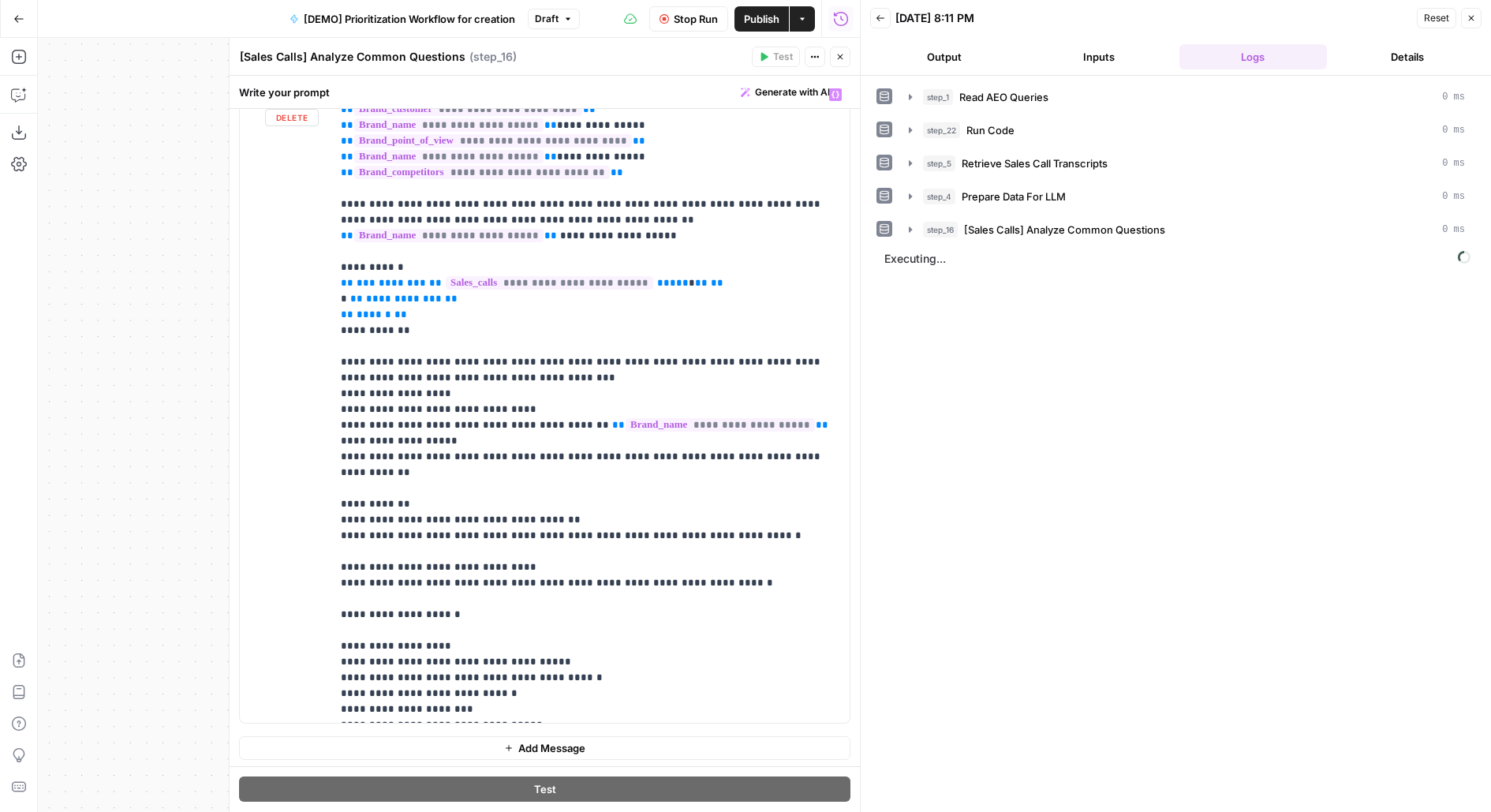
click at [847, 65] on button "Close" at bounding box center [840, 57] width 21 height 21
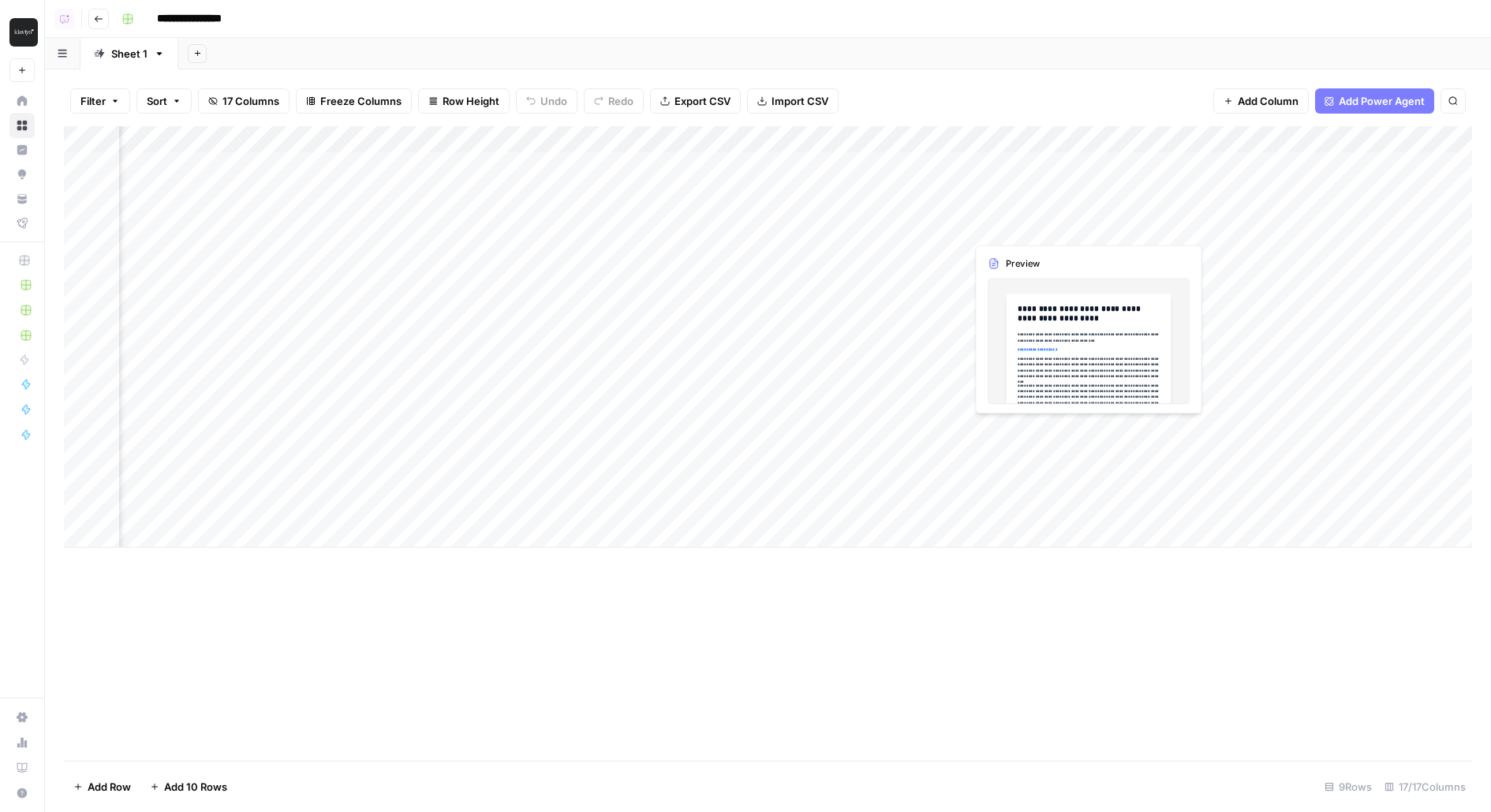
scroll to position [0, 1245]
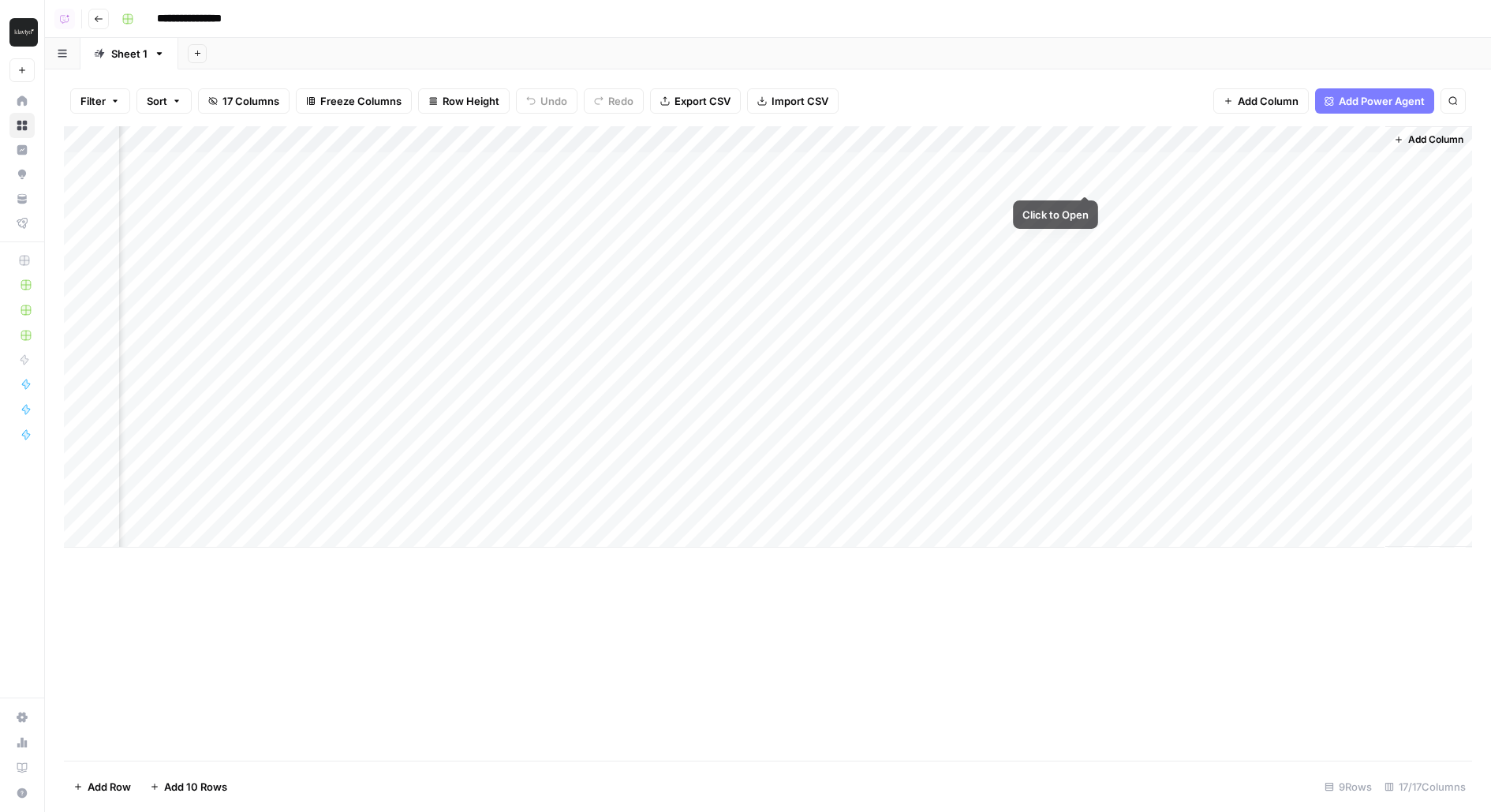
click at [1084, 161] on div "Add Column" at bounding box center [768, 337] width 1408 height 422
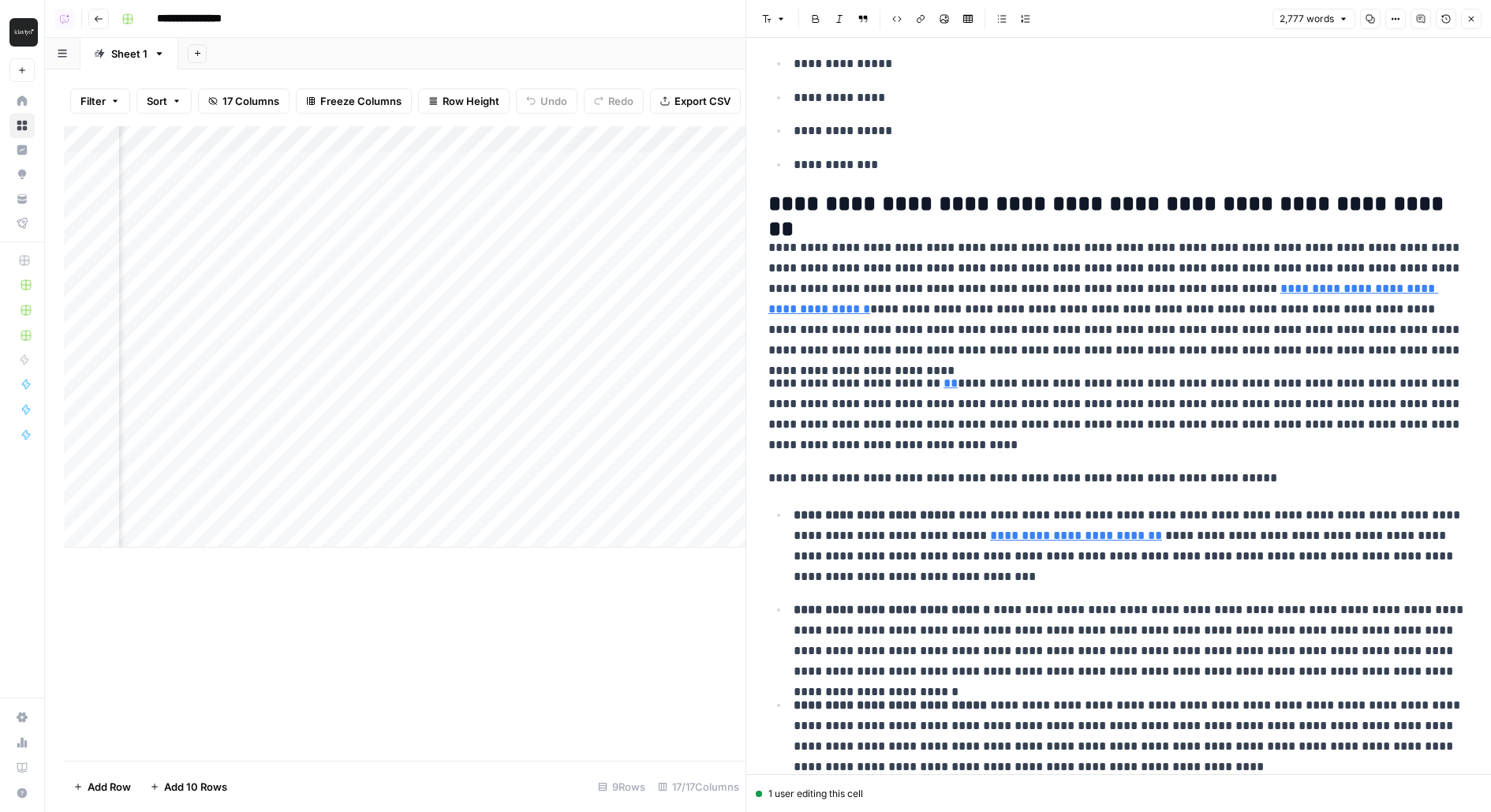
scroll to position [733, 0]
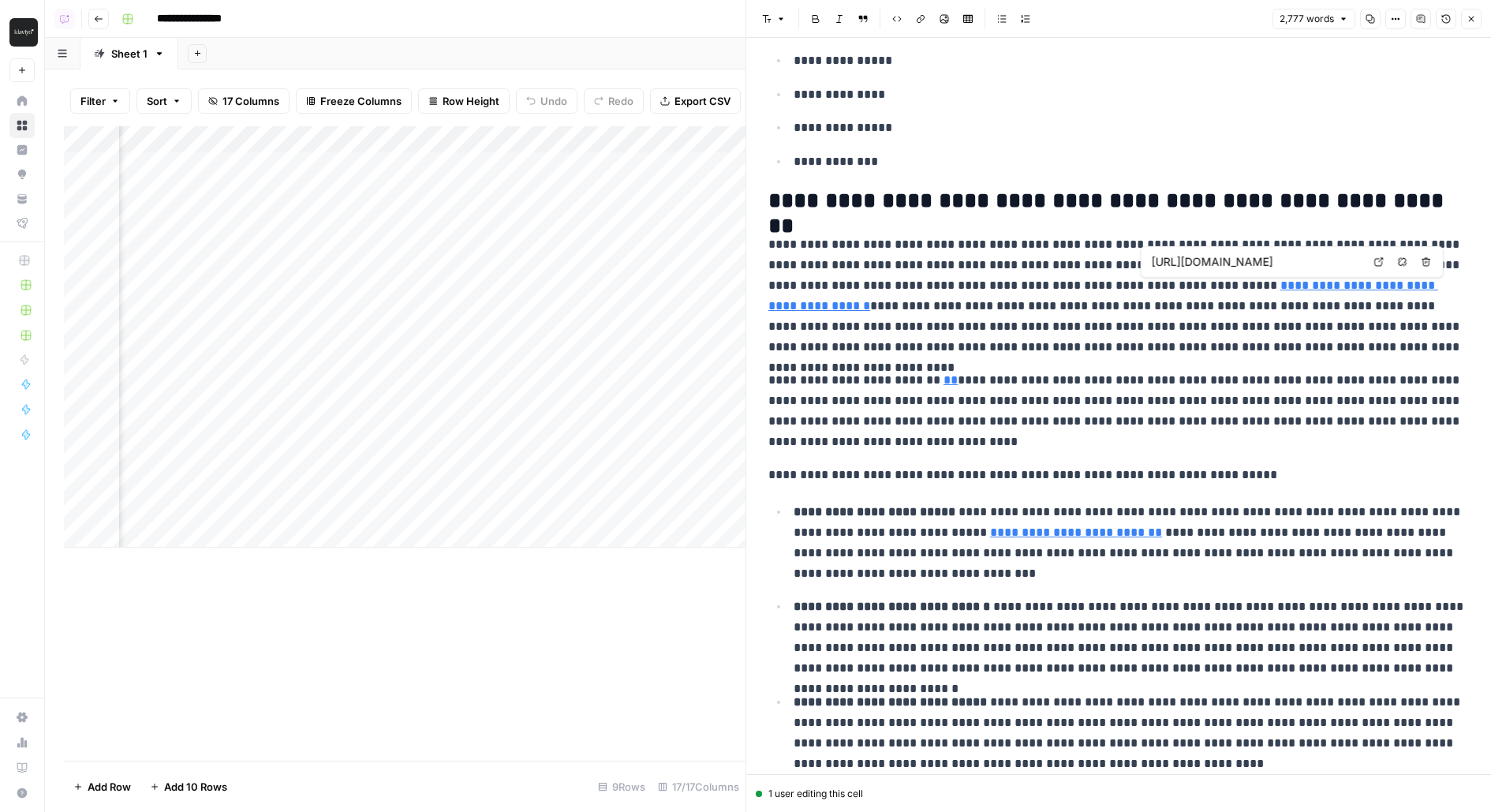
click at [1336, 284] on link "**********" at bounding box center [1104, 295] width 670 height 32
click at [1378, 269] on link "Open in a new tab" at bounding box center [1379, 262] width 21 height 21
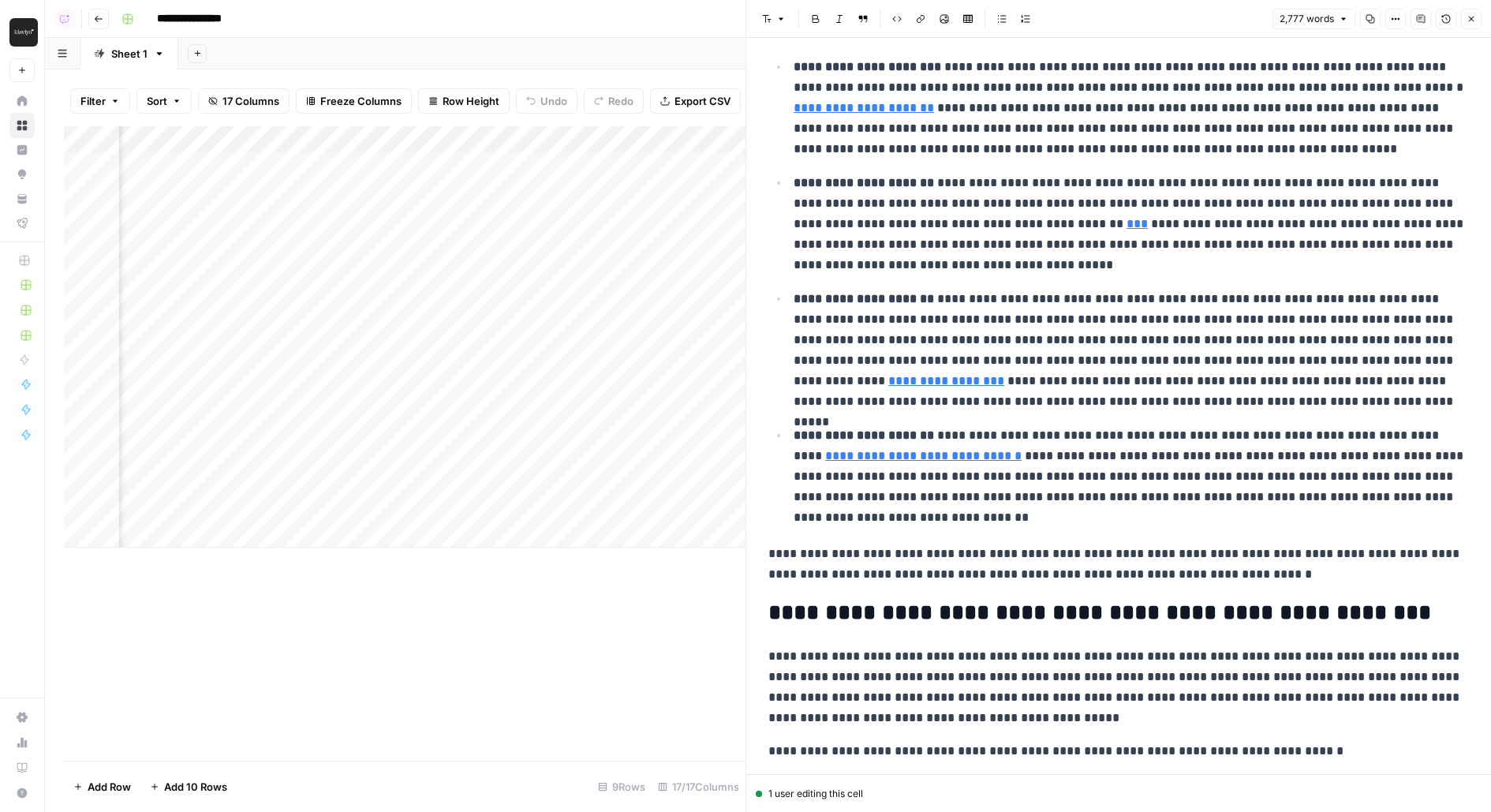
scroll to position [1772, 0]
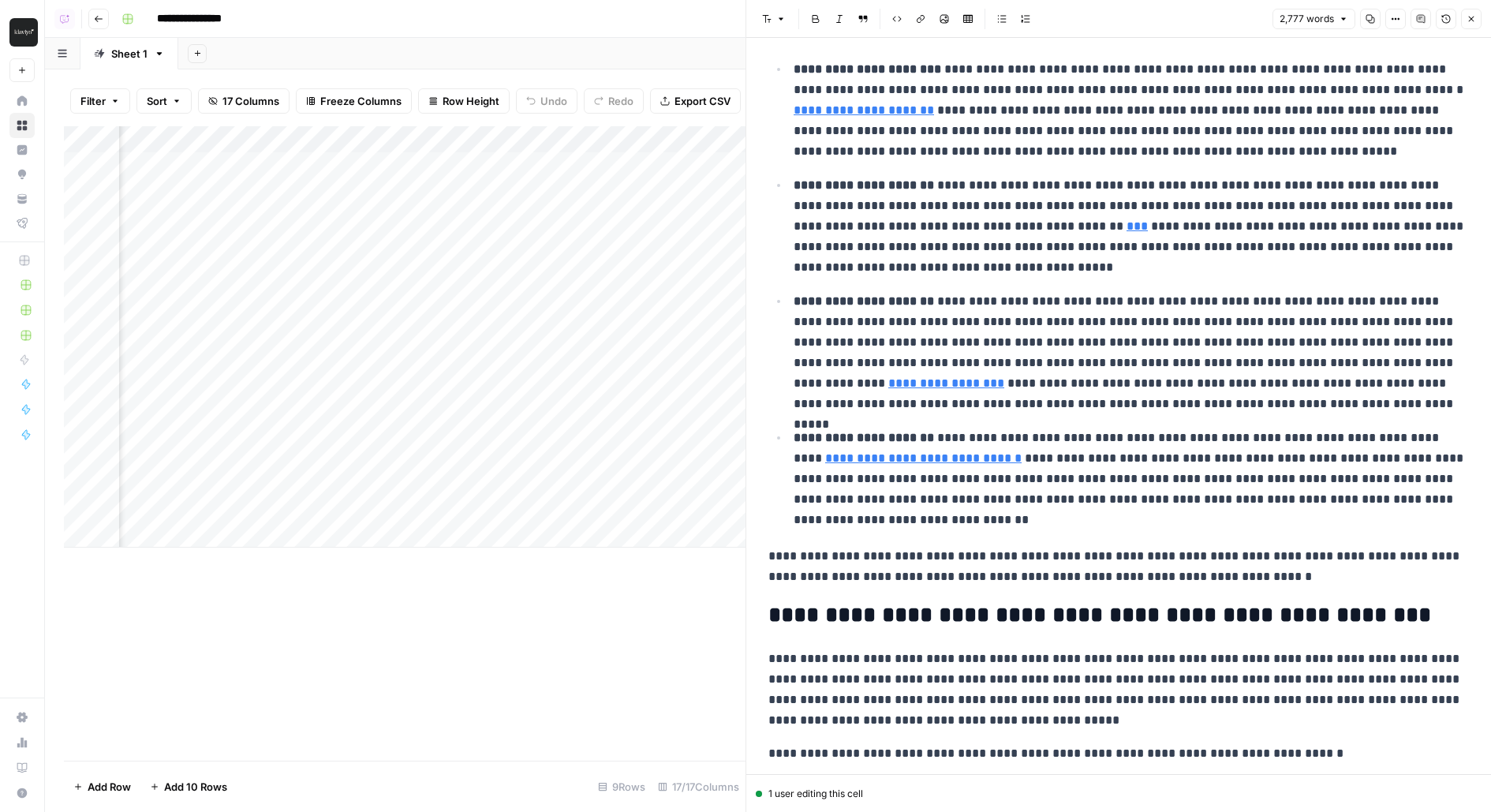
click at [804, 302] on strong "**********" at bounding box center [863, 301] width 140 height 12
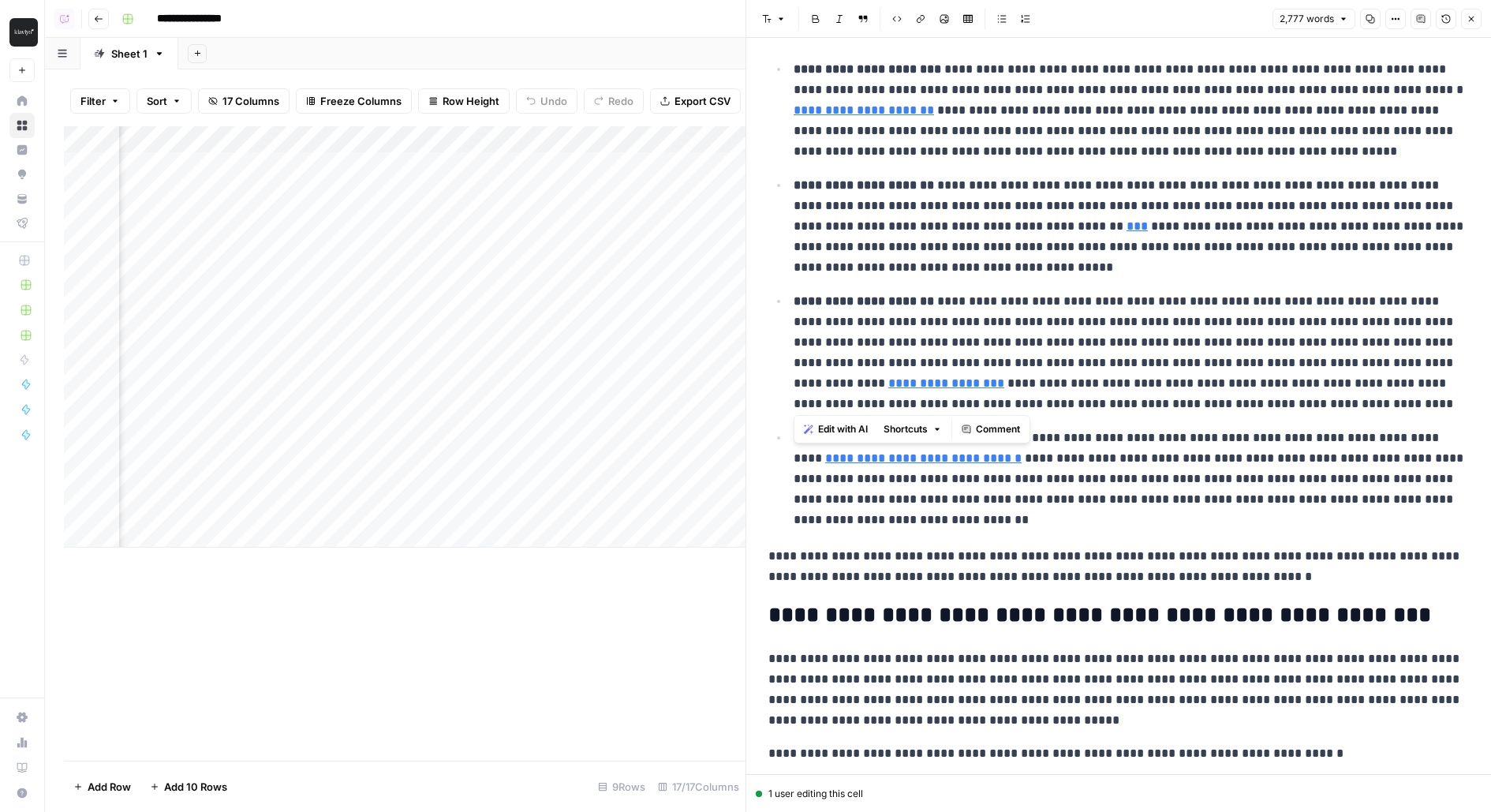
click at [804, 302] on strong "**********" at bounding box center [863, 301] width 140 height 12
click at [834, 321] on p "**********" at bounding box center [1131, 353] width 675 height 123
click at [789, 319] on li "**********" at bounding box center [1129, 352] width 680 height 124
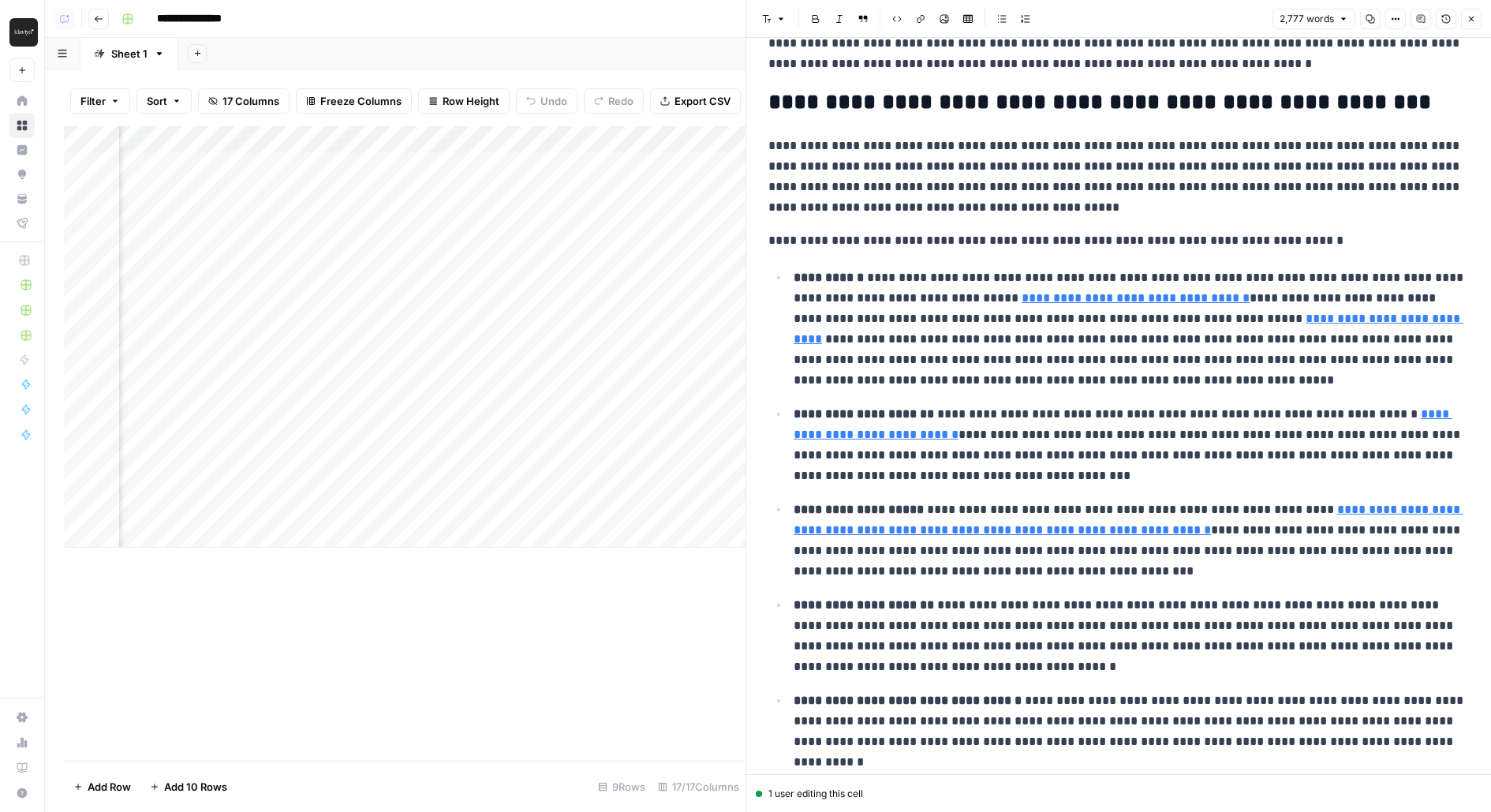
scroll to position [2288, 0]
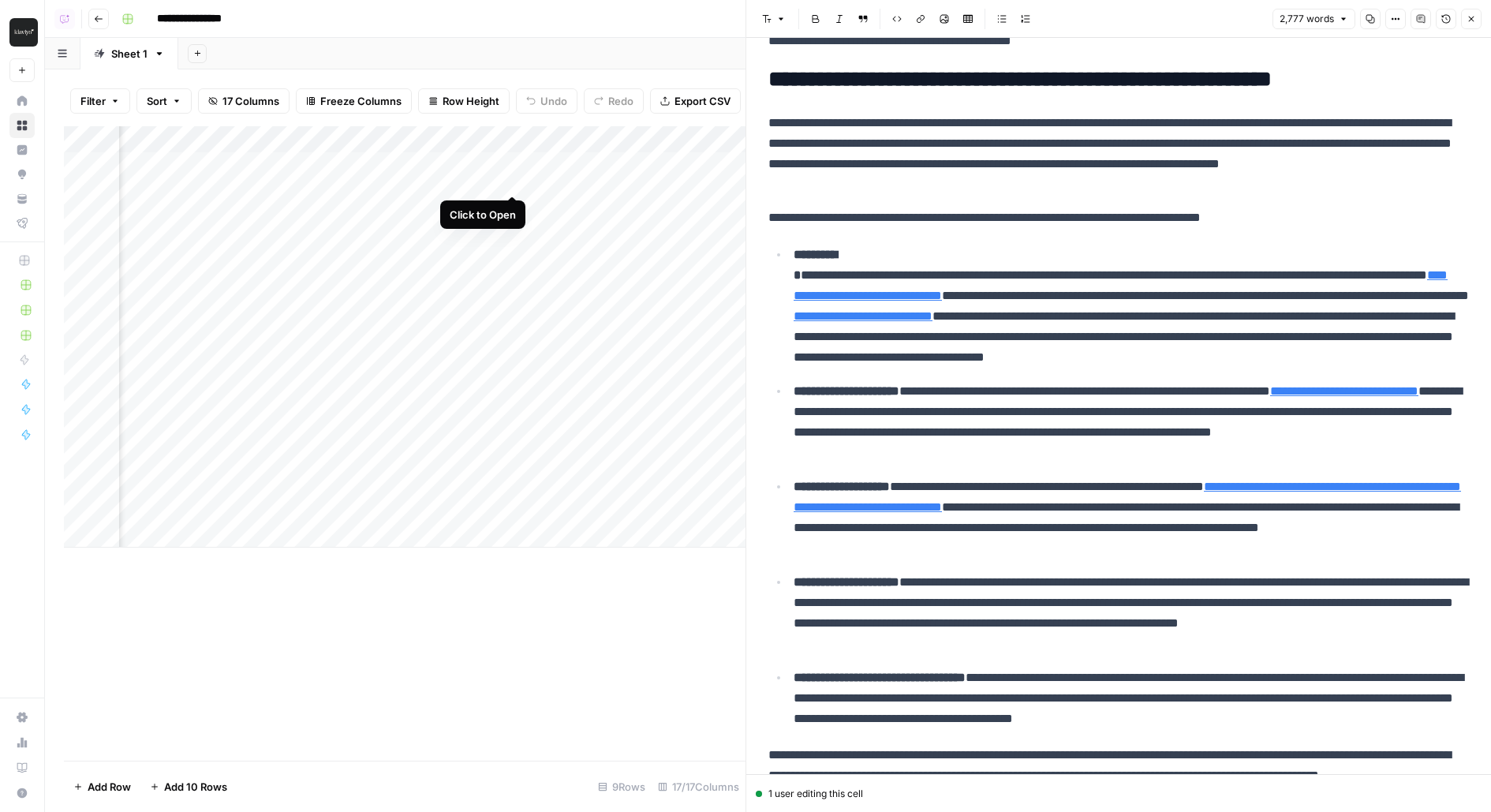
click at [514, 168] on div "Add Column" at bounding box center [405, 337] width 681 height 422
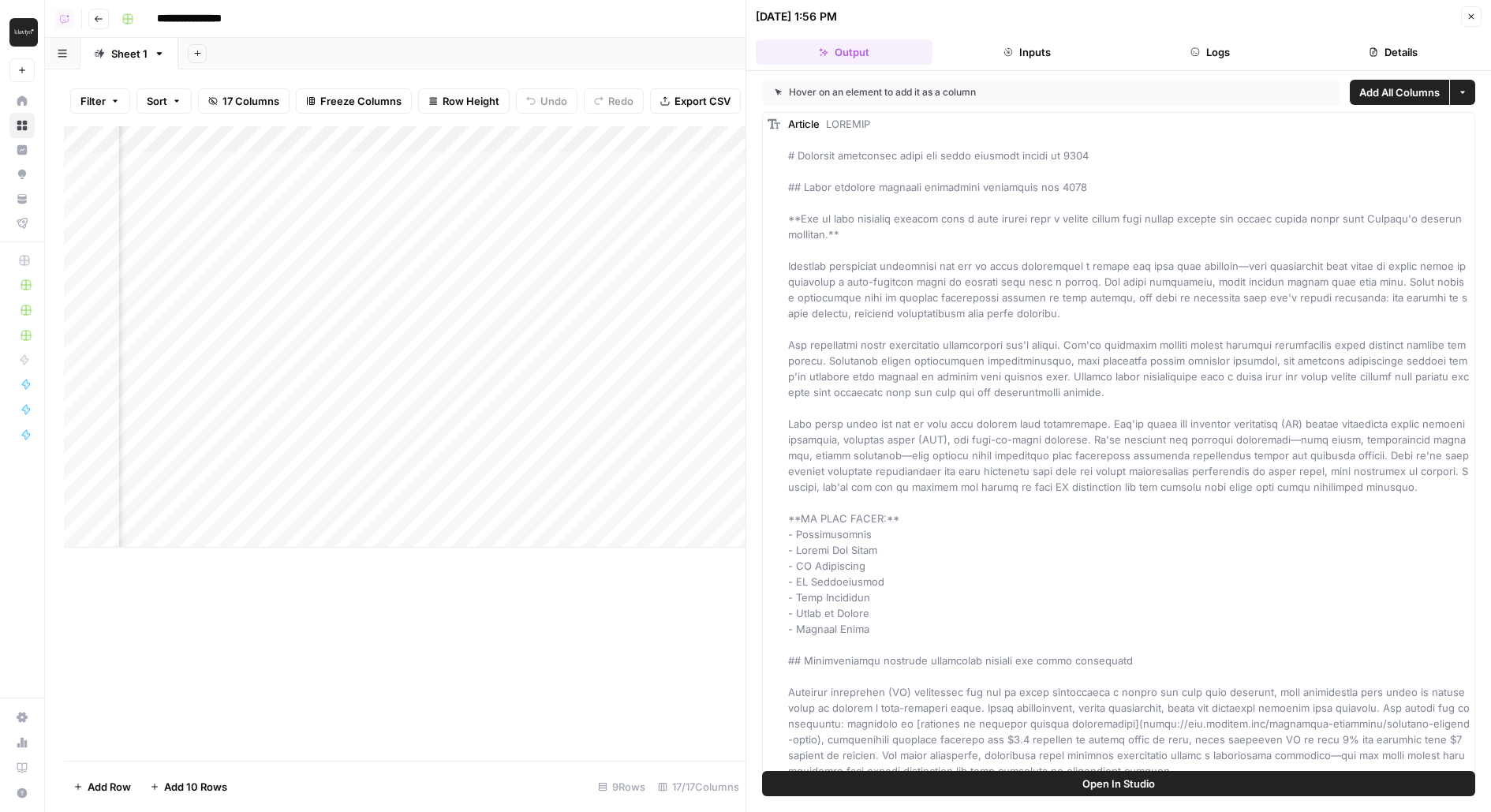
click at [852, 785] on button "Open In Studio" at bounding box center [1119, 782] width 713 height 25
click at [531, 164] on div "Add Column" at bounding box center [405, 337] width 681 height 422
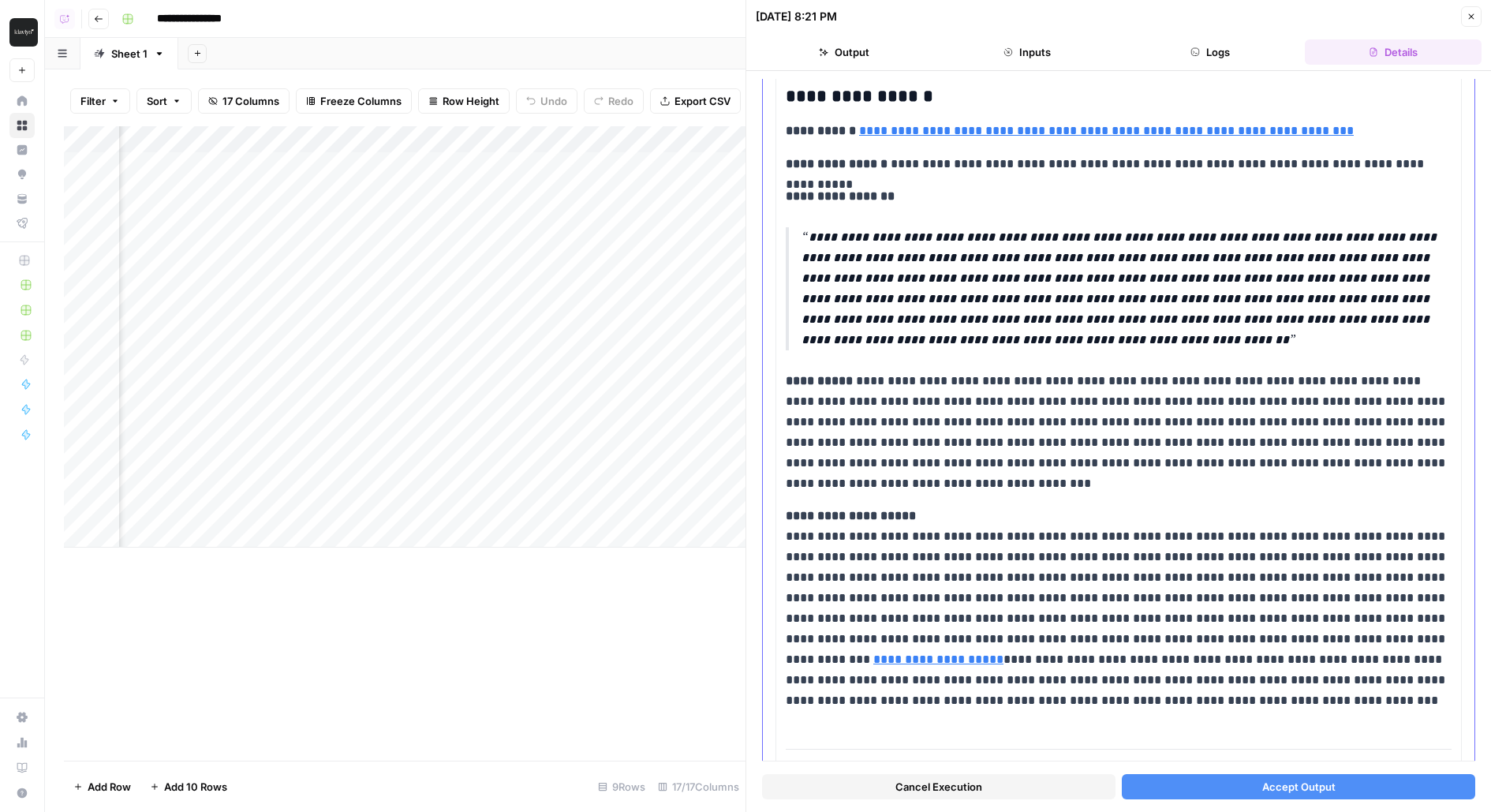
scroll to position [166, 0]
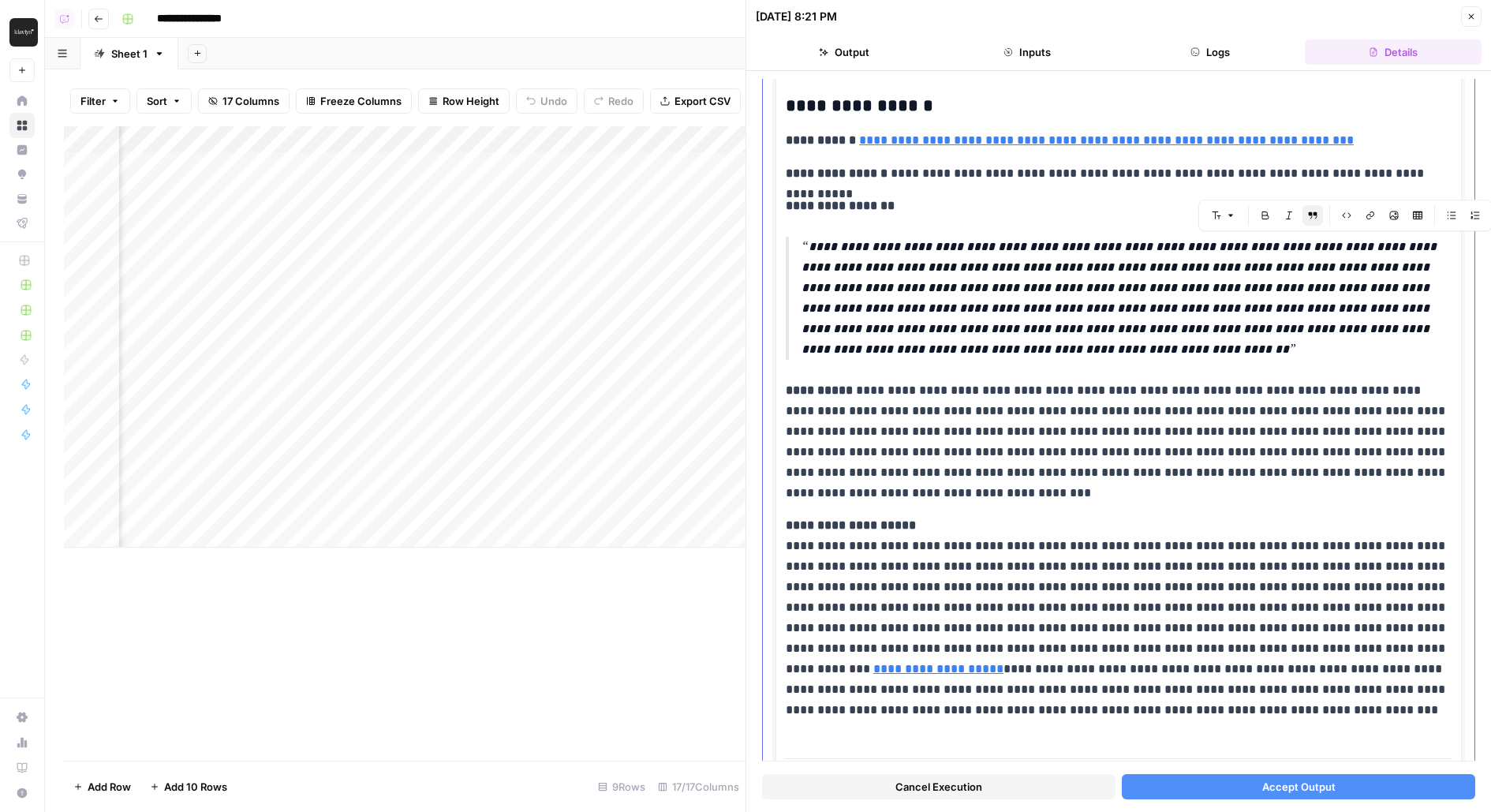
drag, startPoint x: 1329, startPoint y: 247, endPoint x: 1467, endPoint y: 259, distance: 138.5
click at [1247, 568] on p "**********" at bounding box center [1119, 618] width 668 height 205
drag, startPoint x: 1089, startPoint y: 607, endPoint x: 1309, endPoint y: 606, distance: 220.0
click at [1310, 607] on p "**********" at bounding box center [1119, 618] width 668 height 205
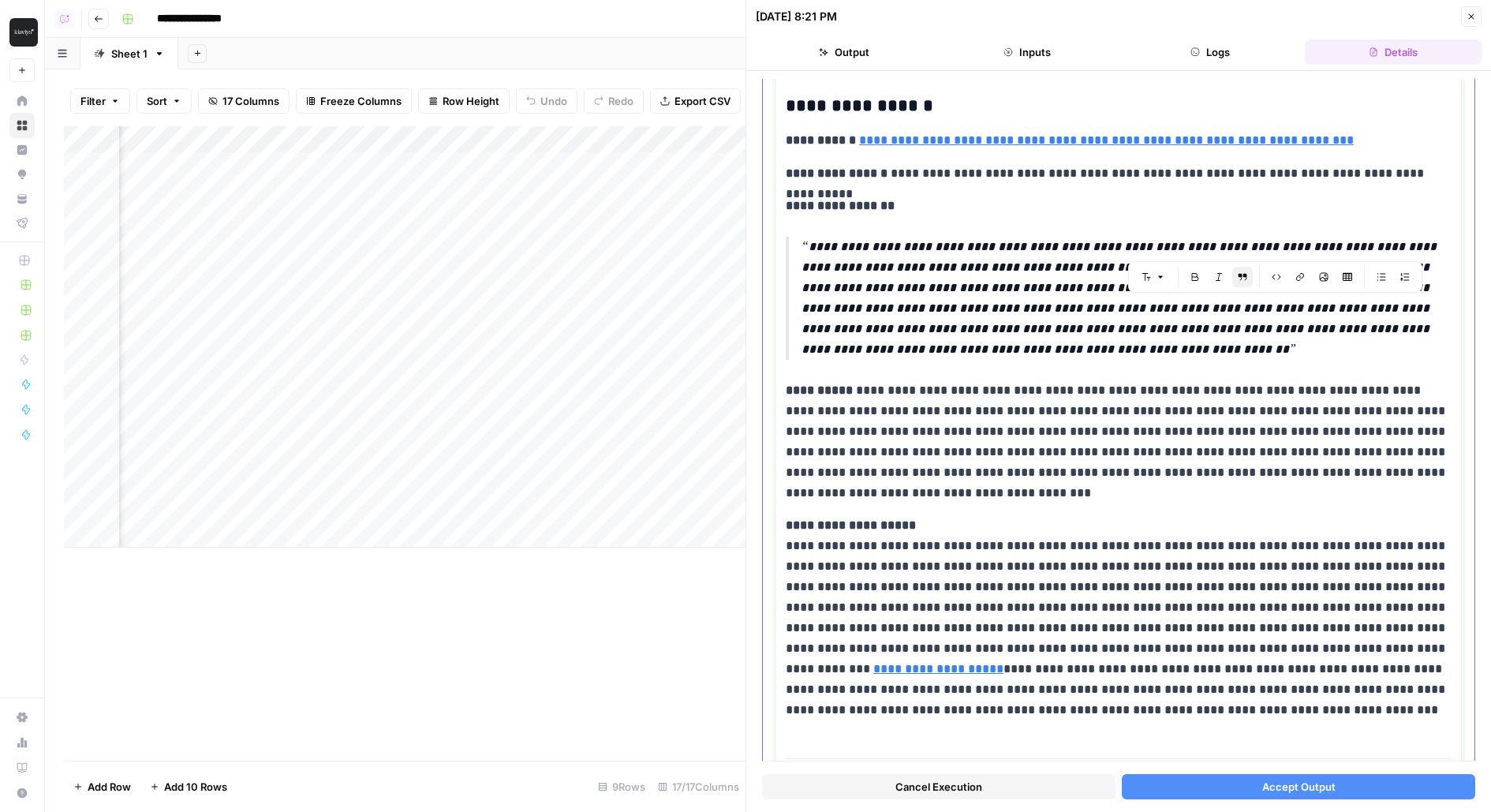
drag, startPoint x: 1272, startPoint y: 311, endPoint x: 1270, endPoint y: 343, distance: 32.1
click at [1270, 343] on p "**********" at bounding box center [1127, 298] width 652 height 123
click at [875, 650] on p "**********" at bounding box center [1119, 618] width 668 height 205
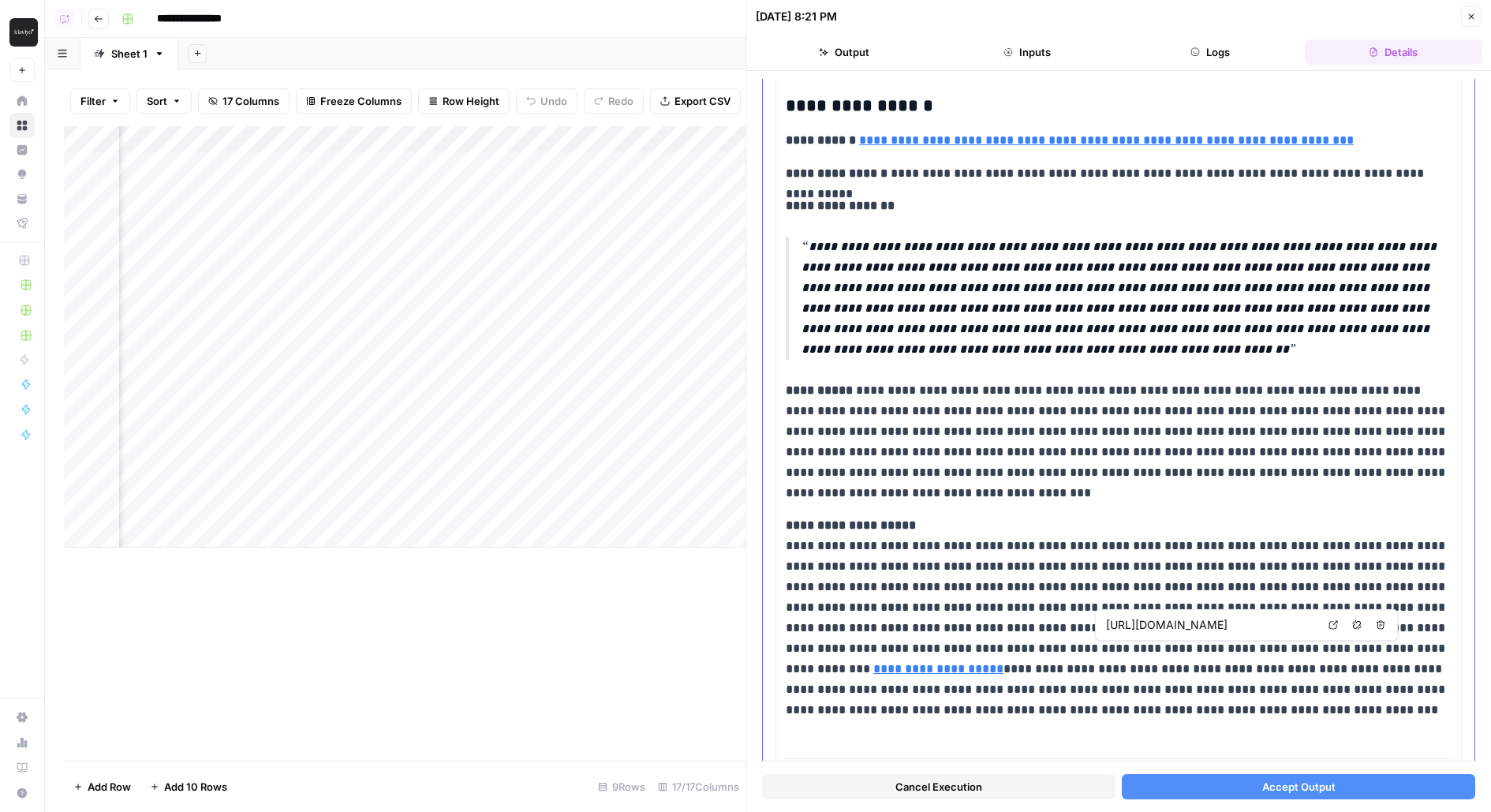
click at [1335, 628] on link "Open in a new tab" at bounding box center [1333, 625] width 21 height 21
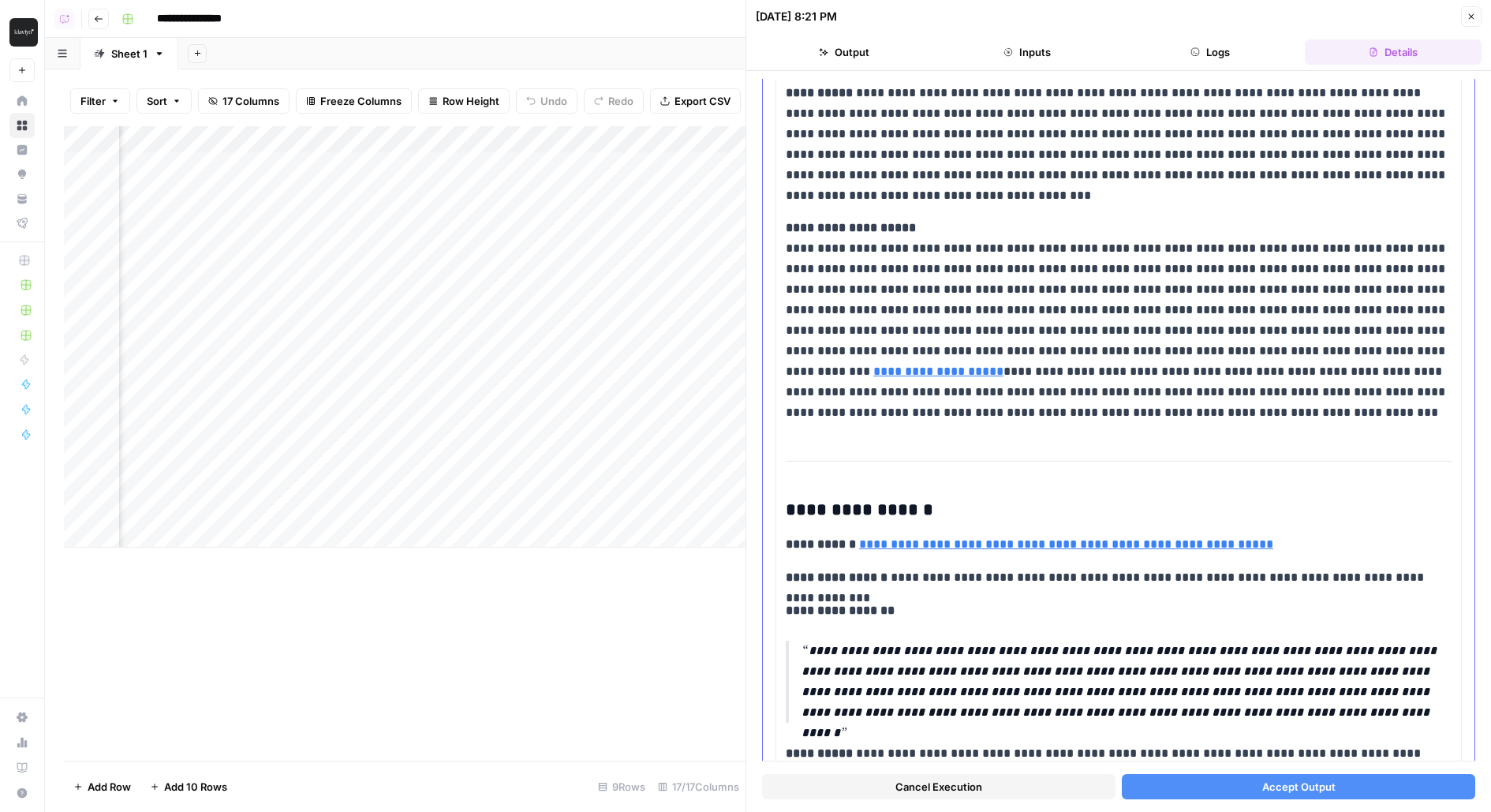
scroll to position [466, 0]
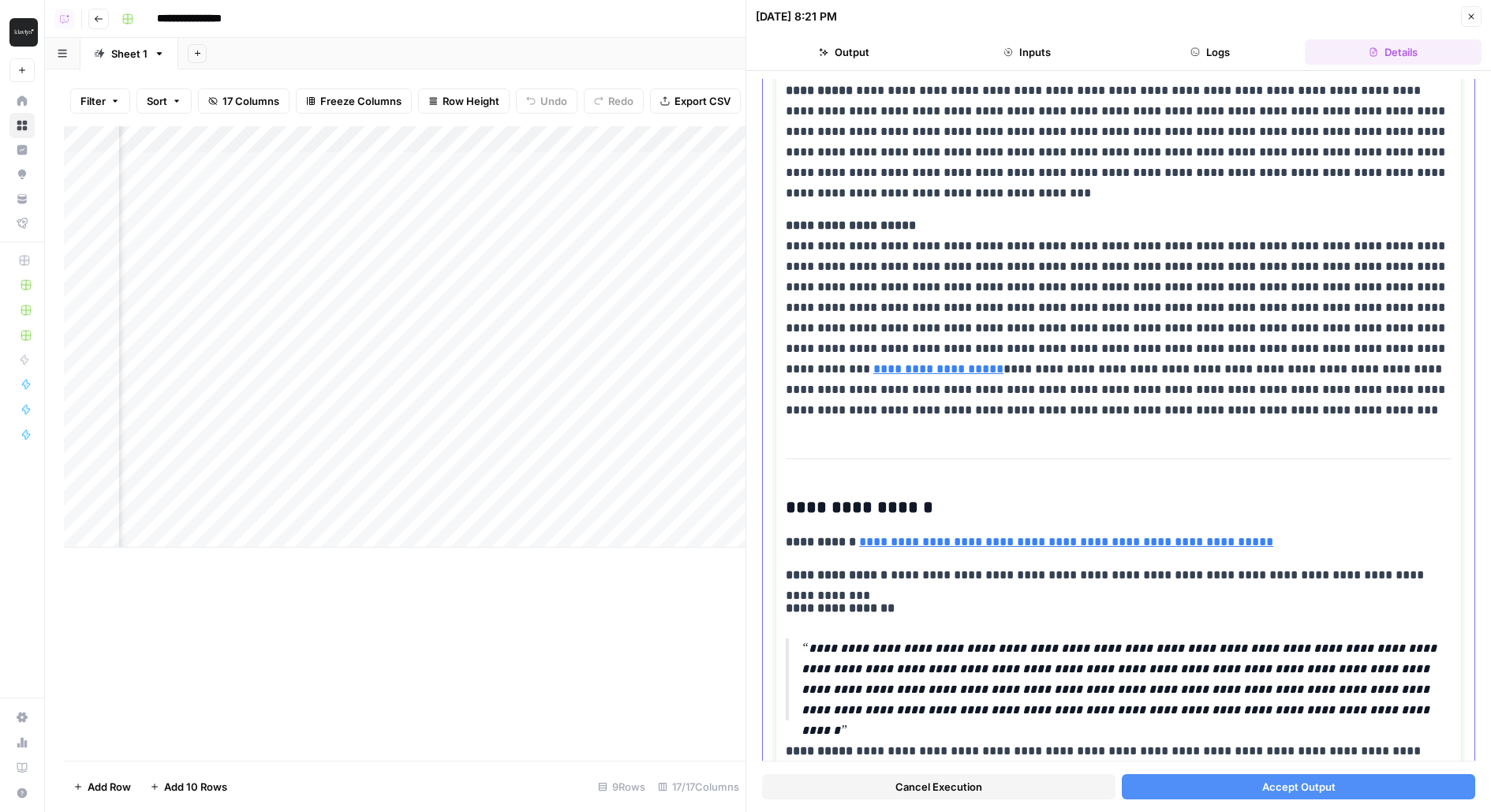
click at [1045, 373] on p "**********" at bounding box center [1119, 318] width 668 height 205
click at [1027, 373] on p "**********" at bounding box center [1119, 318] width 668 height 205
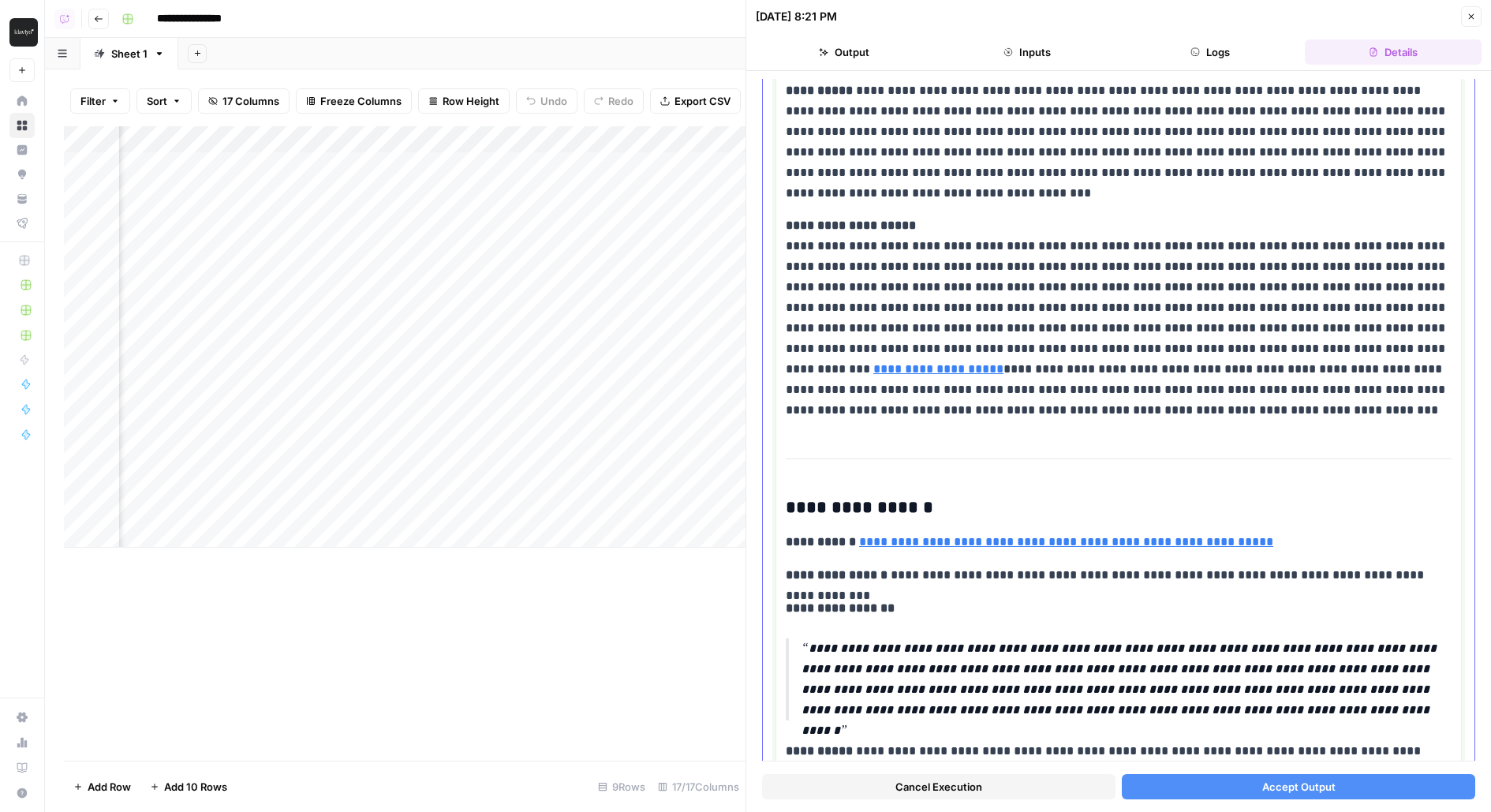
click at [1027, 373] on p "**********" at bounding box center [1119, 318] width 668 height 205
click at [1134, 401] on p "**********" at bounding box center [1119, 318] width 668 height 205
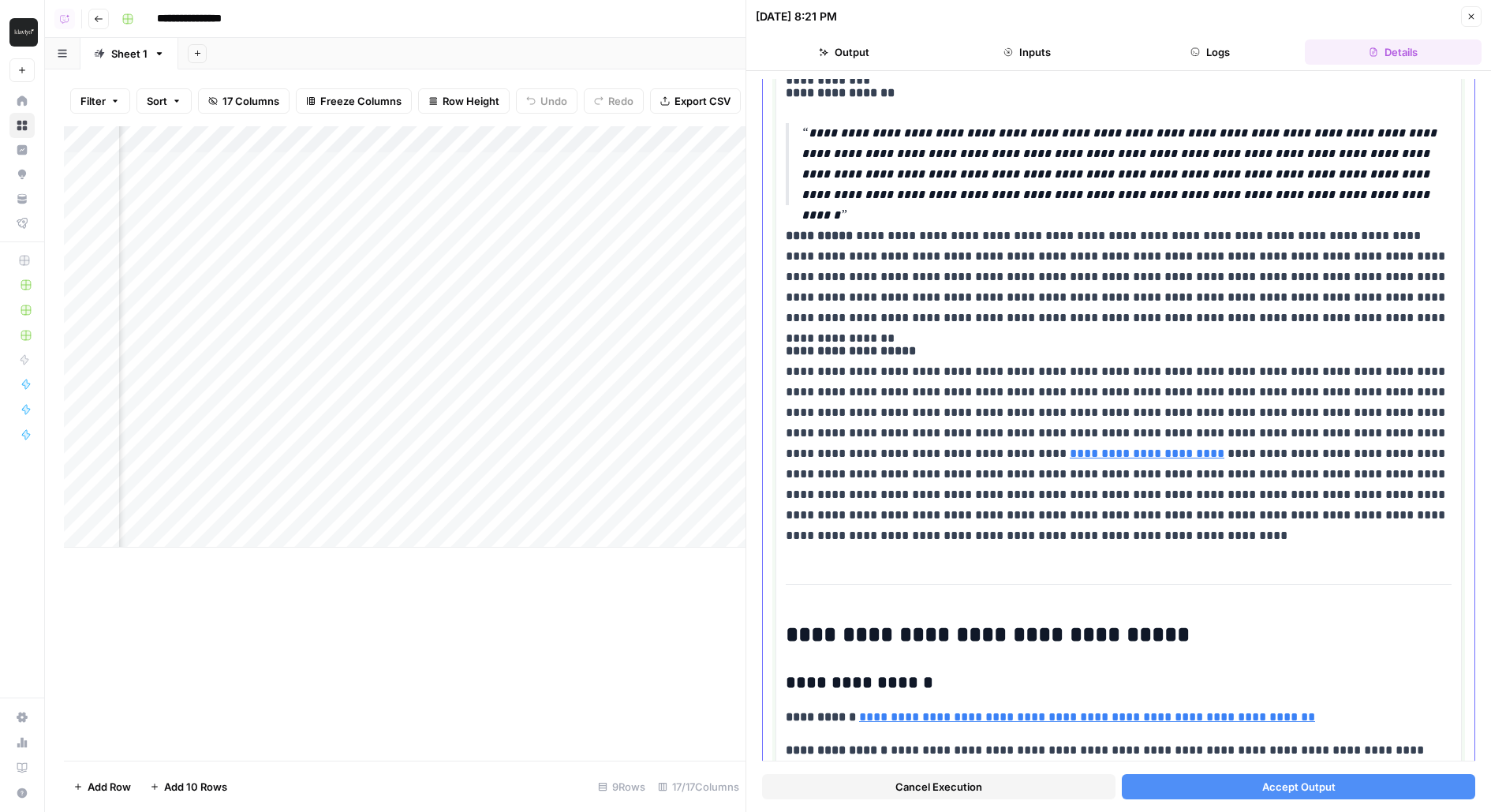
scroll to position [982, 0]
drag, startPoint x: 1005, startPoint y: 402, endPoint x: 1043, endPoint y: 470, distance: 77.9
click at [1043, 470] on p "**********" at bounding box center [1119, 442] width 668 height 205
drag, startPoint x: 1085, startPoint y: 530, endPoint x: 1004, endPoint y: 472, distance: 99.6
click at [1004, 472] on p "**********" at bounding box center [1119, 442] width 668 height 205
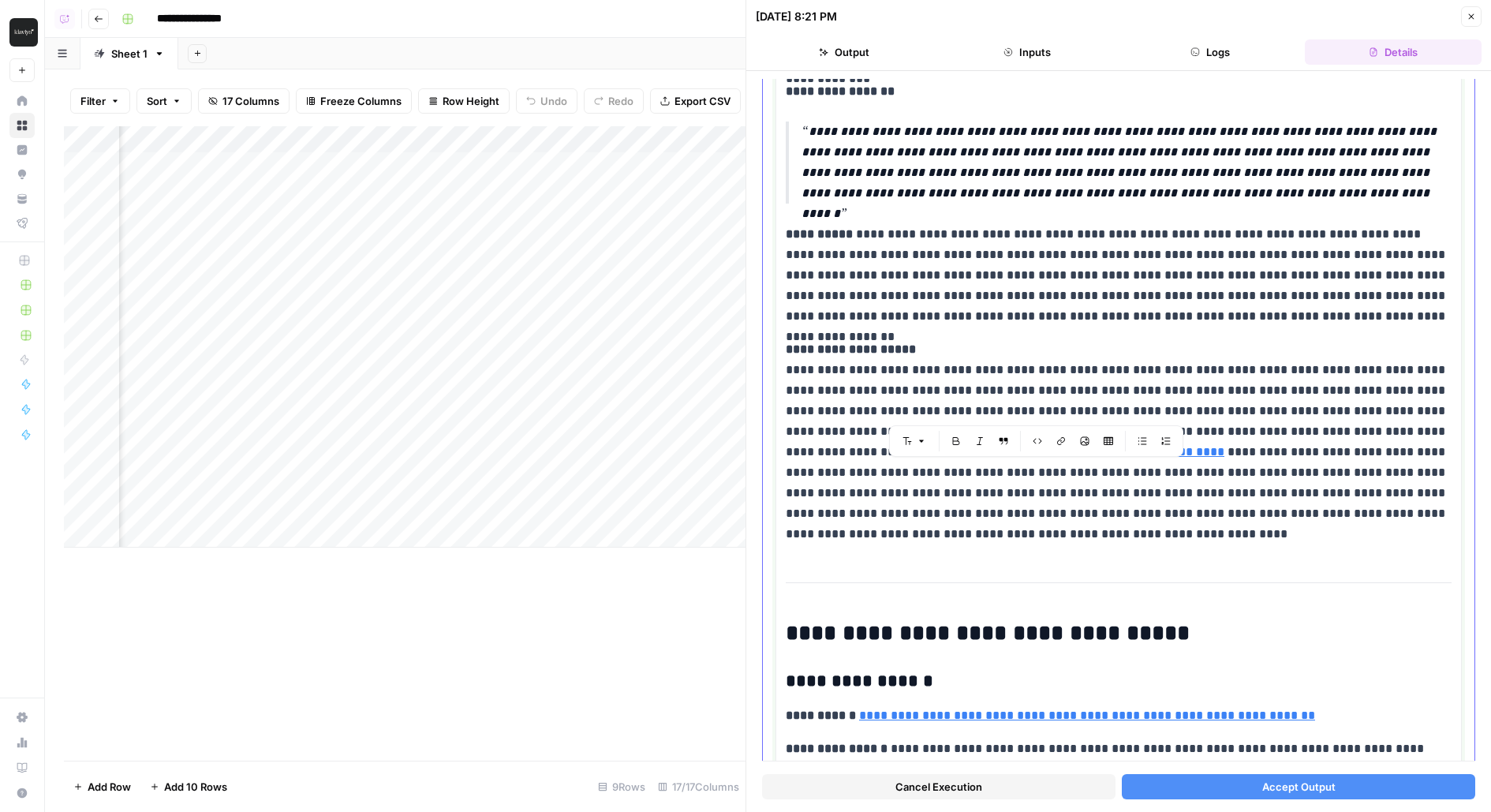
click at [935, 501] on p "**********" at bounding box center [1119, 442] width 668 height 205
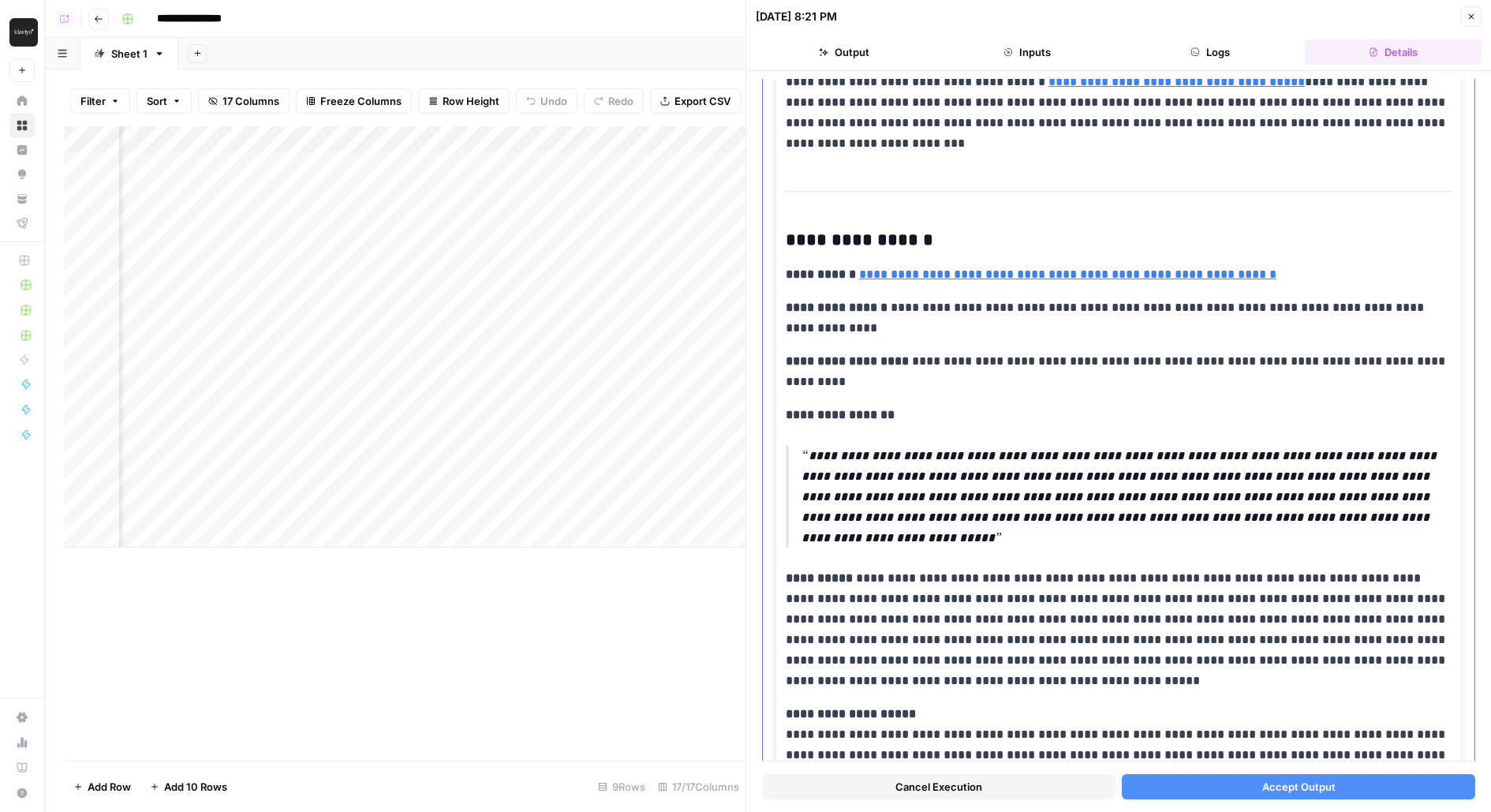
scroll to position [3565, 0]
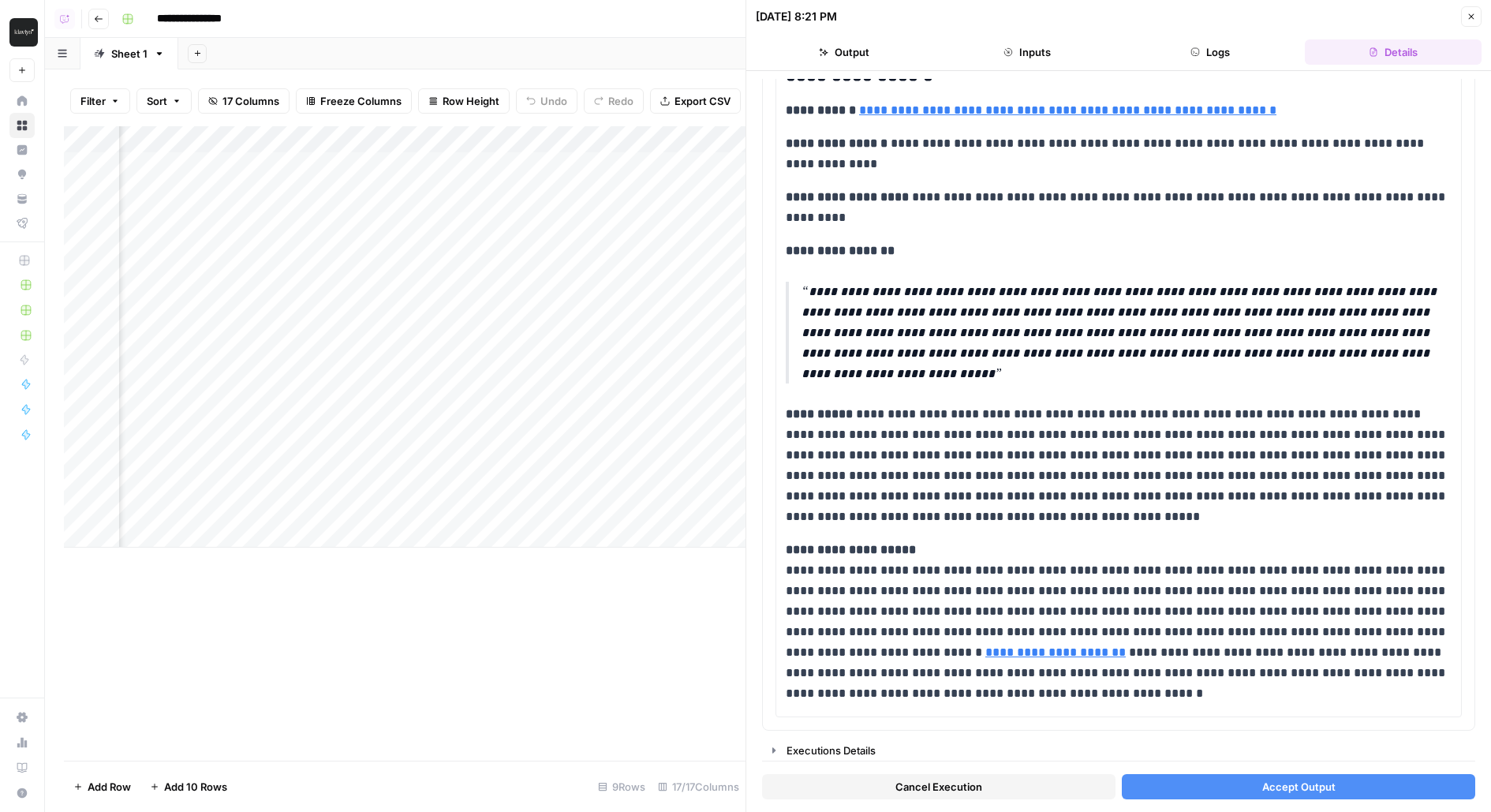
click at [1153, 782] on button "Accept Output" at bounding box center [1298, 786] width 354 height 25
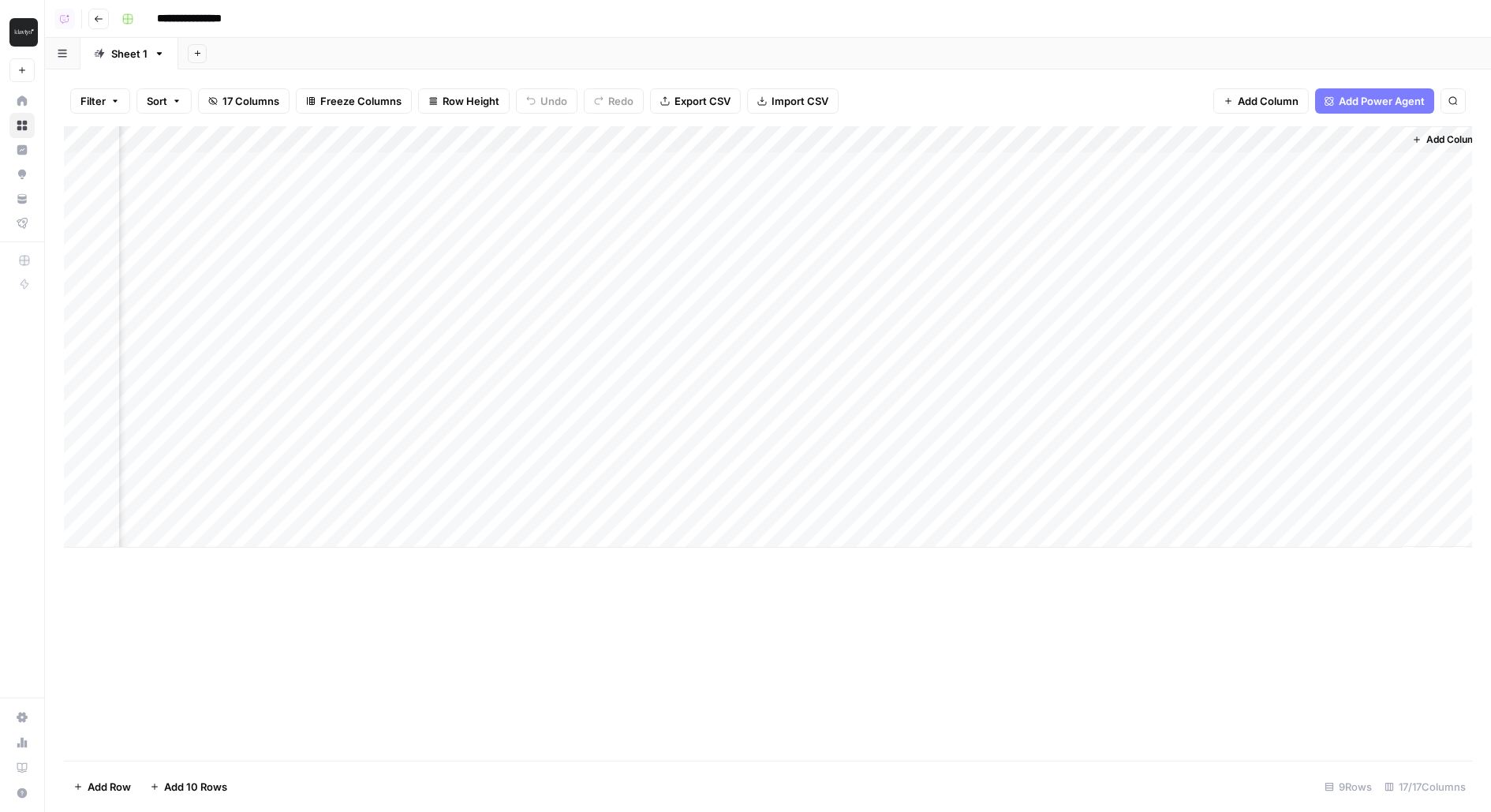
scroll to position [0, 1245]
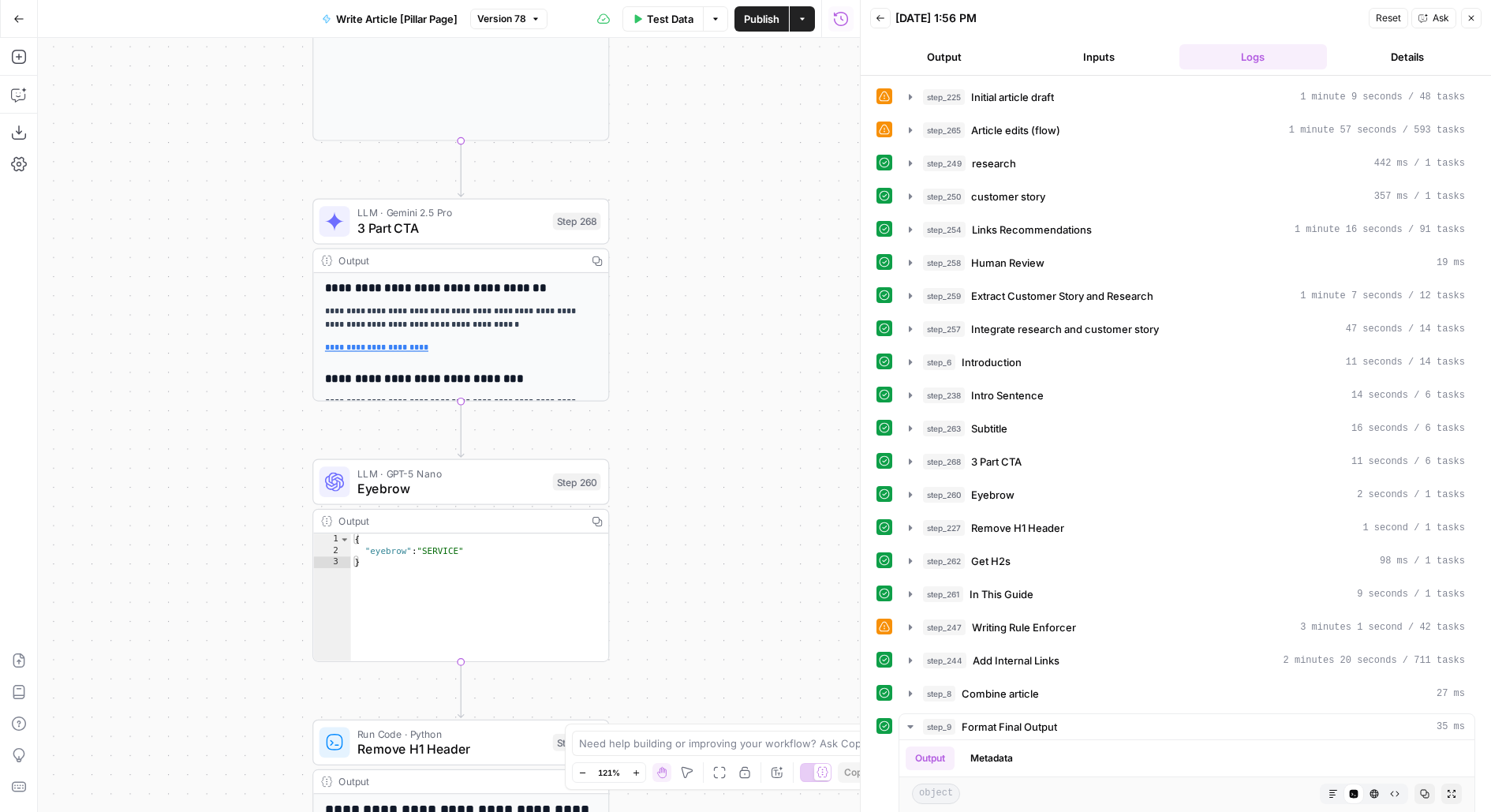
drag, startPoint x: 763, startPoint y: 561, endPoint x: 683, endPoint y: 285, distance: 287.4
click at [683, 289] on div "**********" at bounding box center [448, 424] width 822 height 774
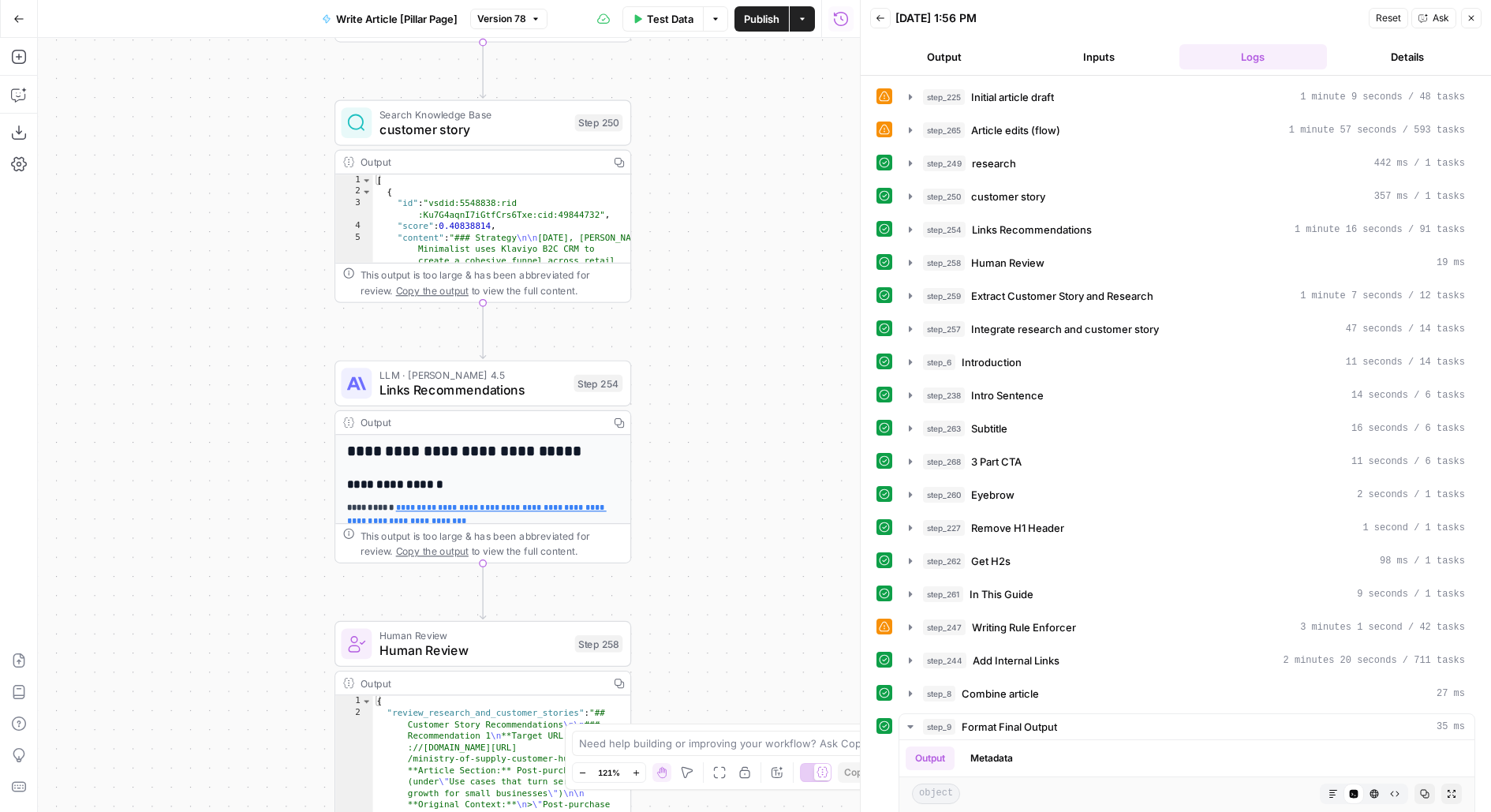
drag, startPoint x: 697, startPoint y: 422, endPoint x: 584, endPoint y: 237, distance: 216.8
click at [588, 246] on div "**********" at bounding box center [448, 424] width 822 height 774
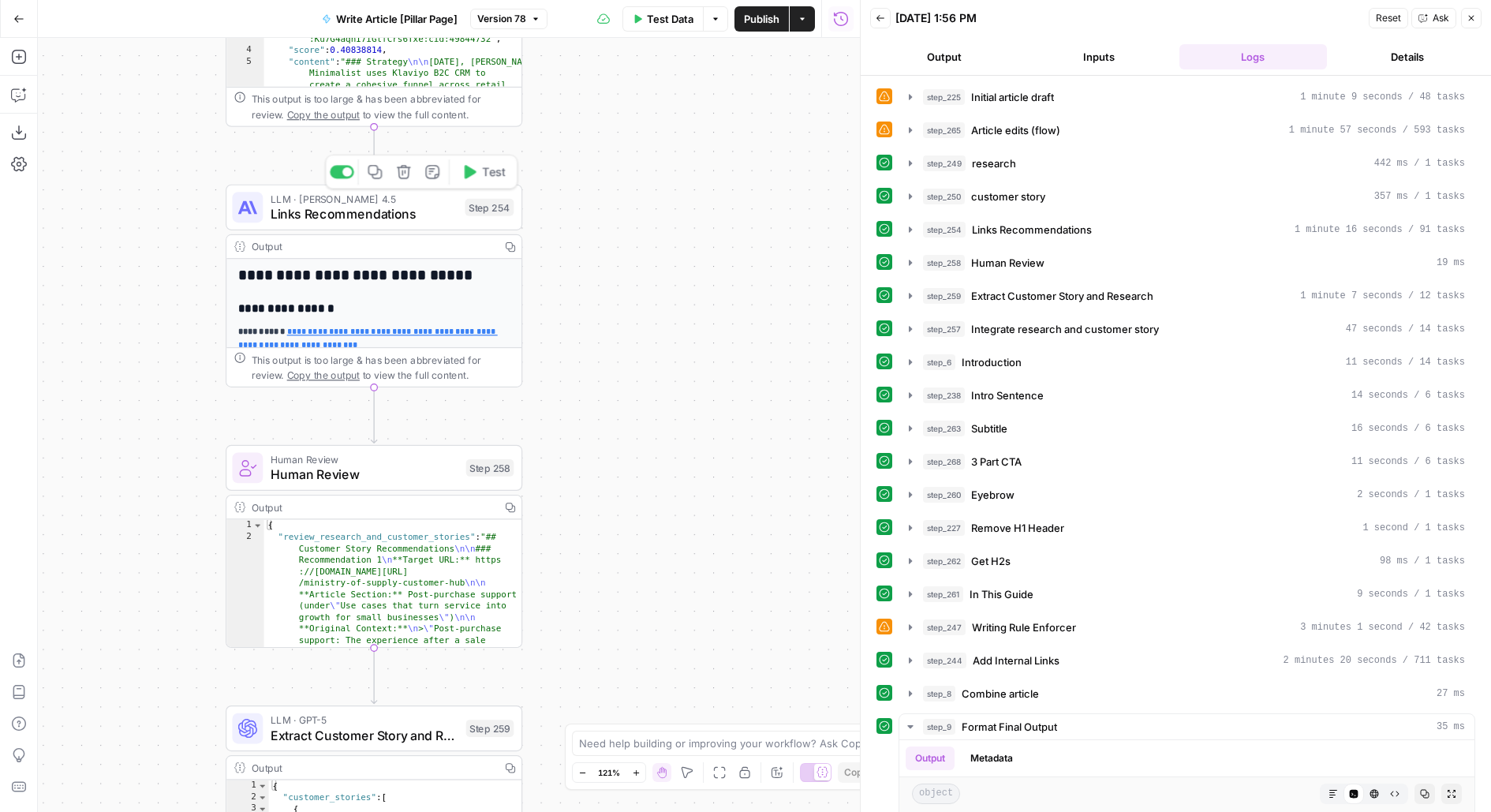
click at [442, 210] on span "Links Recommendations" at bounding box center [364, 214] width 187 height 19
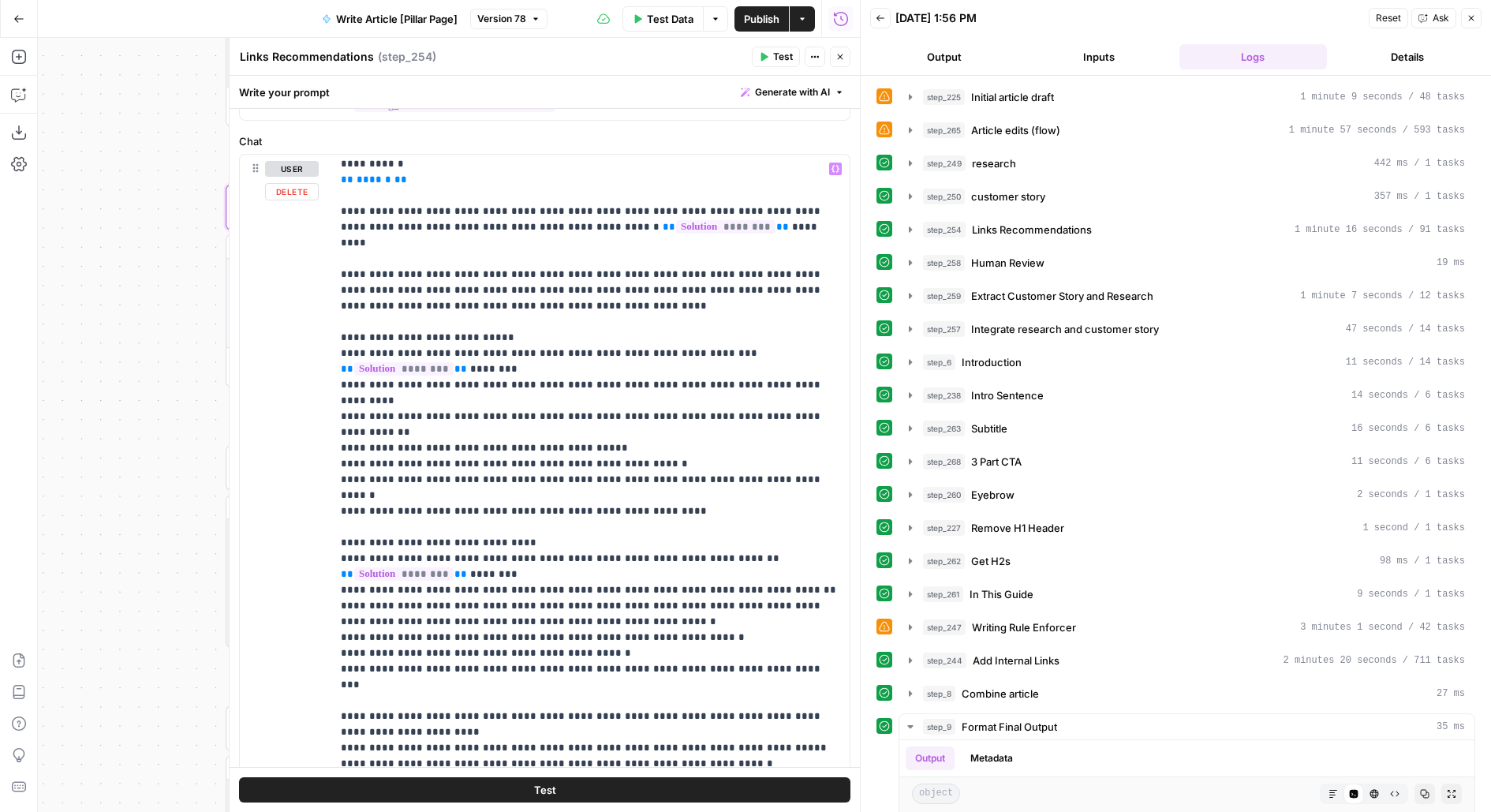
scroll to position [385, 0]
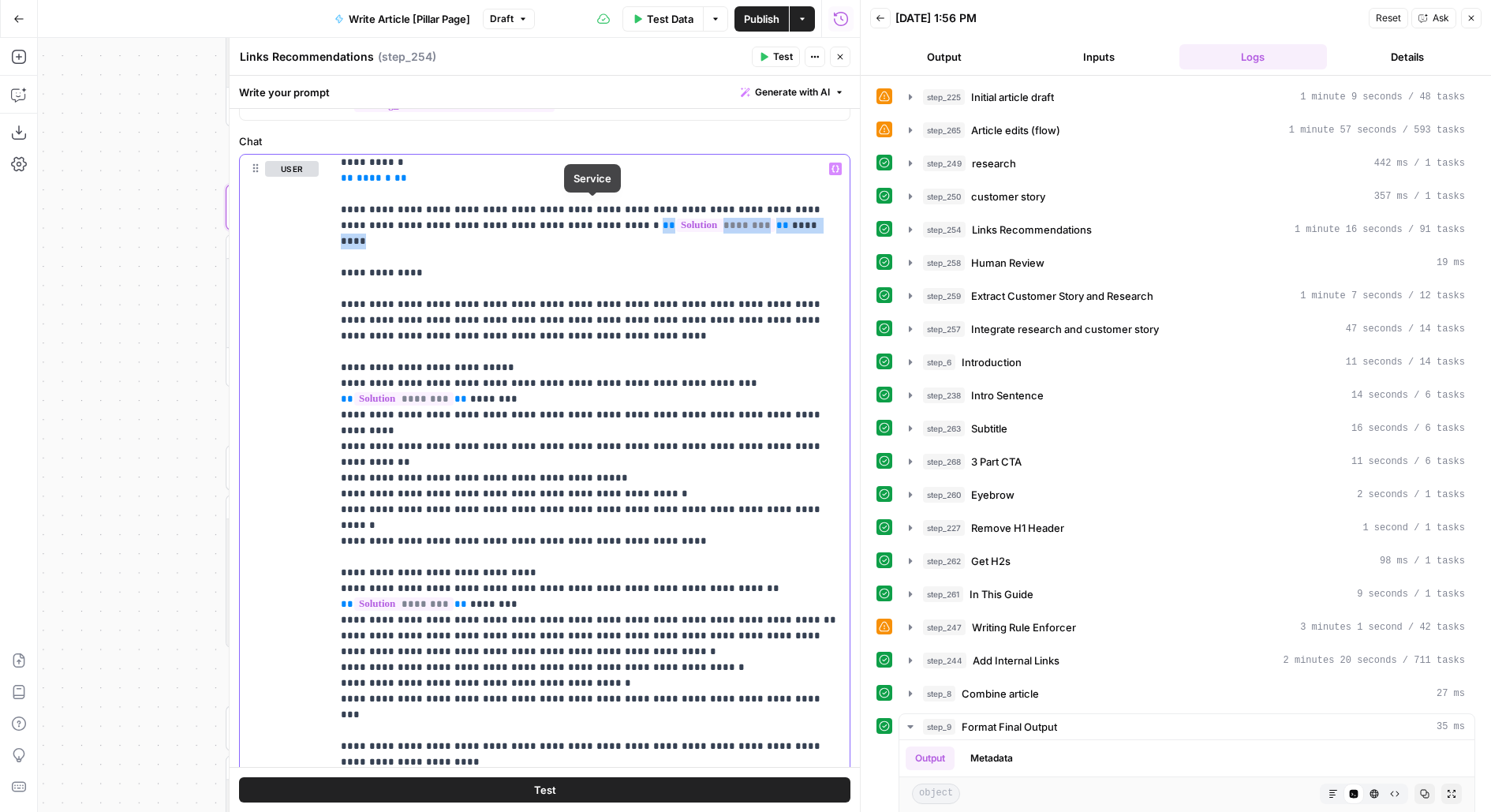
drag, startPoint x: 534, startPoint y: 208, endPoint x: 851, endPoint y: 207, distance: 317.0
click at [851, 207] on div "**********" at bounding box center [544, 277] width 630 height 1210
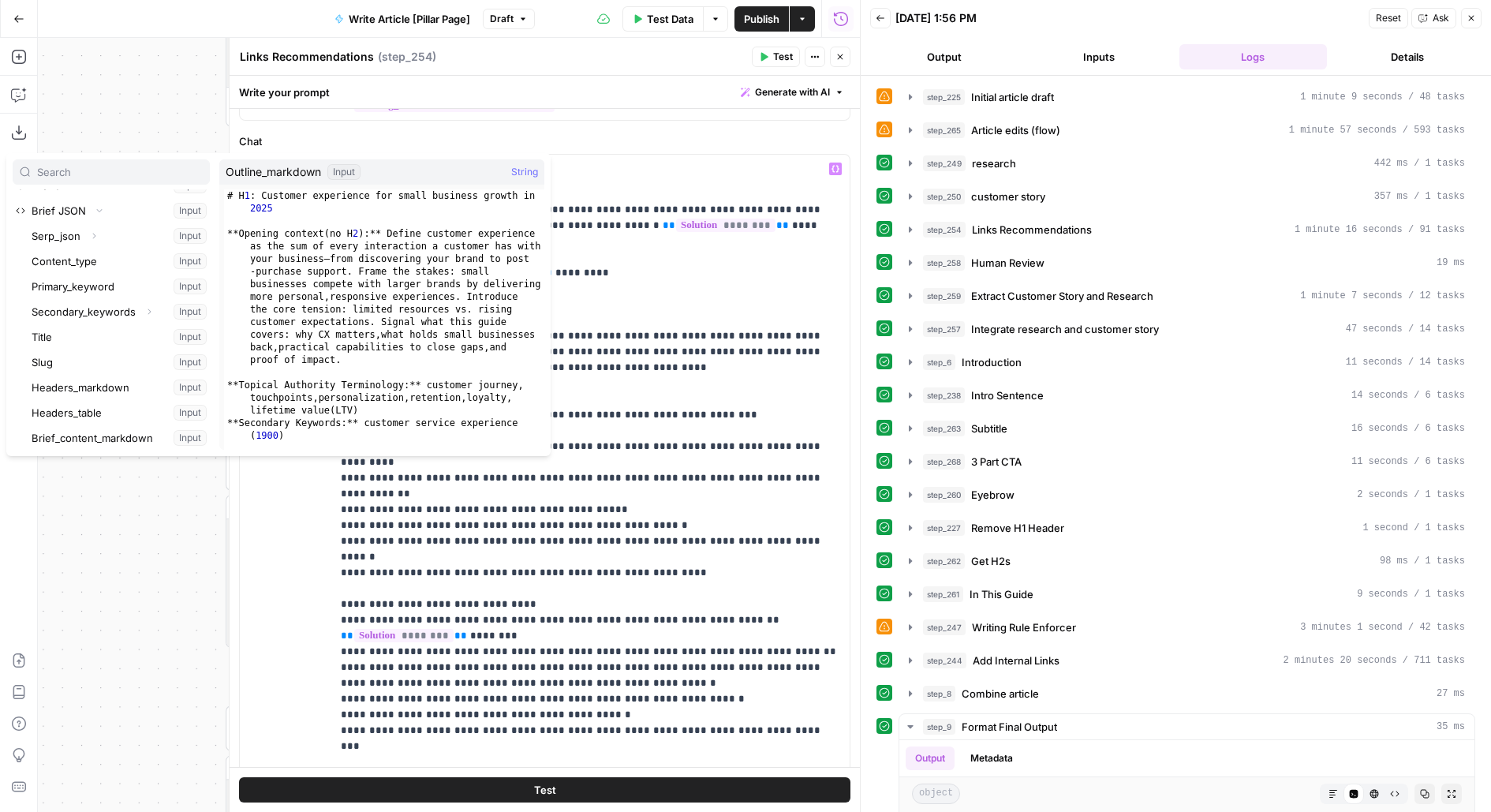
scroll to position [184, 0]
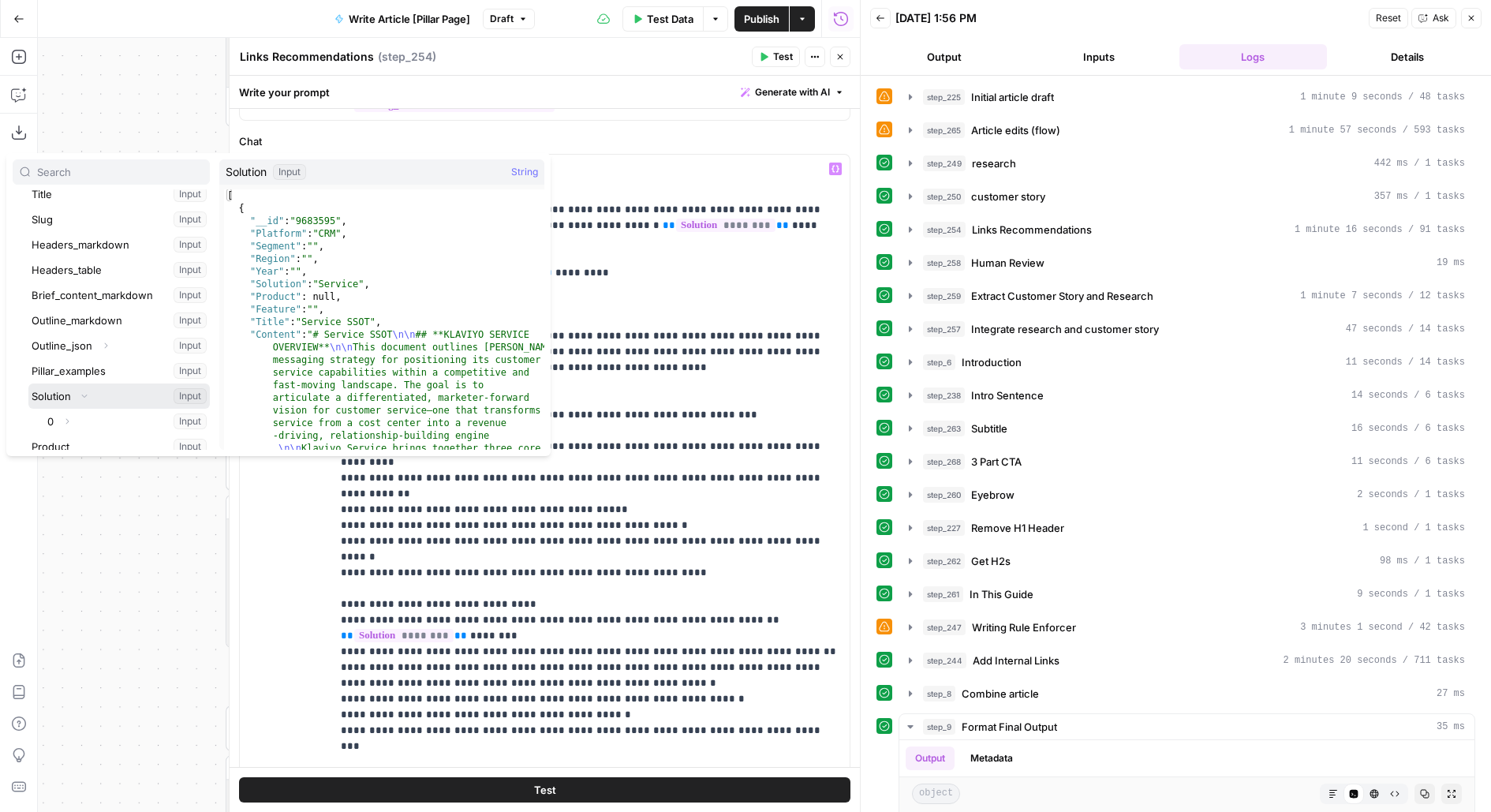
click at [28, 383] on button "Select variable Solution" at bounding box center [119, 395] width 181 height 25
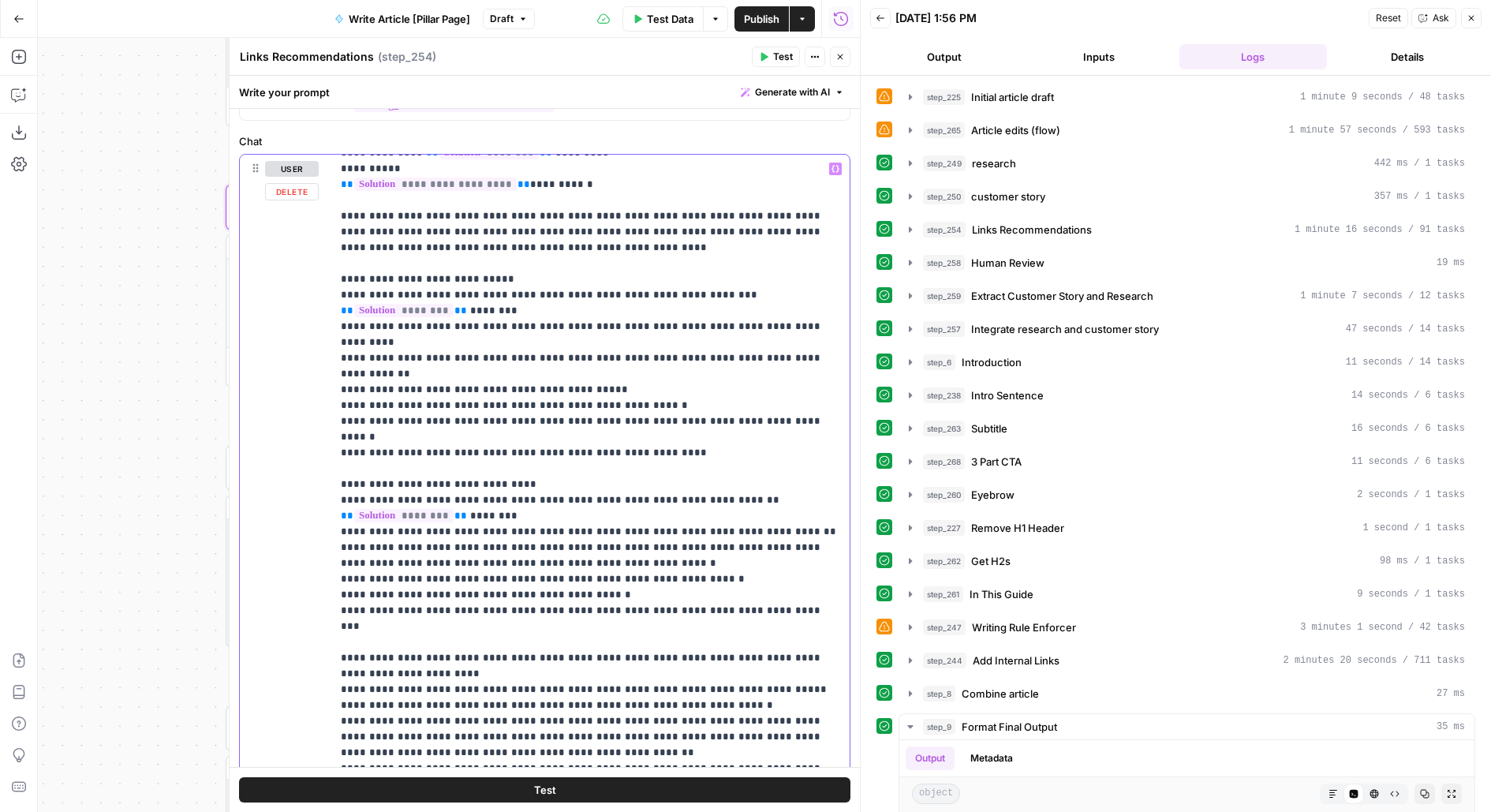
scroll to position [542, 0]
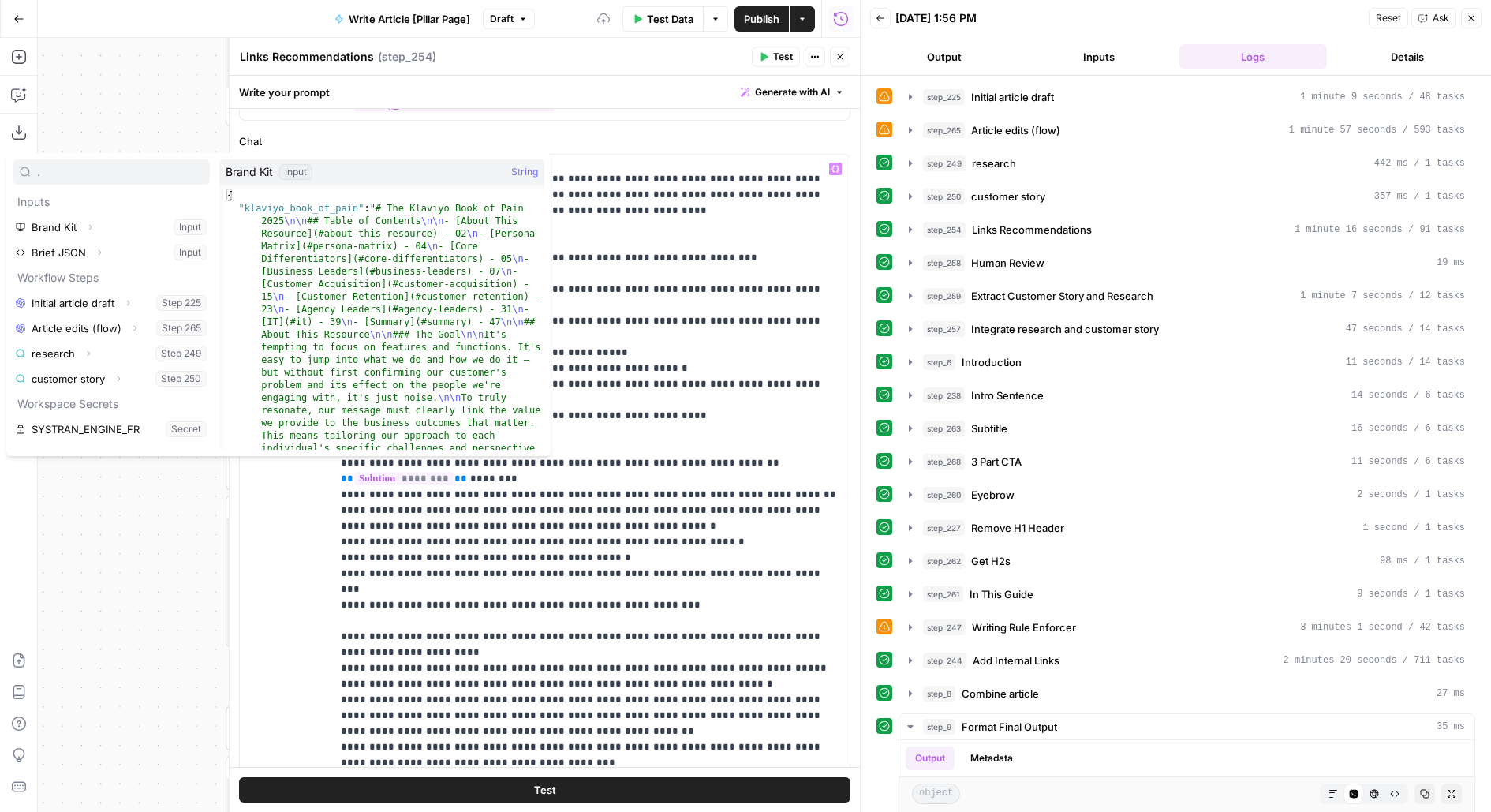
type input "."
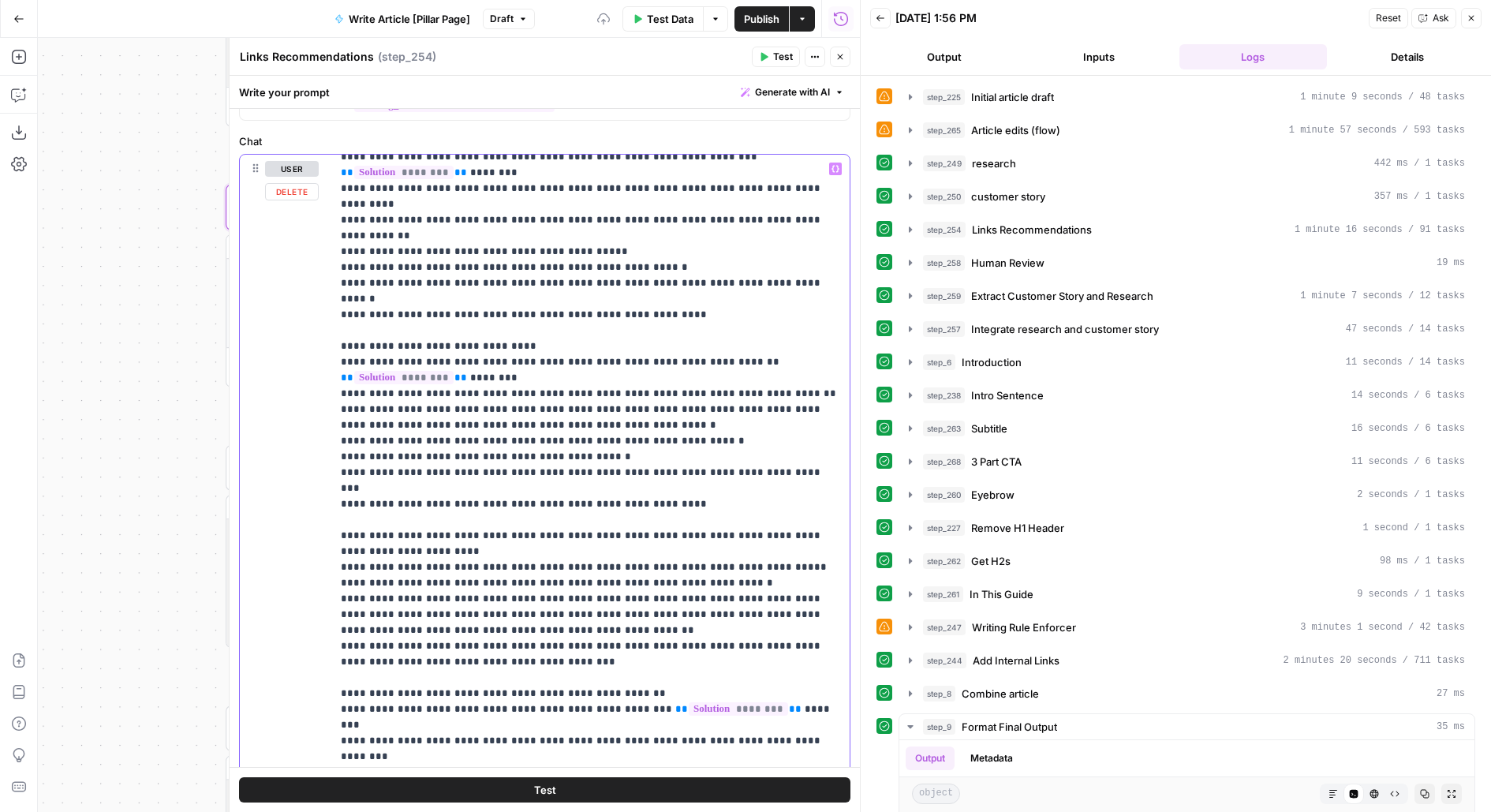
scroll to position [644, 0]
click at [554, 476] on p "**********" at bounding box center [591, 826] width 500 height 2619
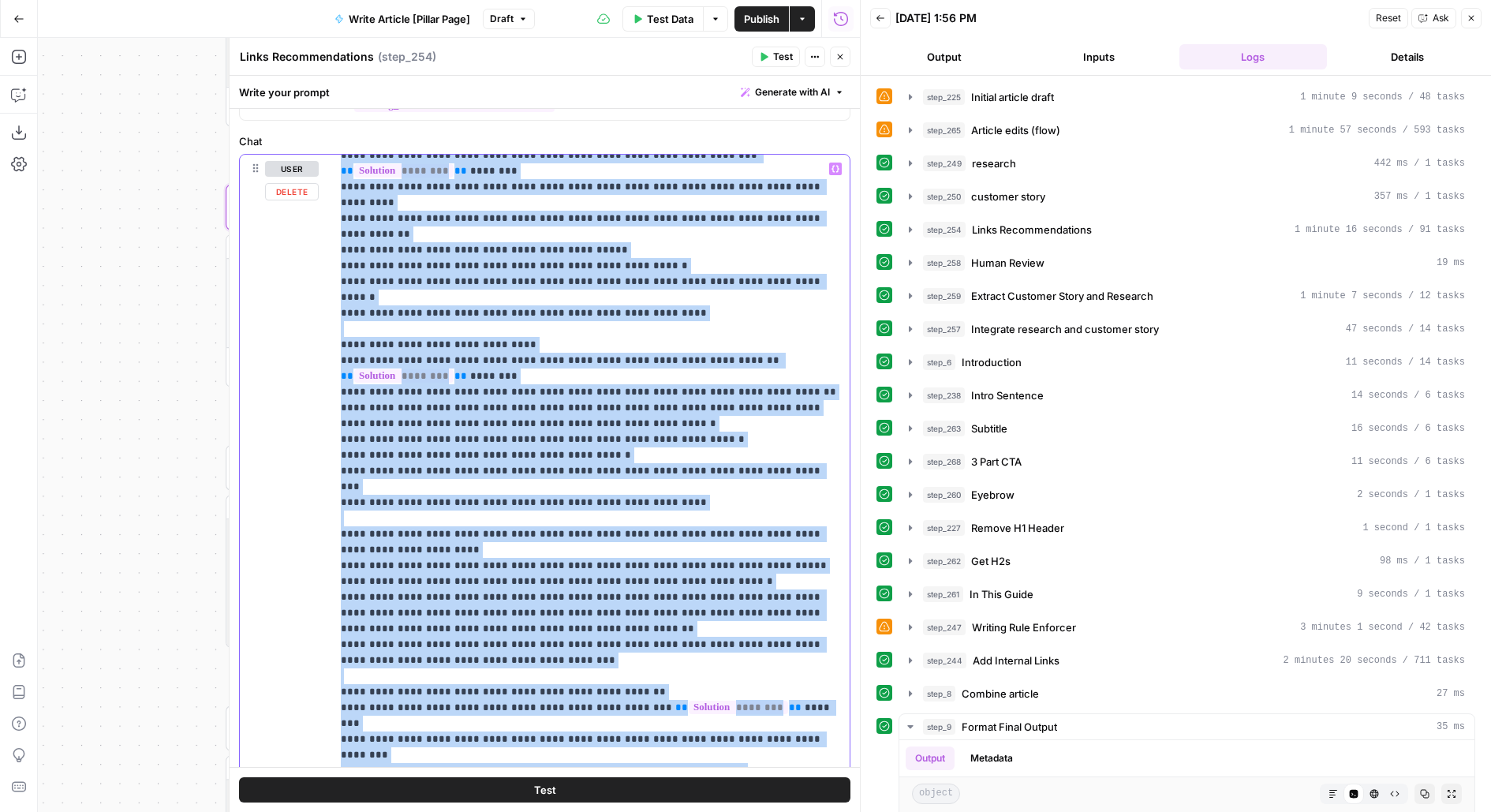
click at [554, 476] on p "**********" at bounding box center [591, 826] width 500 height 2619
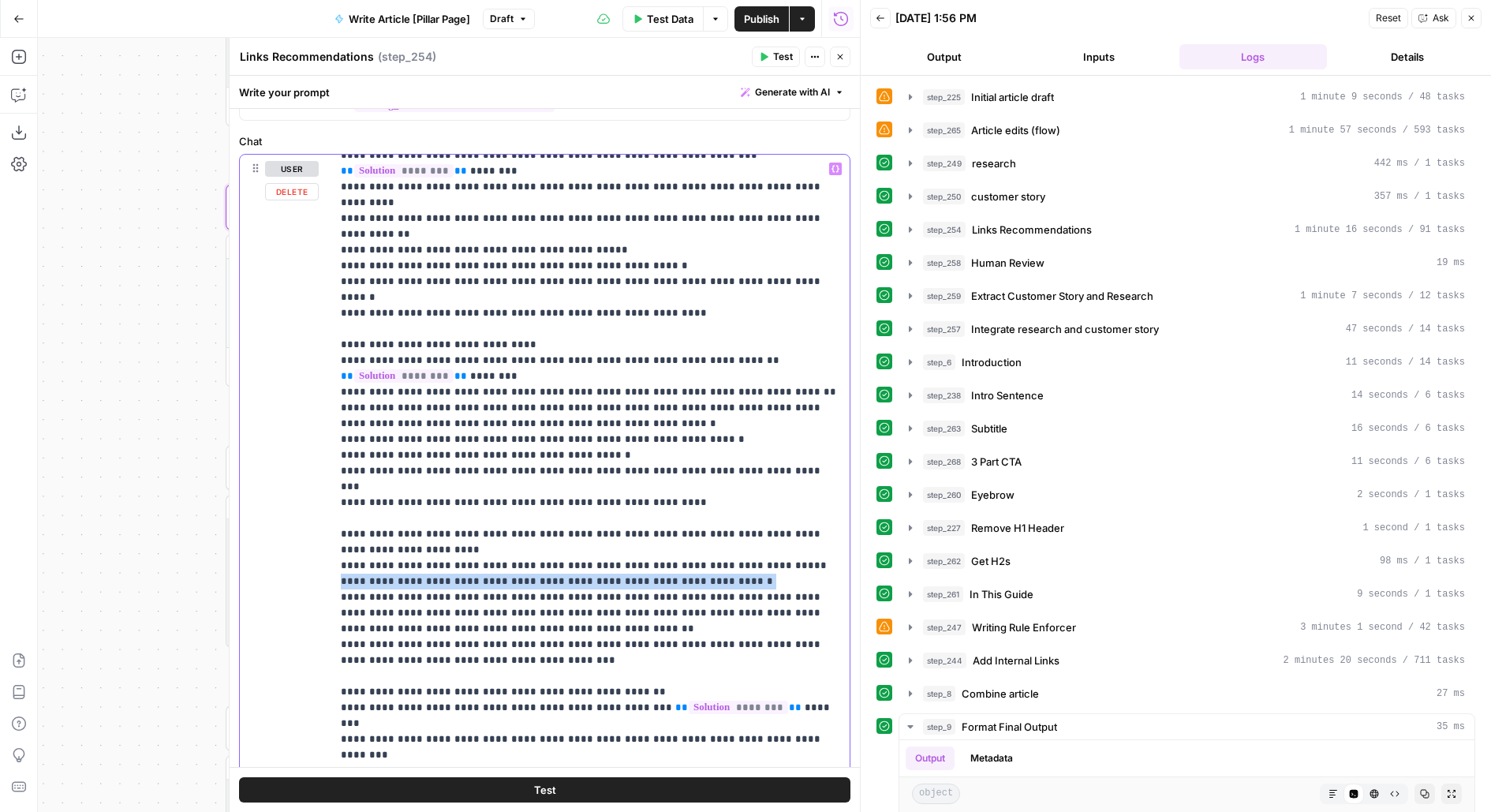
click at [554, 476] on p "**********" at bounding box center [591, 826] width 500 height 2619
click at [549, 498] on p "**********" at bounding box center [591, 826] width 500 height 2619
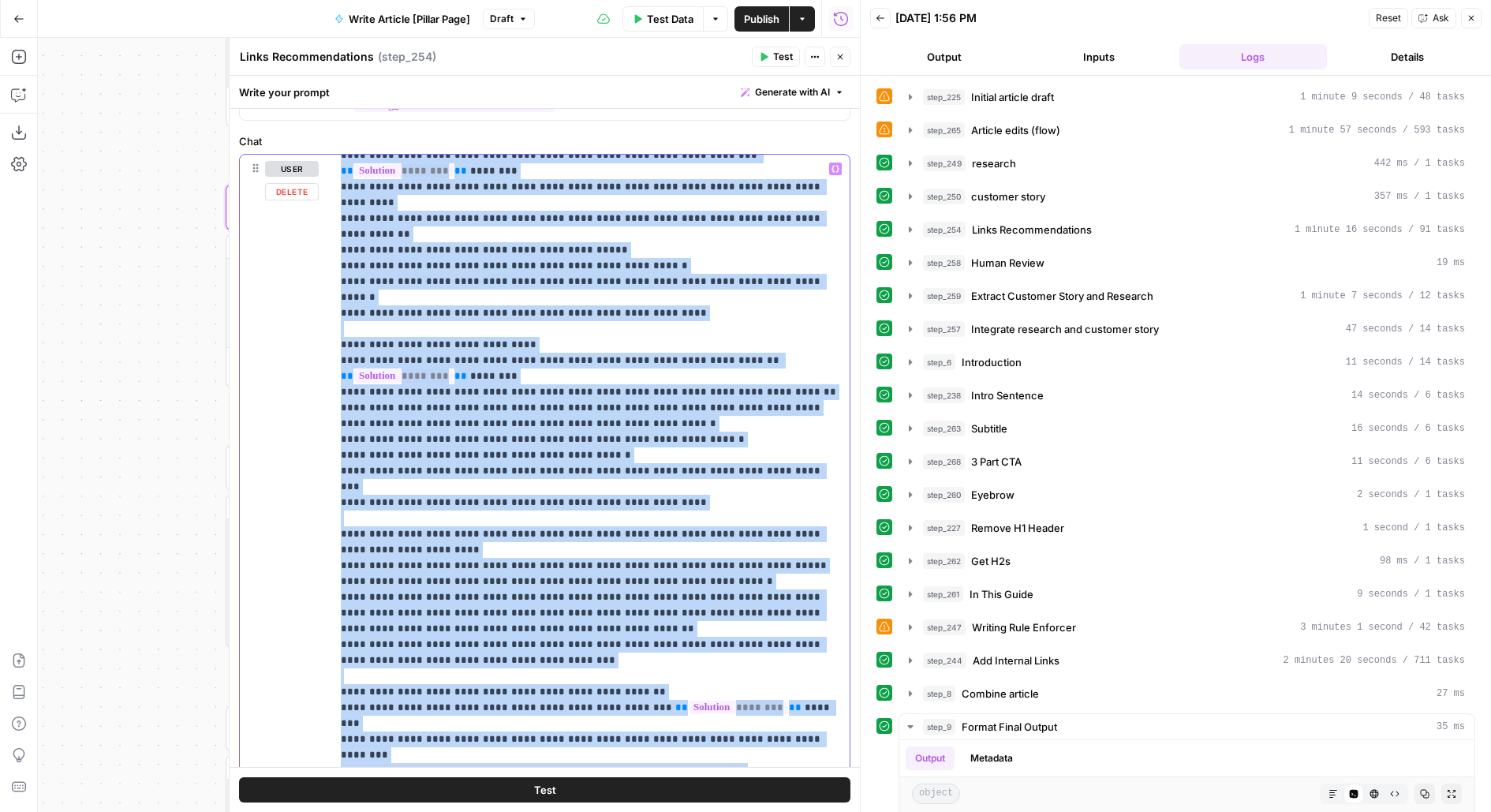
click at [549, 498] on p "**********" at bounding box center [591, 826] width 500 height 2619
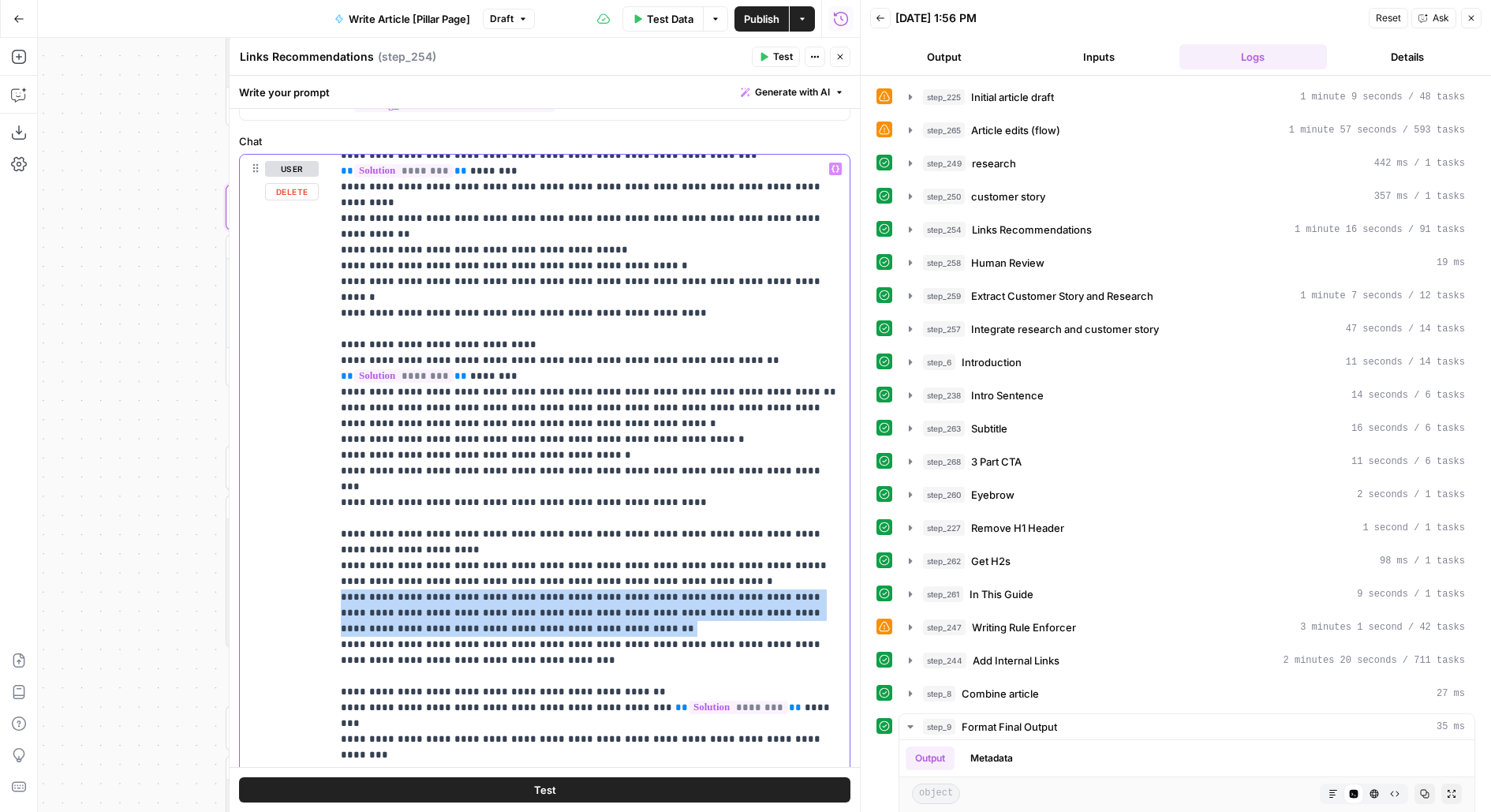
click at [550, 499] on p "**********" at bounding box center [591, 826] width 500 height 2619
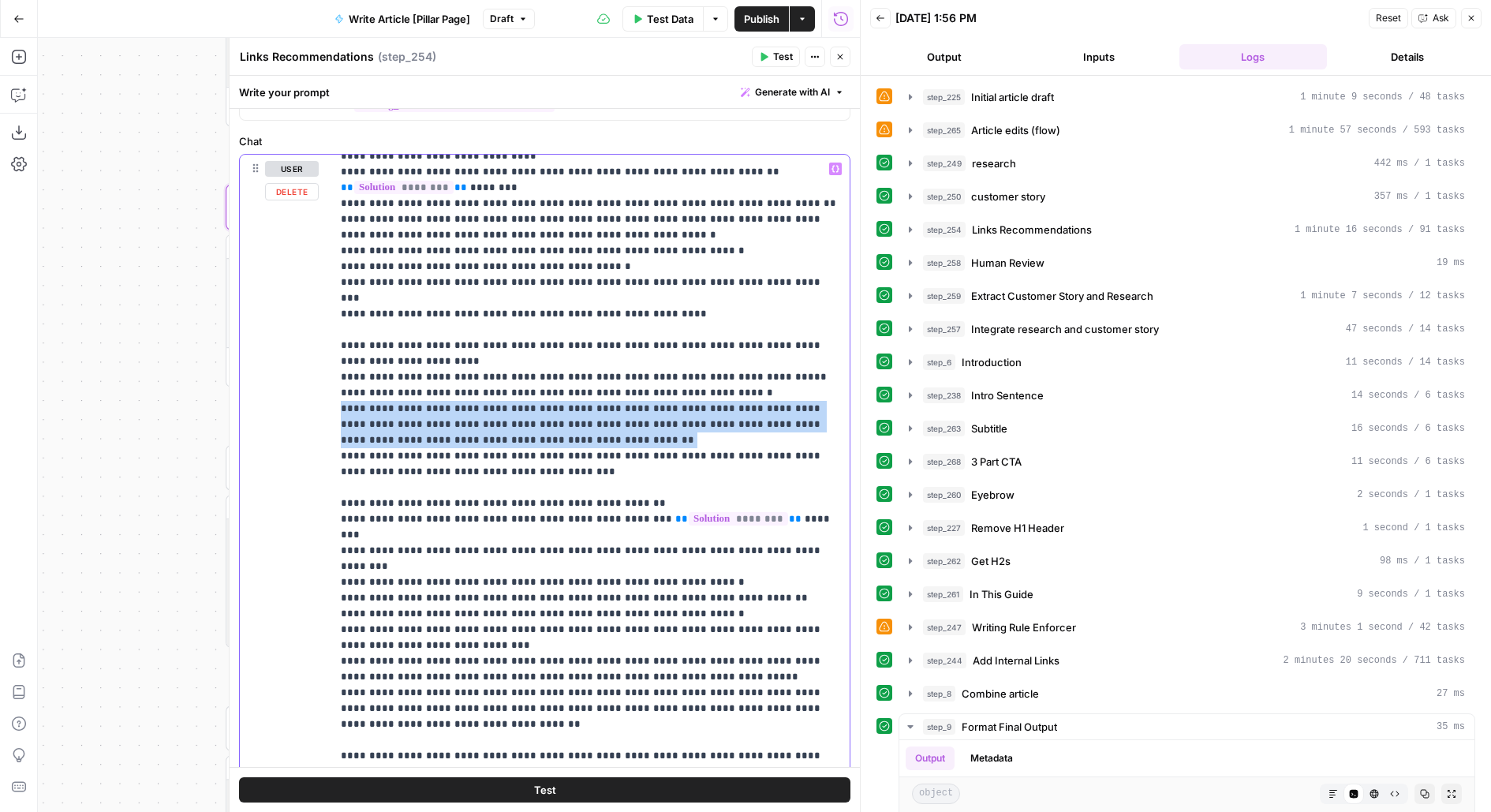
scroll to position [834, 0]
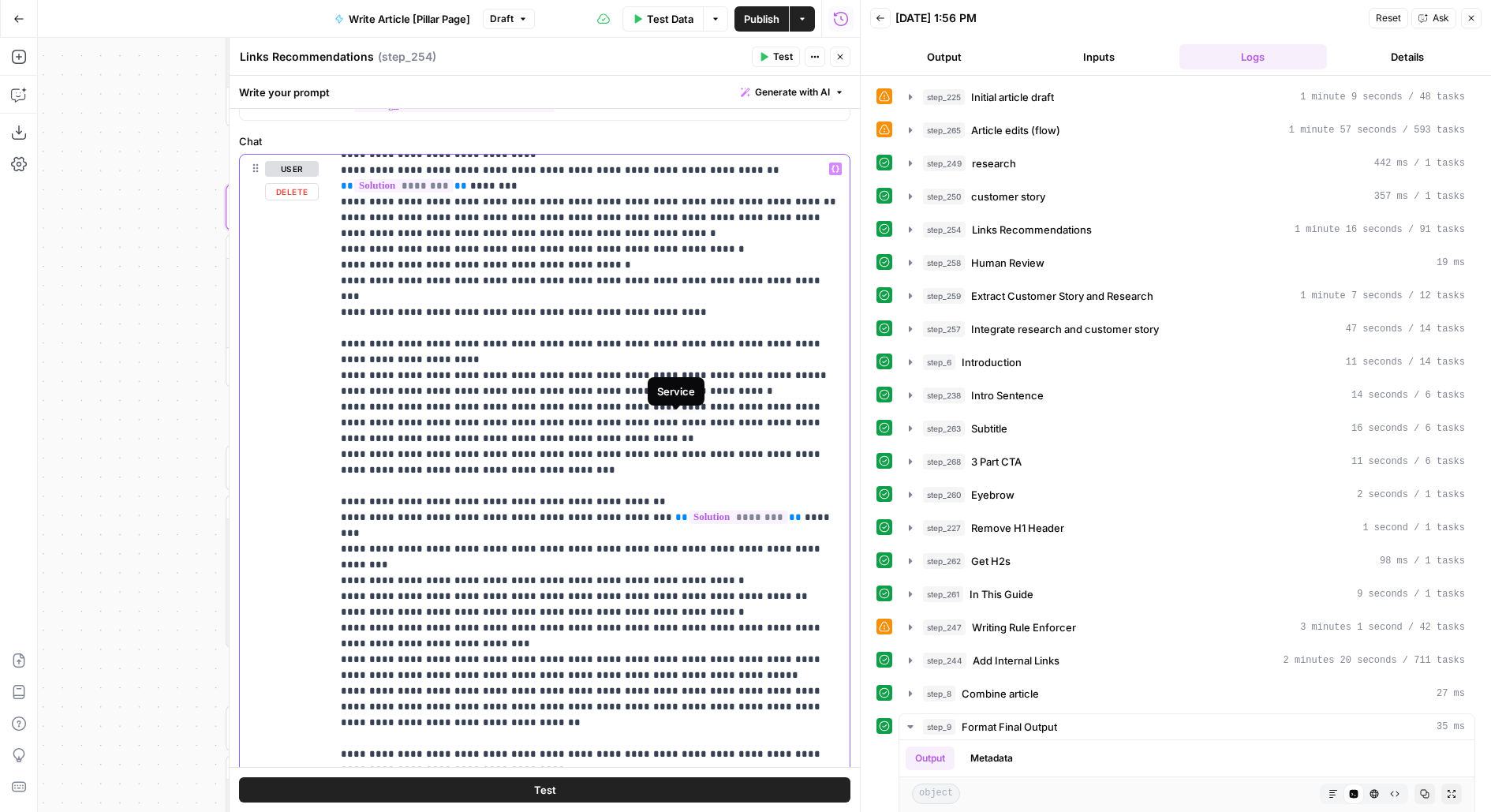
click at [642, 437] on p "**********" at bounding box center [591, 636] width 500 height 2619
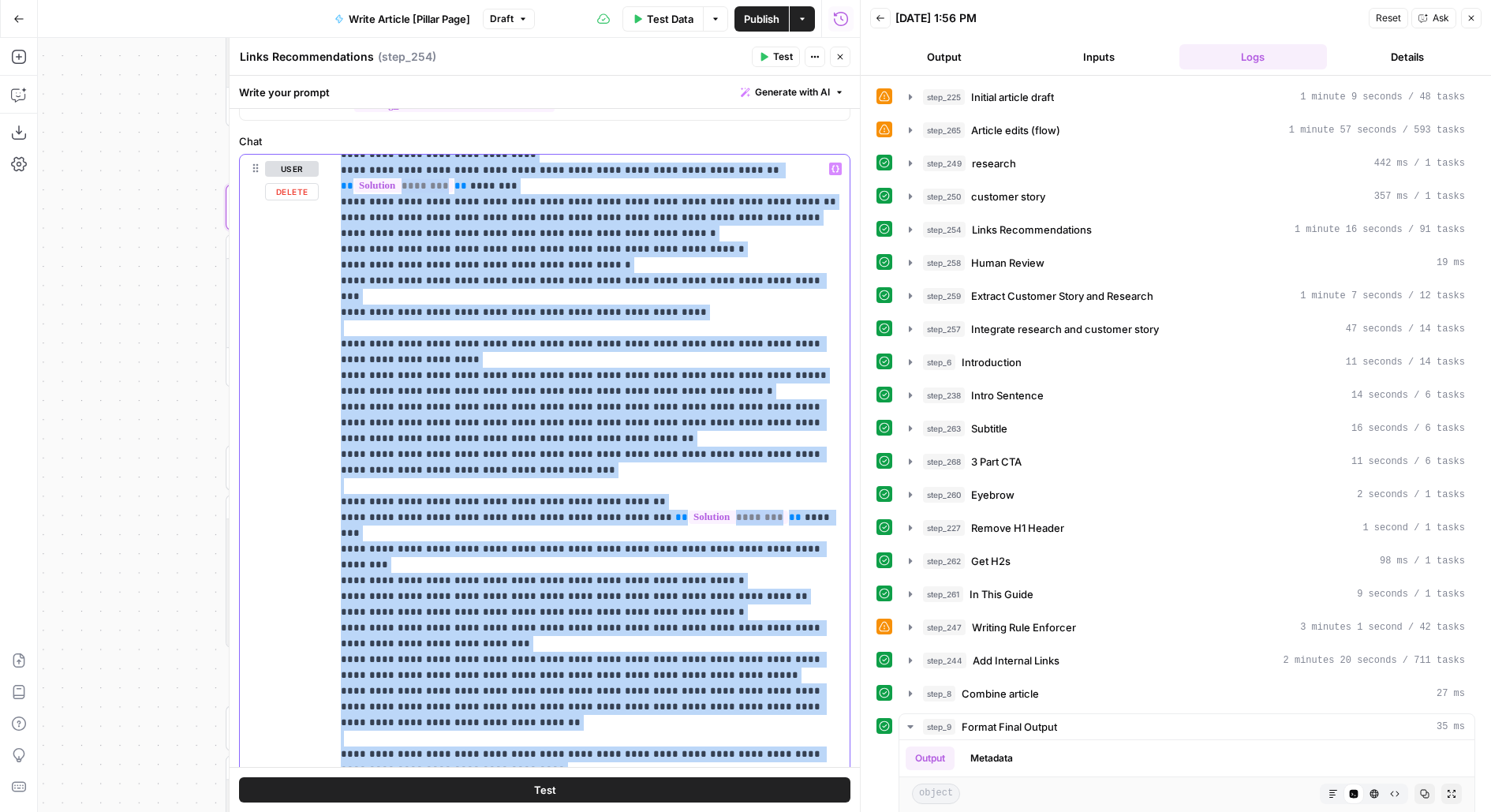
click at [642, 437] on p "**********" at bounding box center [591, 636] width 500 height 2619
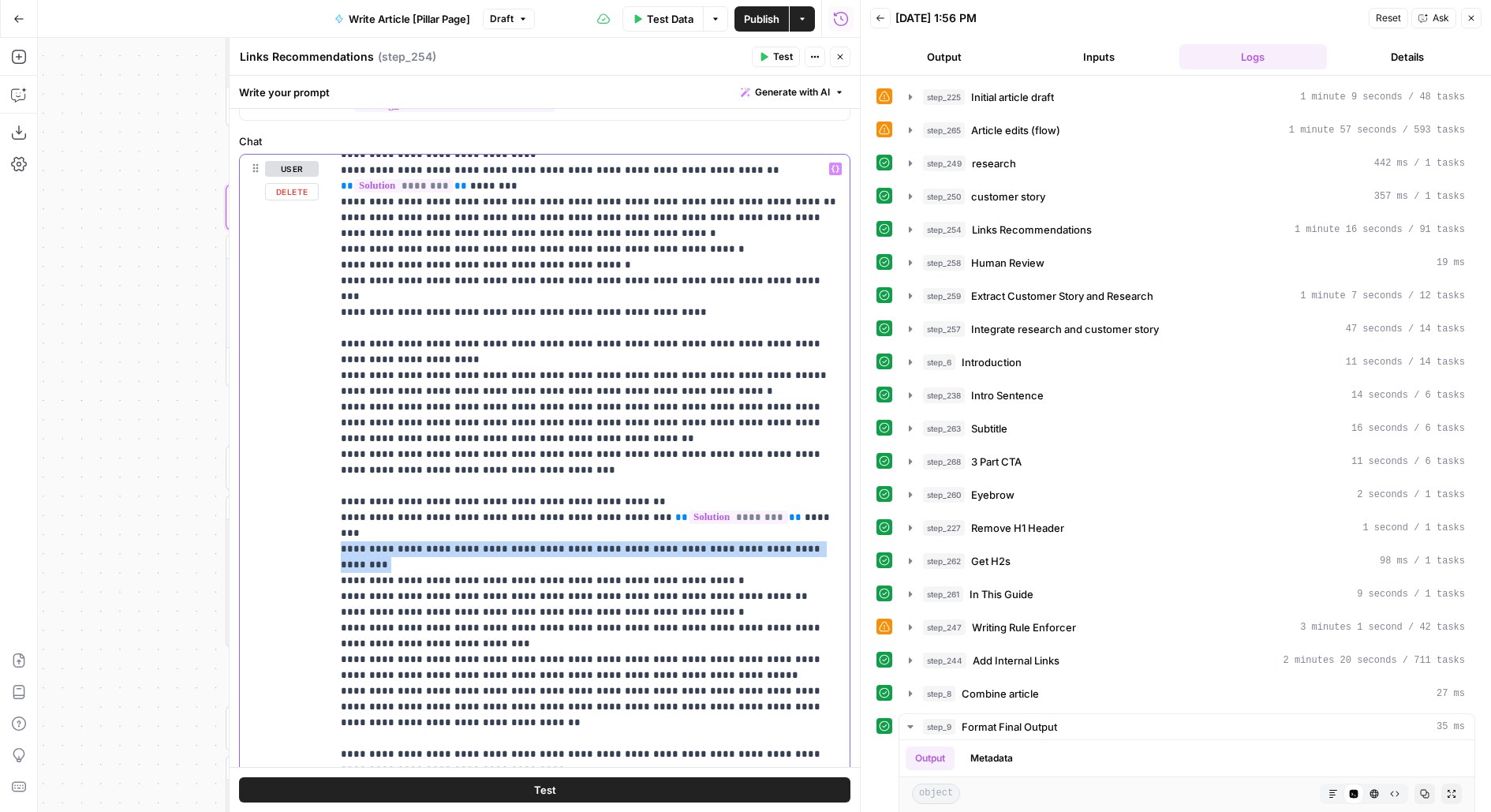
click at [642, 437] on p "**********" at bounding box center [591, 636] width 500 height 2619
click at [639, 450] on p "**********" at bounding box center [591, 636] width 500 height 2619
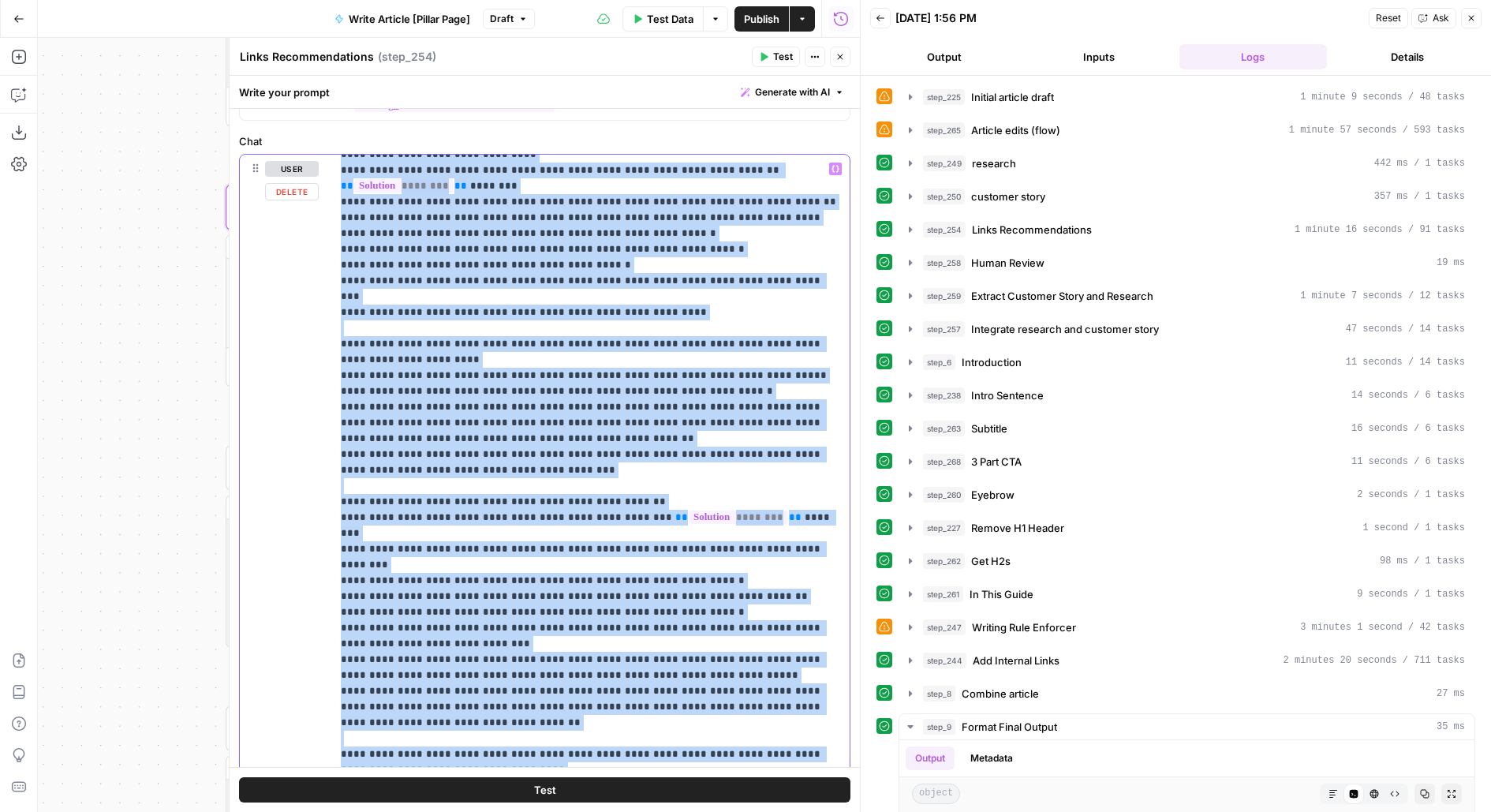
click at [639, 450] on p "**********" at bounding box center [591, 636] width 500 height 2619
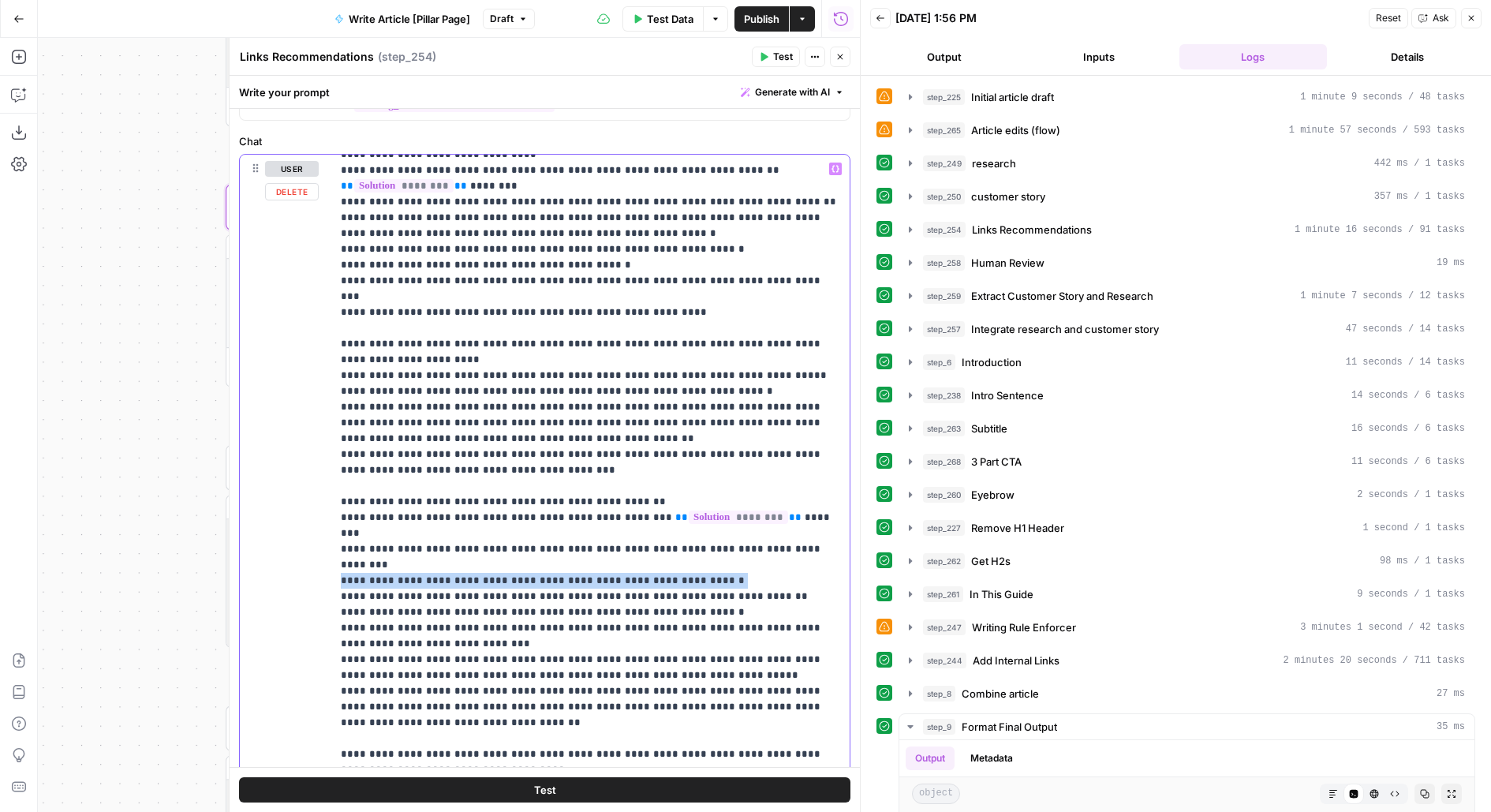
click at [639, 450] on p "**********" at bounding box center [591, 636] width 500 height 2619
click at [627, 481] on p "**********" at bounding box center [591, 636] width 500 height 2619
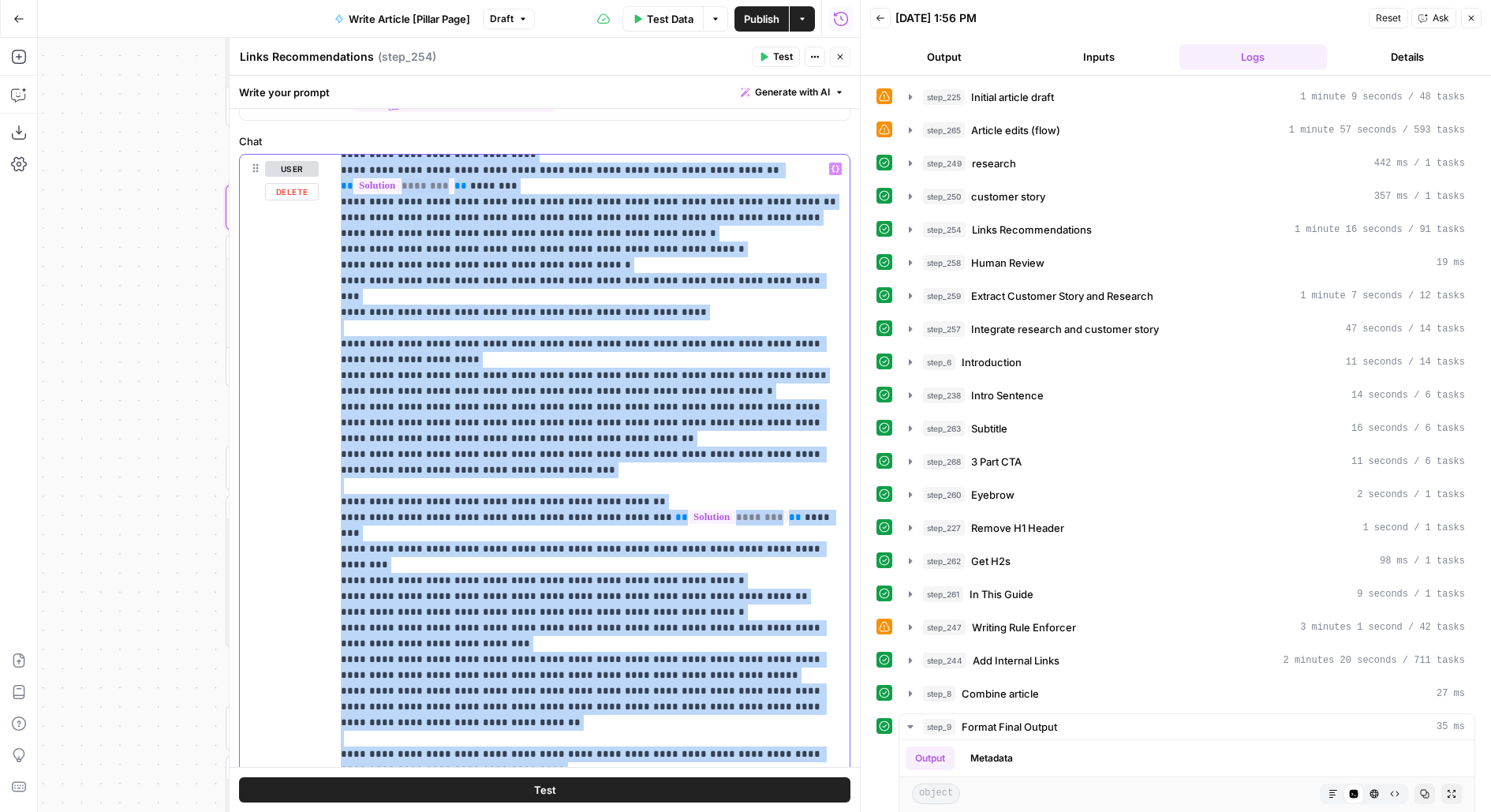
click at [627, 481] on p "**********" at bounding box center [591, 636] width 500 height 2619
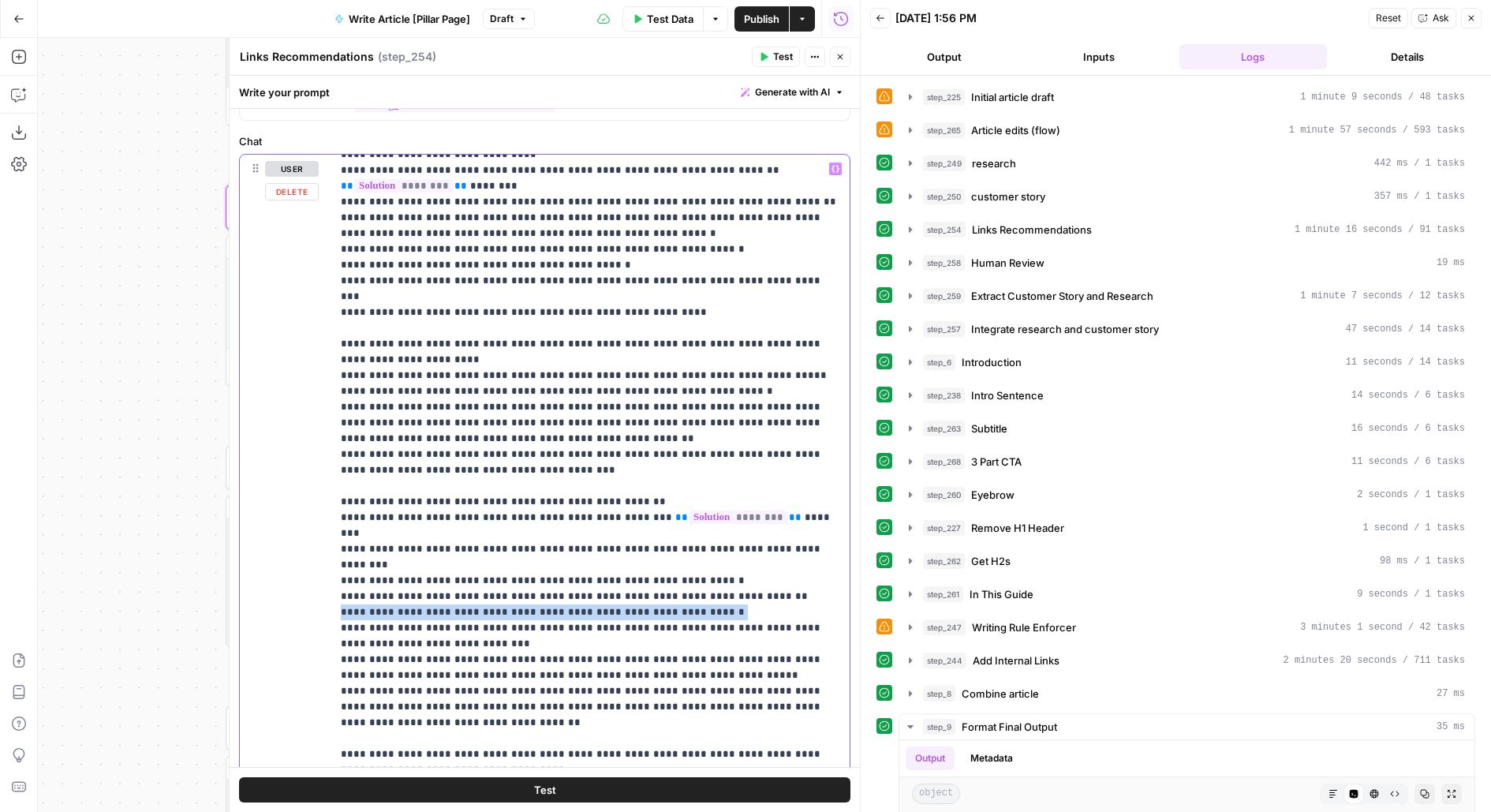
click at [627, 481] on p "**********" at bounding box center [591, 636] width 500 height 2619
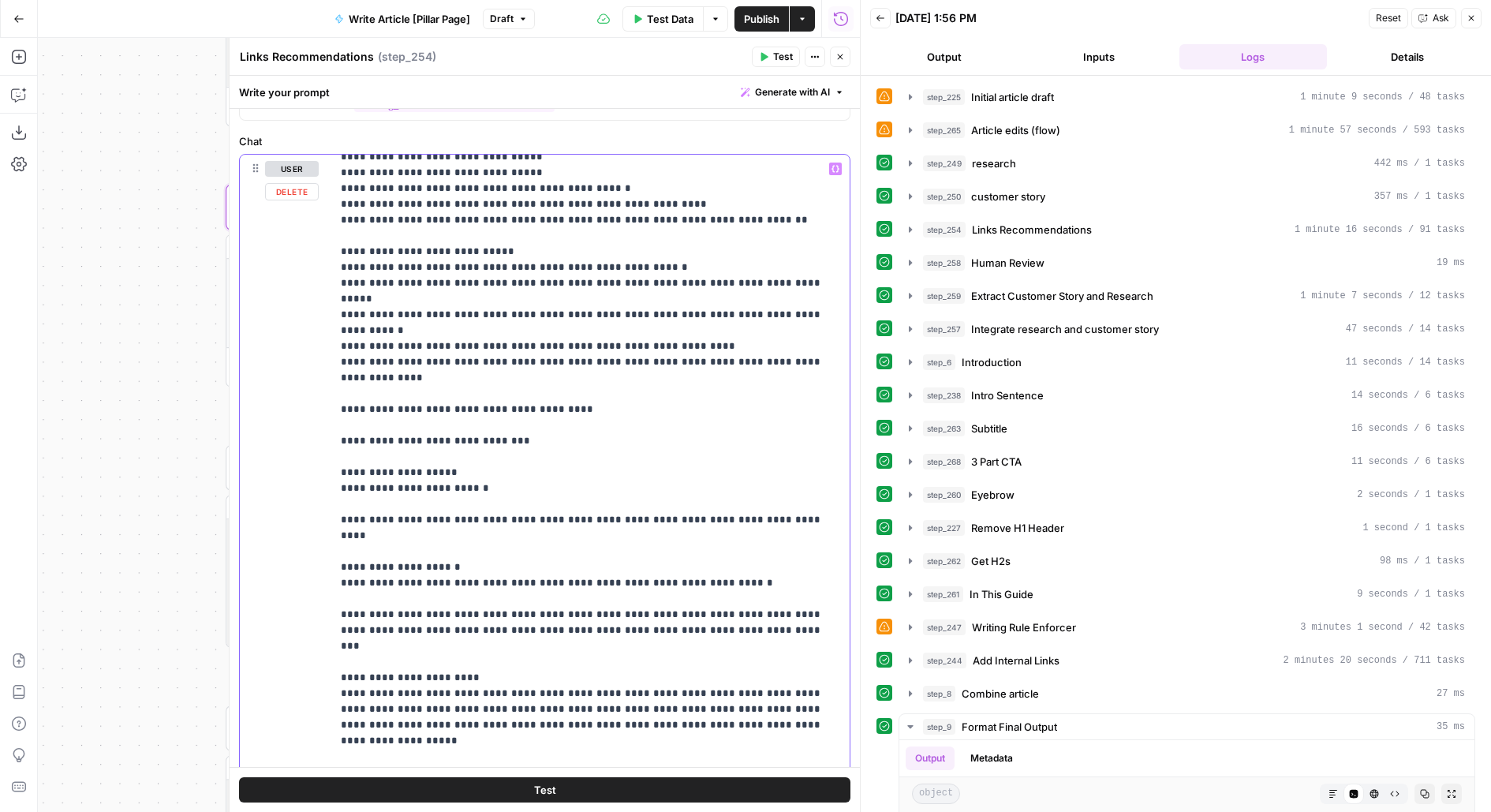
scroll to position [1544, 0]
drag, startPoint x: 475, startPoint y: 518, endPoint x: 687, endPoint y: 502, distance: 212.6
copy p "**********"
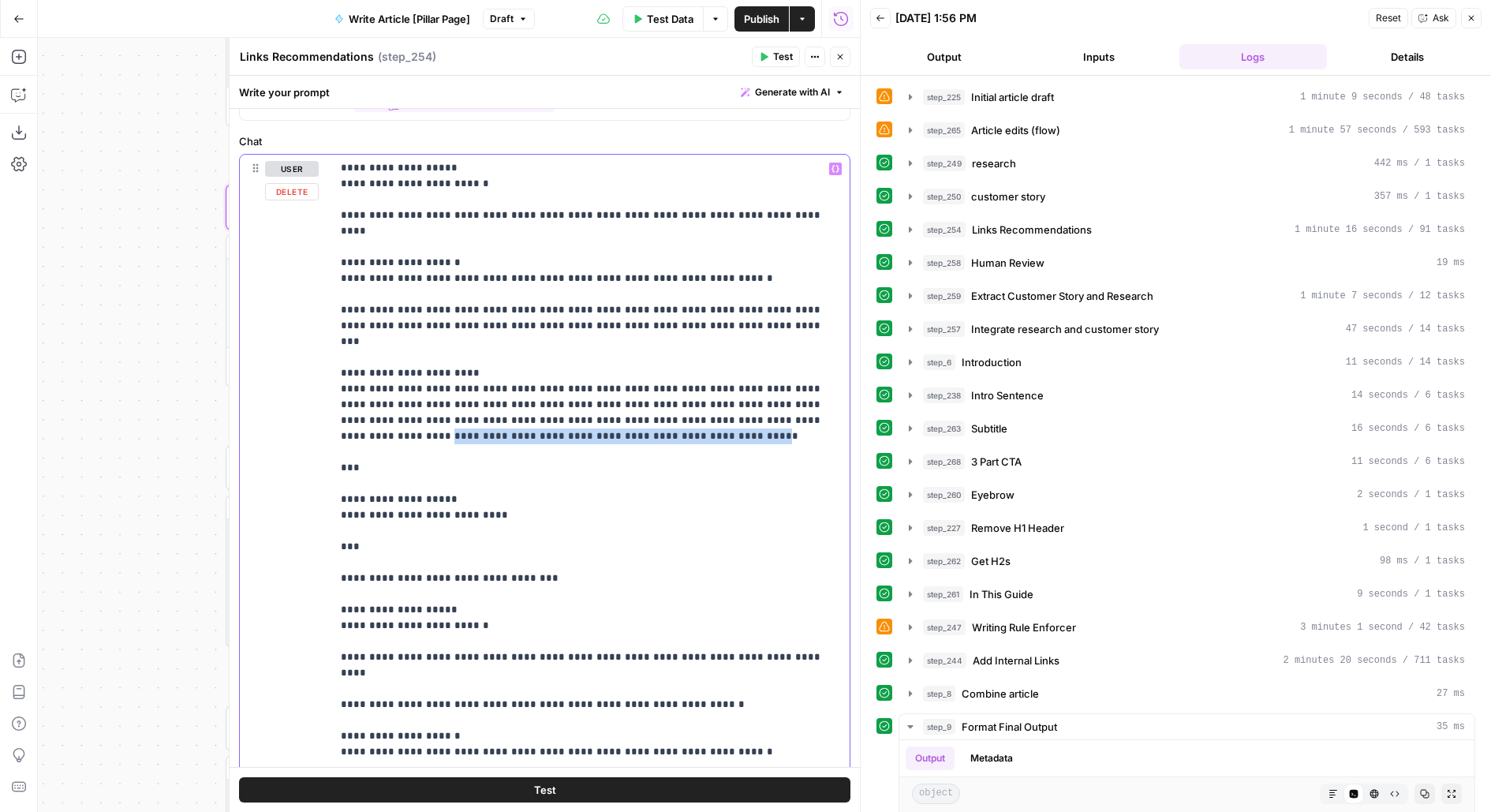
scroll to position [2005, 0]
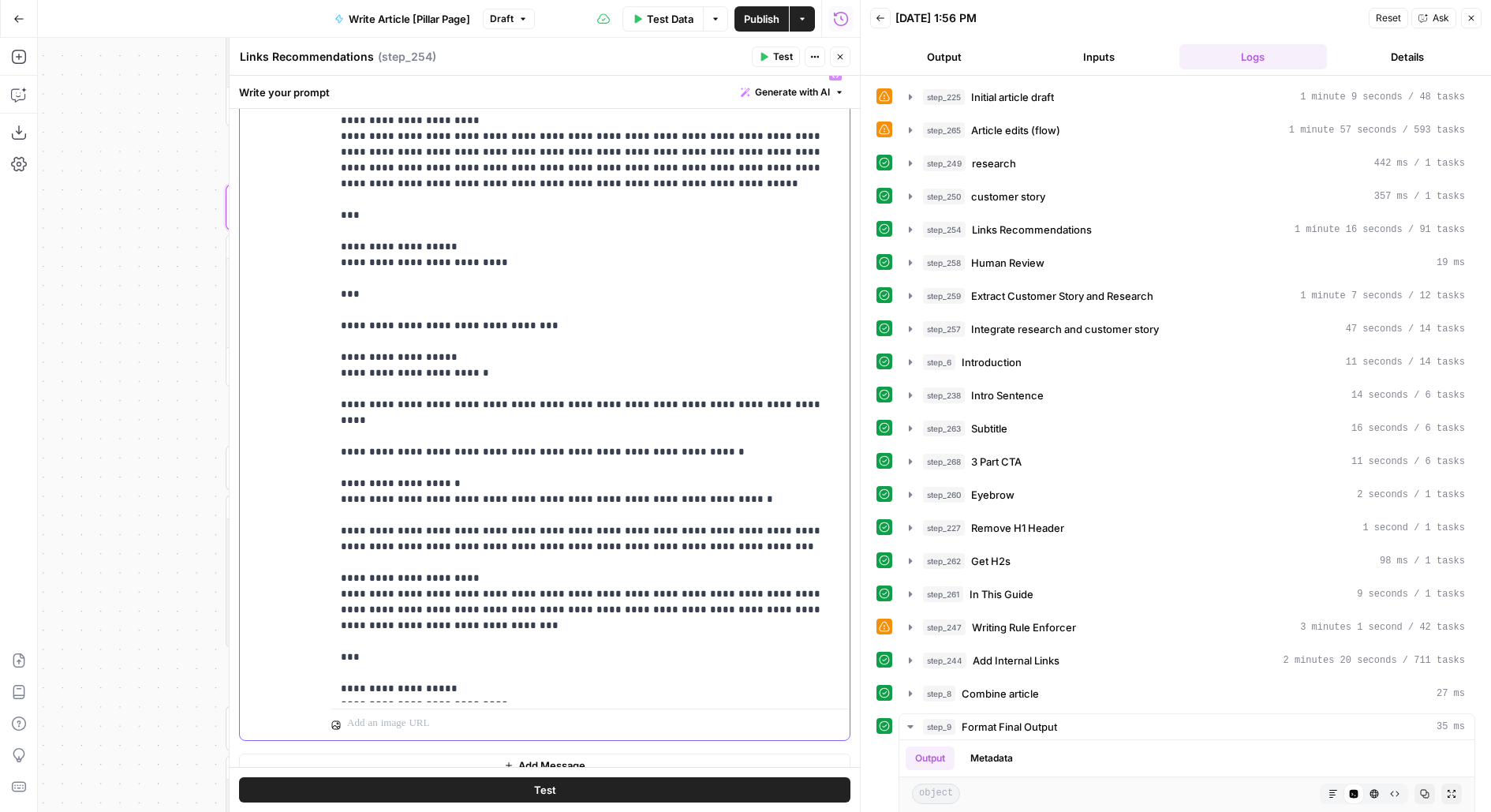
scroll to position [550, 0]
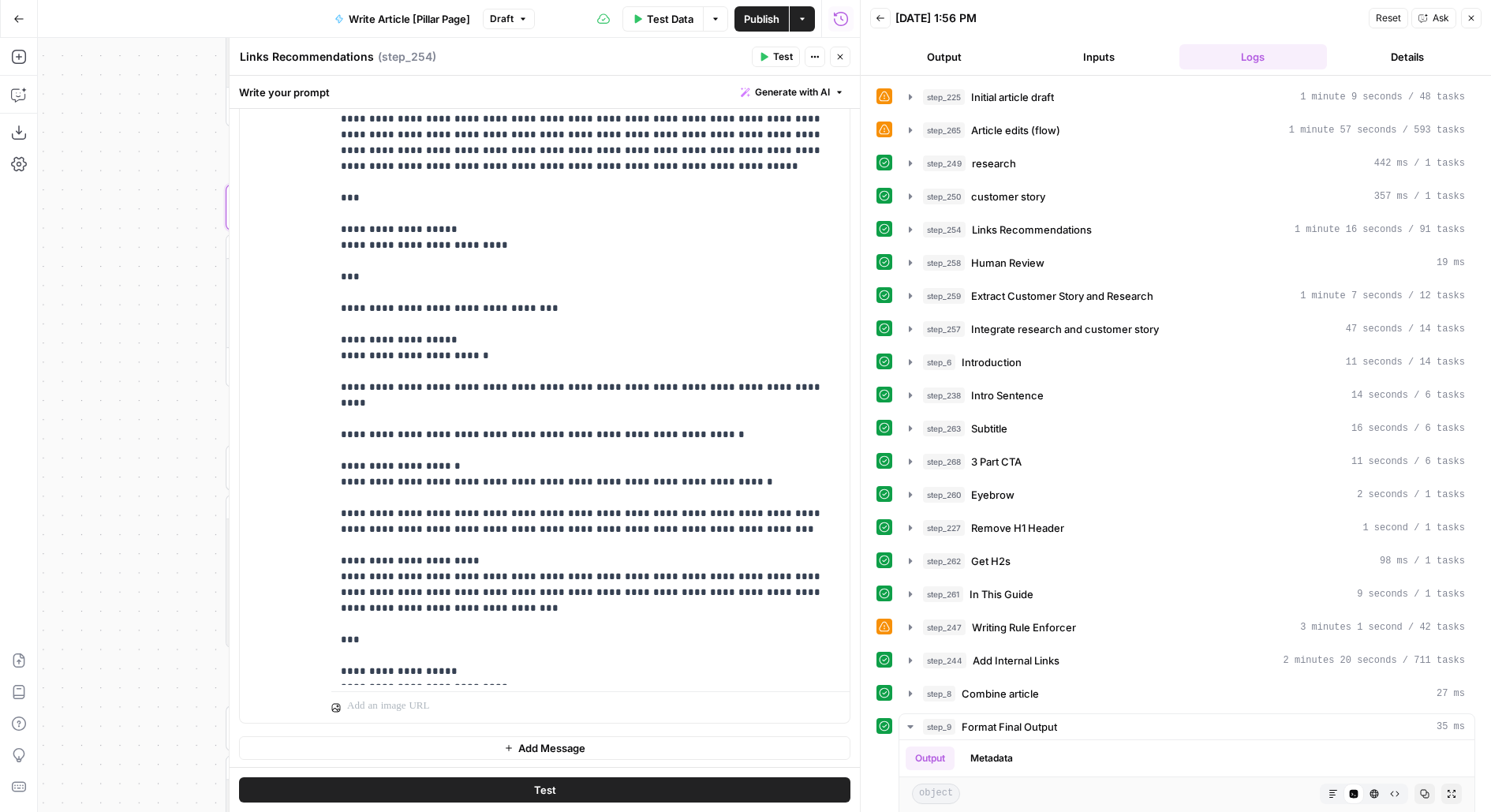
click at [561, 774] on div "Test" at bounding box center [544, 790] width 630 height 45
click at [556, 798] on button "Test" at bounding box center [544, 789] width 612 height 25
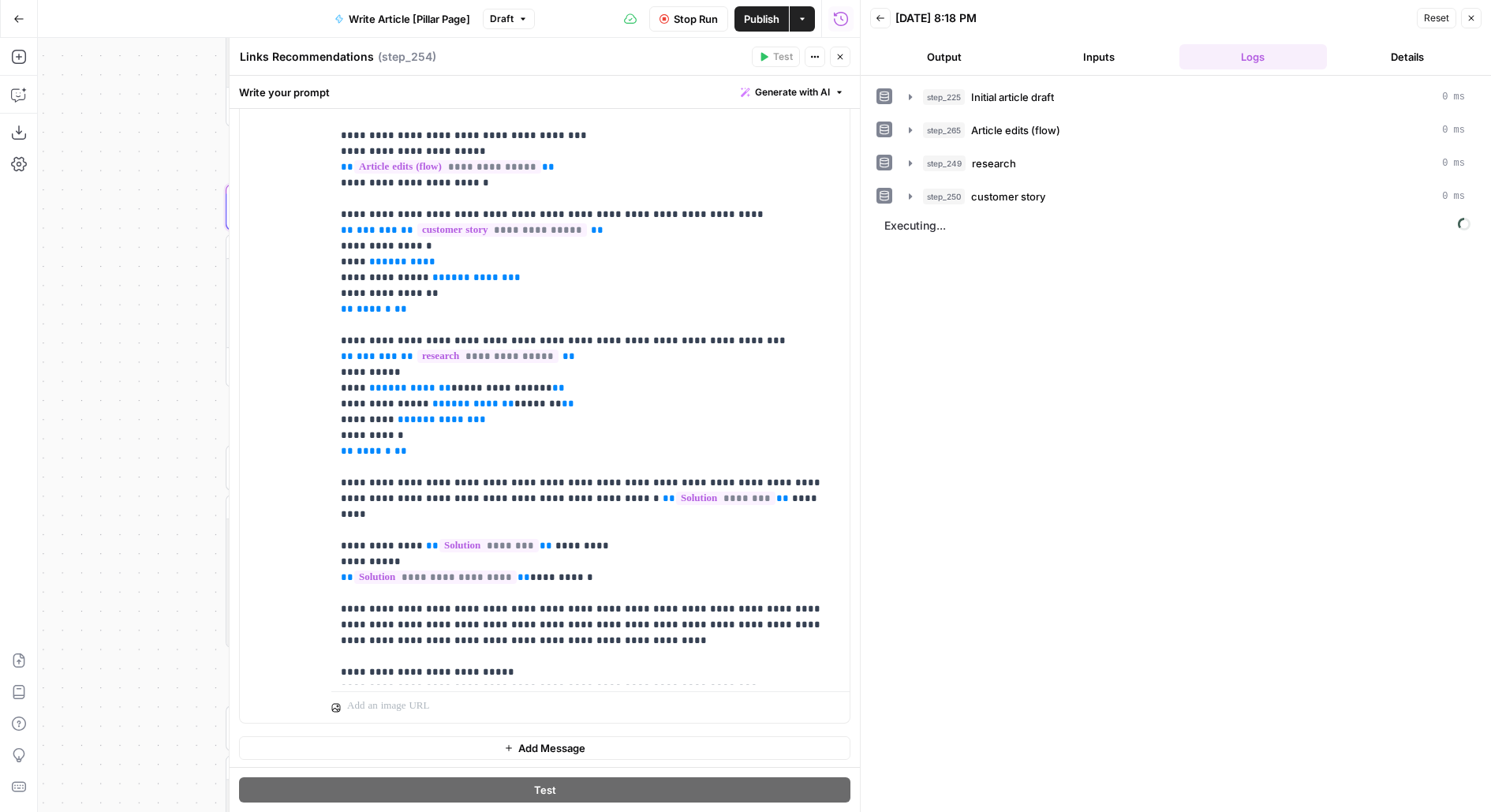
scroll to position [0, 0]
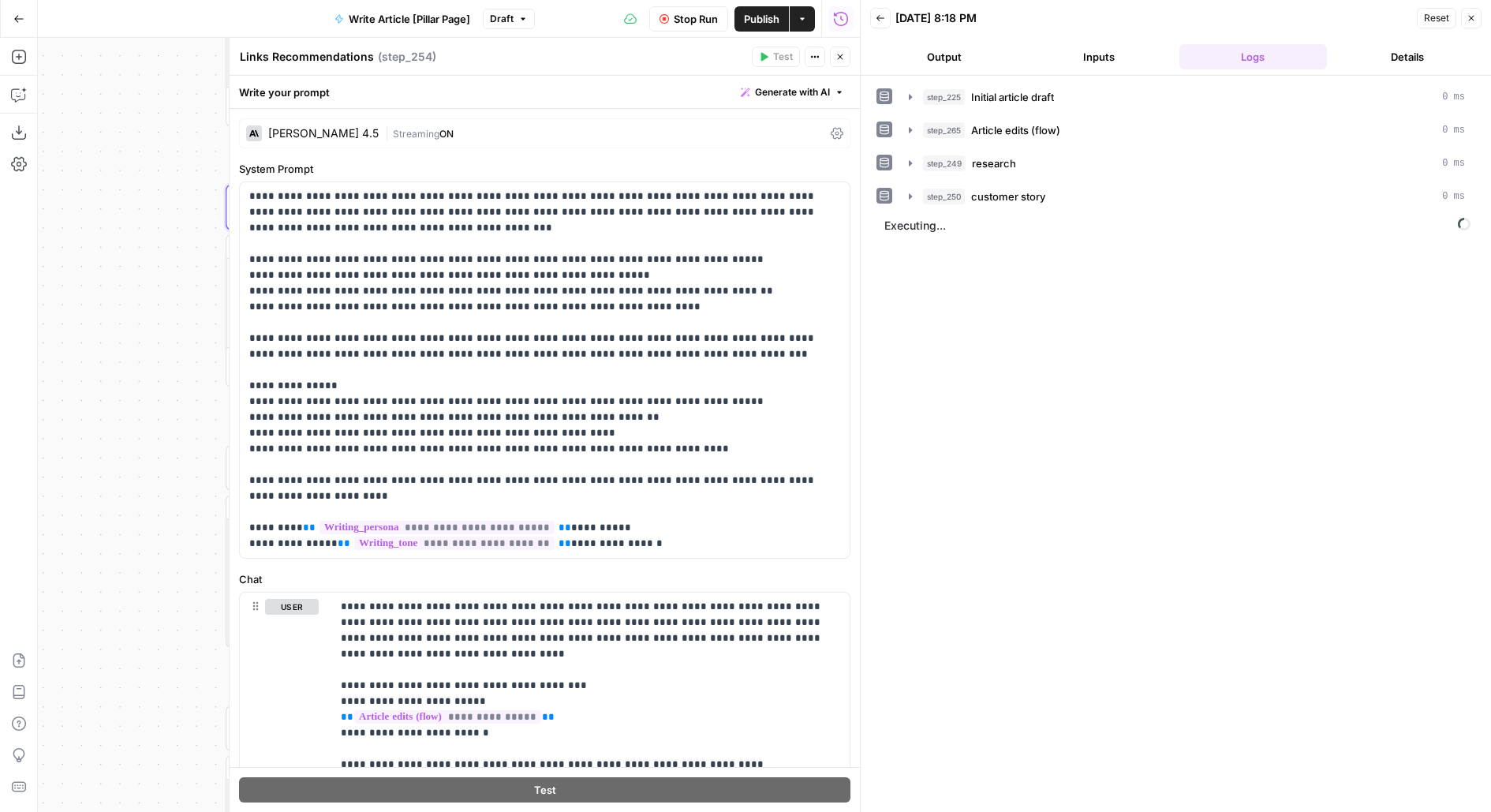
click at [686, 18] on span "Stop Run" at bounding box center [695, 19] width 44 height 16
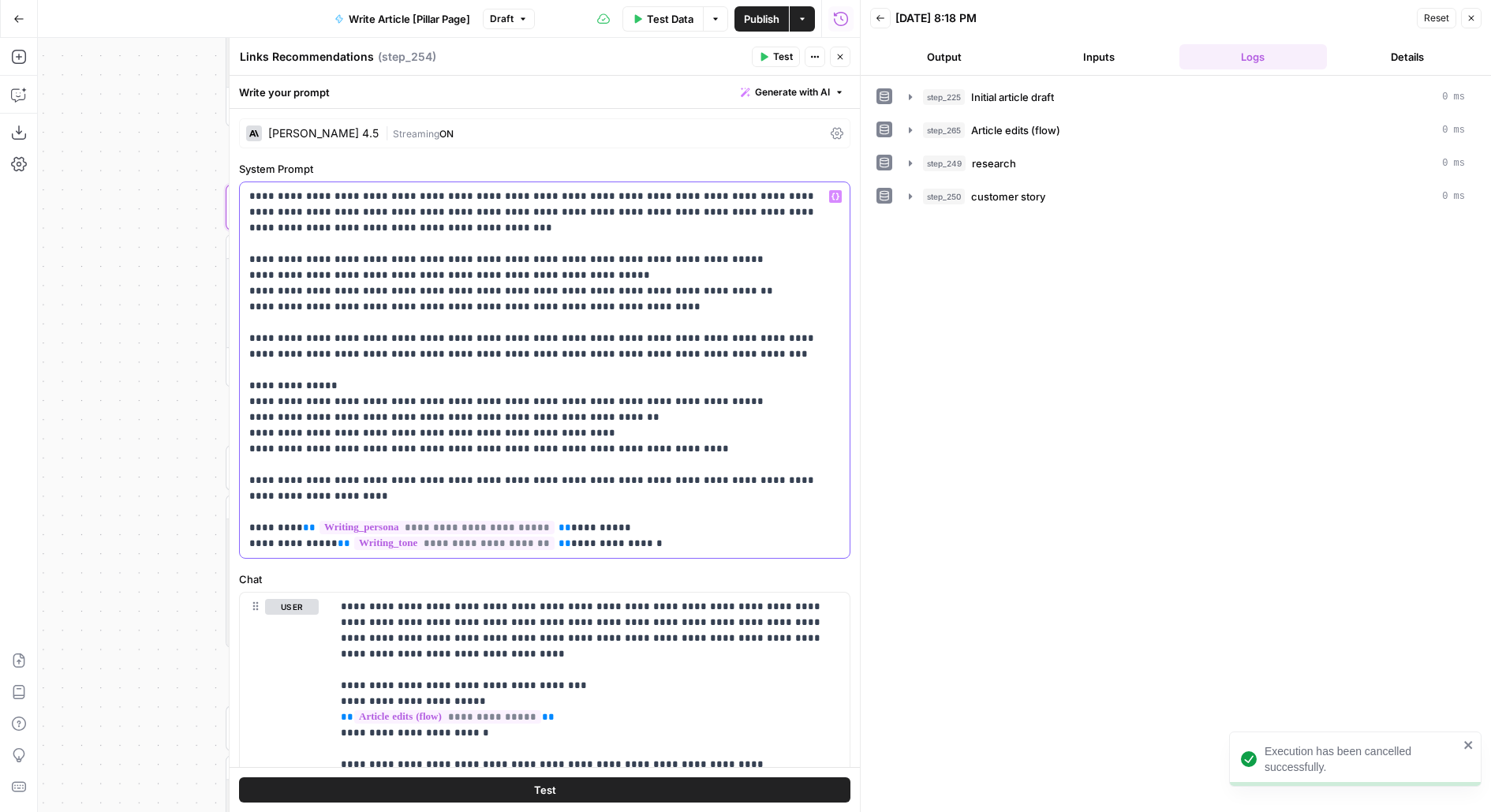
click at [668, 308] on p "**********" at bounding box center [545, 370] width 592 height 363
click at [678, 350] on p "**********" at bounding box center [545, 370] width 592 height 363
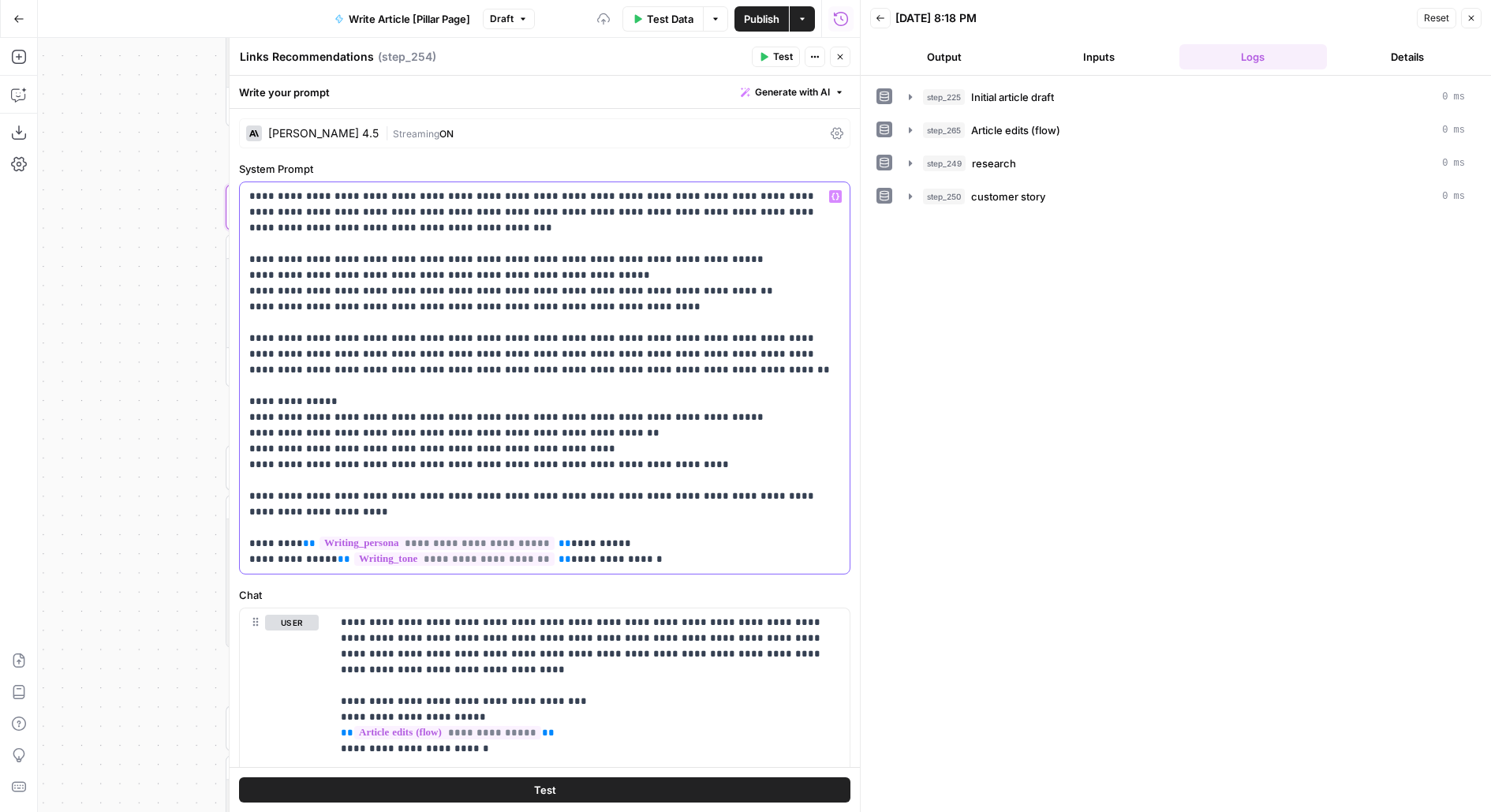
click at [509, 371] on p "**********" at bounding box center [545, 378] width 592 height 378
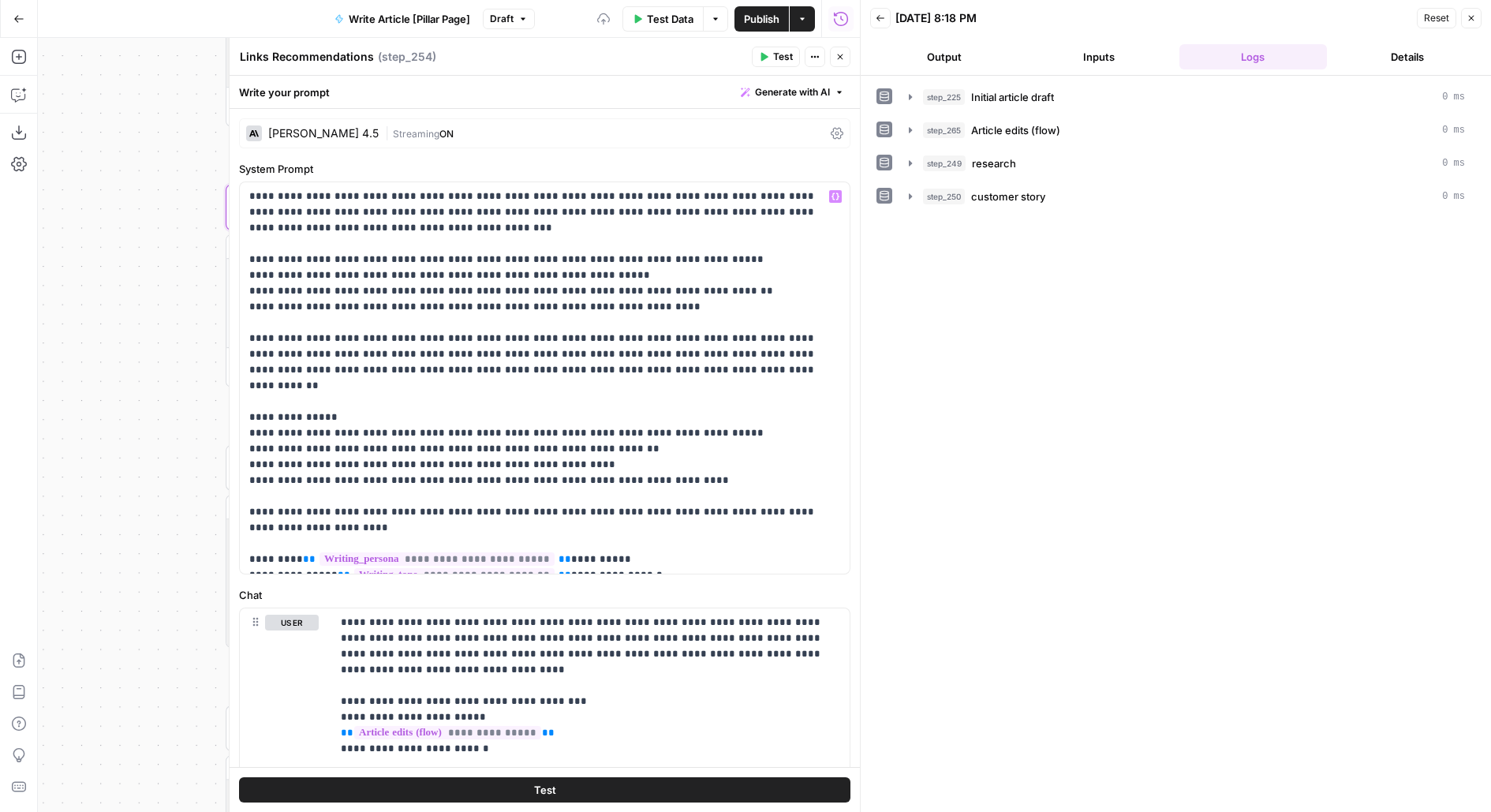
click at [793, 789] on button "Test" at bounding box center [544, 789] width 612 height 25
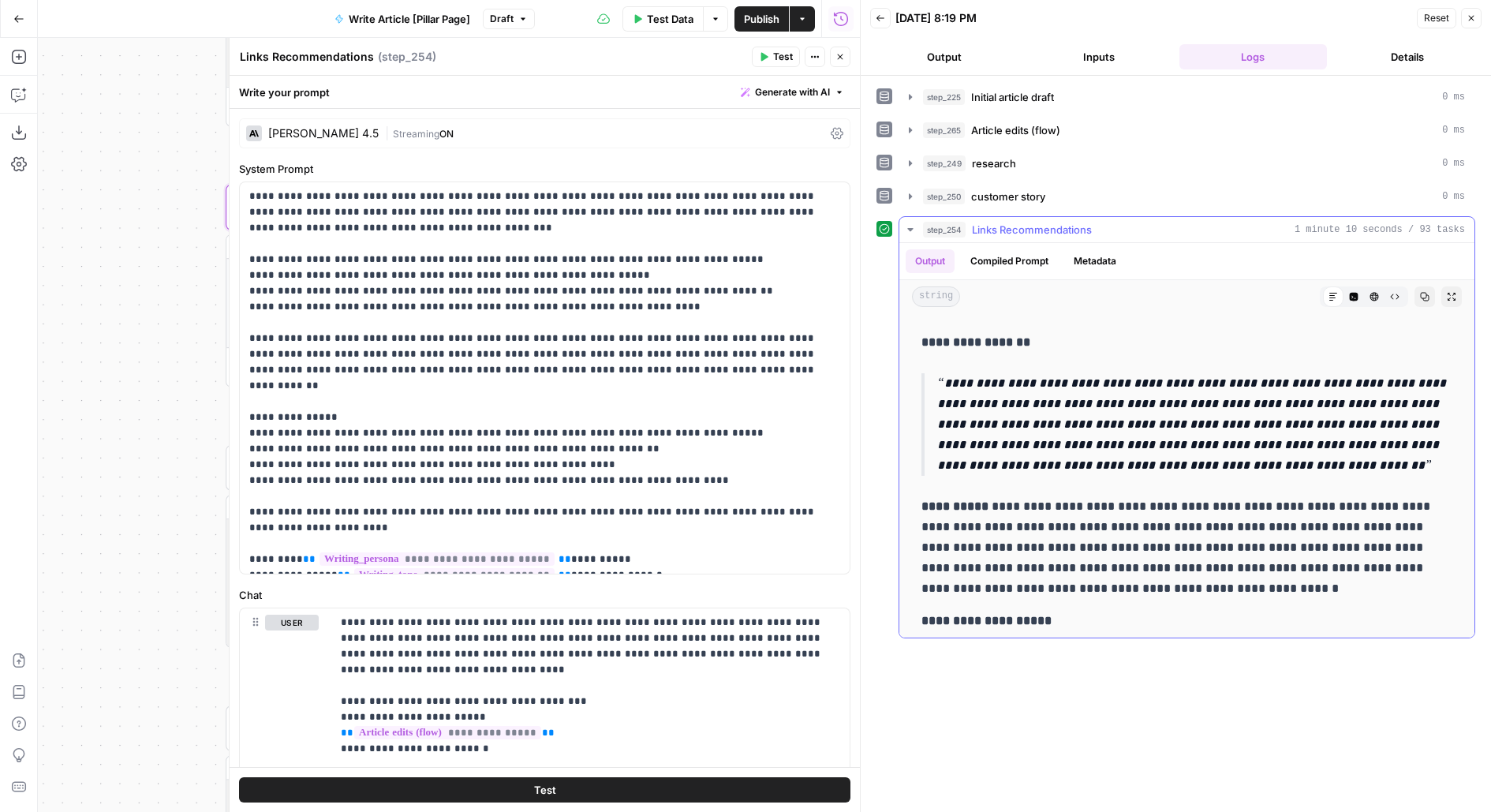
scroll to position [191, 0]
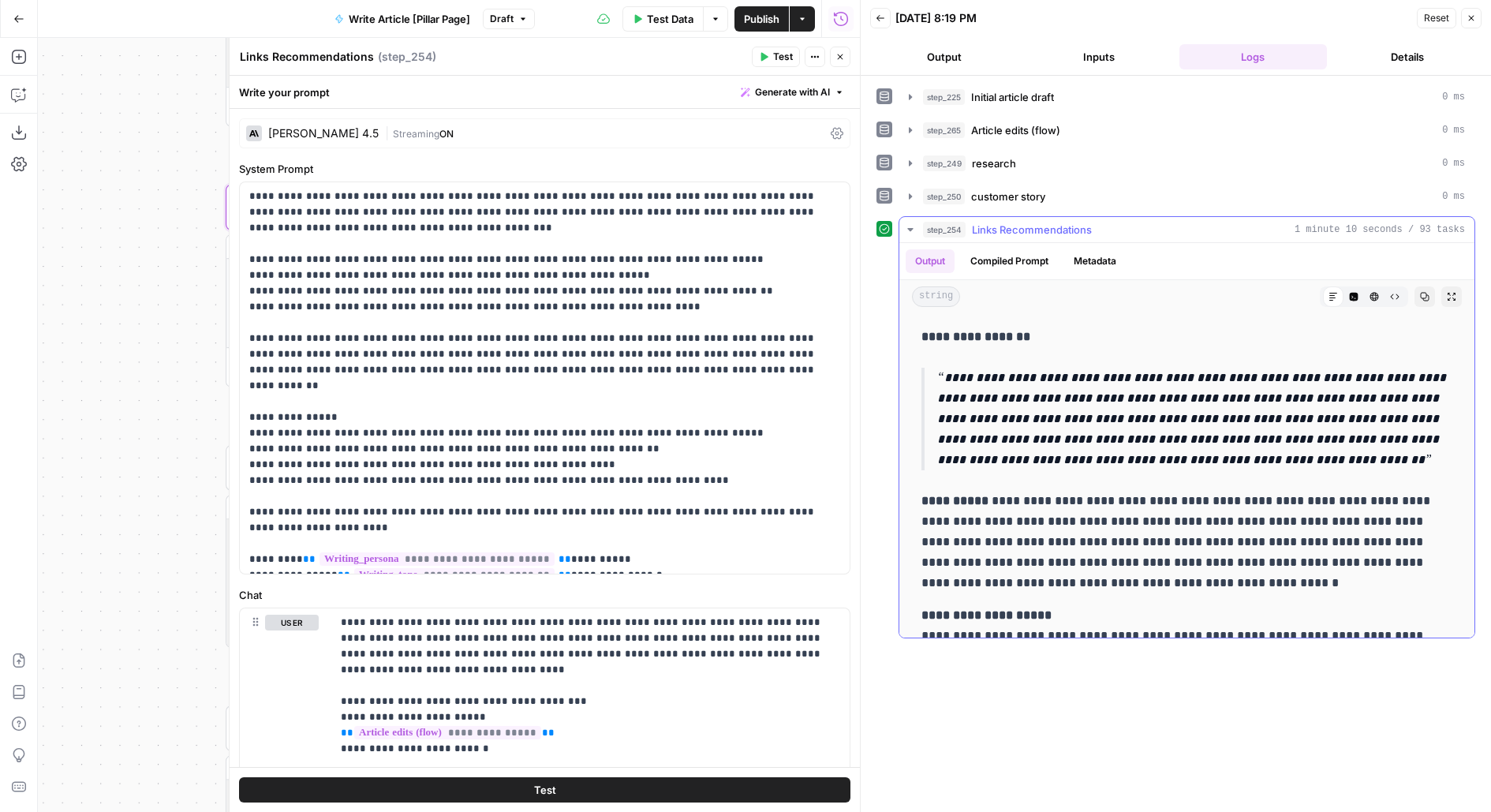
click at [1193, 406] on p "**********" at bounding box center [1195, 419] width 516 height 103
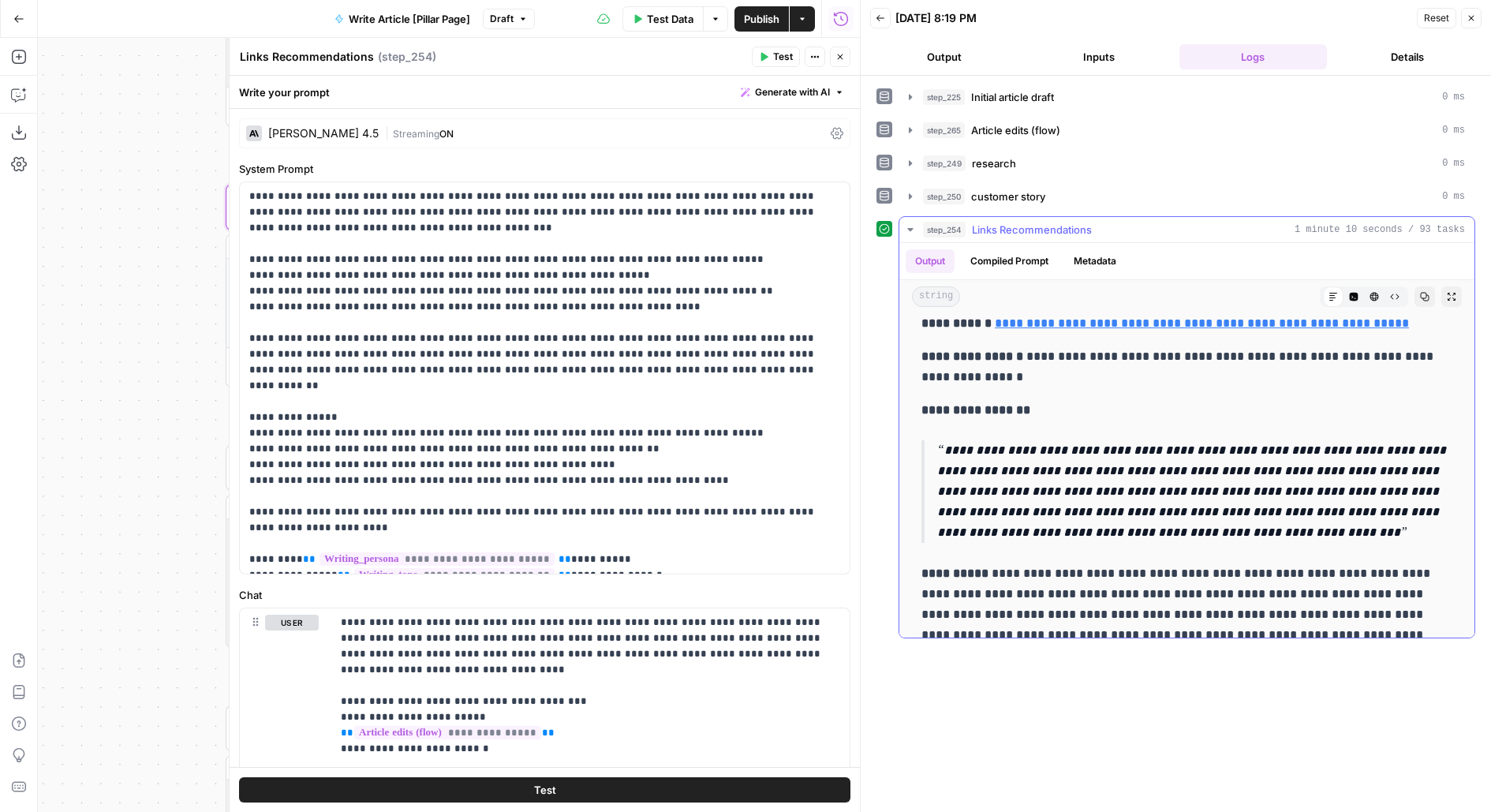
scroll to position [850, 0]
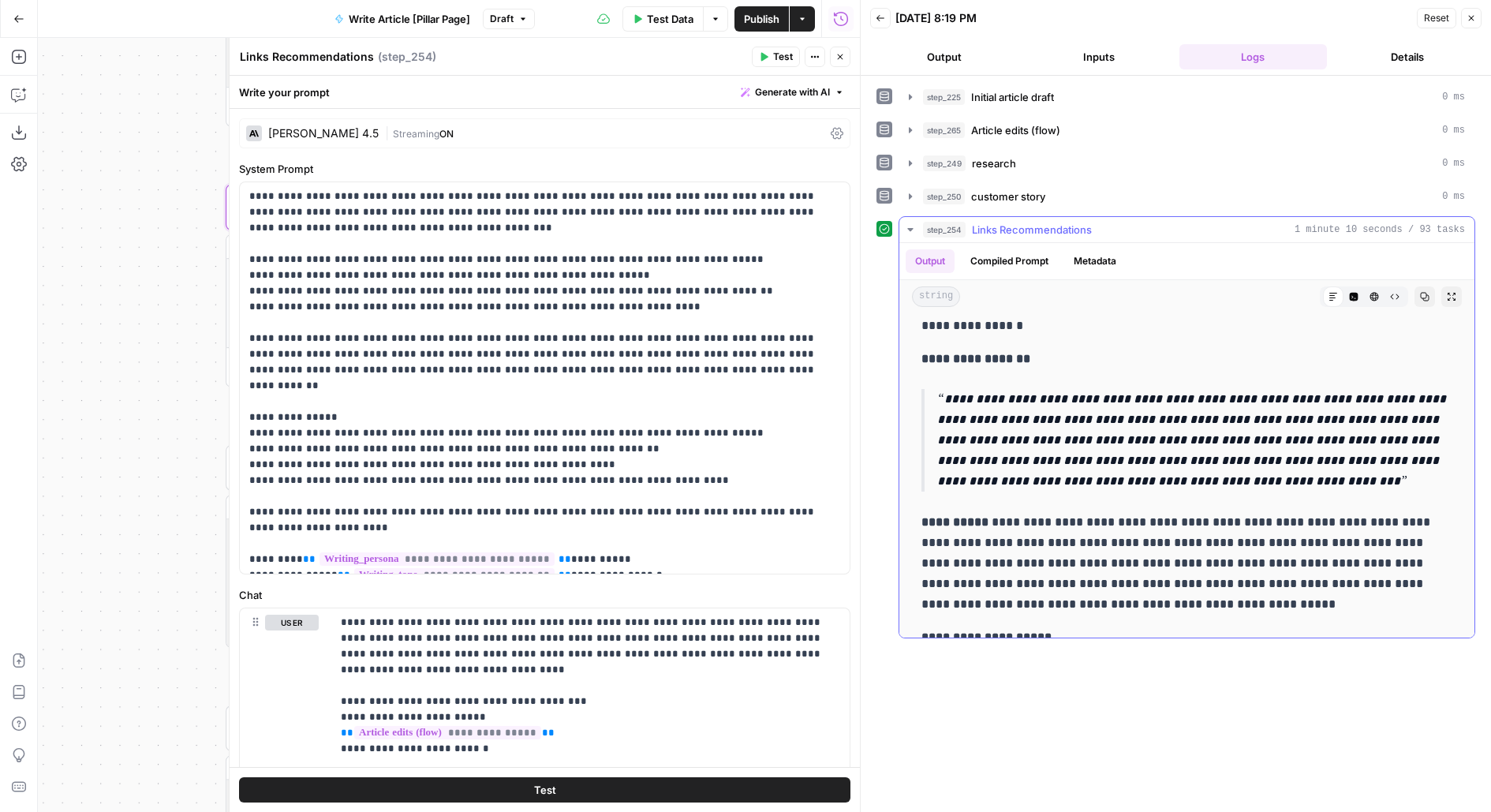
click at [1024, 425] on p "**********" at bounding box center [1195, 440] width 516 height 103
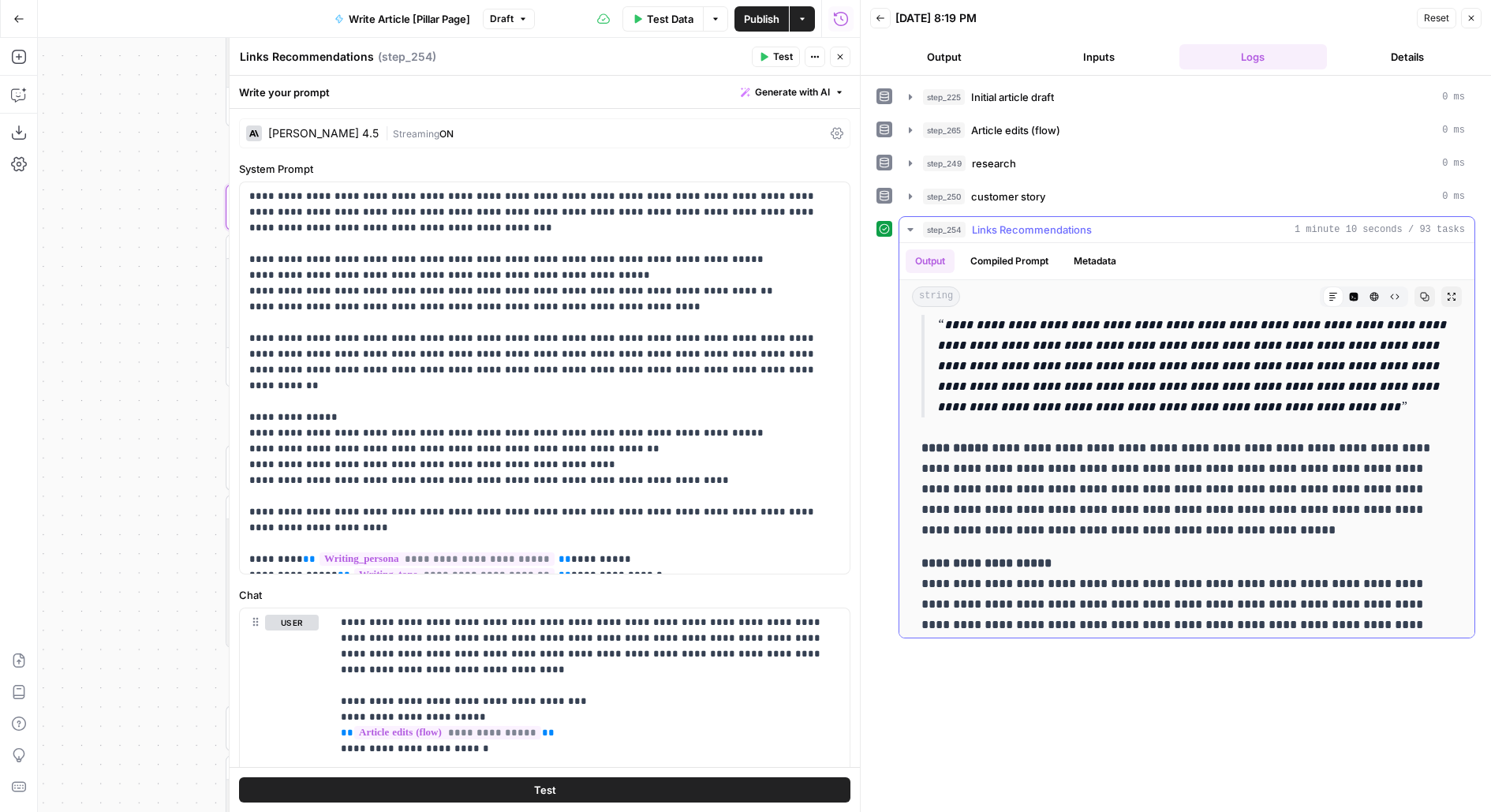
scroll to position [984, 0]
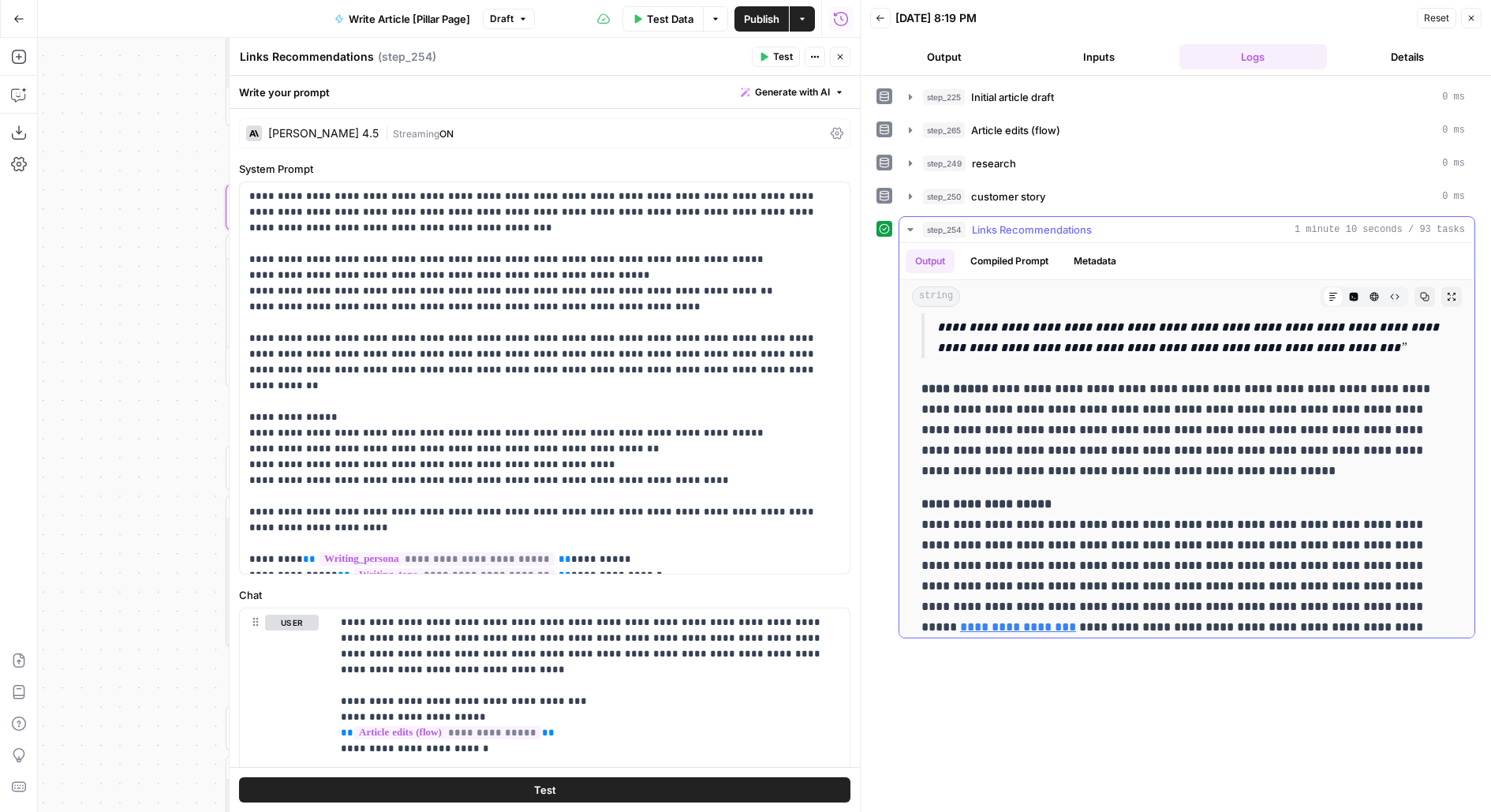
click at [1024, 425] on p "**********" at bounding box center [1186, 430] width 531 height 103
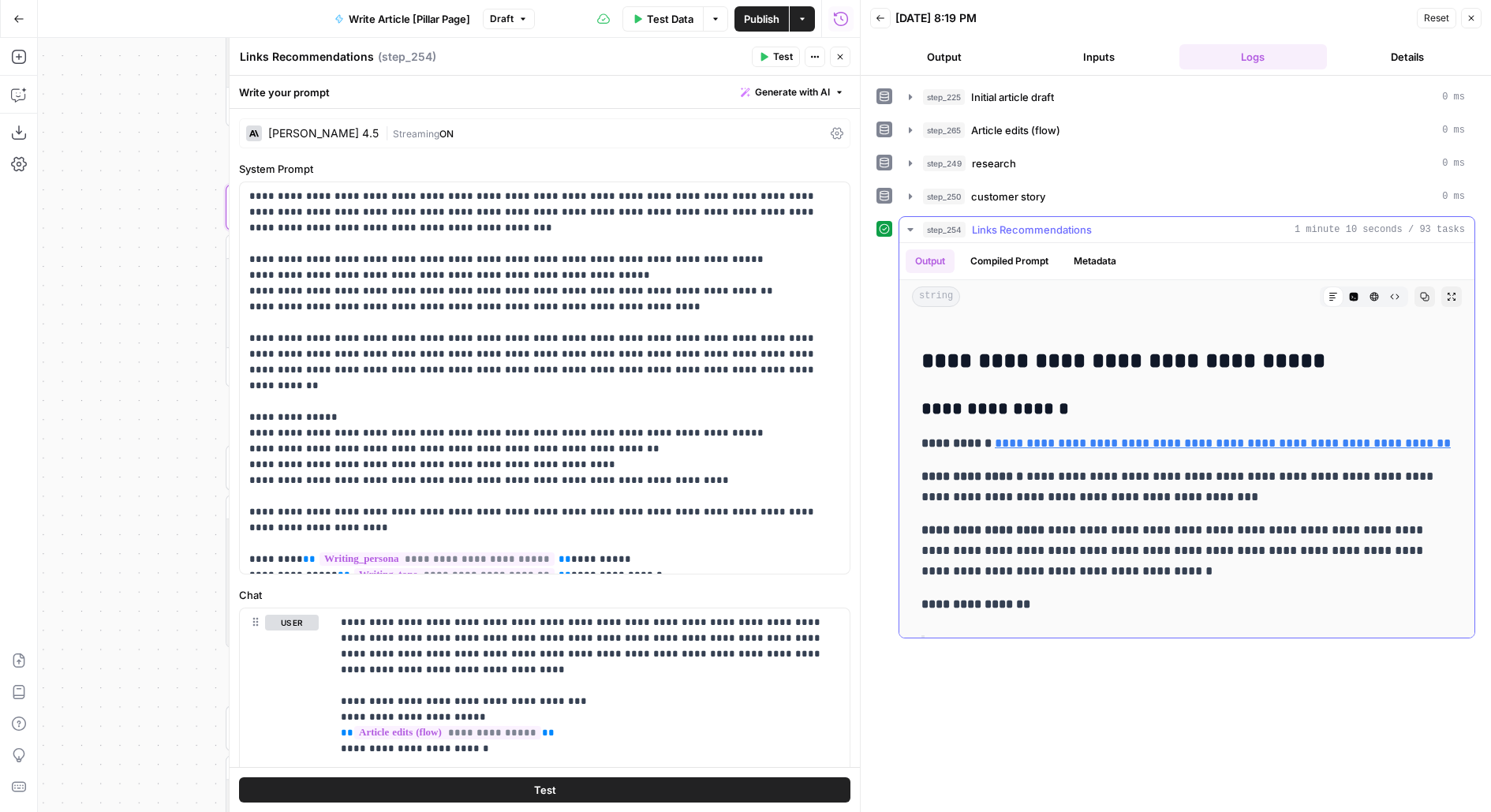
scroll to position [1424, 0]
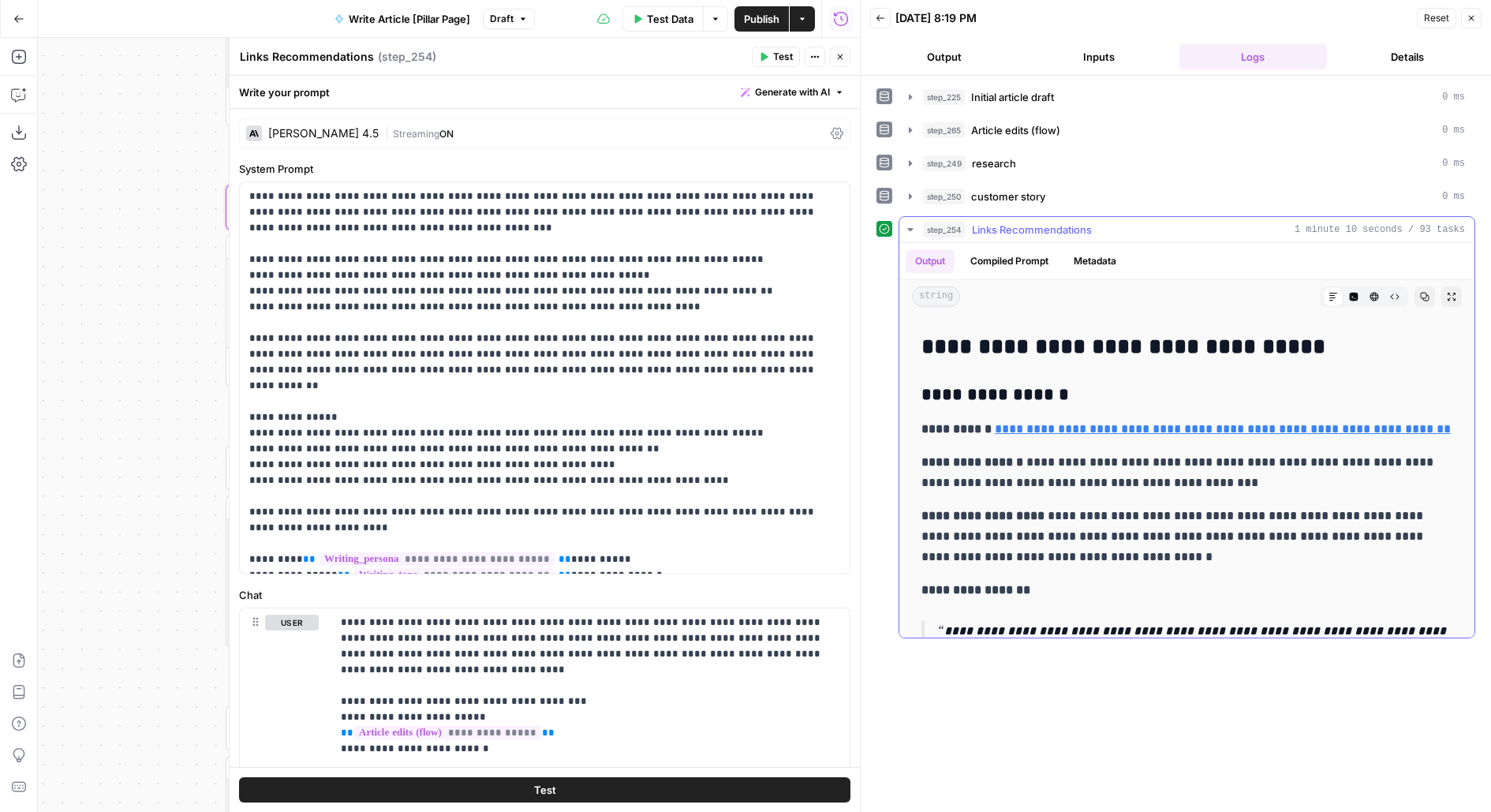
click at [1008, 482] on p "**********" at bounding box center [1186, 472] width 531 height 41
click at [1016, 483] on p "**********" at bounding box center [1186, 472] width 531 height 41
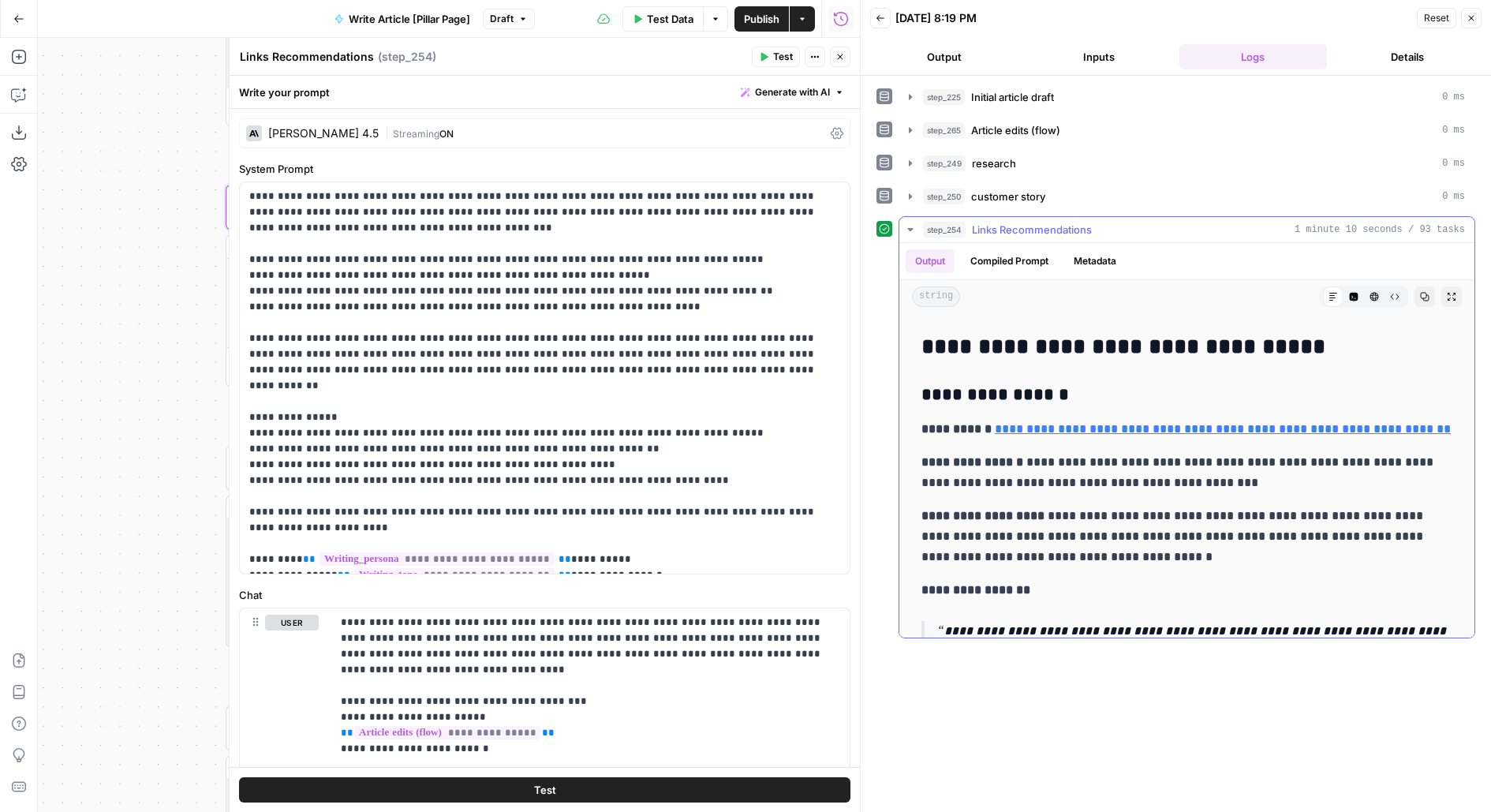
click at [1016, 483] on p "**********" at bounding box center [1186, 472] width 531 height 41
click at [1016, 484] on p "**********" at bounding box center [1186, 472] width 531 height 41
click at [1006, 533] on p "**********" at bounding box center [1186, 536] width 531 height 62
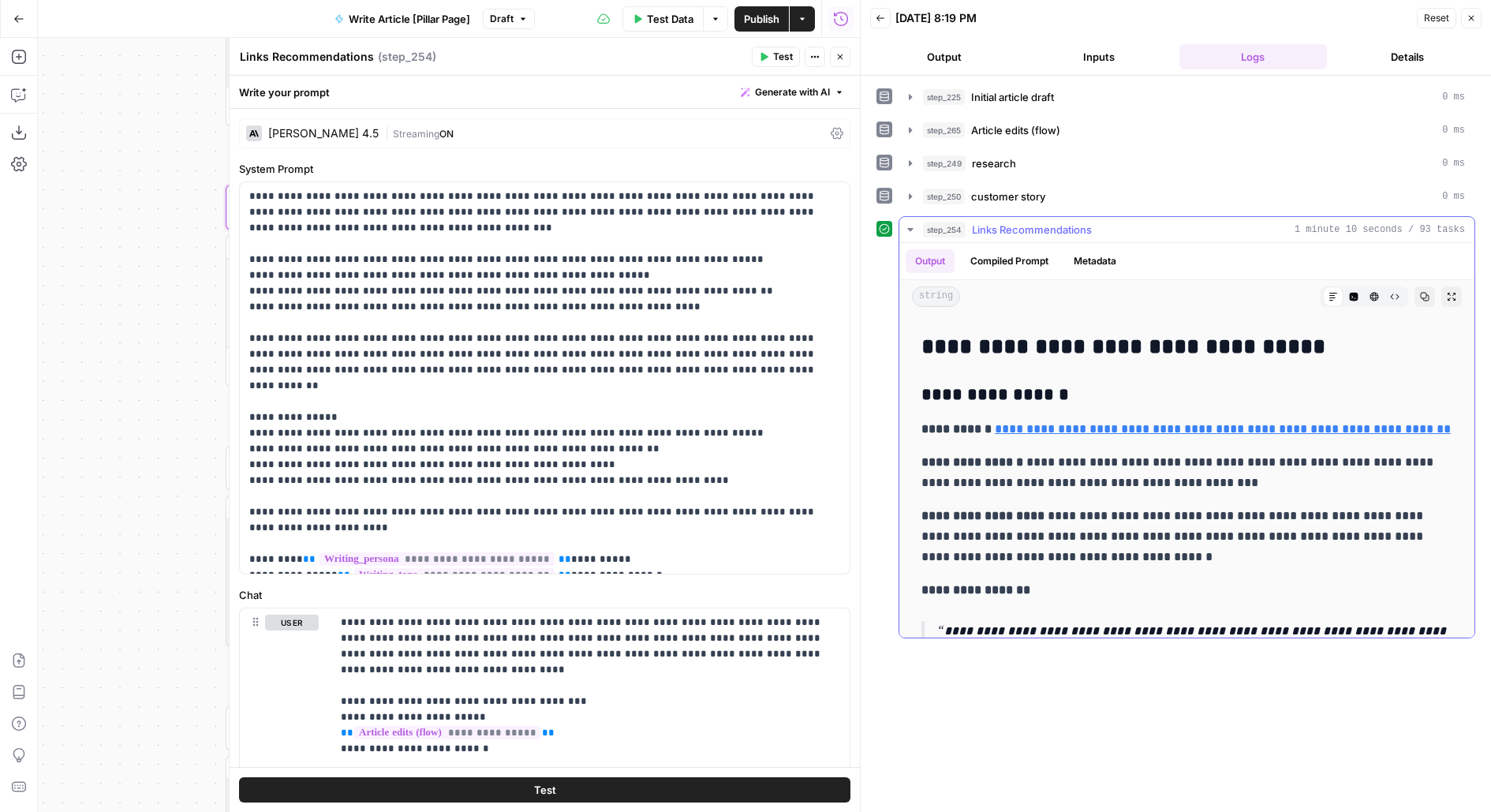
click at [1008, 534] on p "**********" at bounding box center [1186, 536] width 531 height 62
click at [1008, 536] on p "**********" at bounding box center [1186, 536] width 531 height 62
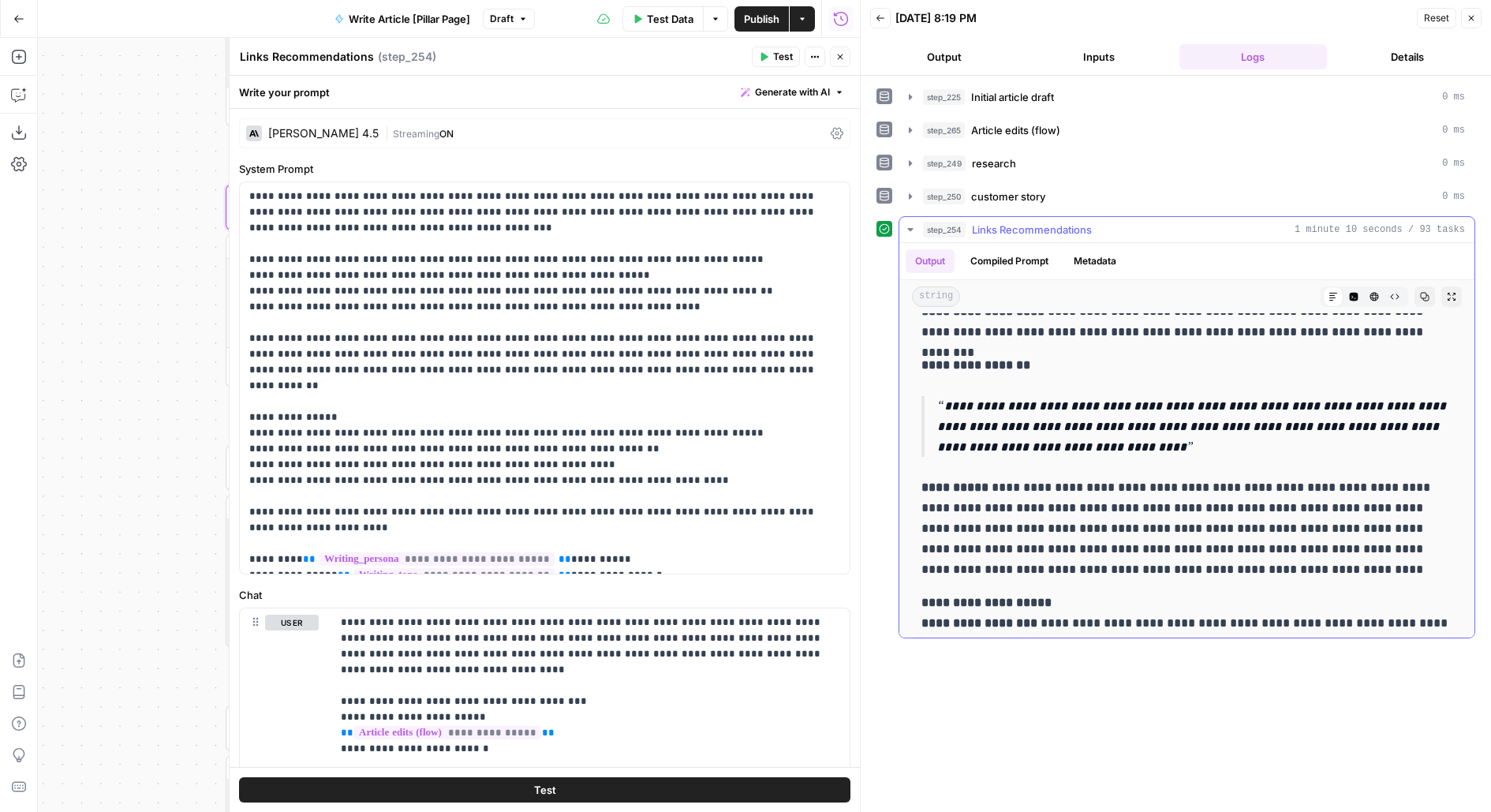
scroll to position [3862, 0]
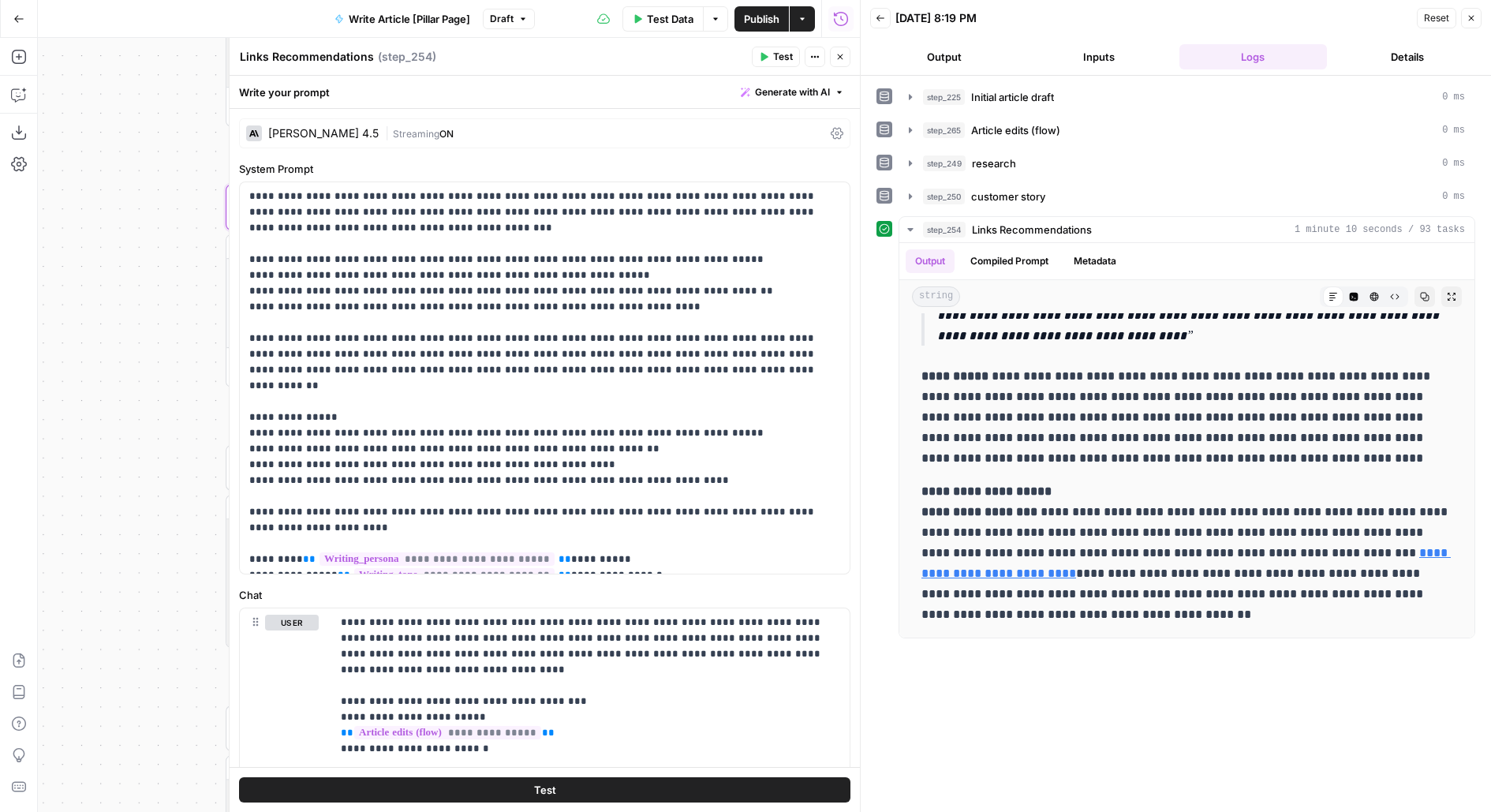
click at [837, 57] on icon "button" at bounding box center [840, 57] width 10 height 10
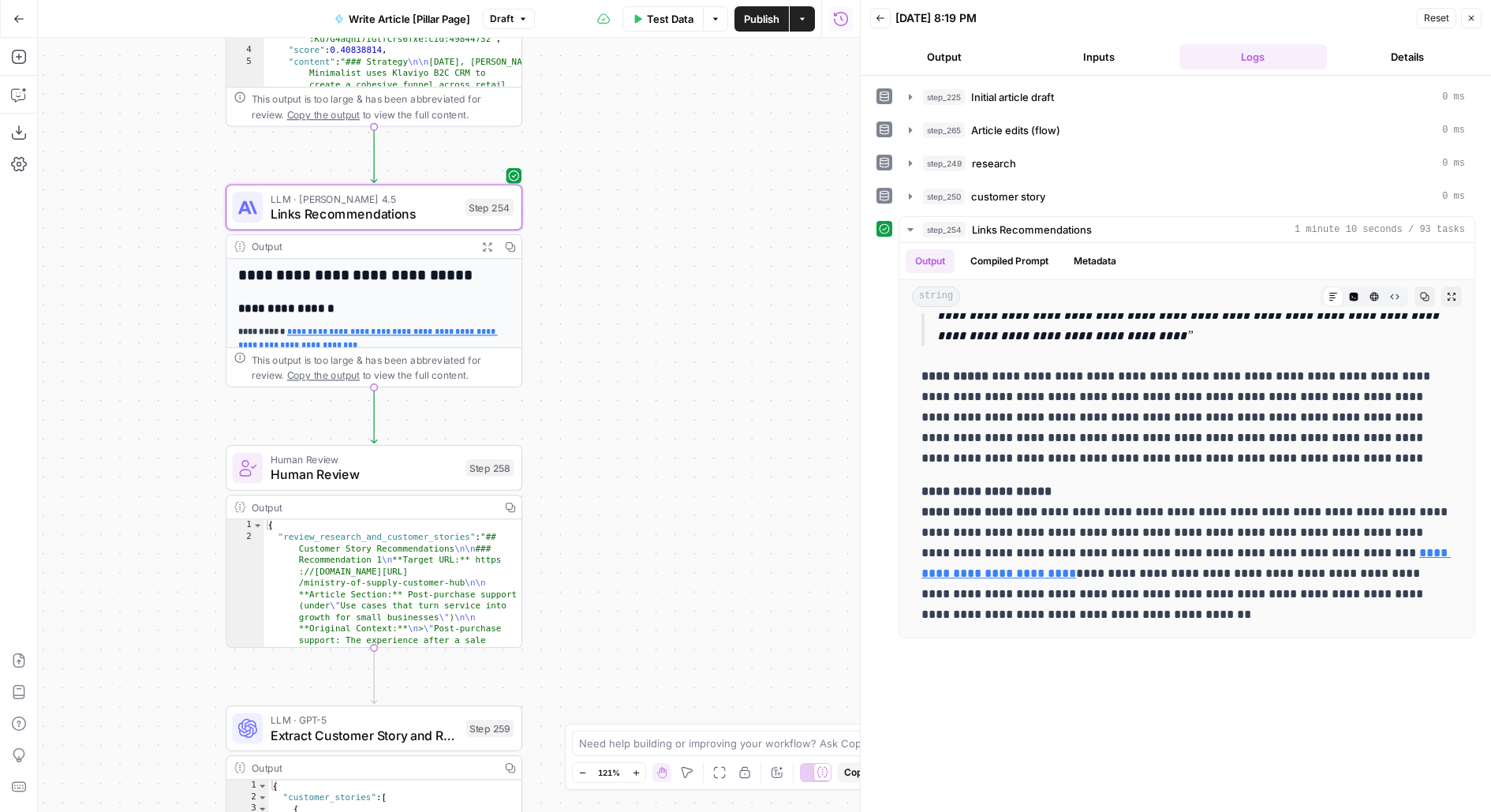
click at [768, 18] on span "Publish" at bounding box center [762, 19] width 35 height 16
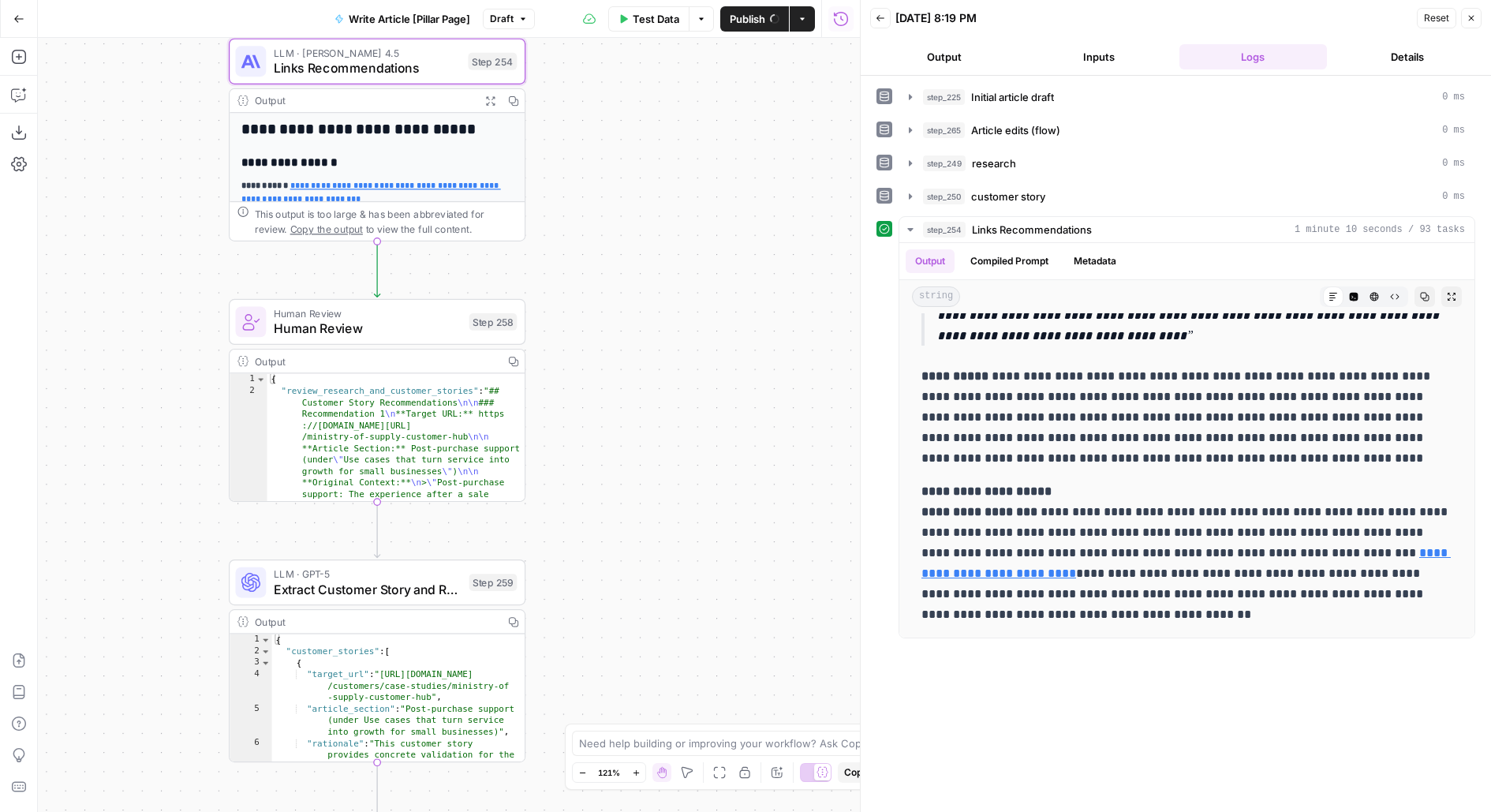
drag, startPoint x: 671, startPoint y: 481, endPoint x: 708, endPoint y: 116, distance: 366.9
click at [708, 130] on div "**********" at bounding box center [448, 424] width 822 height 774
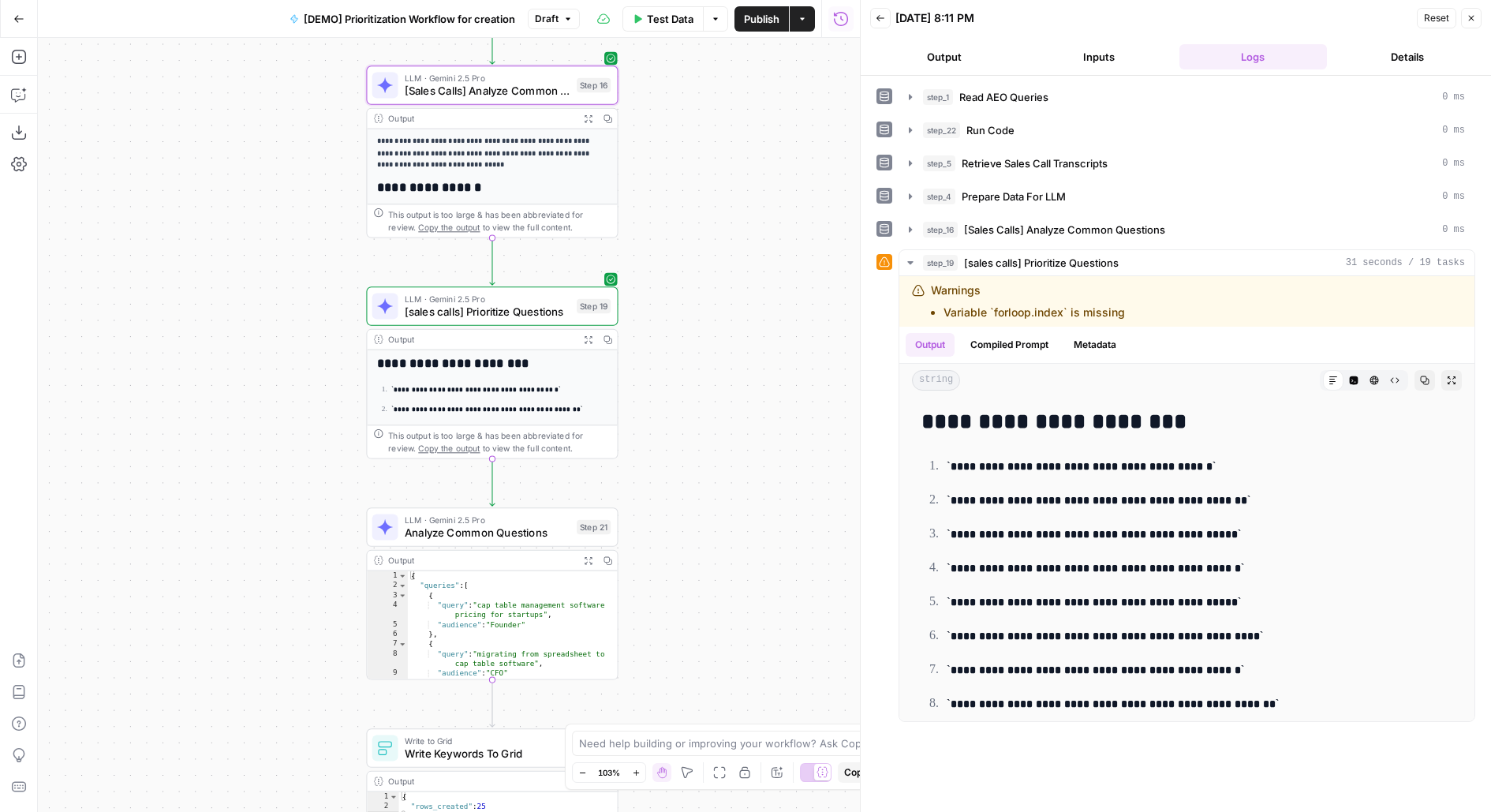
drag, startPoint x: 725, startPoint y: 482, endPoint x: 725, endPoint y: 261, distance: 221.0
click at [725, 261] on div "Workflow Input Settings Inputs Read from Grid Read AEO Queries Step 1 Output Ex…" at bounding box center [448, 424] width 822 height 774
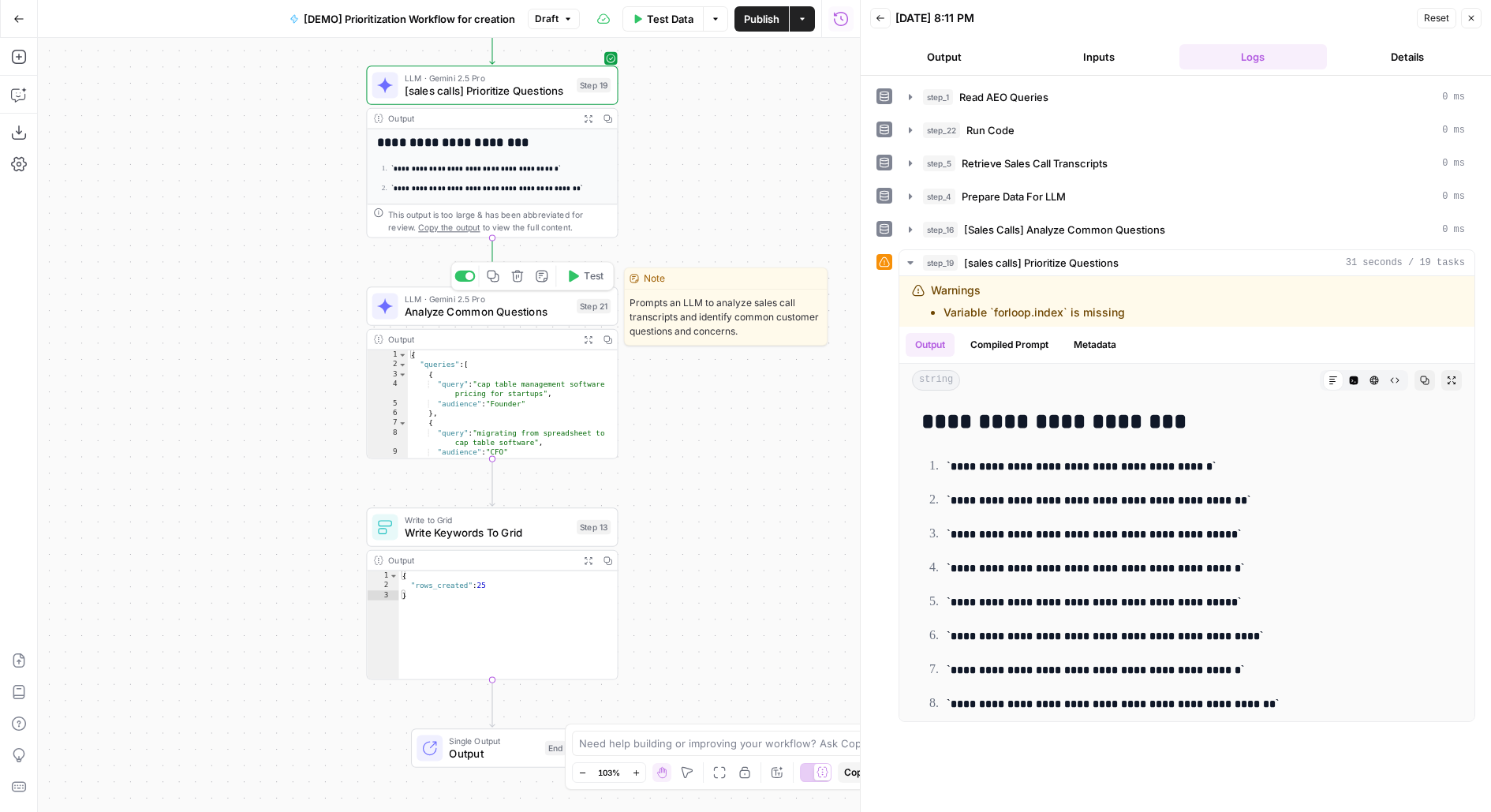
click at [584, 281] on span "Test" at bounding box center [593, 277] width 20 height 15
